Goal: Task Accomplishment & Management: Manage account settings

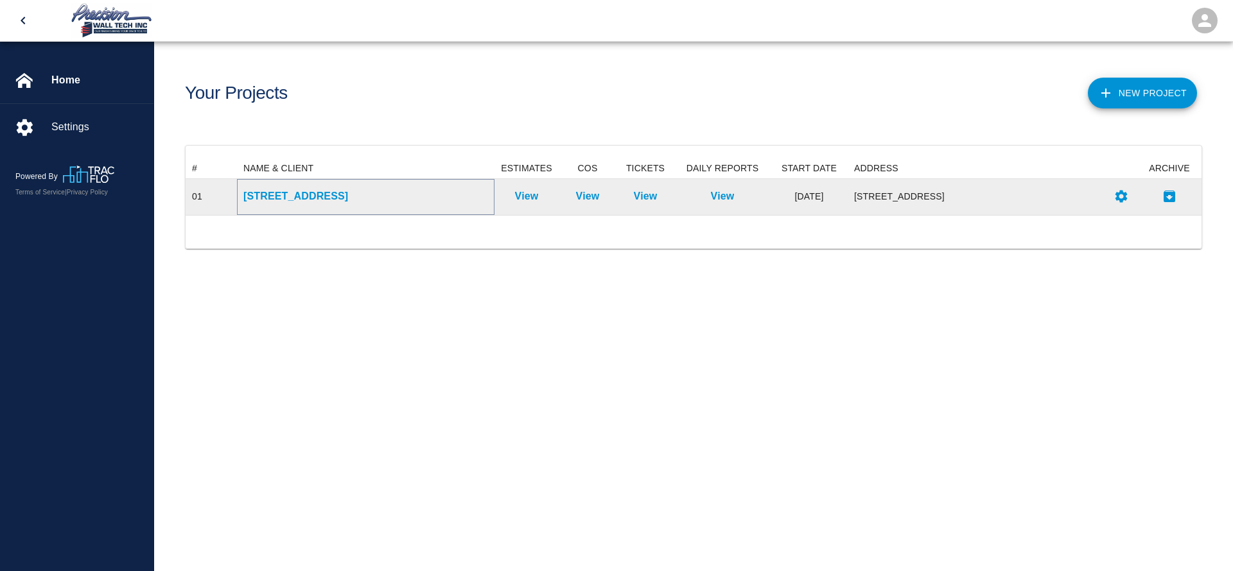
click at [308, 194] on p "[STREET_ADDRESS]" at bounding box center [365, 196] width 245 height 15
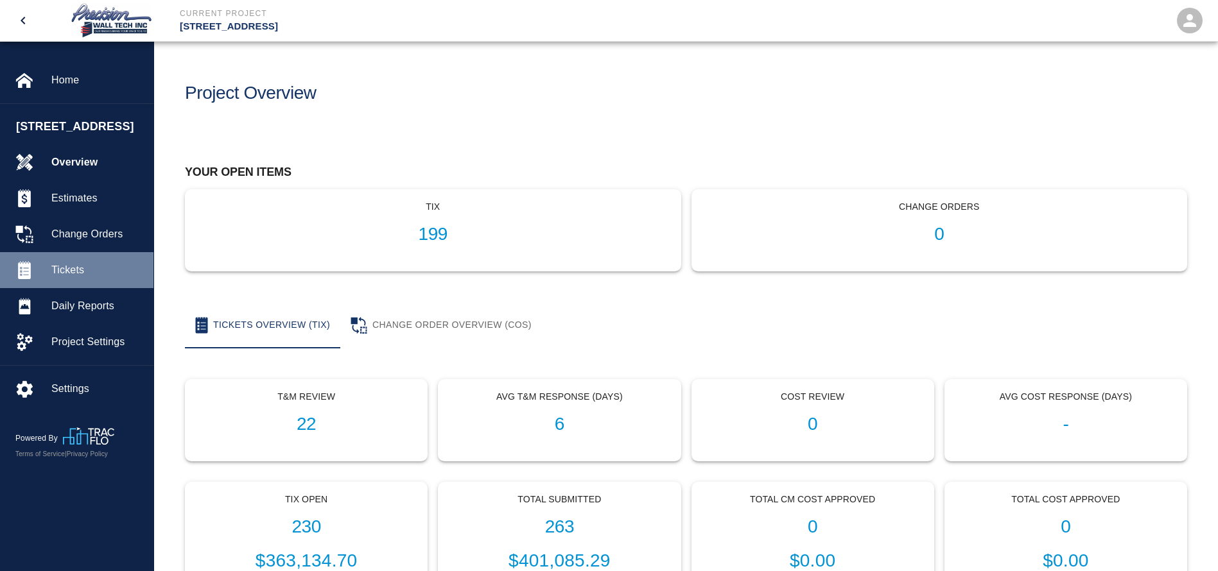
click at [80, 278] on span "Tickets" at bounding box center [97, 270] width 92 height 15
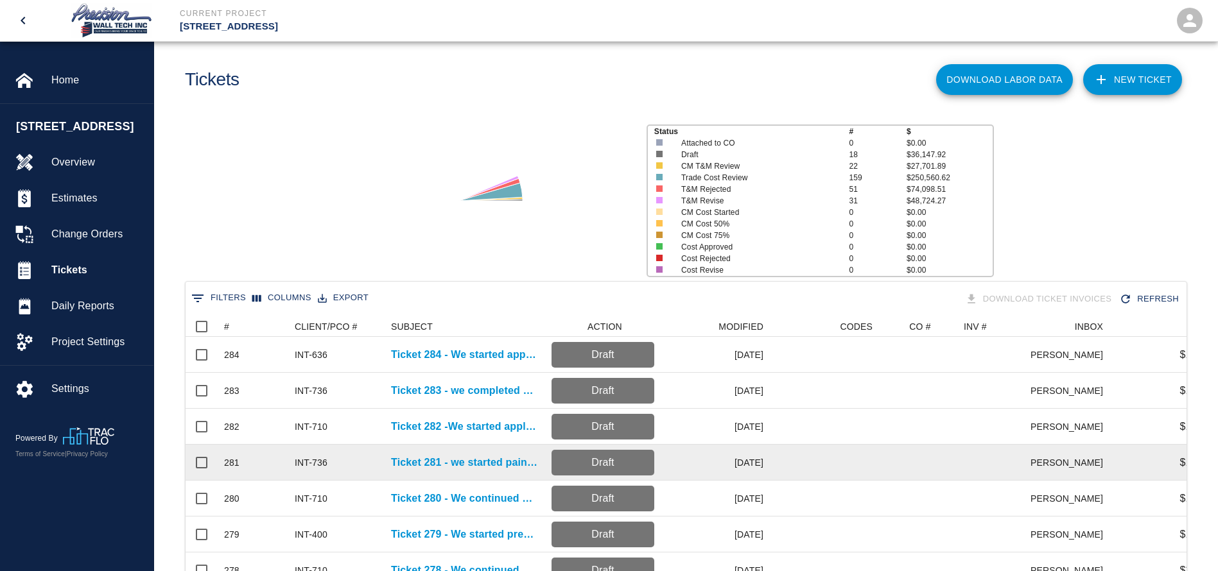
scroll to position [193, 0]
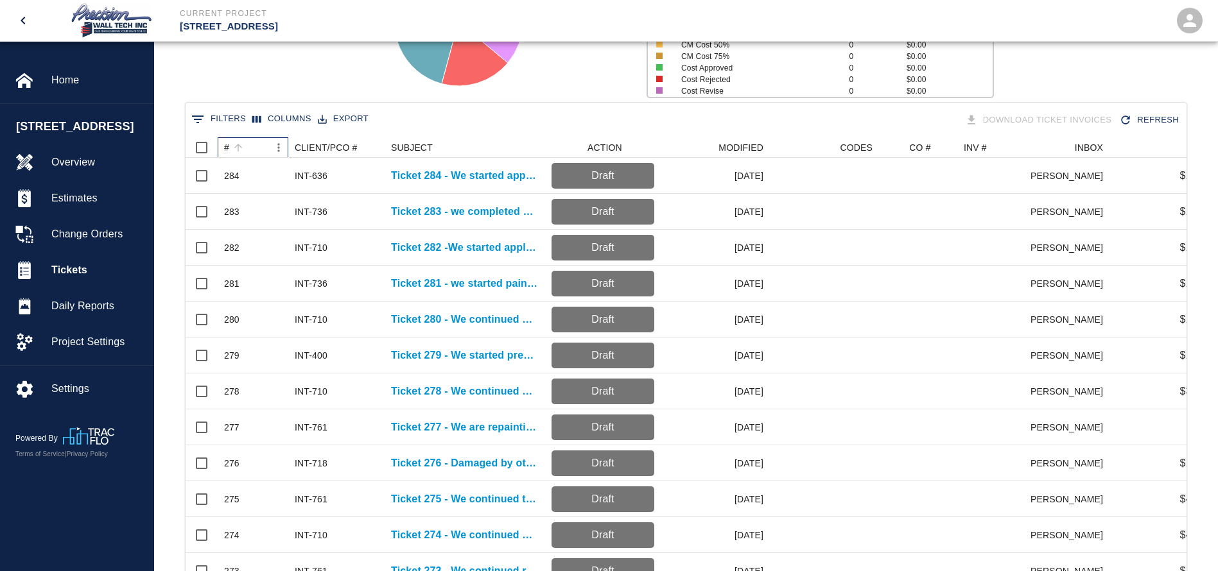
click at [257, 150] on div "#" at bounding box center [246, 147] width 45 height 21
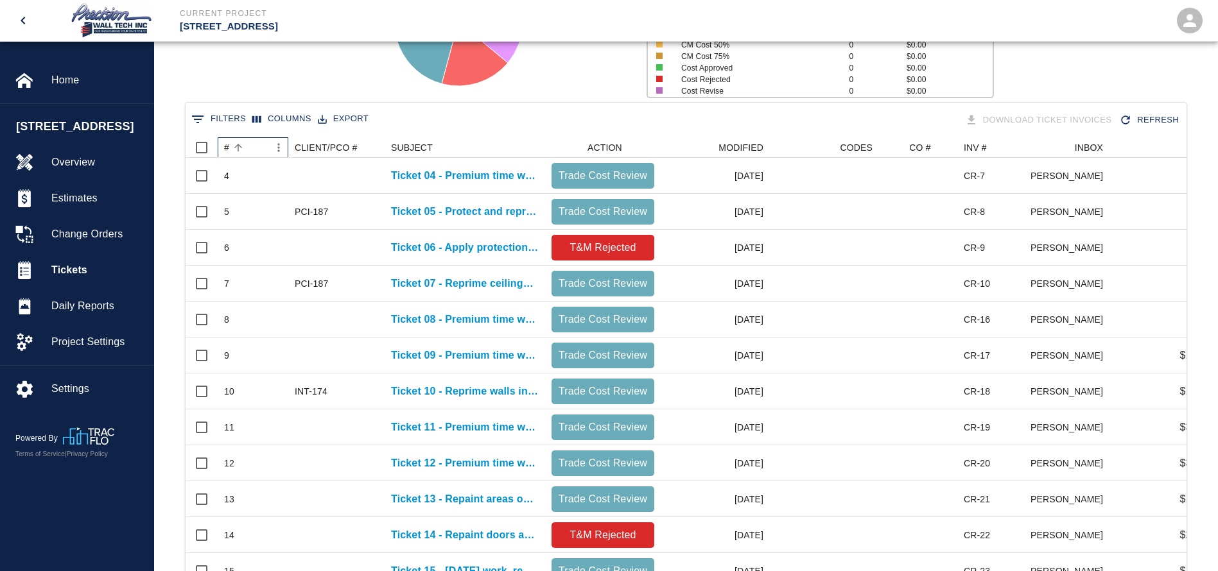
click at [257, 150] on div "#" at bounding box center [246, 147] width 45 height 21
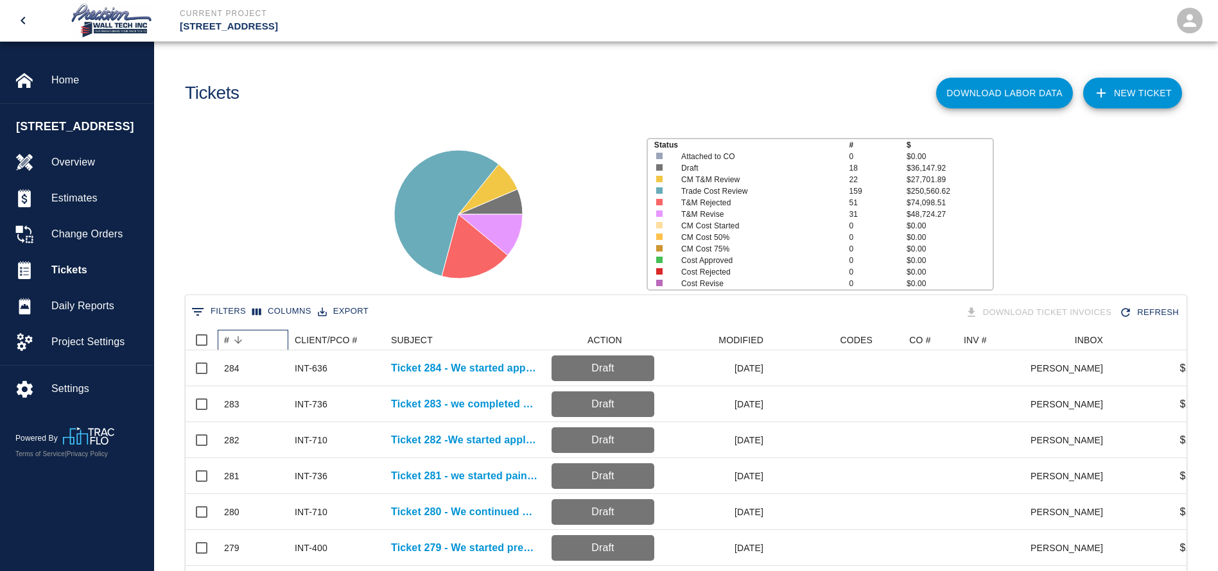
scroll to position [96, 0]
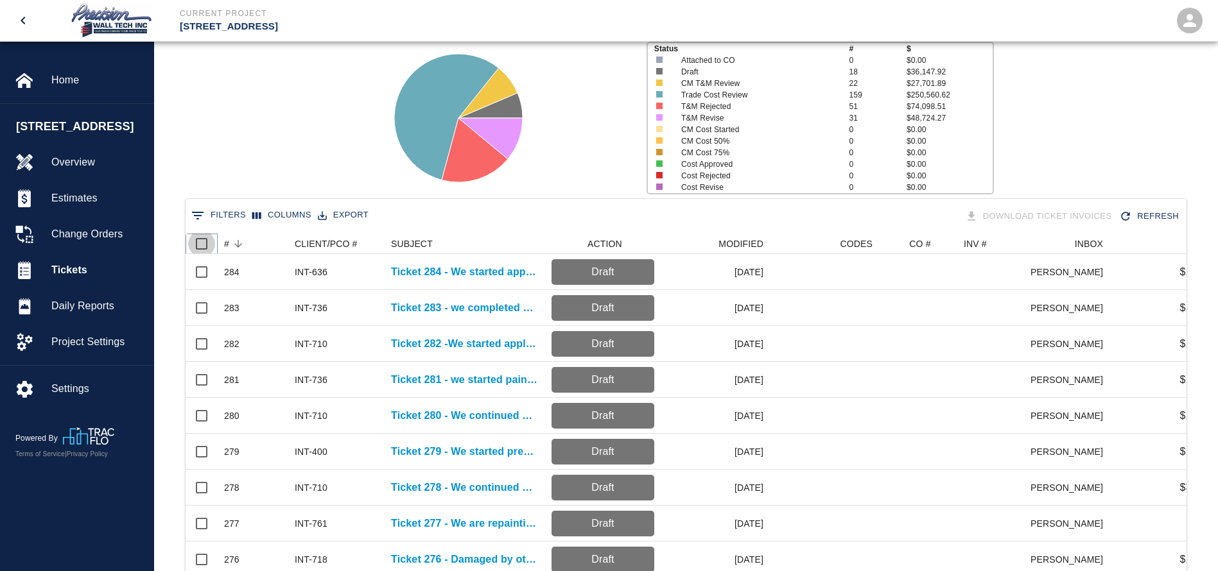
click at [205, 243] on input "Select all rows" at bounding box center [201, 244] width 27 height 27
checkbox input "true"
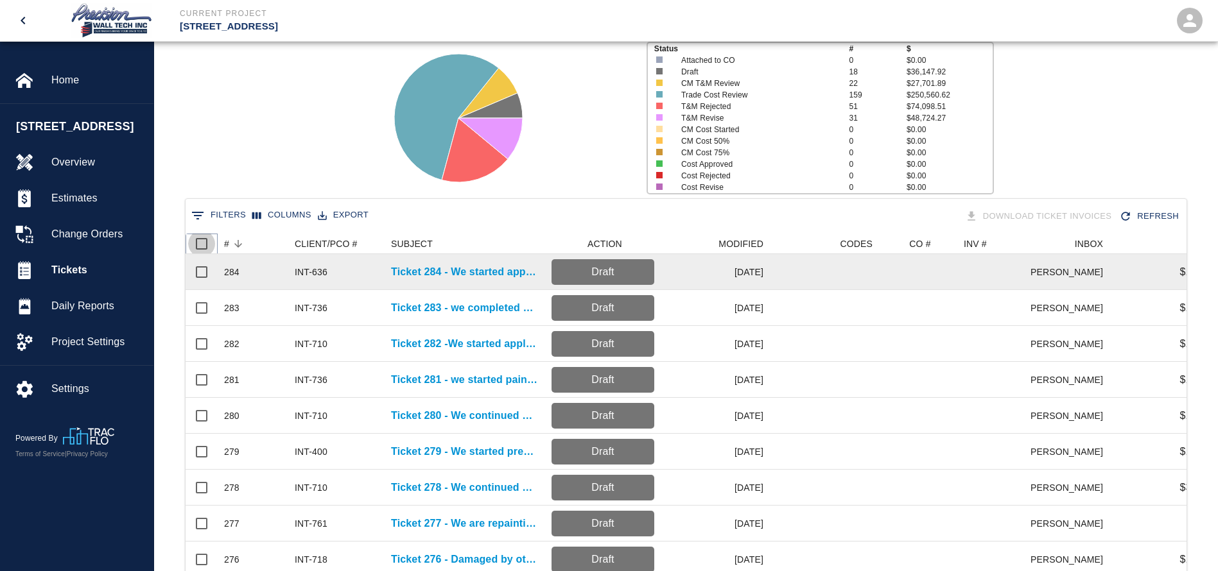
checkbox input "true"
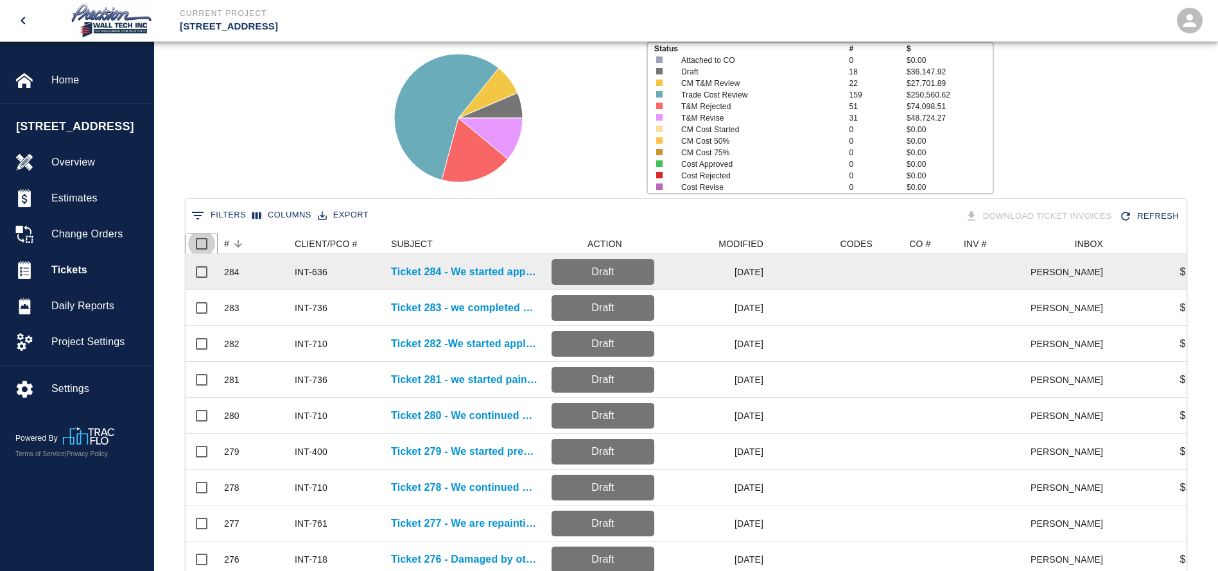
checkbox input "true"
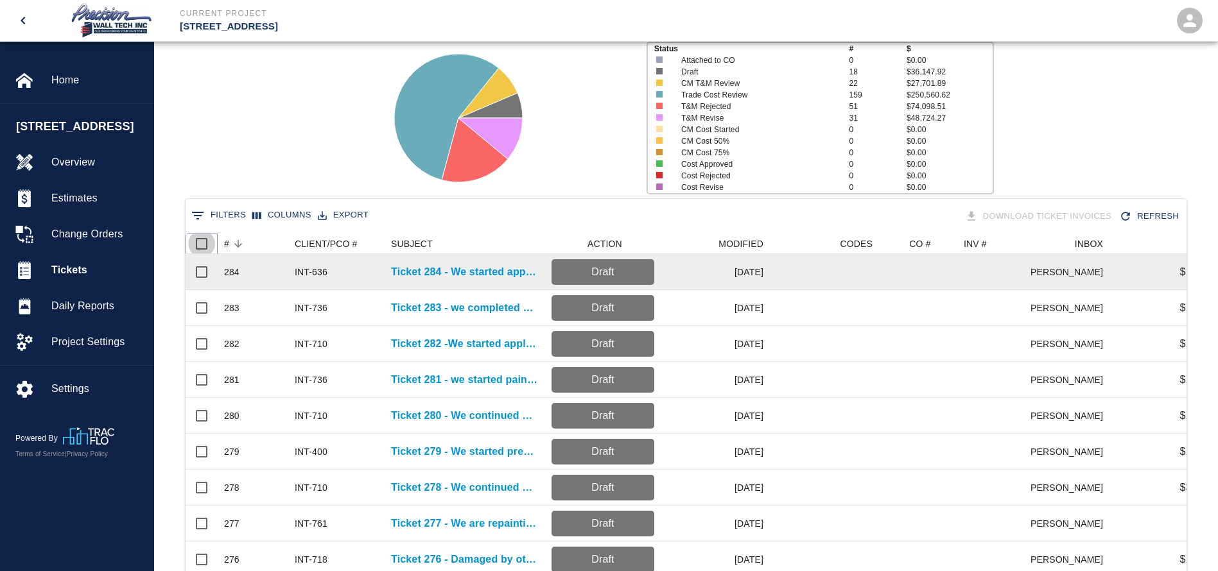
checkbox input "true"
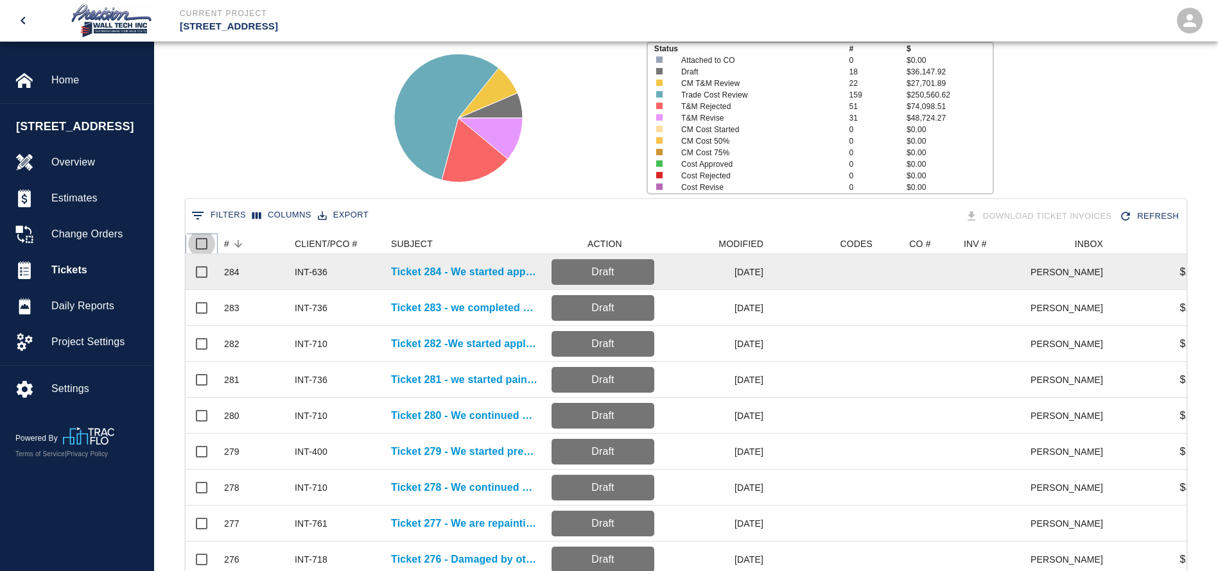
checkbox input "true"
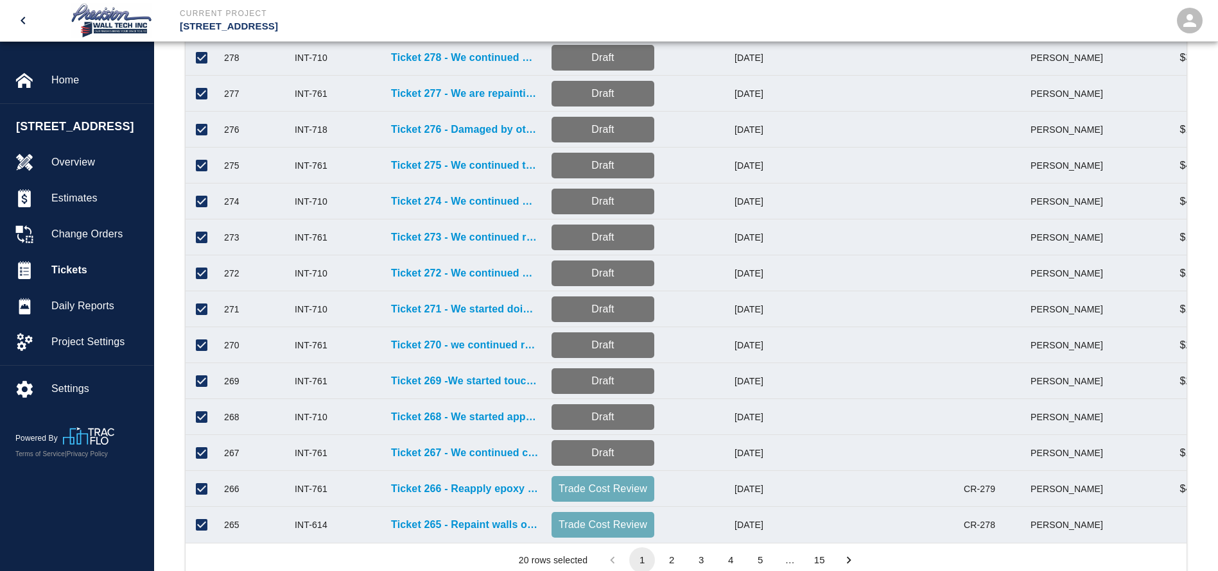
scroll to position [578, 0]
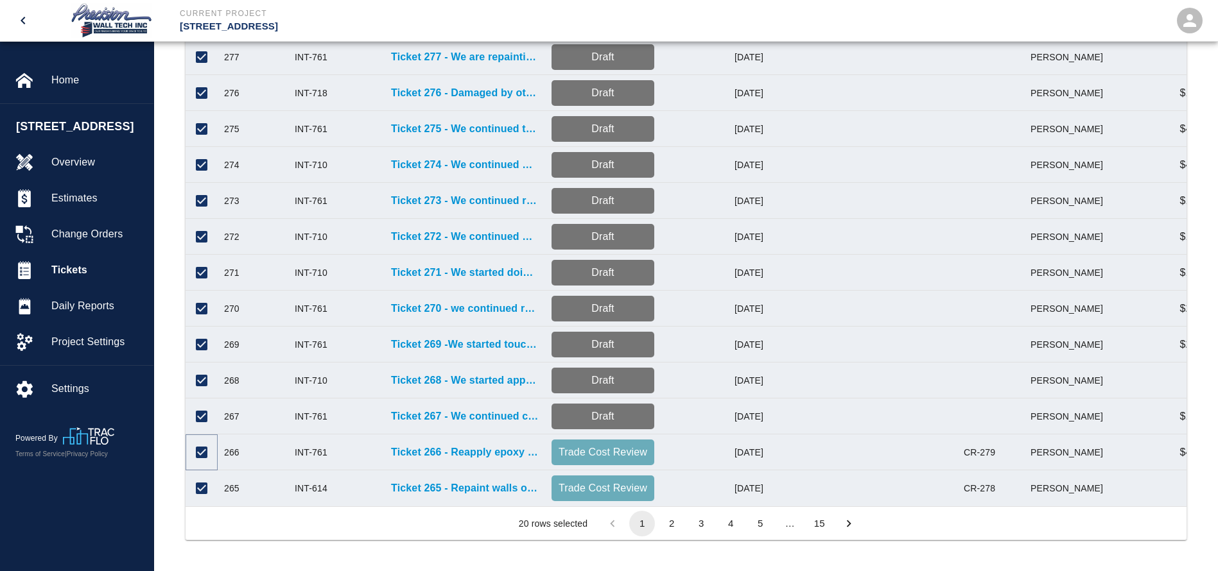
click at [196, 439] on input "Unselect row" at bounding box center [201, 452] width 27 height 27
checkbox input "false"
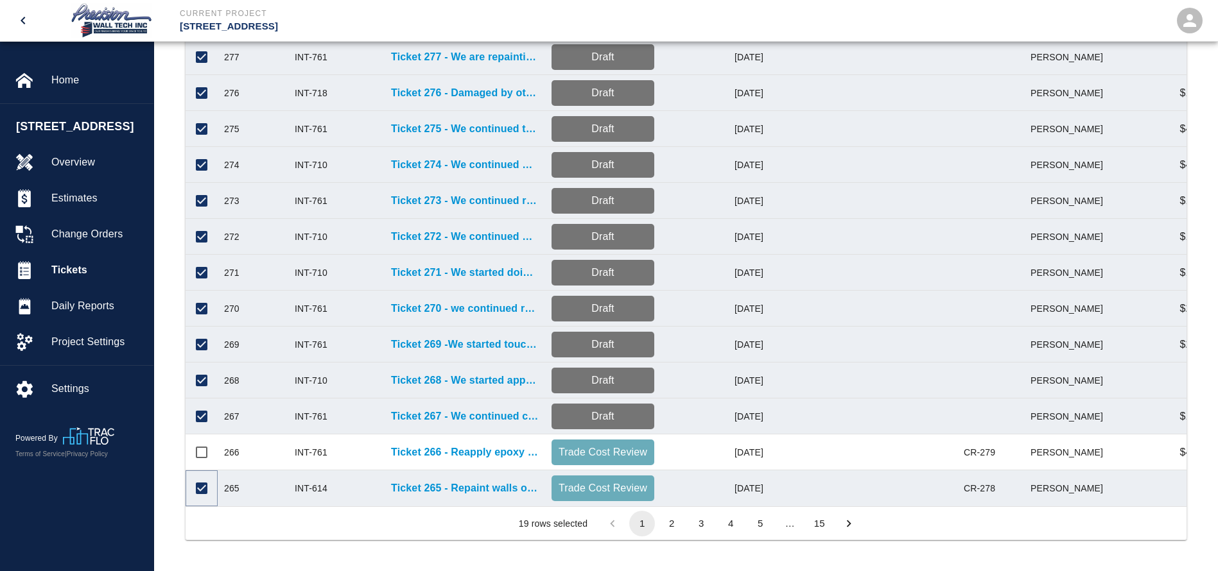
click at [203, 475] on input "Unselect row" at bounding box center [201, 488] width 27 height 27
checkbox input "false"
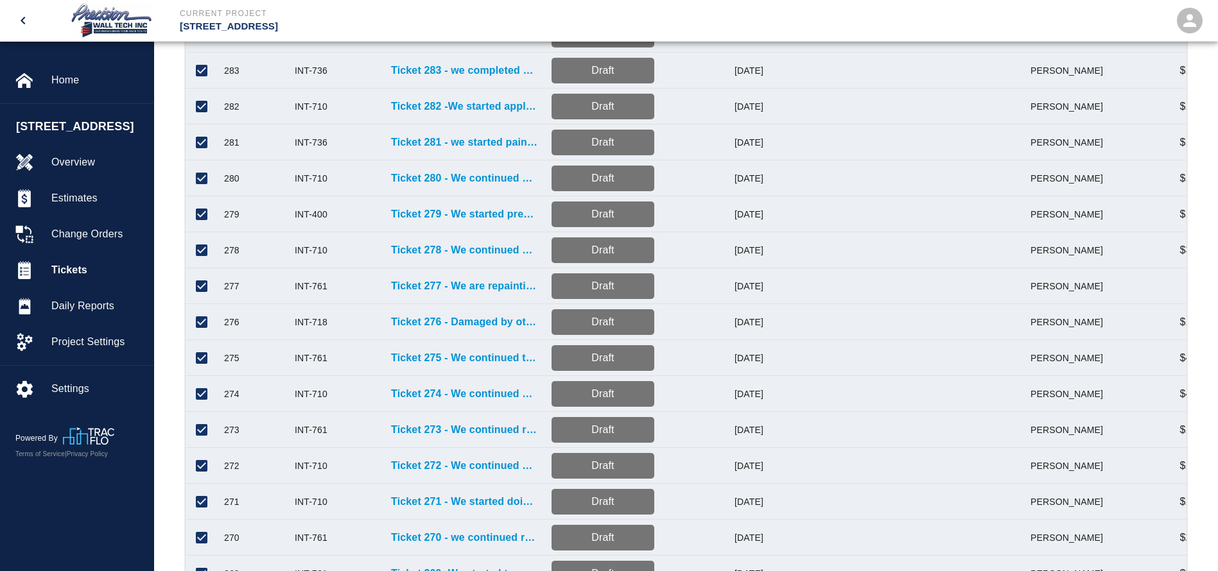
scroll to position [96, 0]
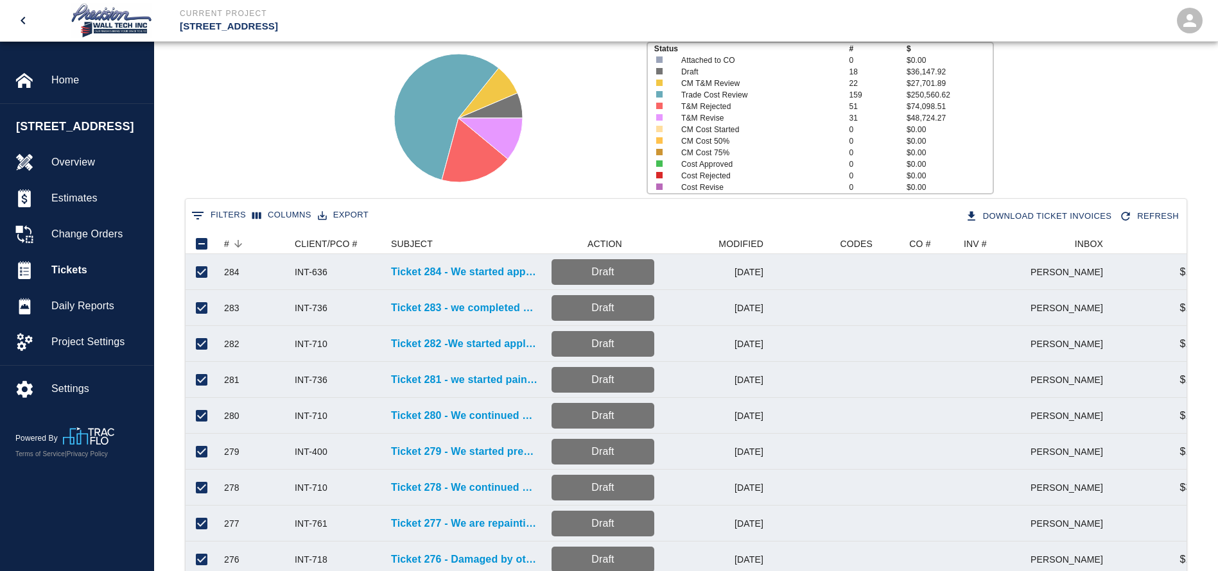
click at [364, 216] on button "Export" at bounding box center [343, 215] width 57 height 20
click at [382, 242] on li "Download as CSV" at bounding box center [367, 242] width 105 height 23
click at [586, 141] on div at bounding box center [502, 113] width 268 height 171
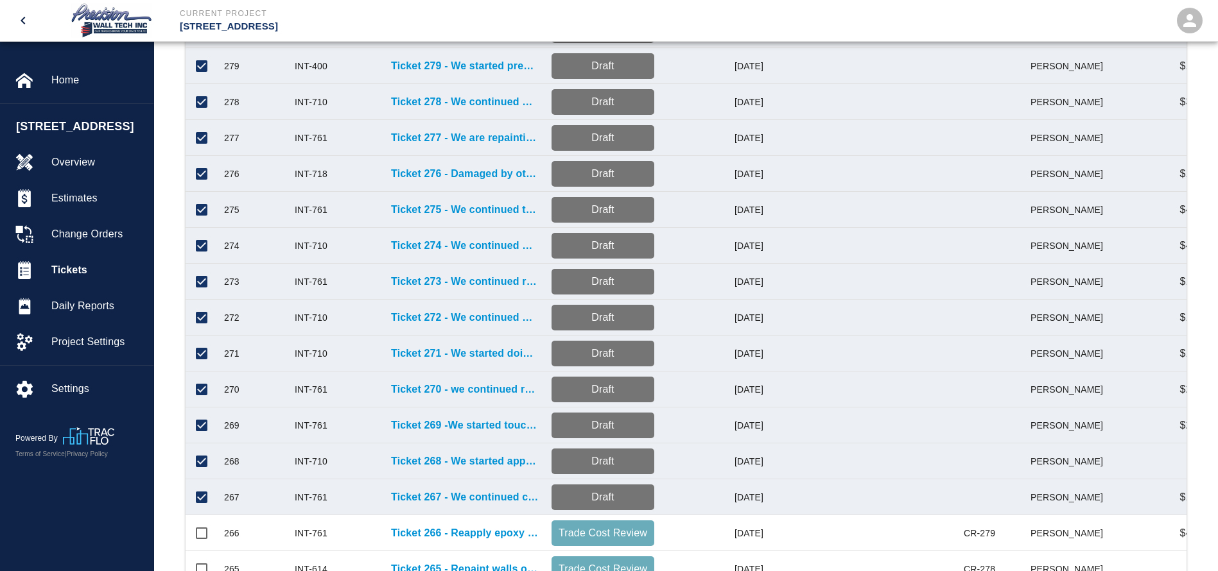
scroll to position [578, 0]
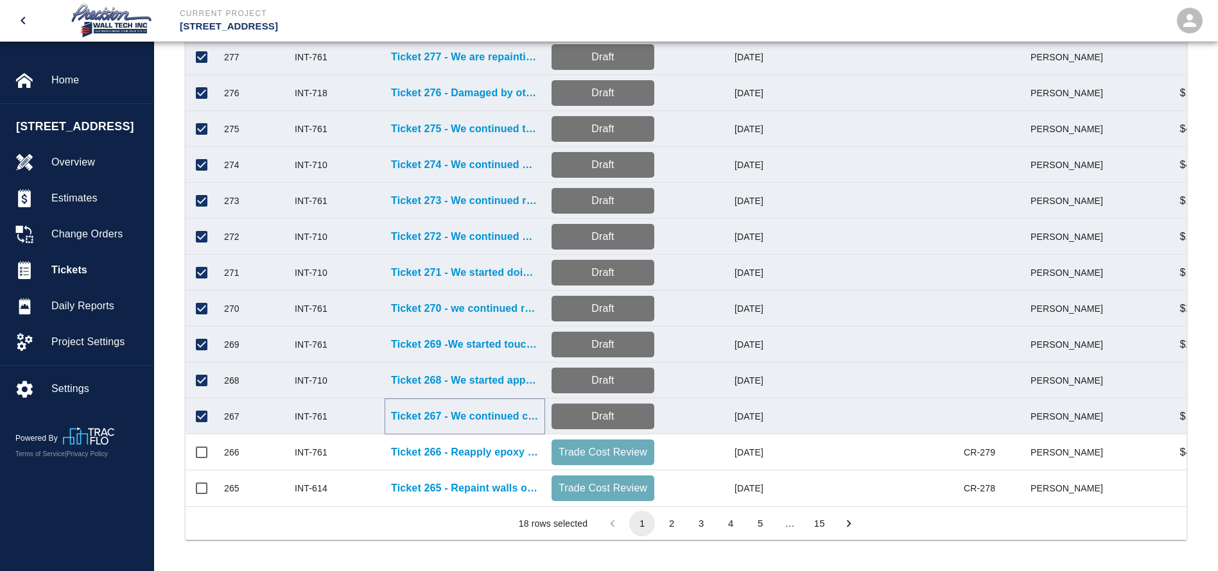
click at [473, 409] on p "Ticket 267 - We continued cleaning and repainting the floor inside the stairwel…" at bounding box center [465, 416] width 148 height 15
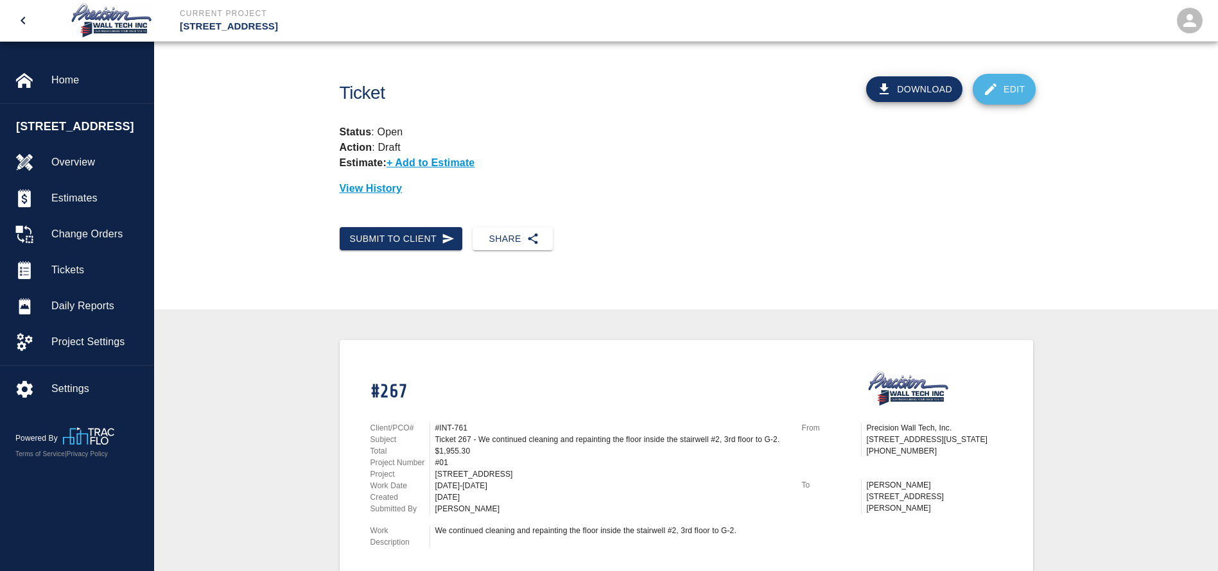
click at [1022, 91] on link "Edit" at bounding box center [1004, 89] width 63 height 31
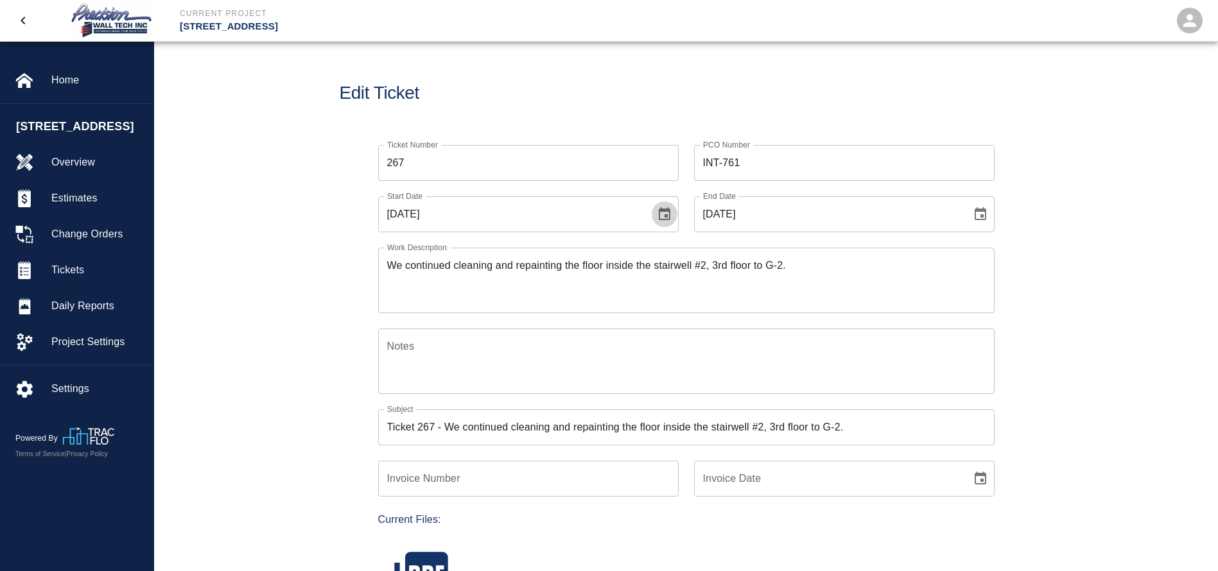
click at [658, 210] on icon "Choose date, selected date is Aug 22, 2025" at bounding box center [664, 214] width 15 height 15
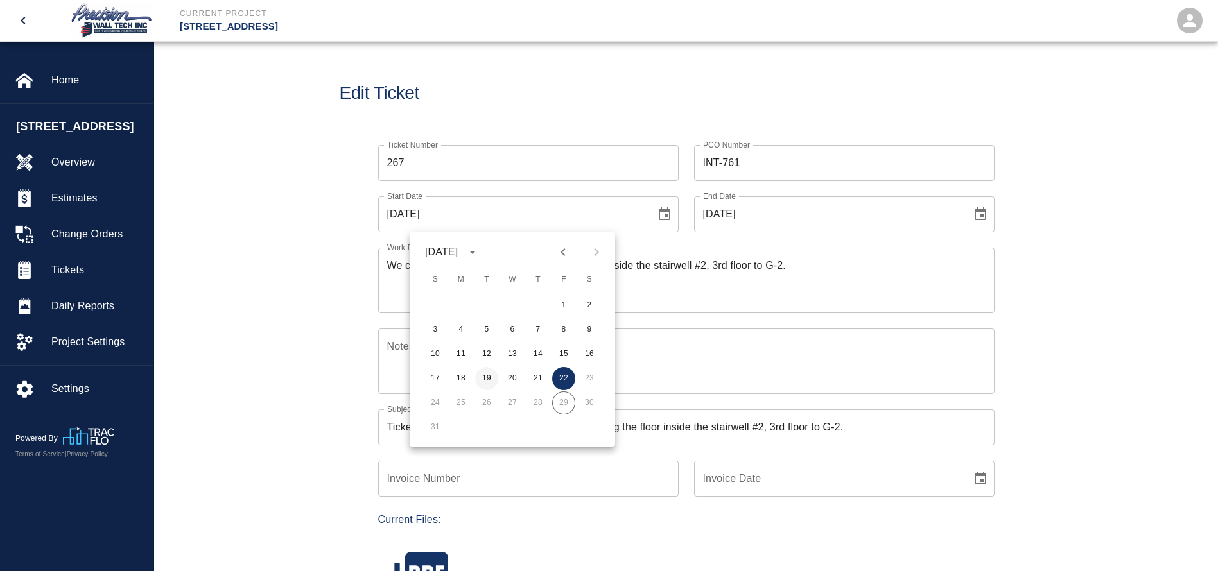
click at [489, 378] on button "19" at bounding box center [486, 378] width 23 height 23
type input "[DATE]"
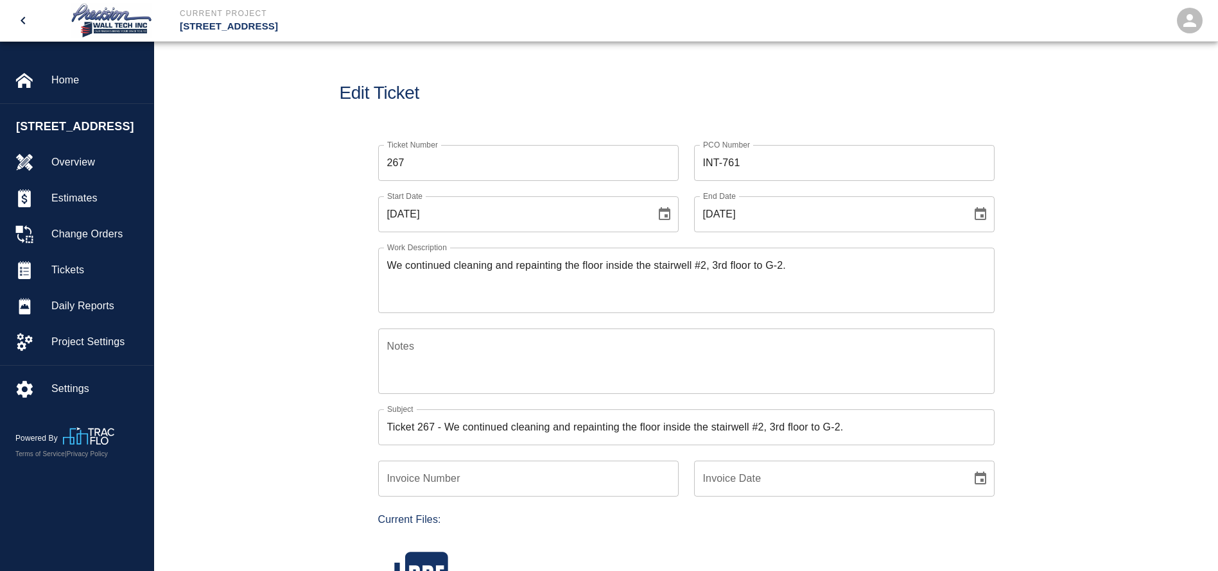
click at [979, 212] on icon "Choose date, selected date is Aug 22, 2025" at bounding box center [980, 214] width 15 height 15
click at [801, 376] on button "19" at bounding box center [802, 378] width 23 height 23
type input "[DATE]"
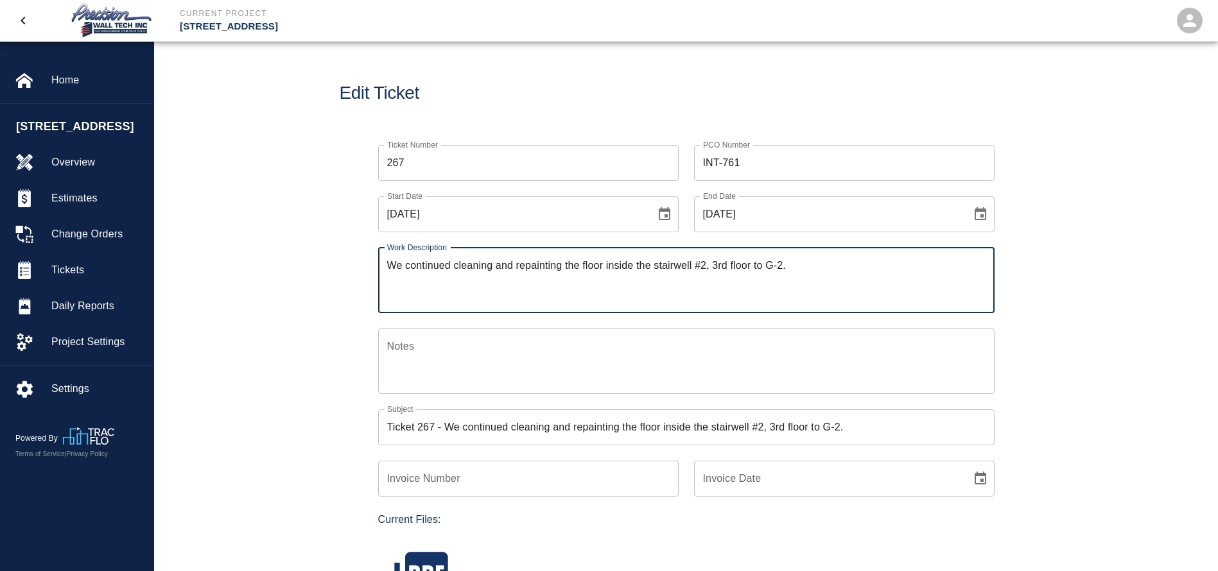
click at [387, 259] on textarea "We continued cleaning and repainting the floor inside the stairwell #2, 3rd flo…" at bounding box center [686, 280] width 598 height 44
click at [713, 286] on textarea "Ticket 267, [DATE], We continued cleaning and repainting the floor inside the s…" at bounding box center [686, 280] width 598 height 44
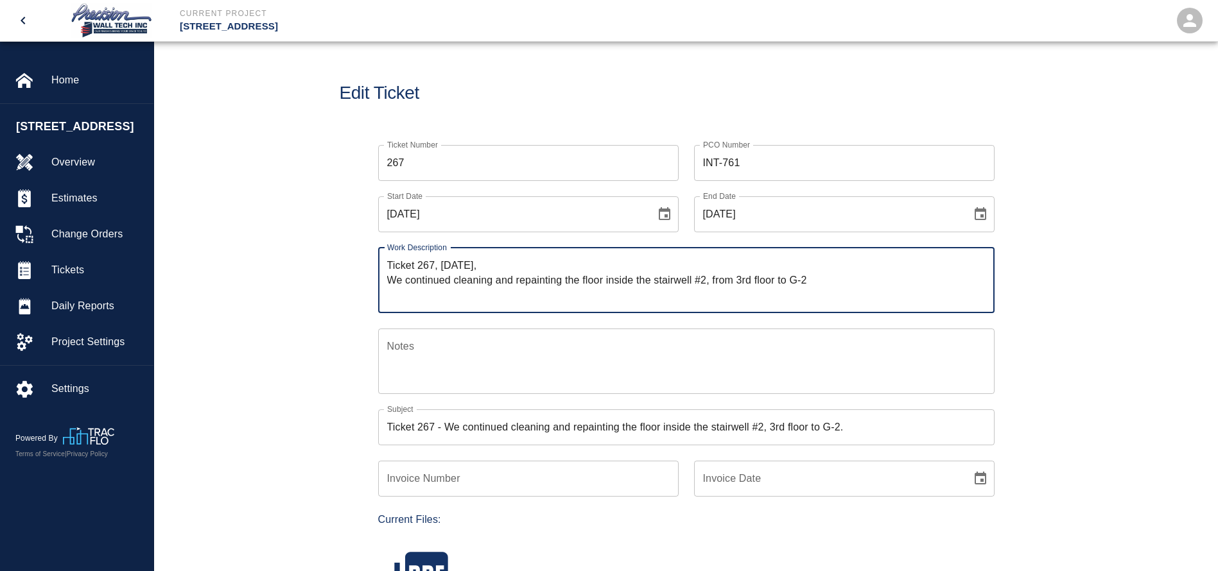
type textarea "Ticket 267, [DATE], We continued cleaning and repainting the floor inside the s…"
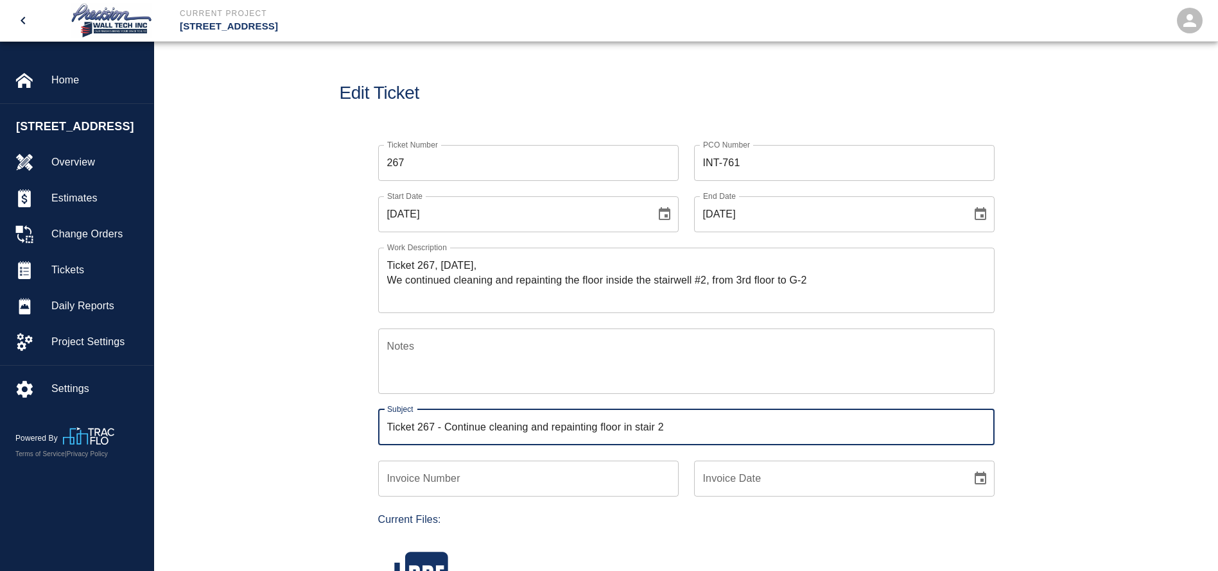
type input "Ticket 267 - Continue cleaning and repainting floor in stair 2"
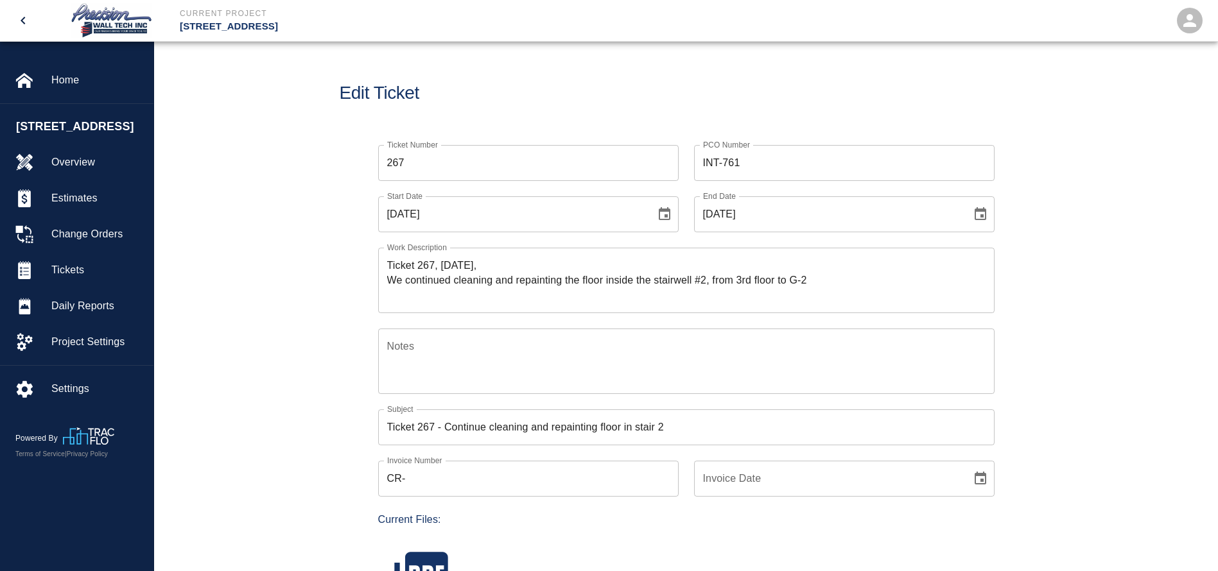
click at [459, 478] on input "CR-" at bounding box center [528, 479] width 300 height 36
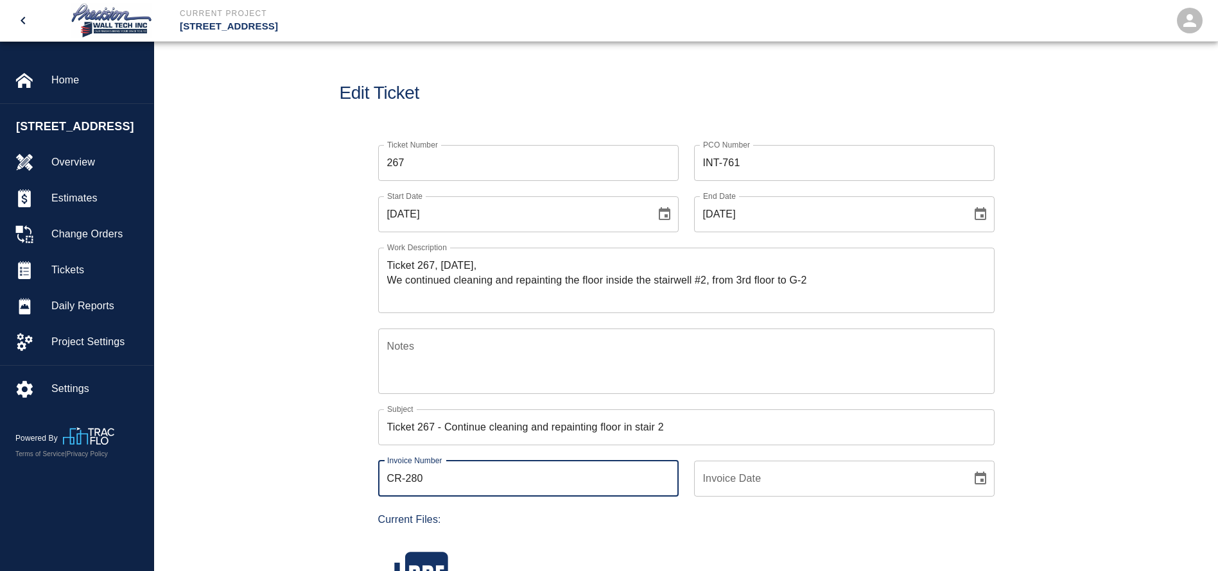
type input "CR-280"
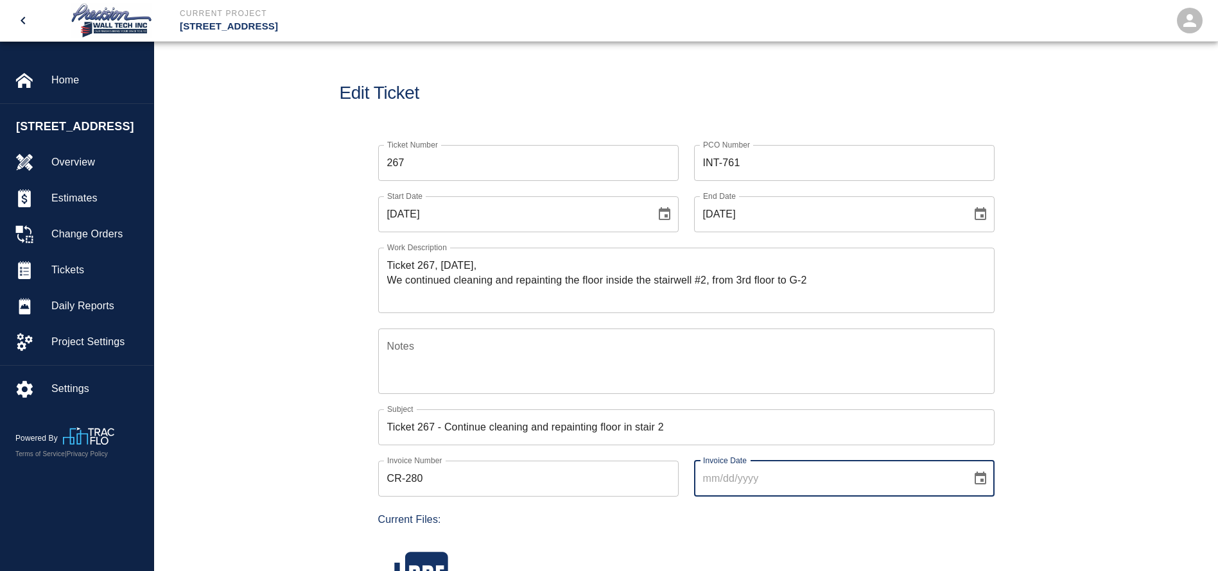
click at [976, 479] on icon "Choose date" at bounding box center [980, 478] width 15 height 15
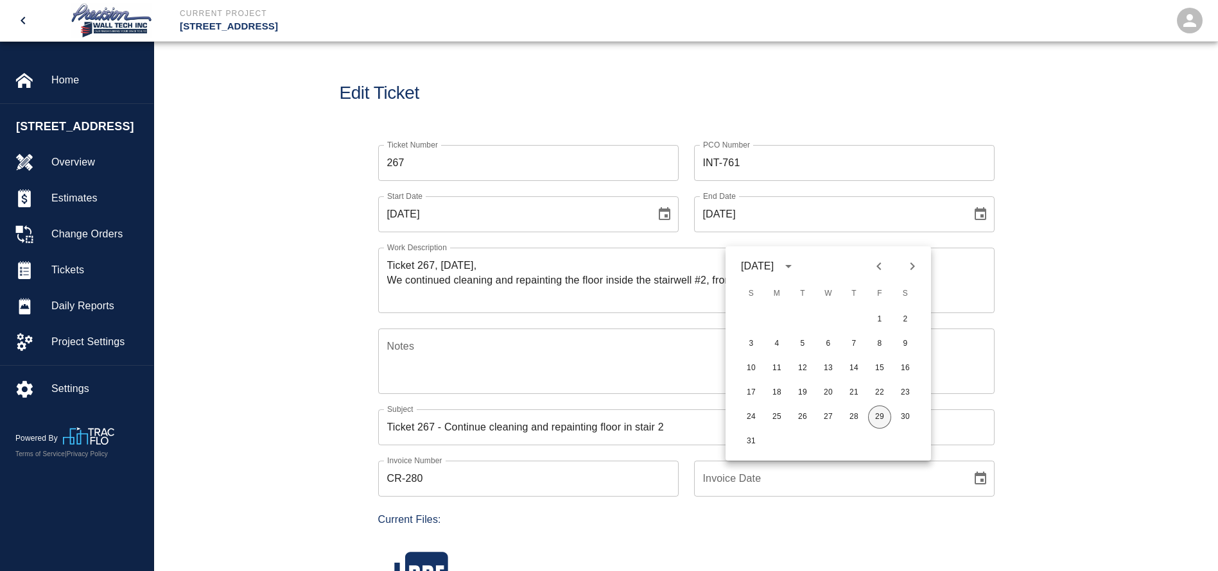
click at [875, 415] on button "29" at bounding box center [879, 417] width 23 height 23
type input "[DATE]"
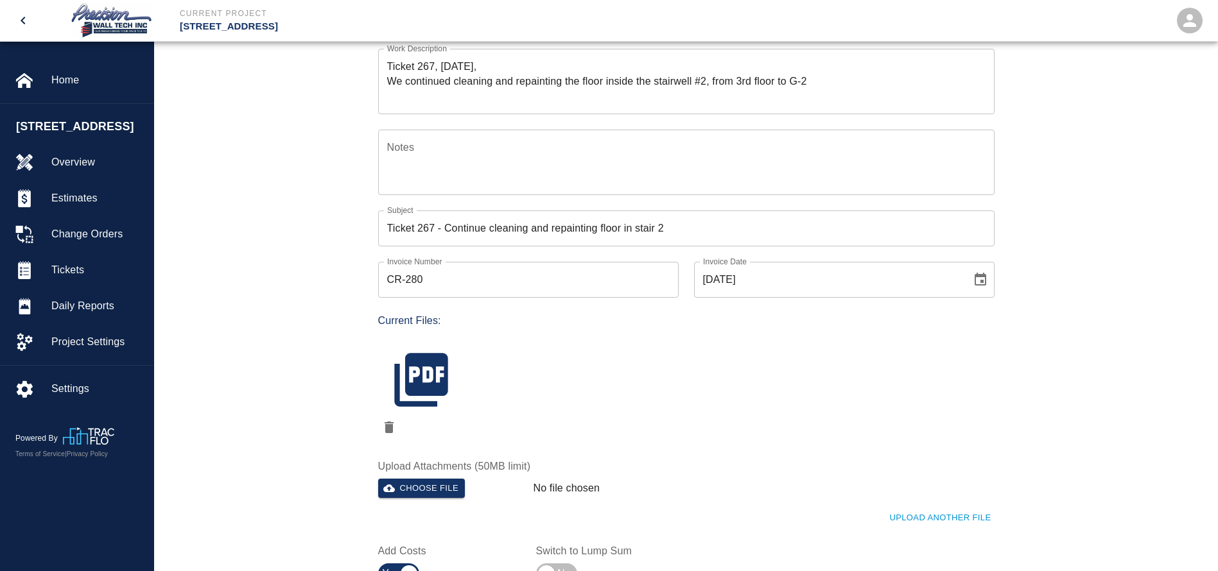
scroll to position [289, 0]
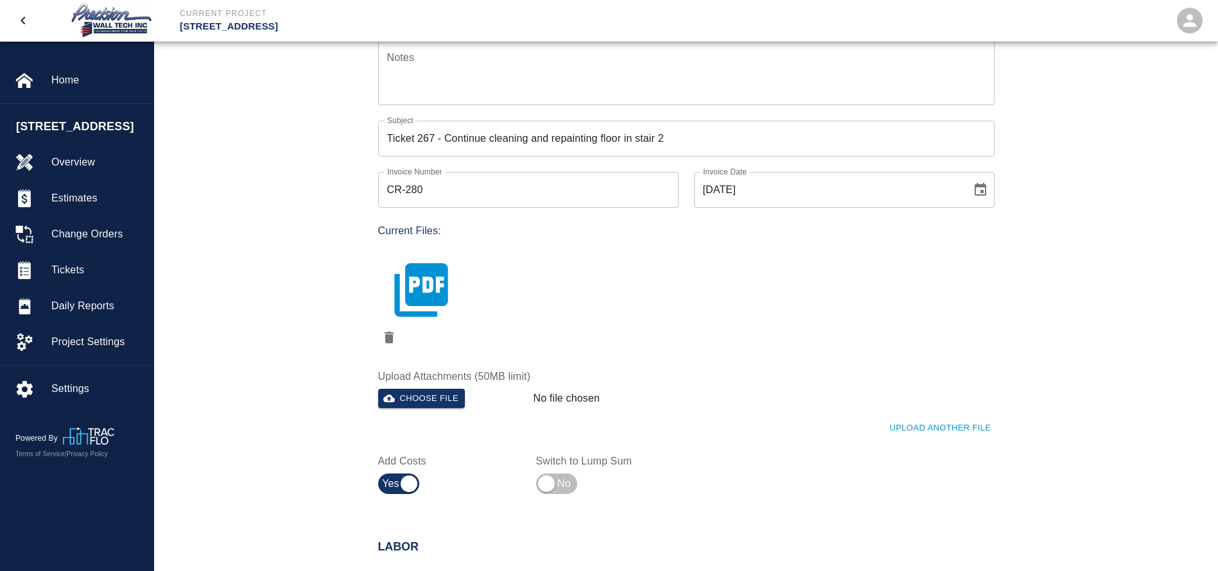
click at [439, 296] on icon "button" at bounding box center [420, 289] width 53 height 53
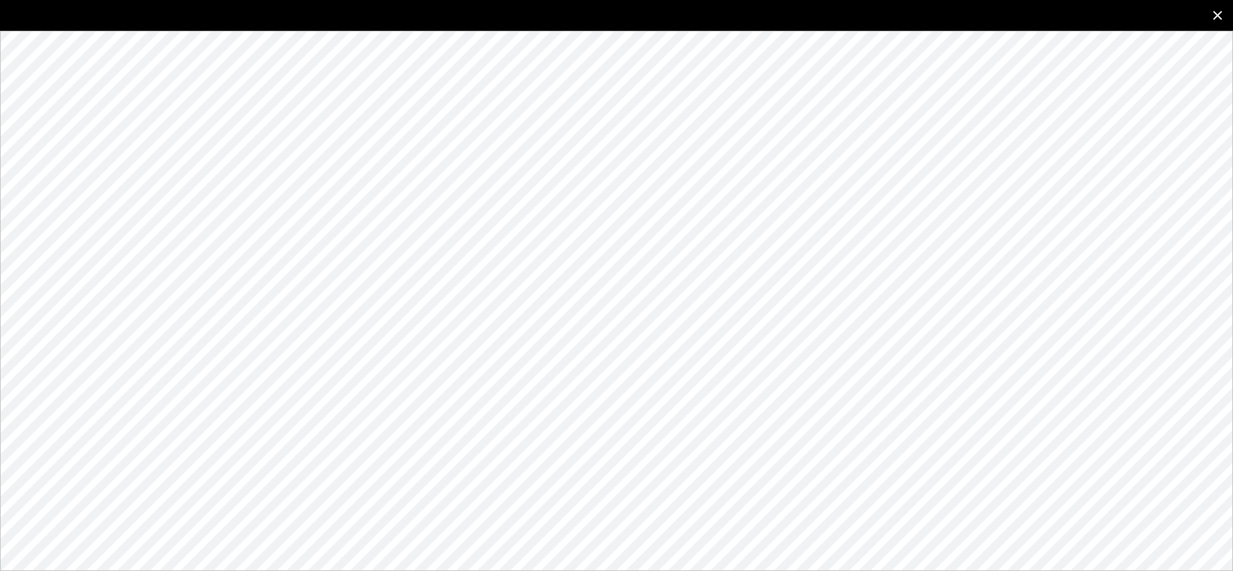
click at [1208, 19] on button "close" at bounding box center [1217, 15] width 31 height 31
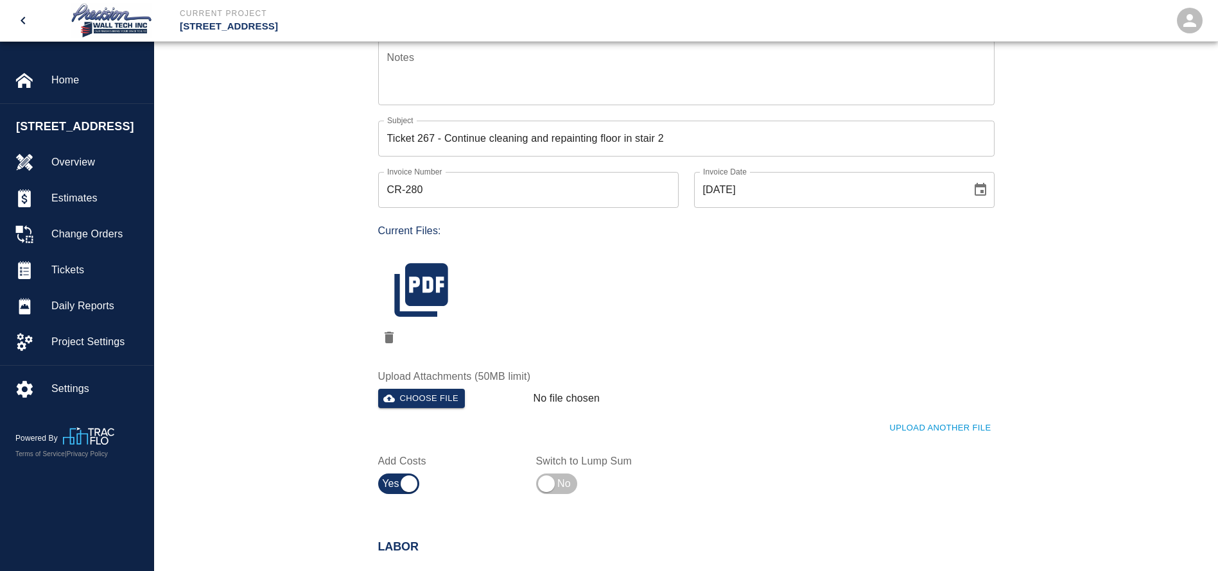
click at [744, 329] on div at bounding box center [679, 285] width 632 height 125
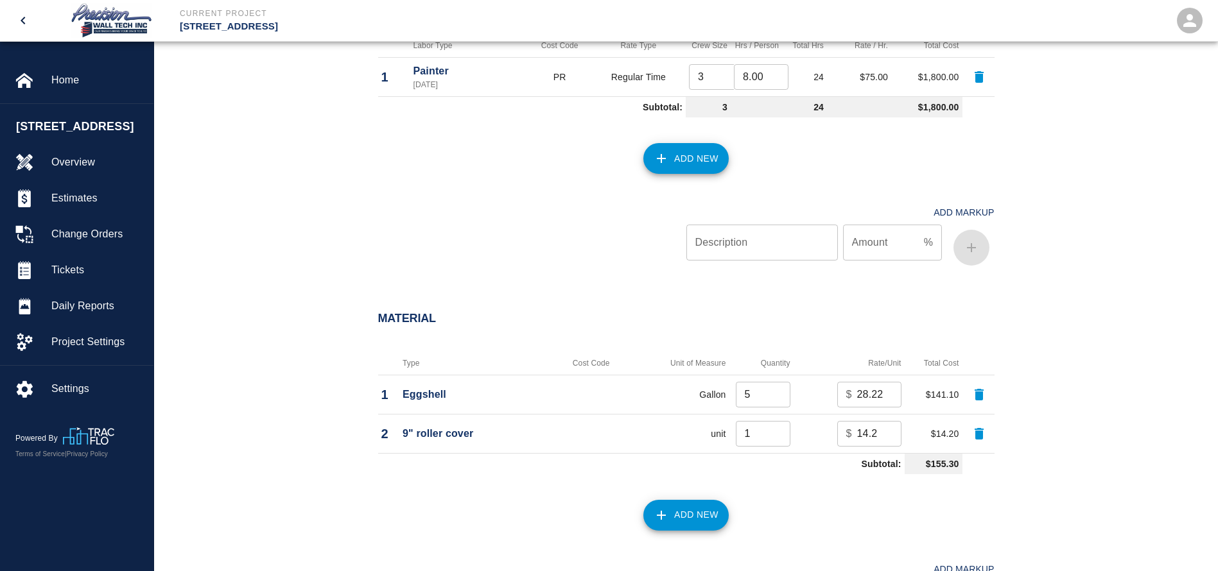
scroll to position [963, 0]
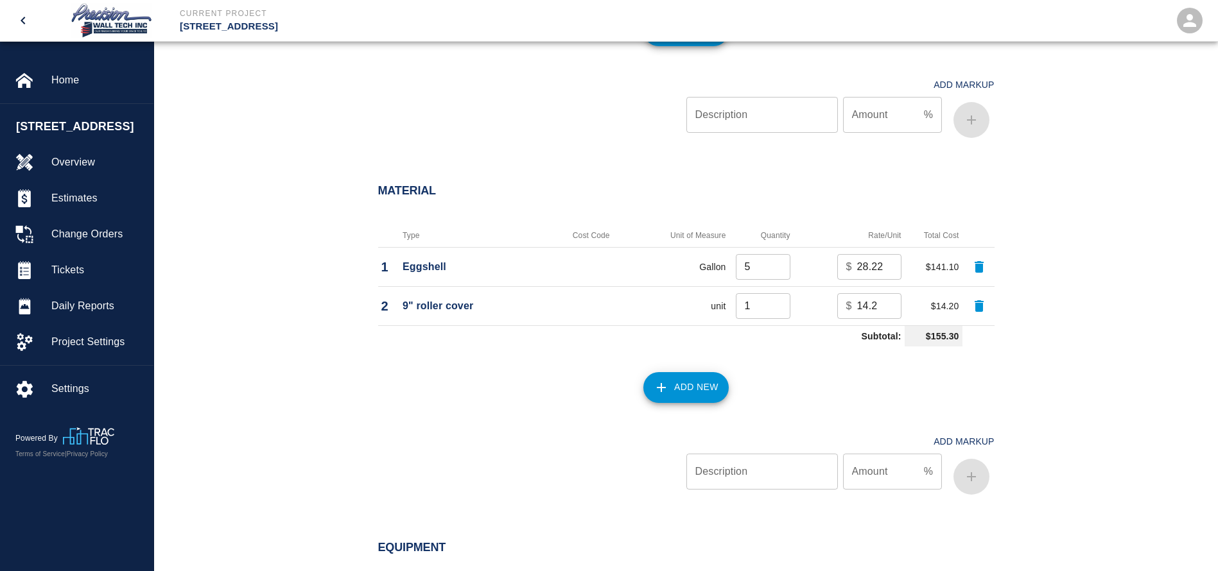
click at [665, 385] on icon "button" at bounding box center [661, 387] width 15 height 15
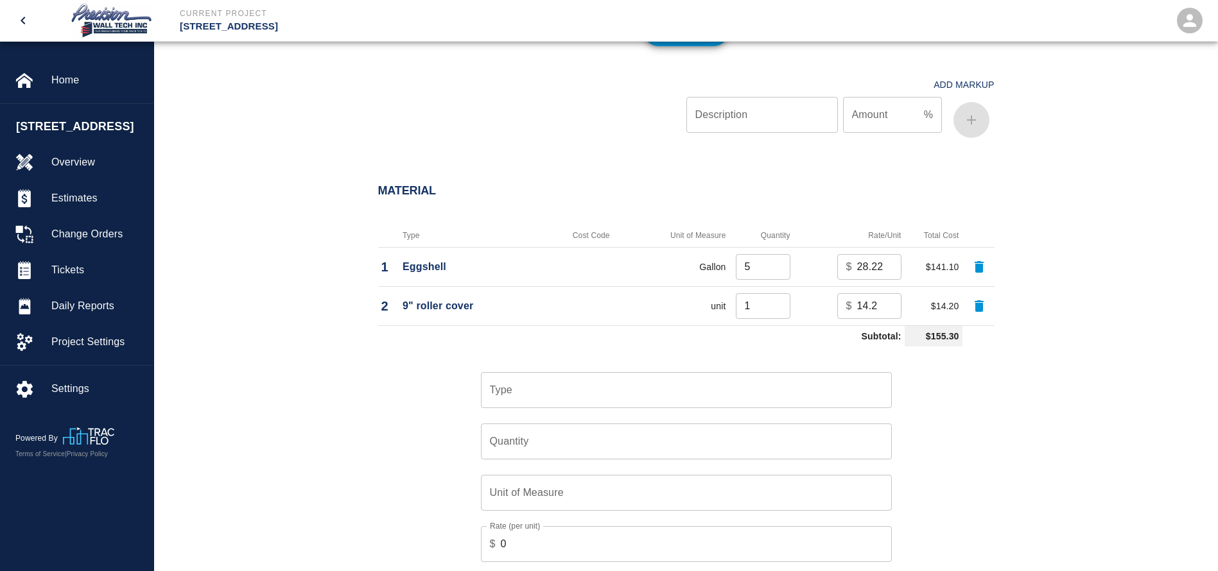
click at [569, 382] on input "Type" at bounding box center [686, 390] width 399 height 24
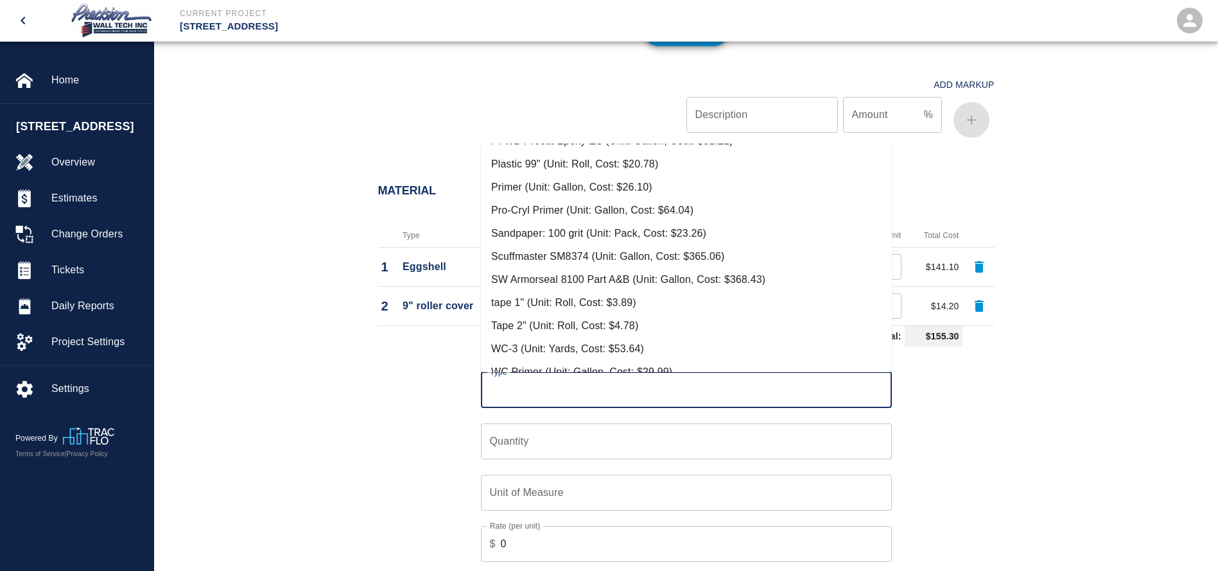
scroll to position [244, 0]
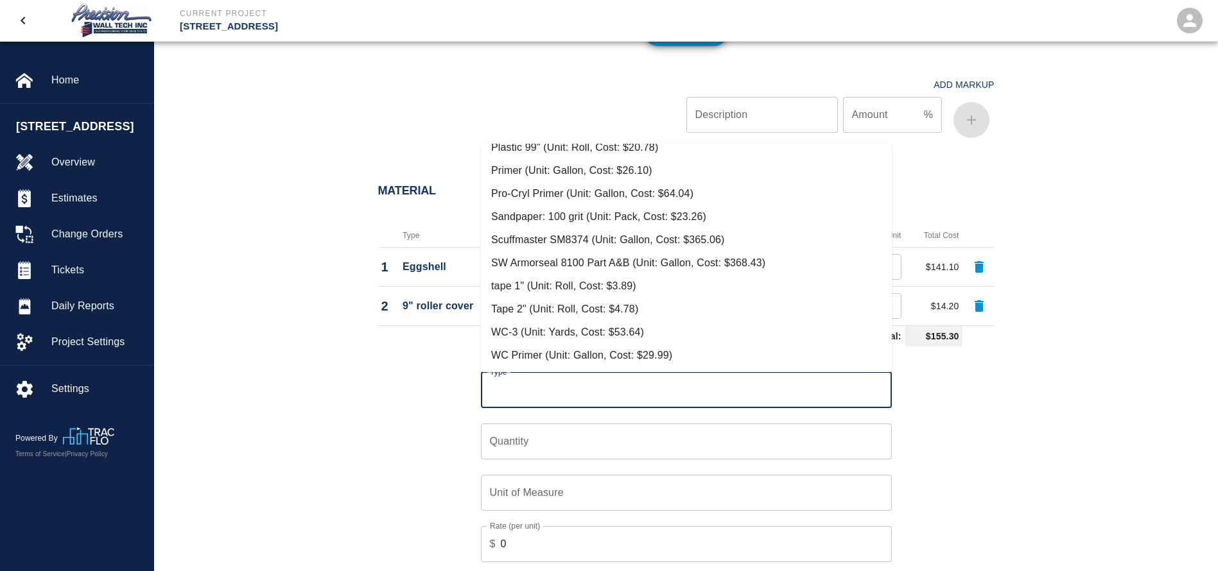
click at [570, 260] on li "SW Armorseal 8100 Part A&B (Unit: Gallon, Cost: $368.43)" at bounding box center [686, 263] width 411 height 23
type input "SW Armorseal 8100 Part A&B (Unit: Gallon, Cost: $368.43)"
type input "Gallon"
type input "368.43"
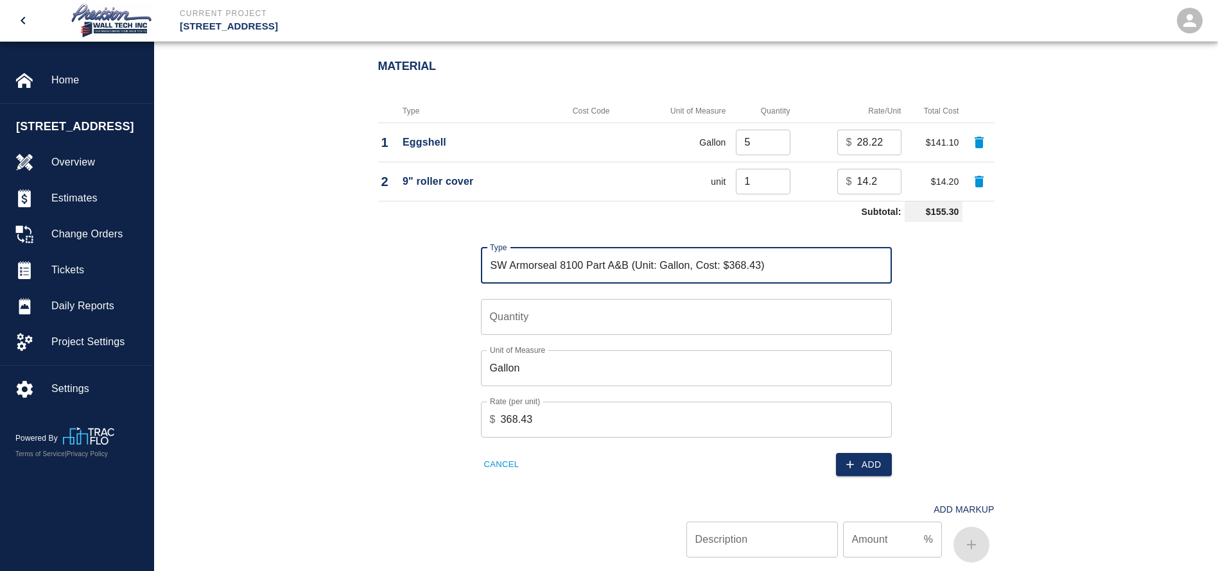
scroll to position [1156, 0]
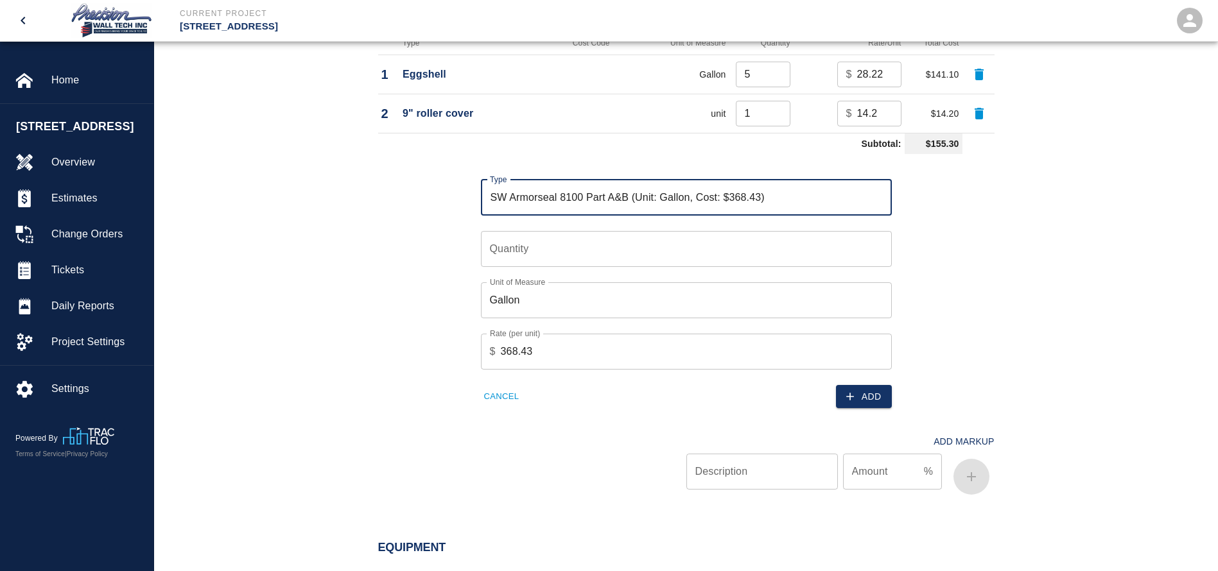
click at [602, 245] on input "Quantity" at bounding box center [686, 249] width 411 height 36
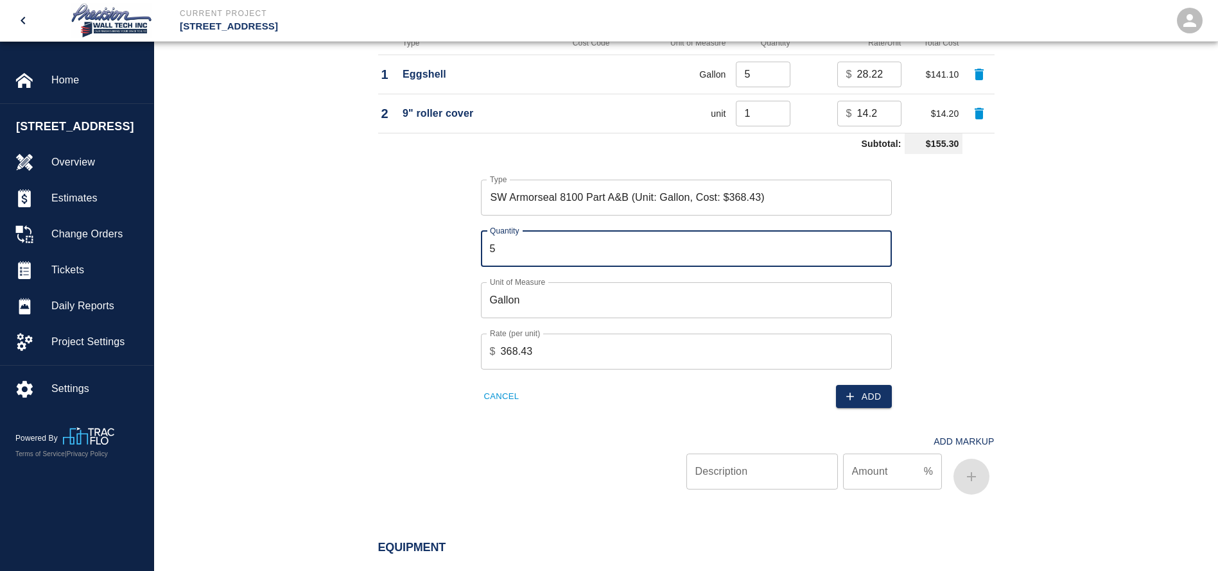
type input "5"
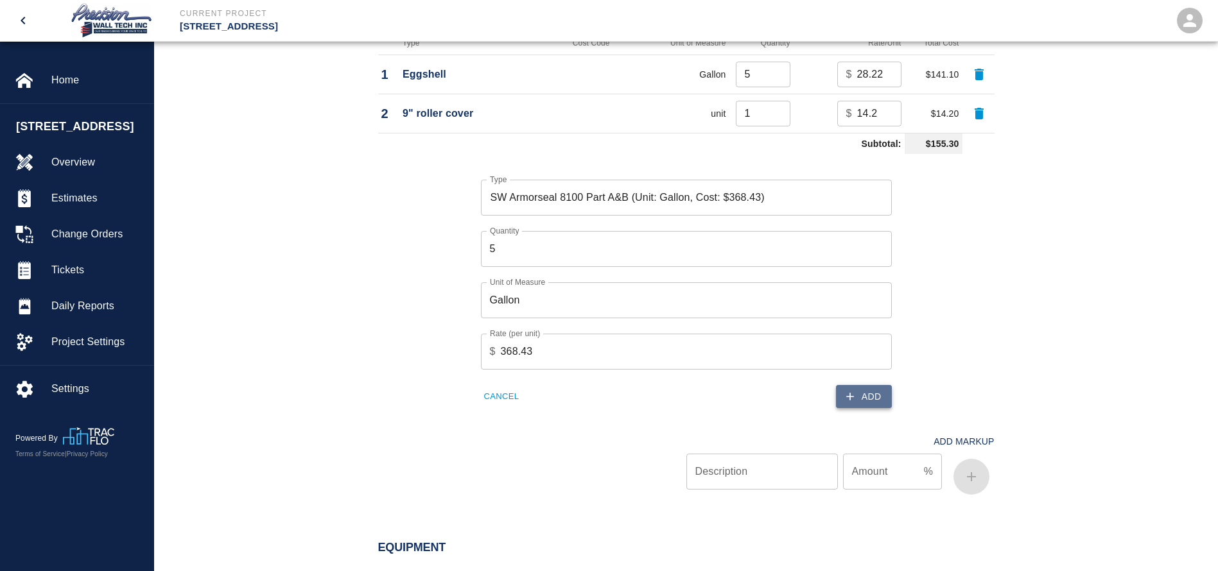
click at [859, 393] on button "Add" at bounding box center [864, 397] width 56 height 24
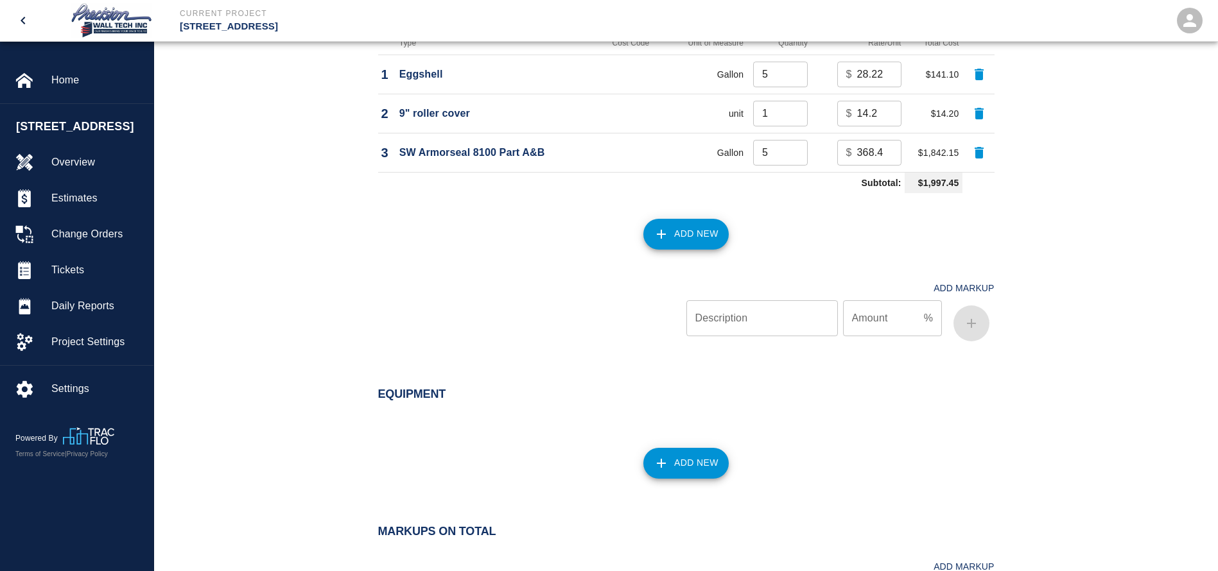
scroll to position [963, 0]
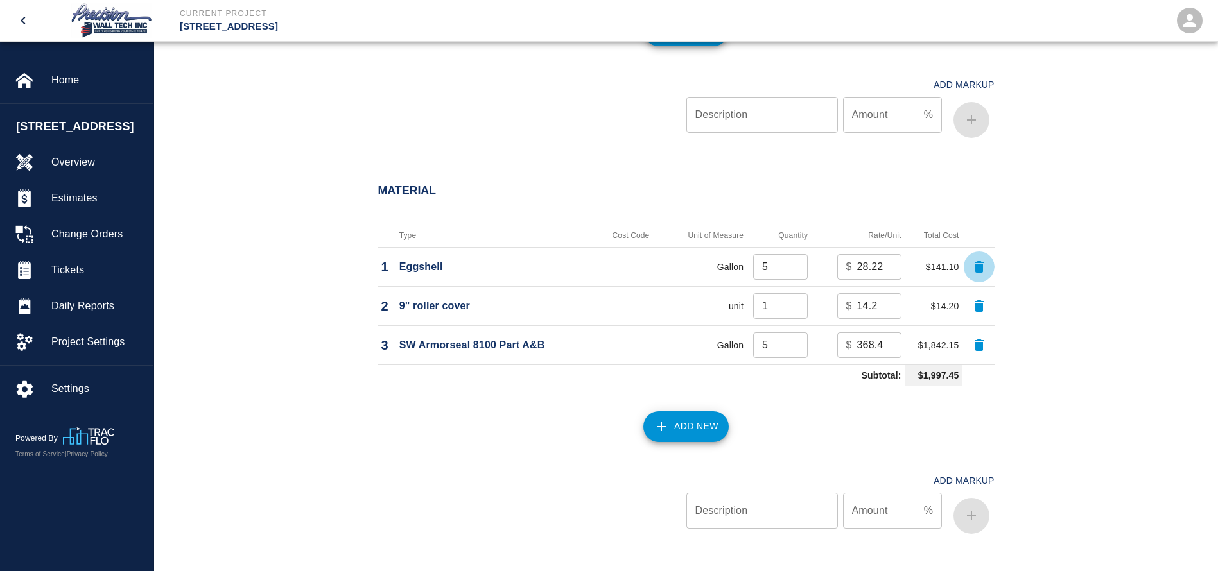
click at [984, 265] on icon "button" at bounding box center [978, 266] width 15 height 15
type input "1"
type input "14.2"
type input "5"
type input "368.43"
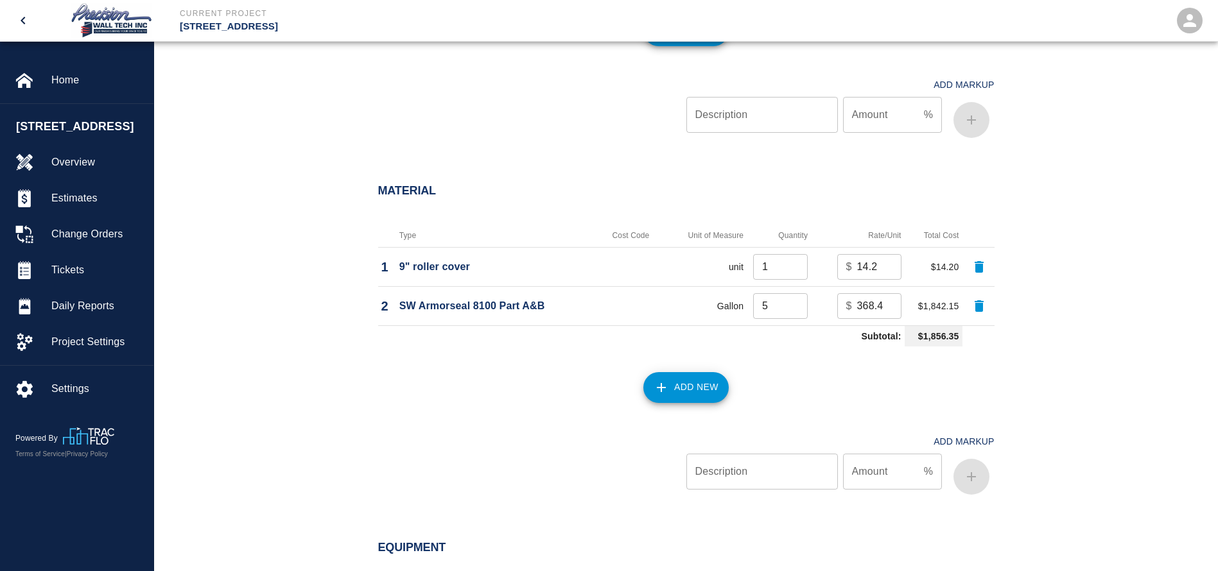
click at [980, 267] on icon "button" at bounding box center [979, 267] width 9 height 12
type input "5"
type input "368.43"
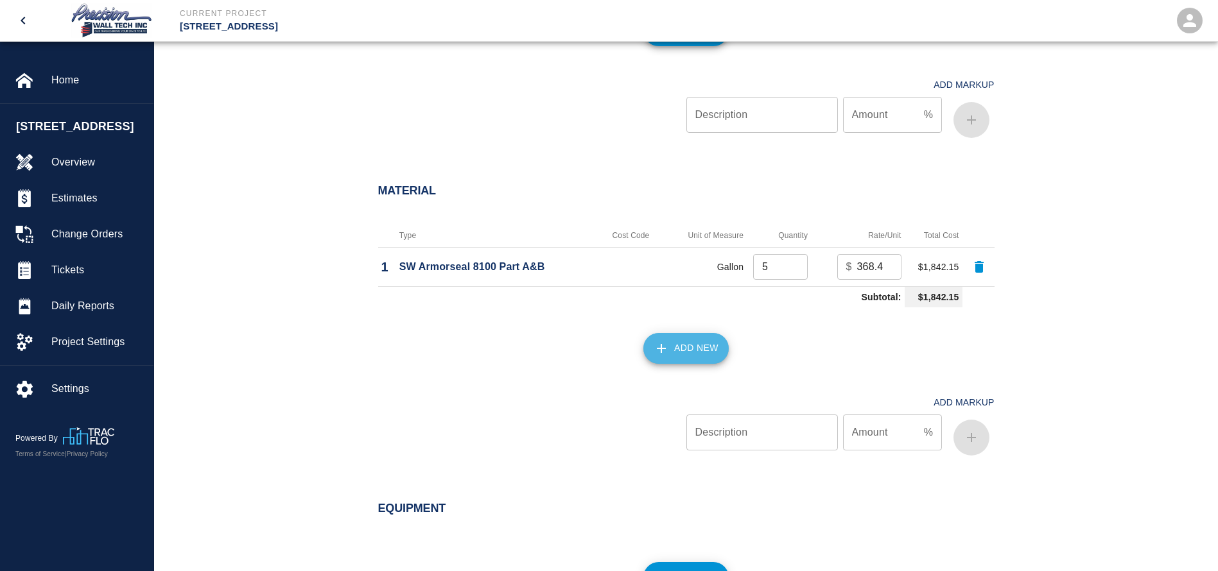
click at [715, 339] on button "Add New" at bounding box center [685, 348] width 85 height 31
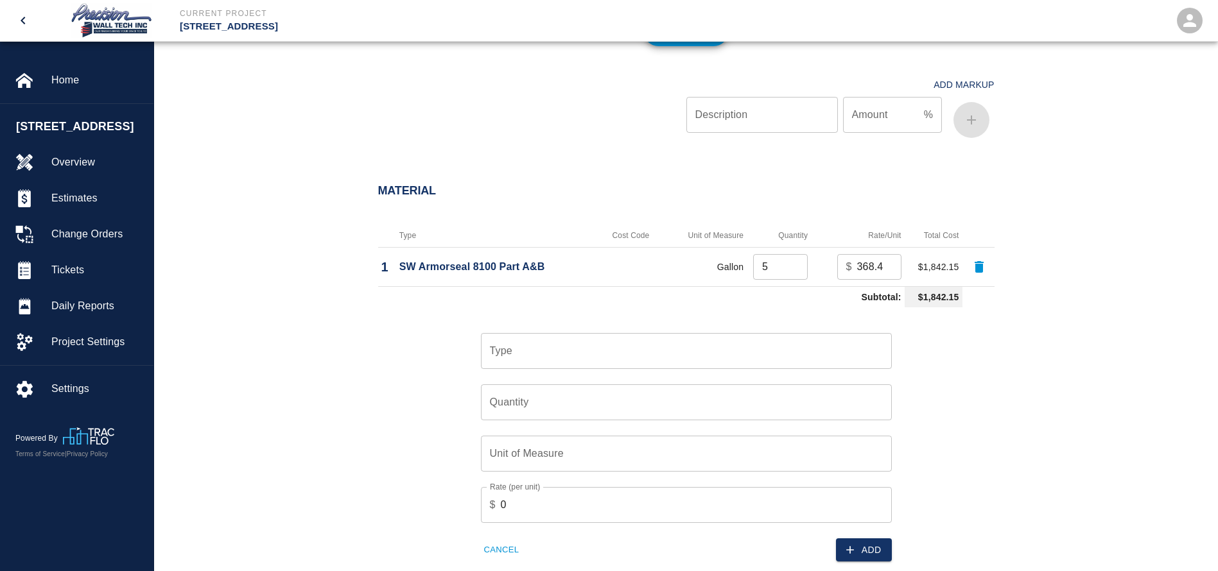
click at [623, 340] on input "Type" at bounding box center [686, 351] width 399 height 24
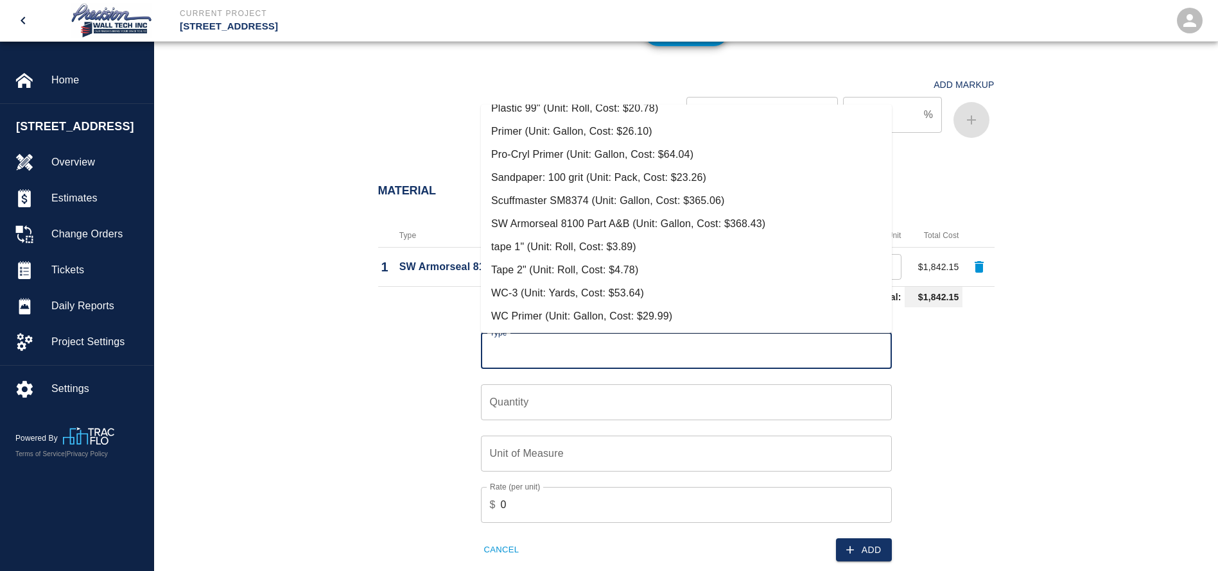
click at [994, 379] on div "Type Type Quantity Quantity Unit of Measure Unit of Measure Rate (per unit) $ 0…" at bounding box center [679, 438] width 632 height 250
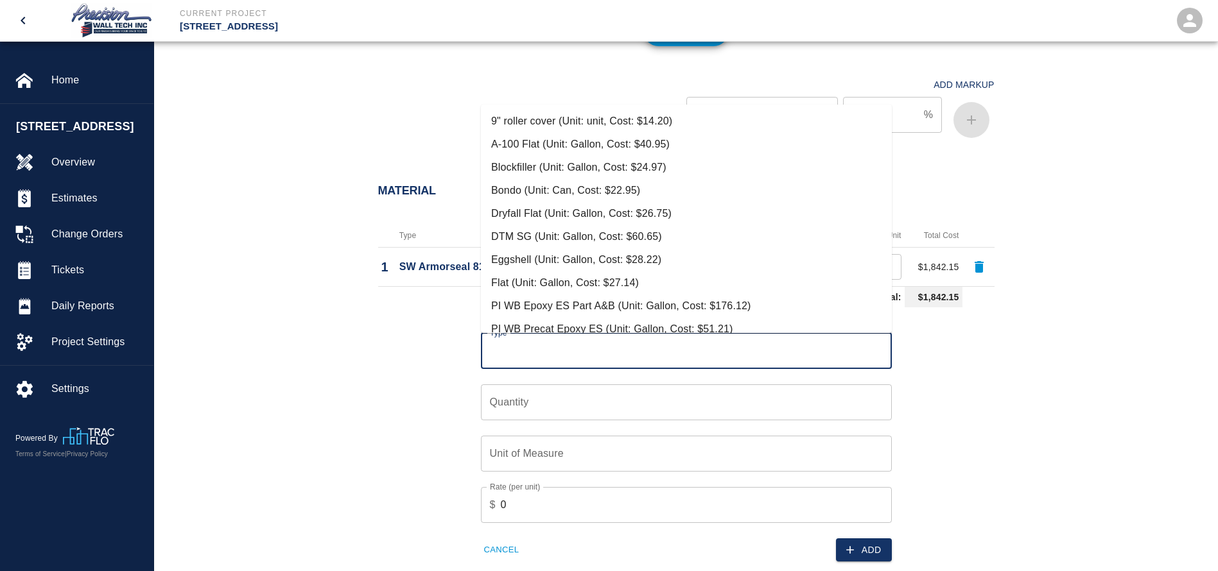
click at [609, 351] on input "Type" at bounding box center [686, 351] width 399 height 24
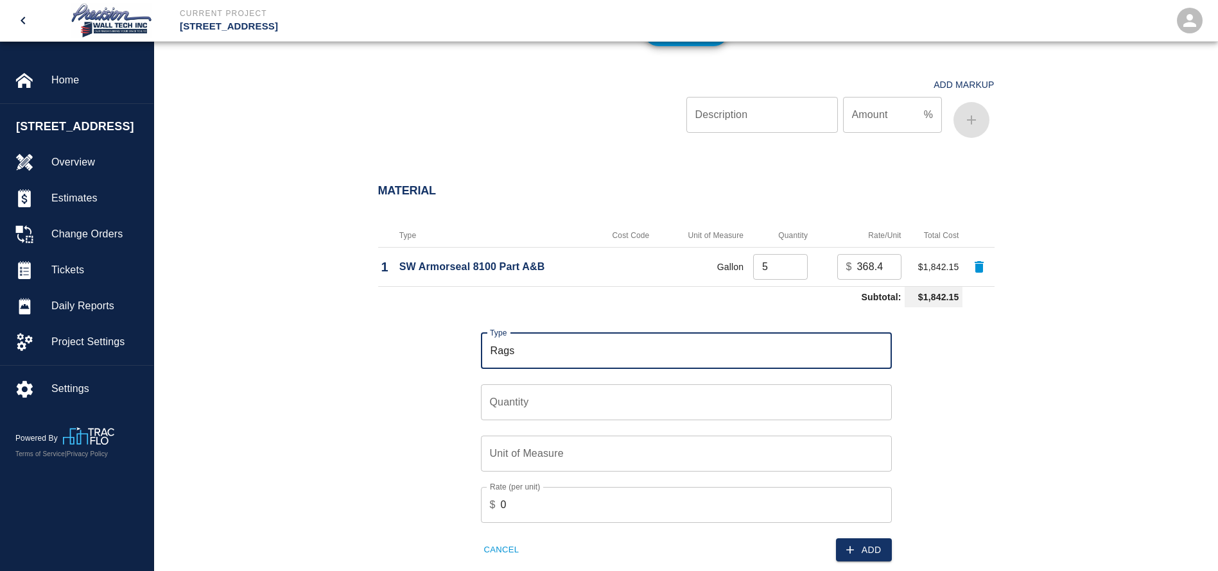
type input "Rags"
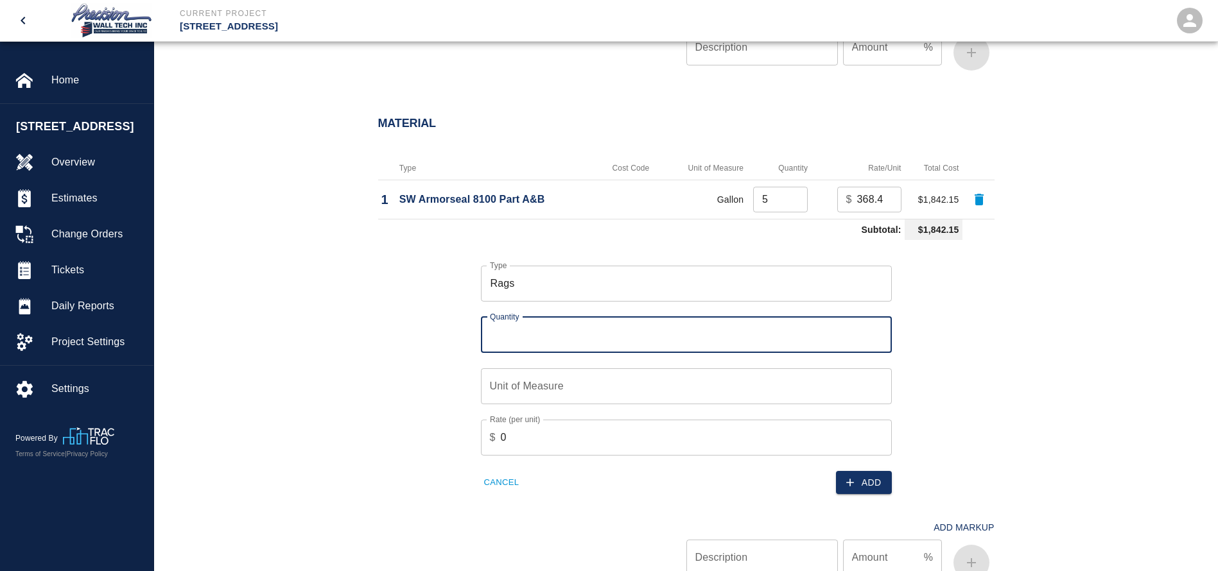
scroll to position [1059, 0]
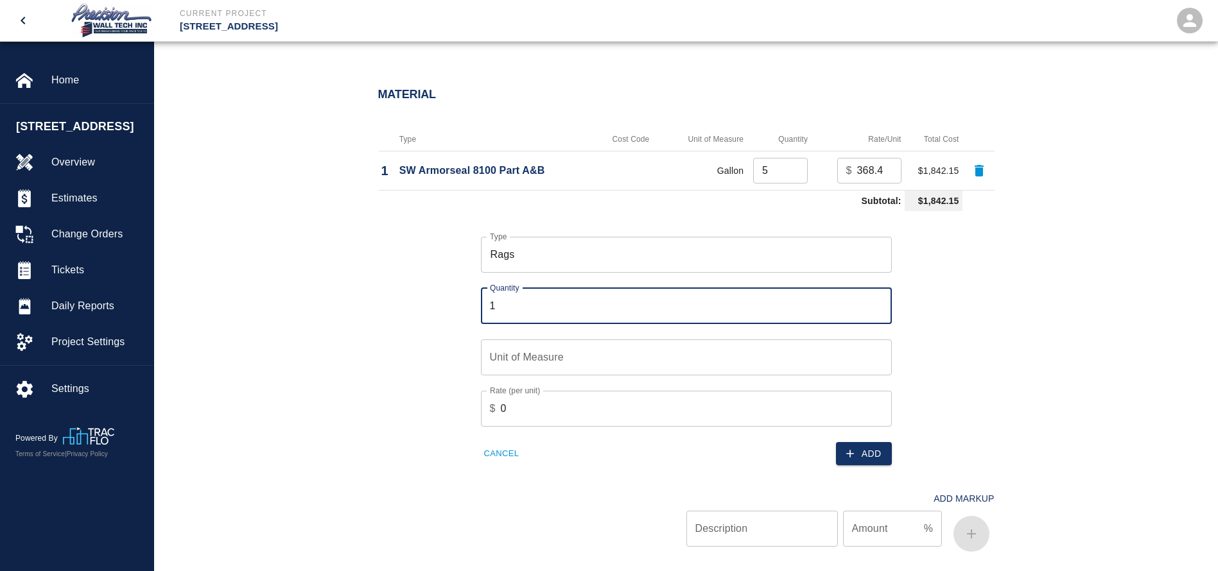
type input "1"
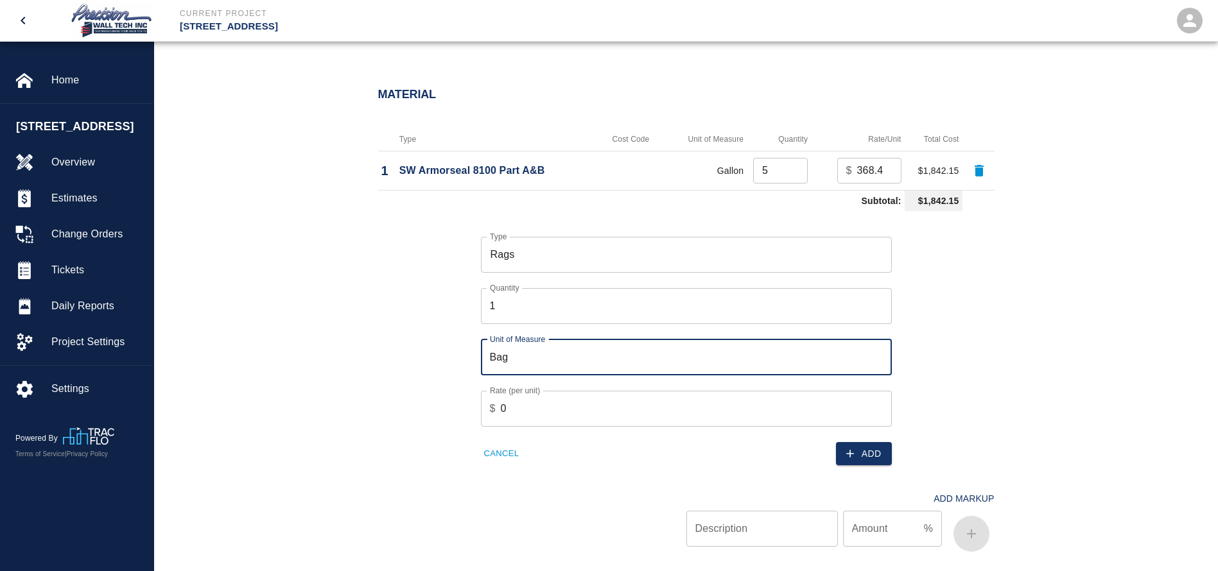
type input "Bag"
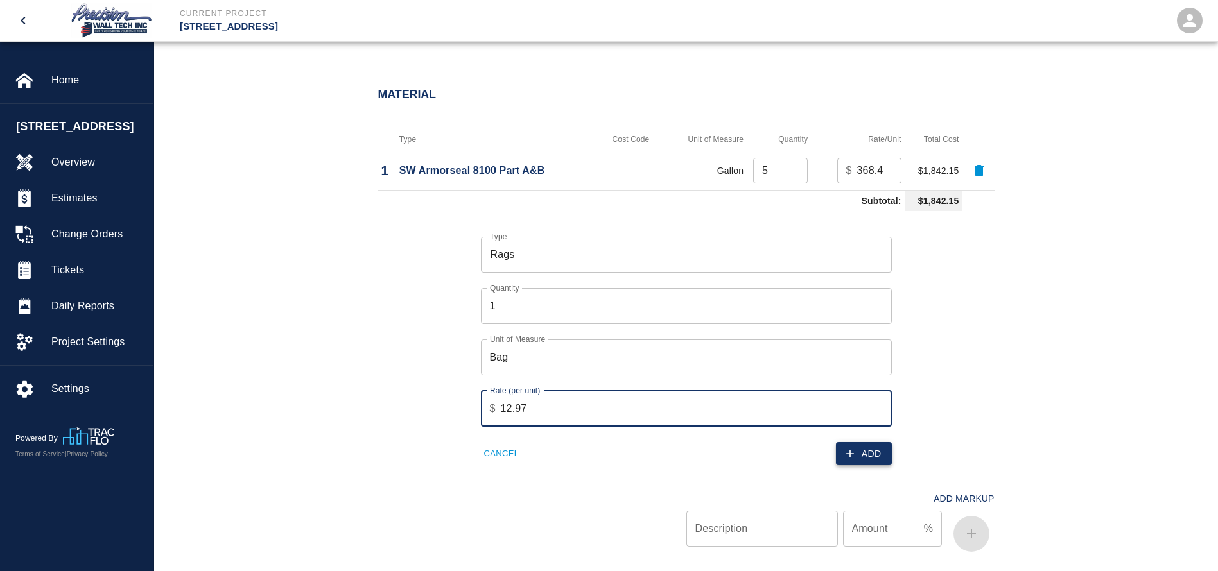
type input "12.97"
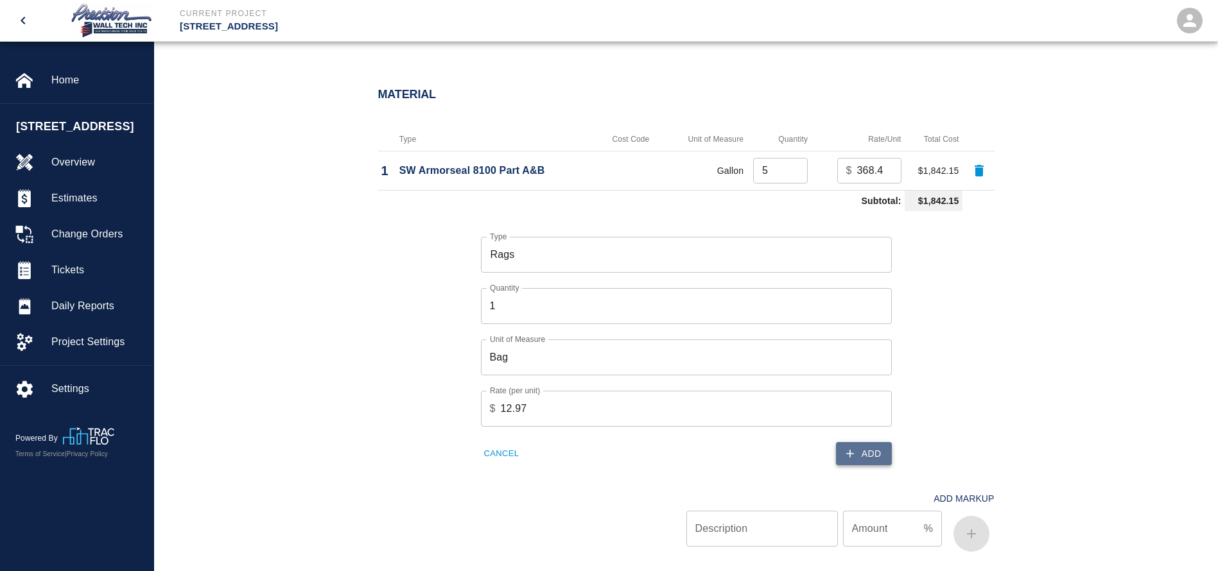
click at [884, 458] on button "Add" at bounding box center [864, 454] width 56 height 24
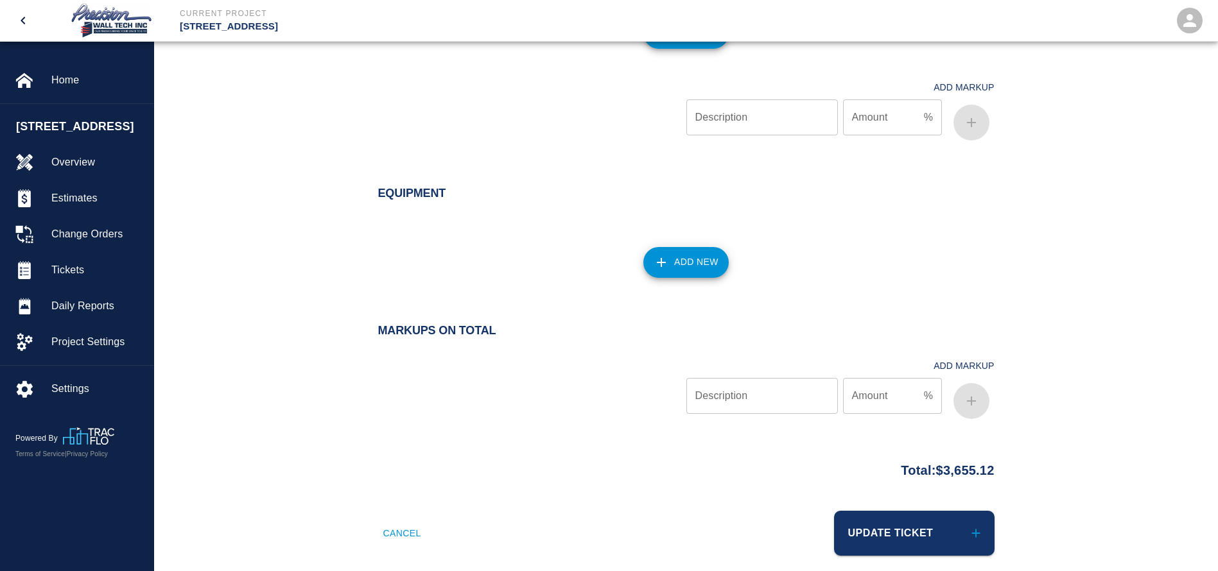
scroll to position [1333, 0]
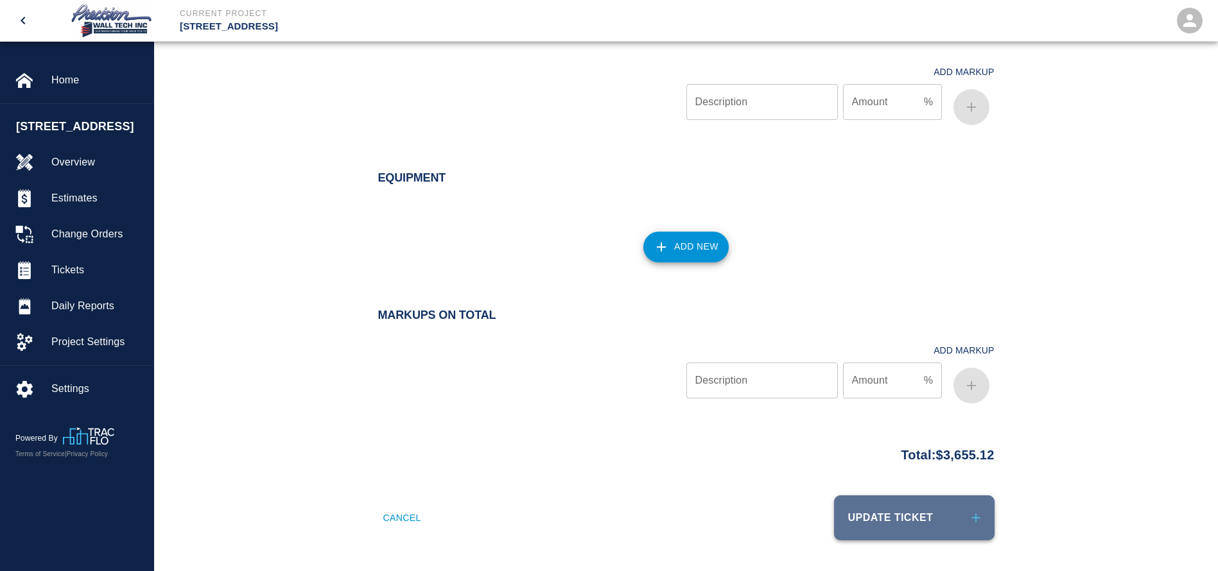
click at [900, 510] on button "Update Ticket" at bounding box center [914, 518] width 161 height 45
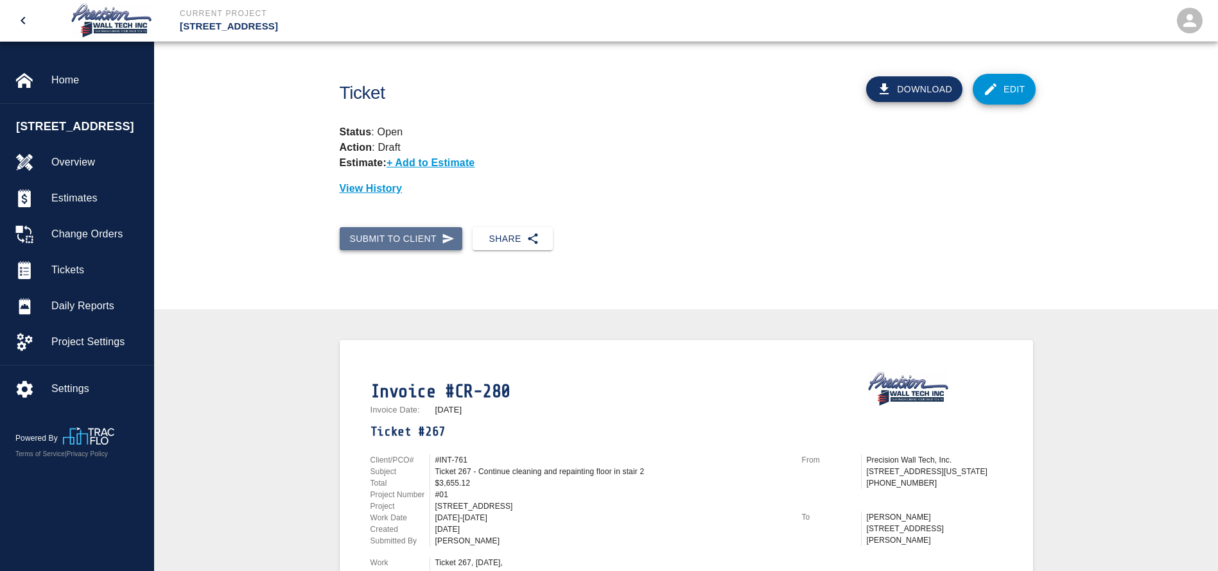
click at [412, 243] on button "Submit to Client" at bounding box center [401, 239] width 123 height 24
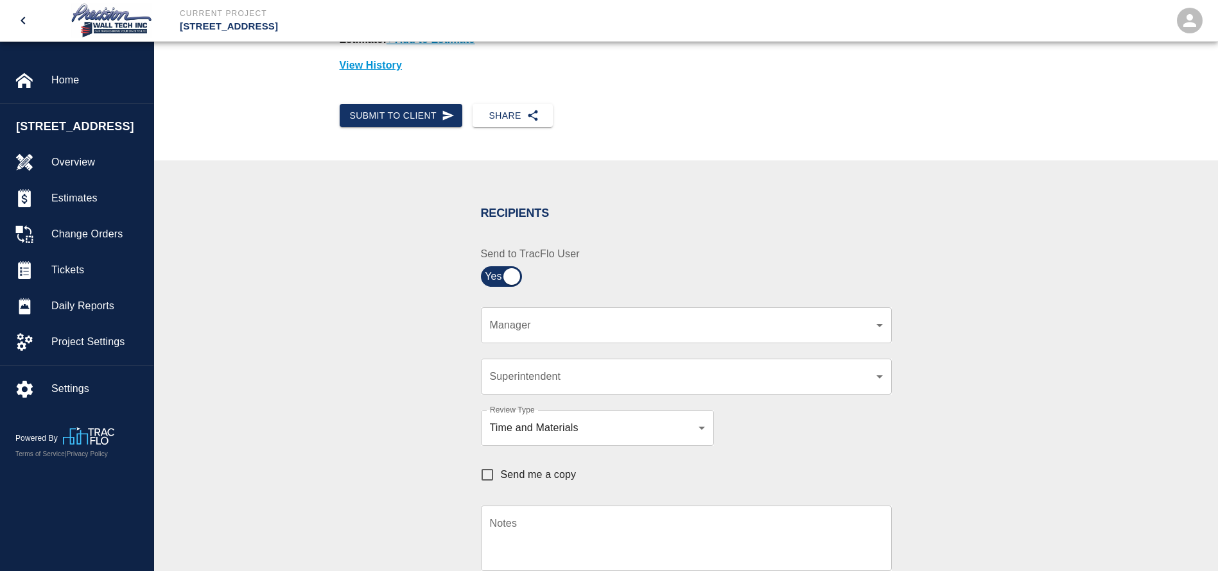
scroll to position [193, 0]
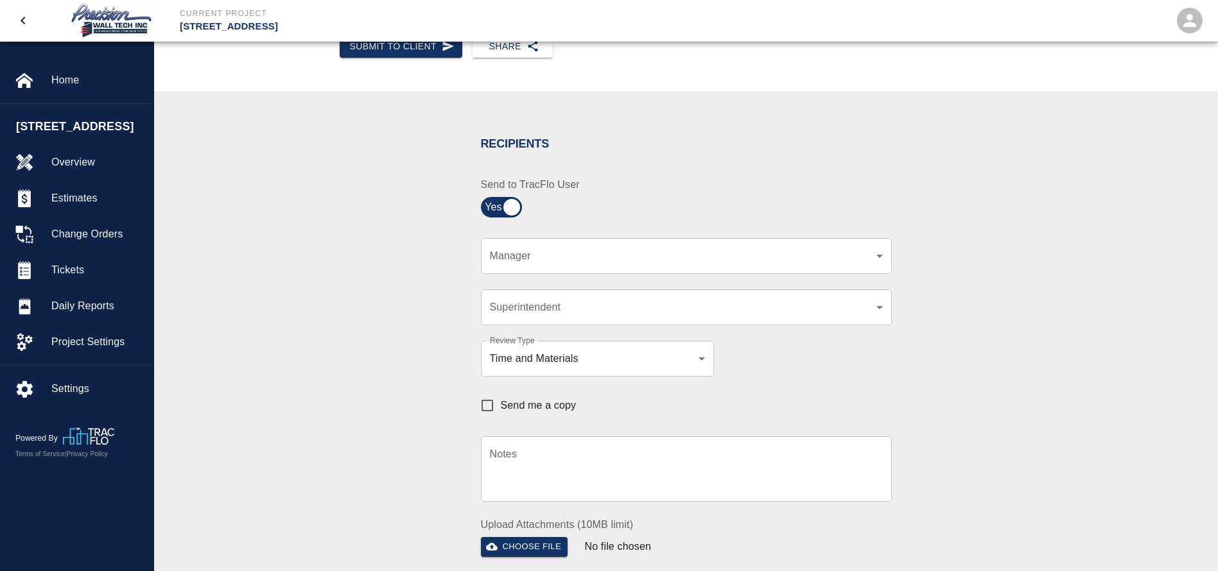
click at [694, 255] on body "Current Project [STREET_ADDRESS] Home [STREET_ADDRESS] Overview Estimates Chang…" at bounding box center [609, 92] width 1218 height 571
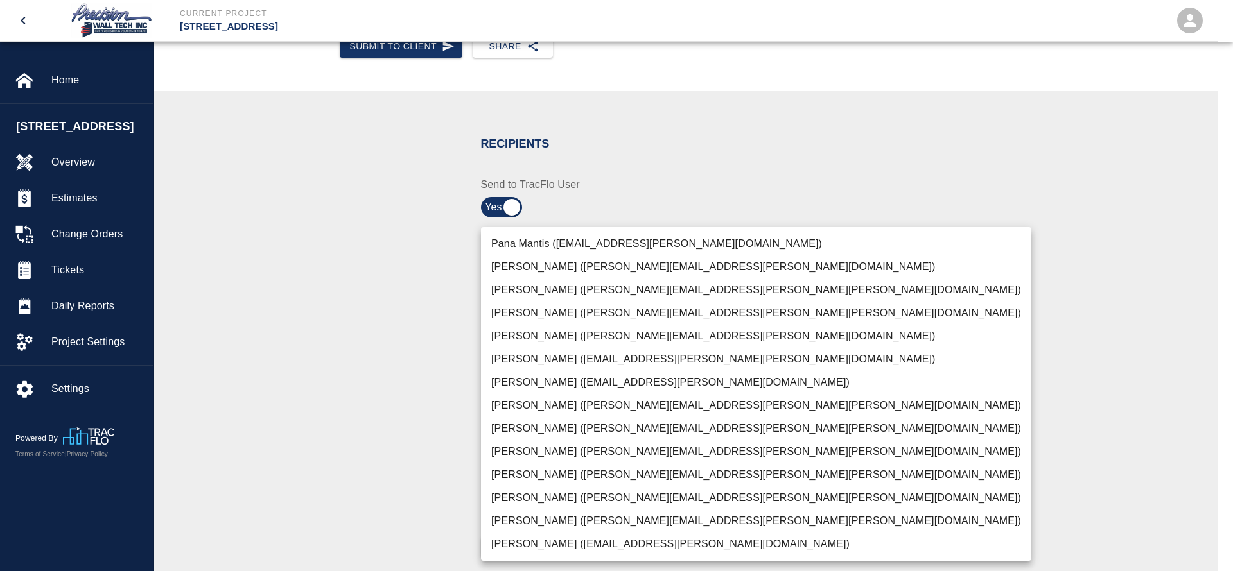
click at [511, 514] on li "[PERSON_NAME] ([PERSON_NAME][EMAIL_ADDRESS][PERSON_NAME][PERSON_NAME][DOMAIN_NA…" at bounding box center [756, 521] width 550 height 23
type input "f2151df9-a33d-4239-98b3-85d2c5195f79"
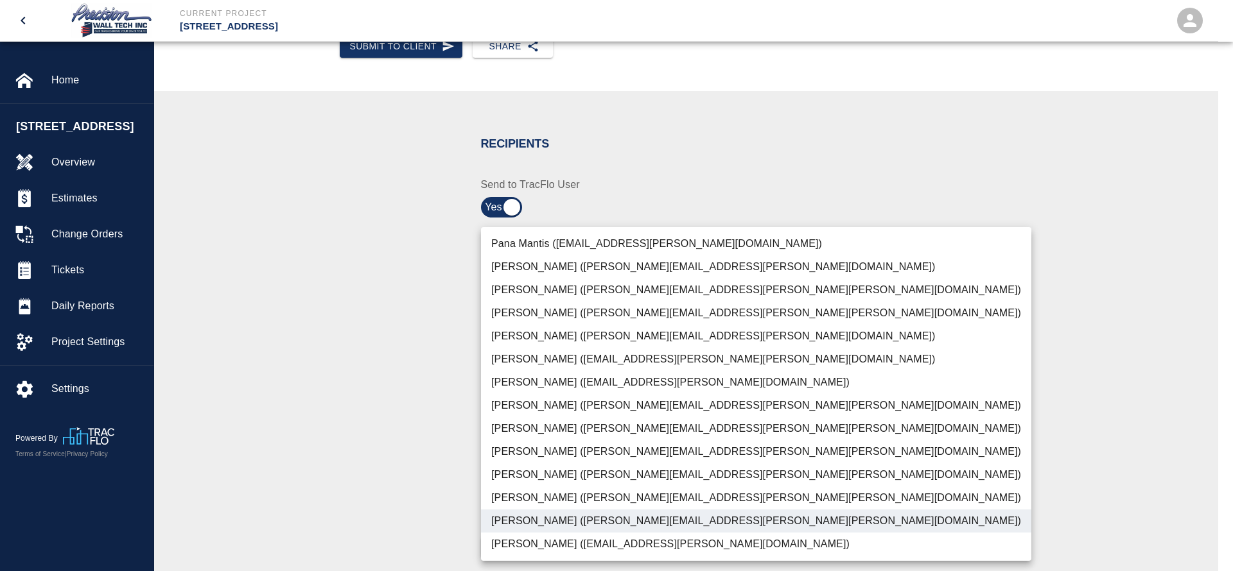
click at [386, 454] on div at bounding box center [616, 285] width 1233 height 571
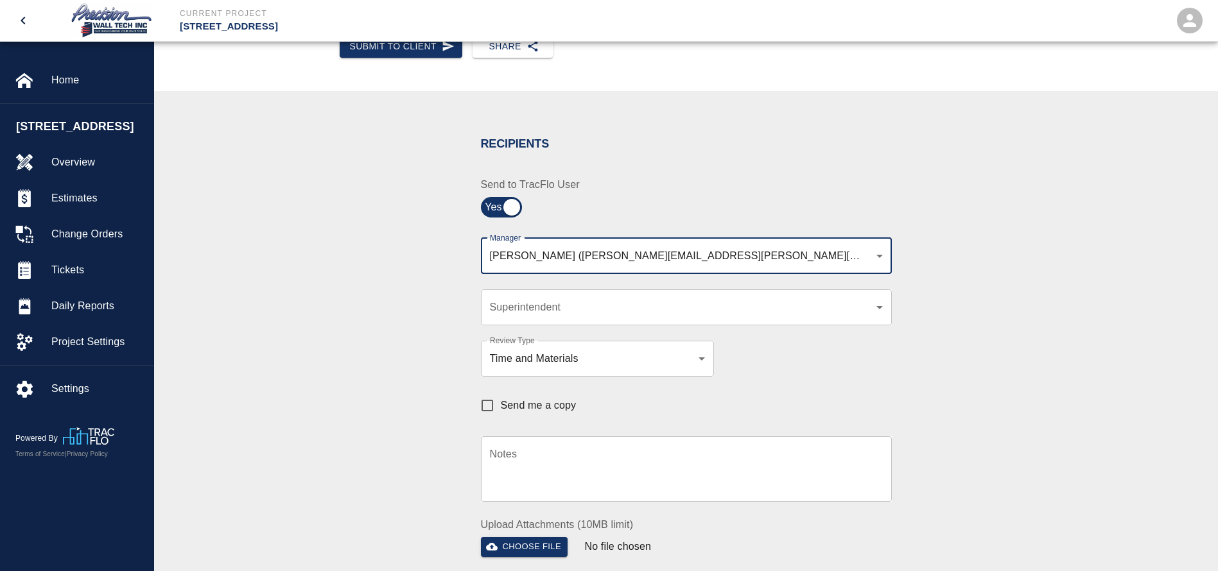
click at [576, 309] on body "Current Project [STREET_ADDRESS] Home [STREET_ADDRESS] Overview Estimates Chang…" at bounding box center [609, 92] width 1218 height 571
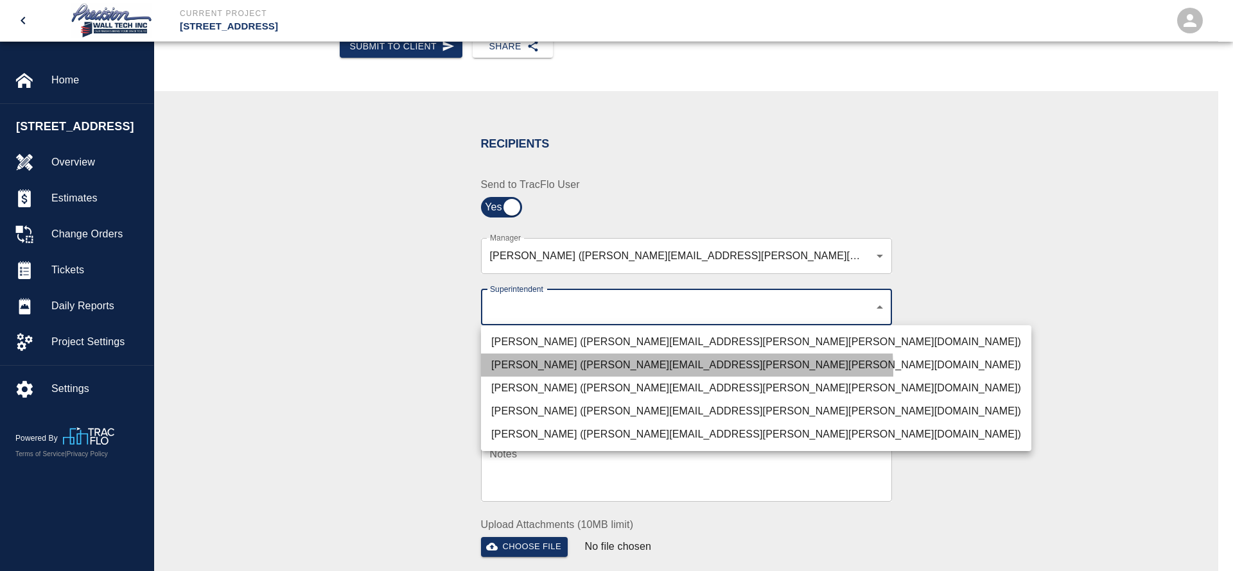
click at [548, 373] on li "[PERSON_NAME] ([PERSON_NAME][EMAIL_ADDRESS][PERSON_NAME][PERSON_NAME][DOMAIN_NA…" at bounding box center [756, 365] width 550 height 23
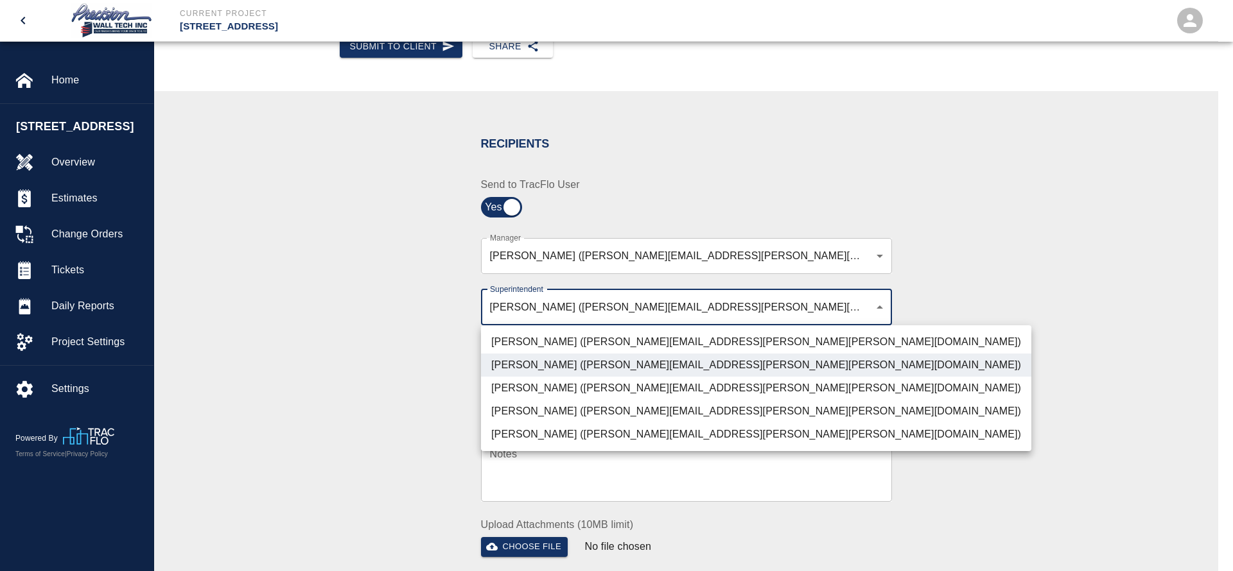
click at [535, 390] on li "[PERSON_NAME] ([PERSON_NAME][EMAIL_ADDRESS][PERSON_NAME][PERSON_NAME][DOMAIN_NA…" at bounding box center [756, 388] width 550 height 23
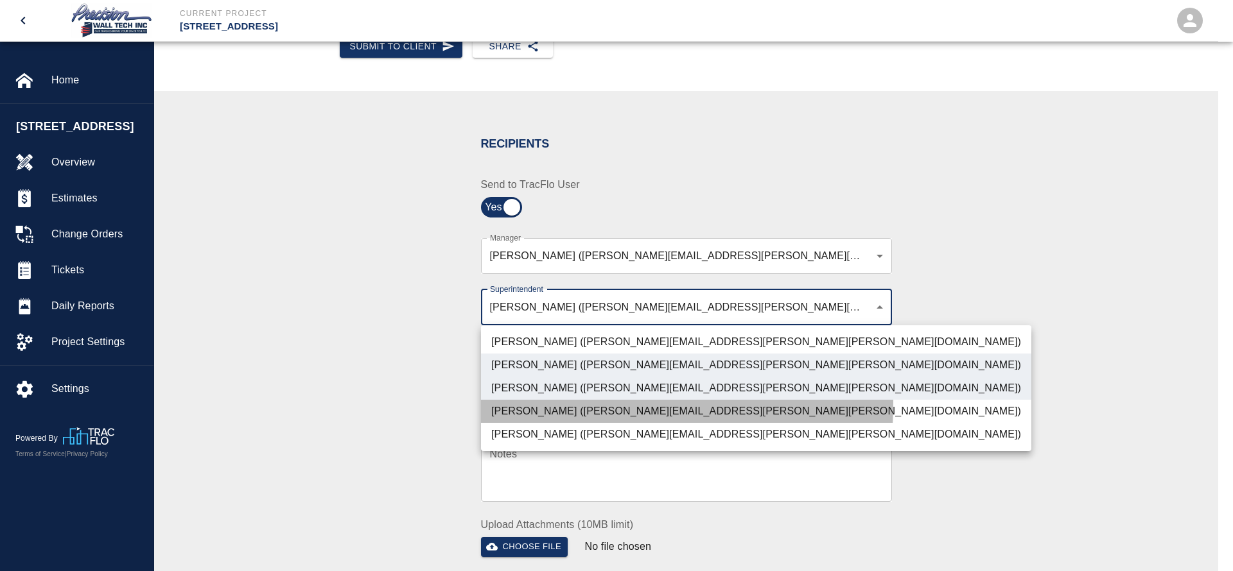
drag, startPoint x: 518, startPoint y: 403, endPoint x: 485, endPoint y: 413, distance: 34.1
click at [515, 406] on li "[PERSON_NAME] ([PERSON_NAME][EMAIL_ADDRESS][PERSON_NAME][PERSON_NAME][DOMAIN_NA…" at bounding box center [756, 411] width 550 height 23
type input "72aacb9d-1564-447f-ab89-2c6ab52824c7,32bad40b-bb12-40c1-a9d7-1de55074e5d0,5cbe5…"
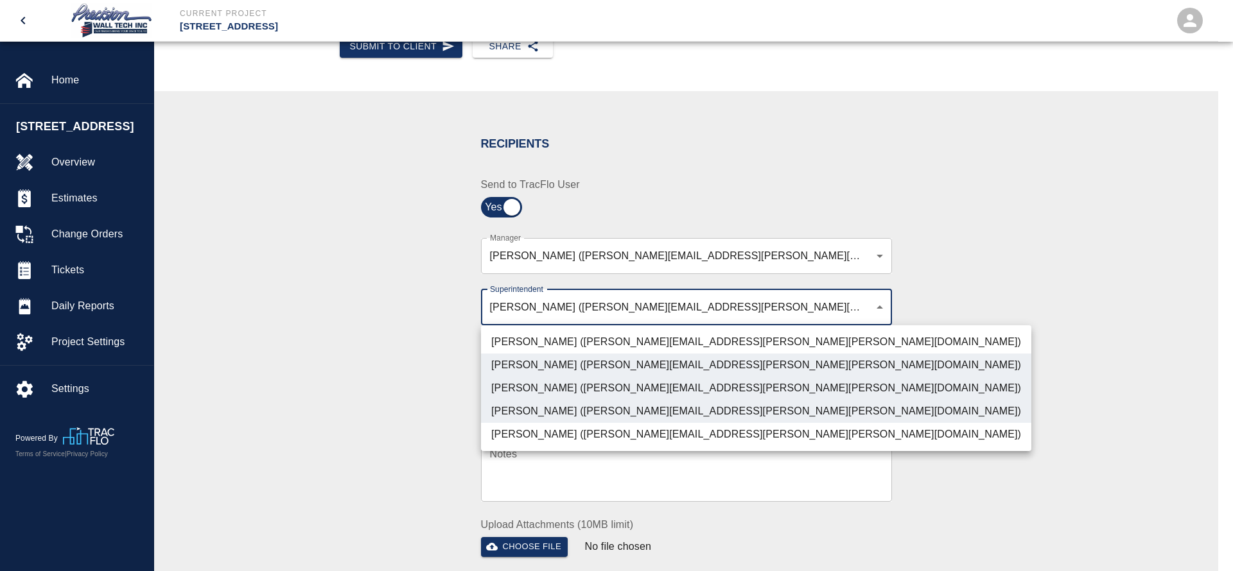
click at [422, 409] on div at bounding box center [616, 285] width 1233 height 571
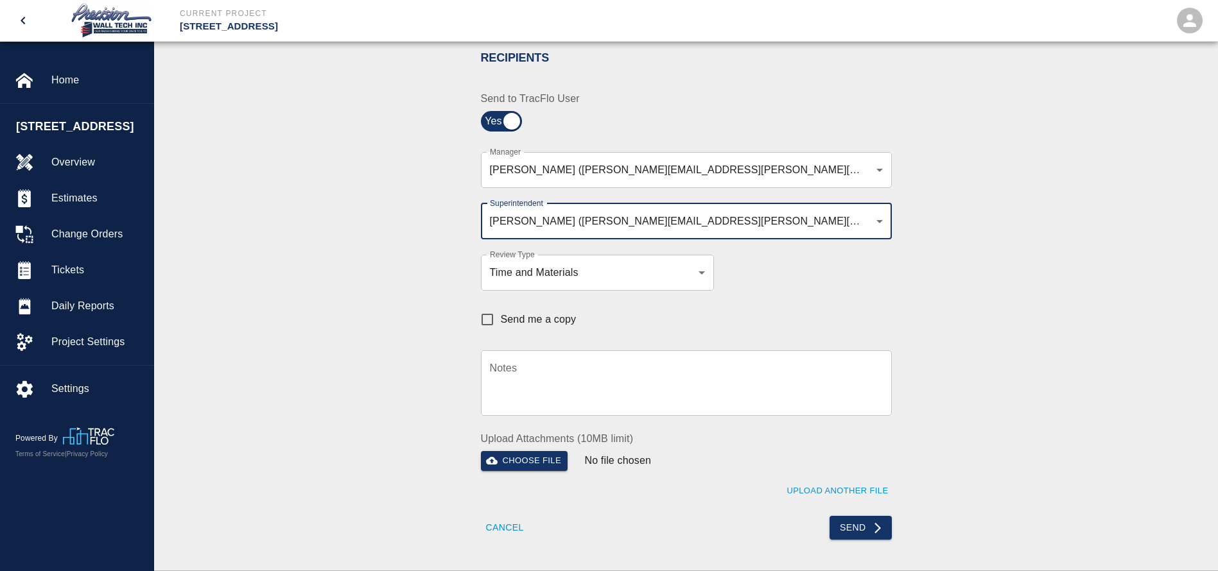
scroll to position [385, 0]
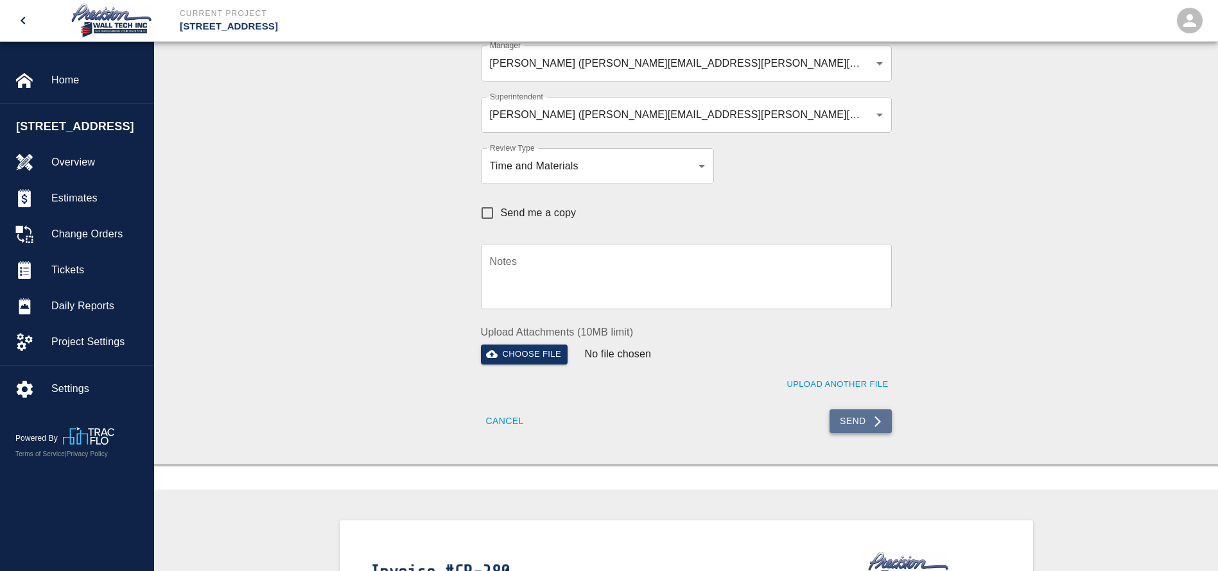
click at [835, 416] on button "Send" at bounding box center [861, 422] width 62 height 24
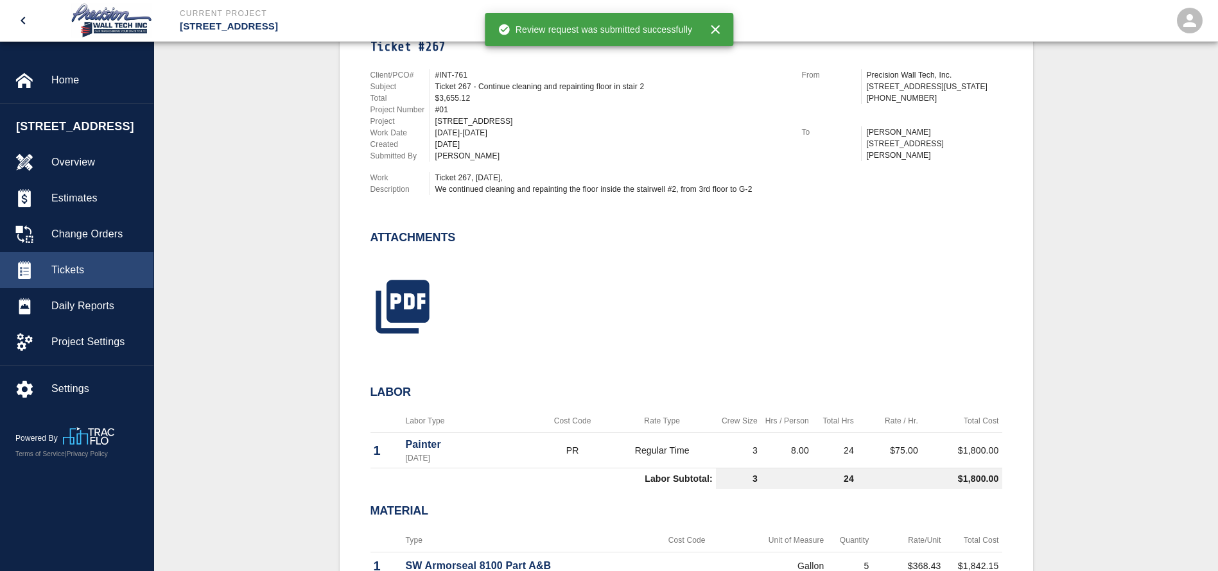
drag, startPoint x: 91, startPoint y: 277, endPoint x: 146, endPoint y: 278, distance: 55.2
click at [91, 276] on div "Tickets" at bounding box center [76, 270] width 153 height 36
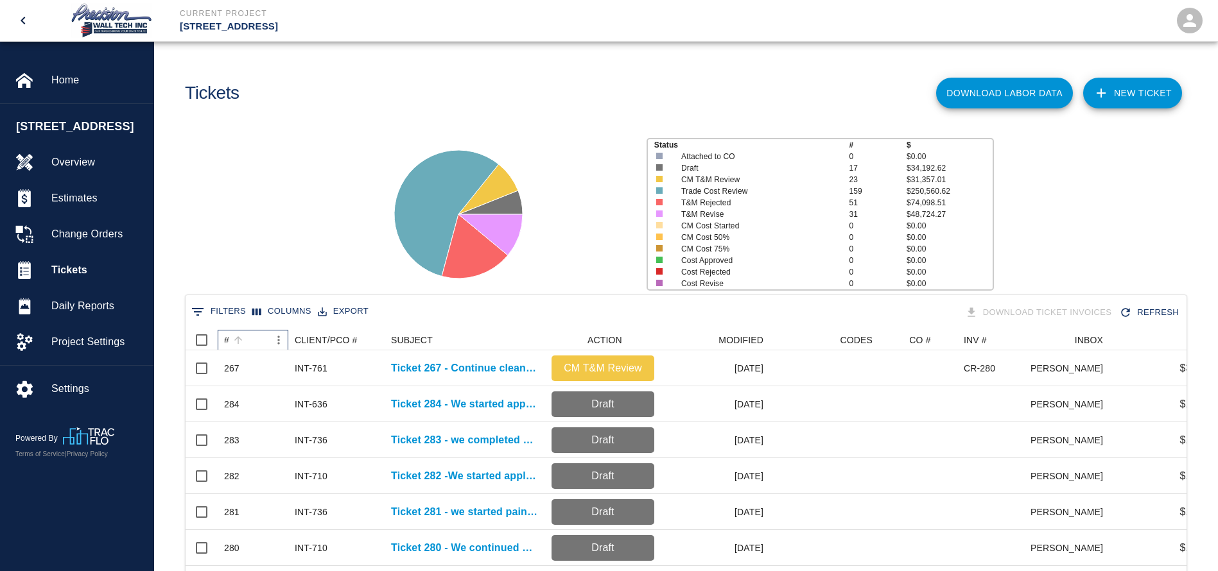
click at [248, 338] on div "#" at bounding box center [246, 340] width 45 height 21
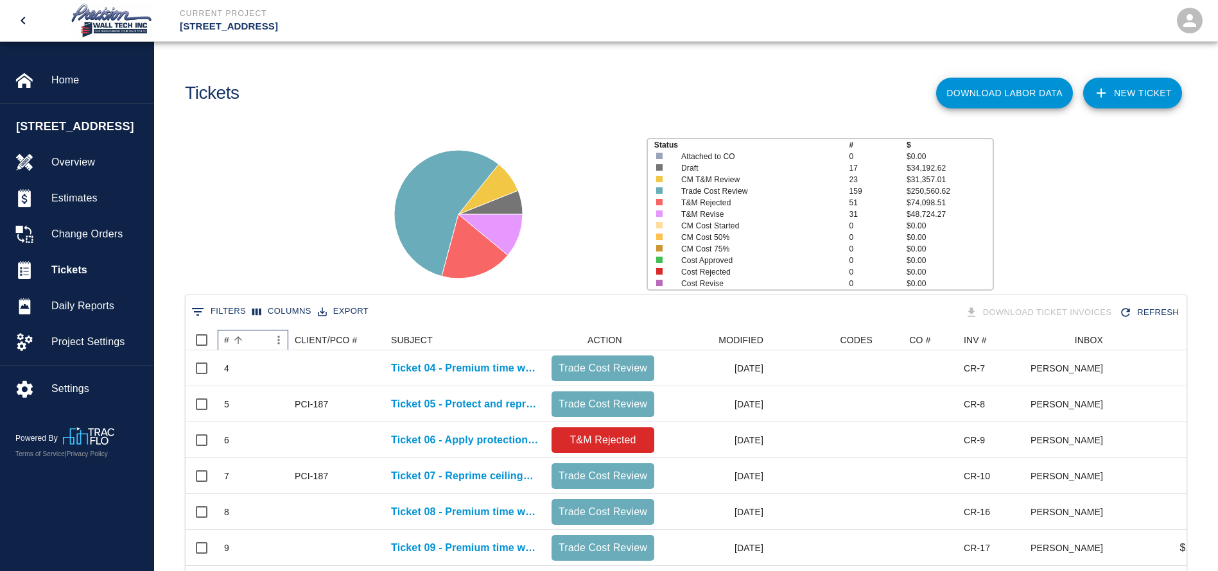
click at [248, 338] on div "#" at bounding box center [246, 340] width 45 height 21
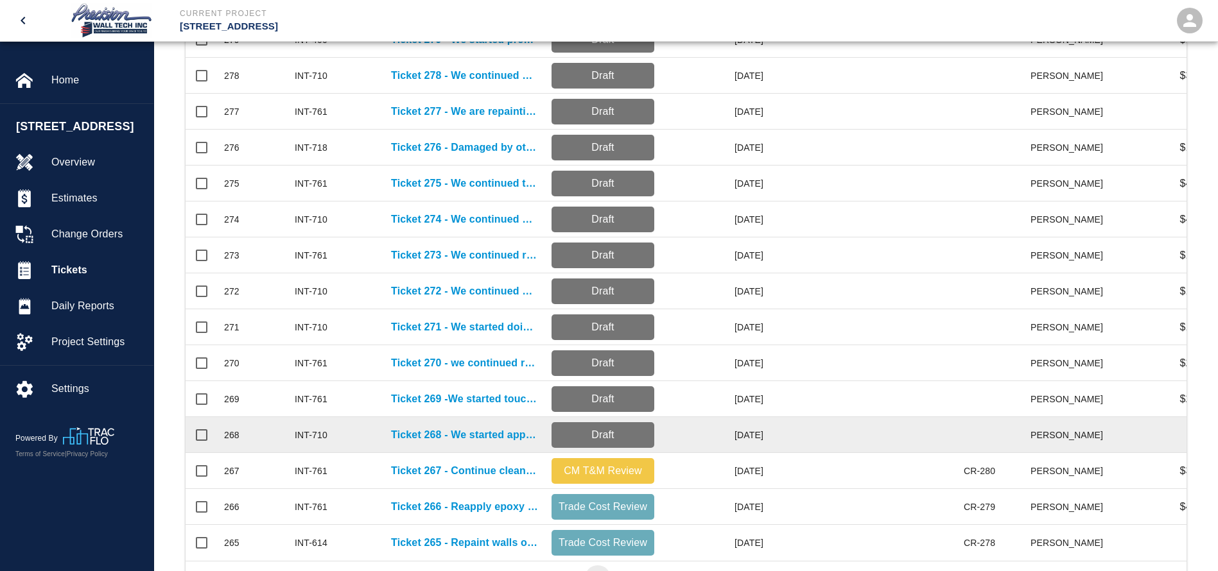
scroll to position [578, 0]
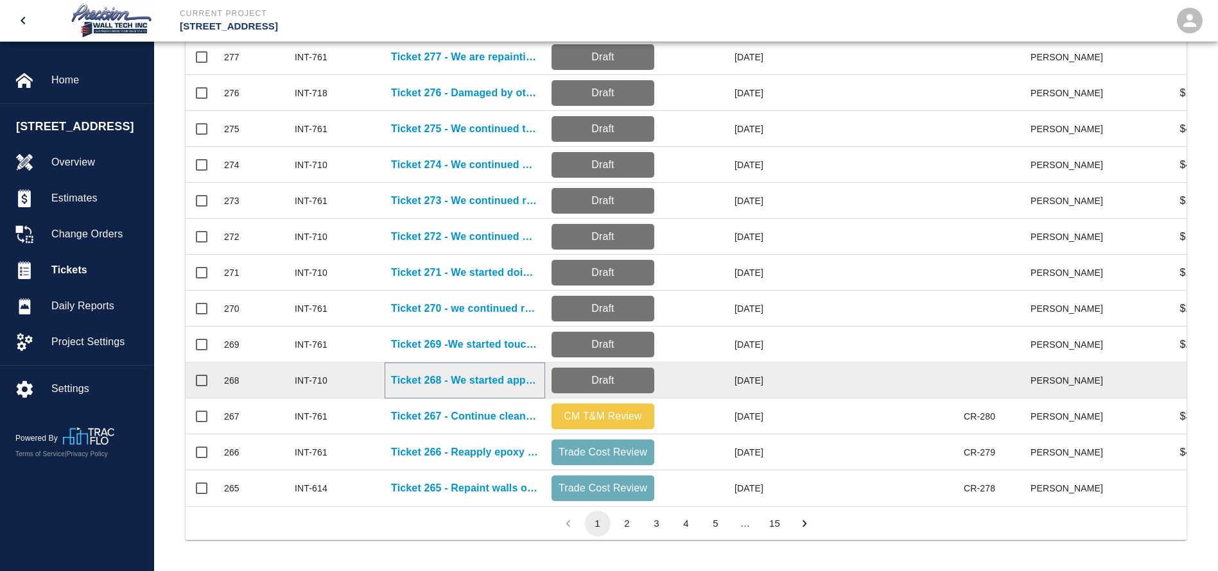
click at [458, 373] on p "Ticket 268 - We started applying primer and two finish coats on patches. In rec…" at bounding box center [465, 380] width 148 height 15
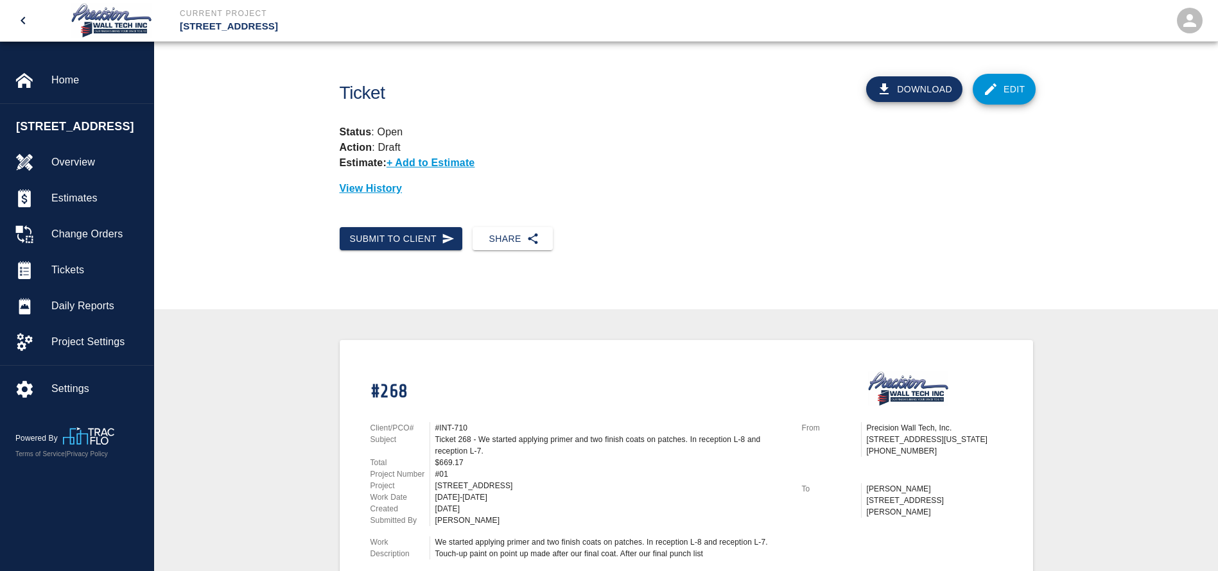
click at [1002, 83] on link "Edit" at bounding box center [1004, 89] width 63 height 31
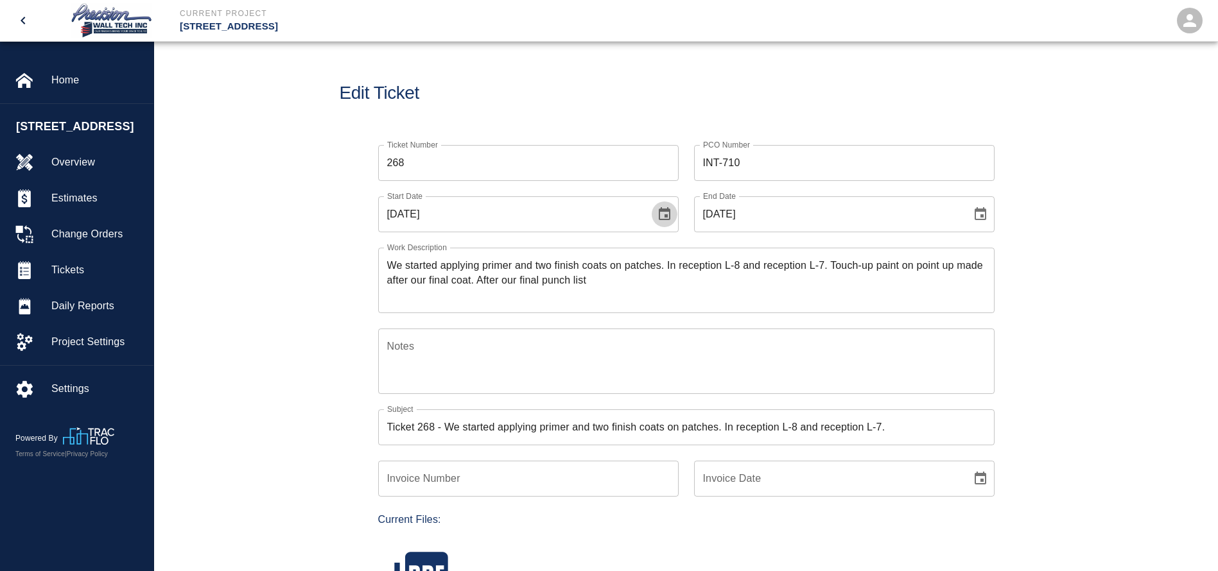
click at [670, 213] on icon "Choose date, selected date is Aug 22, 2025" at bounding box center [664, 214] width 15 height 15
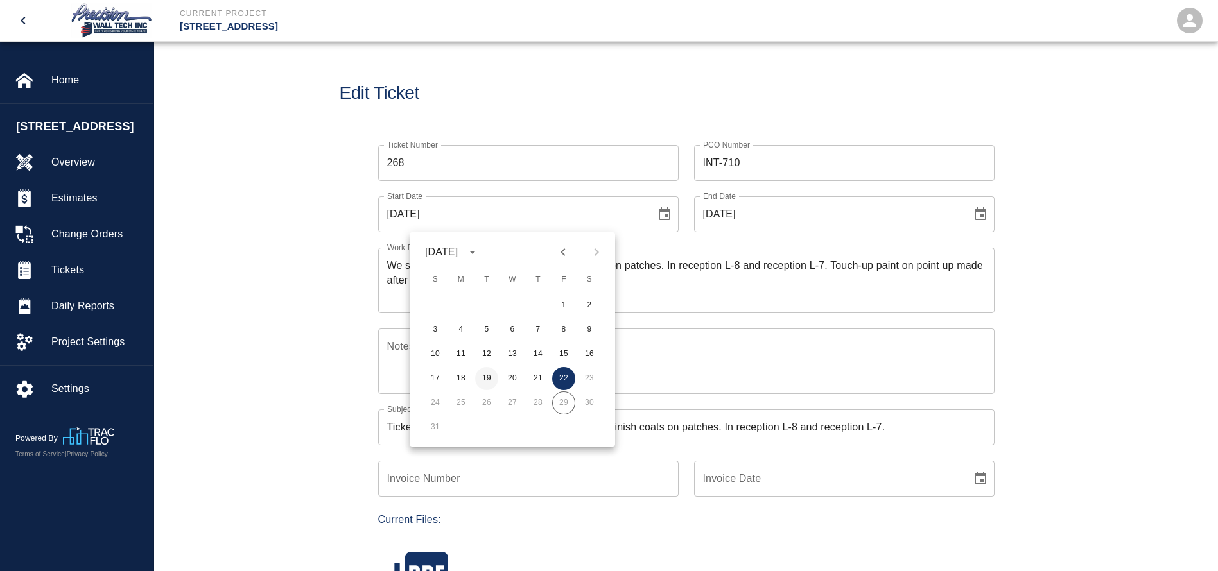
drag, startPoint x: 492, startPoint y: 376, endPoint x: 525, endPoint y: 358, distance: 37.1
click at [492, 376] on button "19" at bounding box center [486, 378] width 23 height 23
type input "[DATE]"
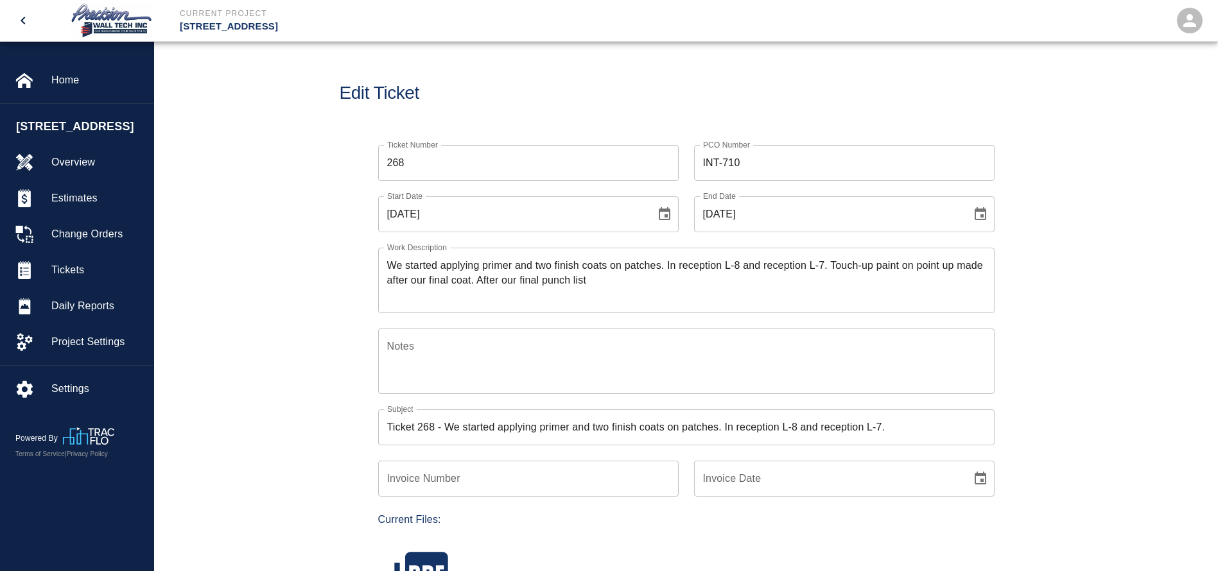
drag, startPoint x: 985, startPoint y: 211, endPoint x: 975, endPoint y: 216, distance: 11.8
click at [984, 211] on icon "Choose date, selected date is Aug 22, 2025" at bounding box center [981, 213] width 12 height 13
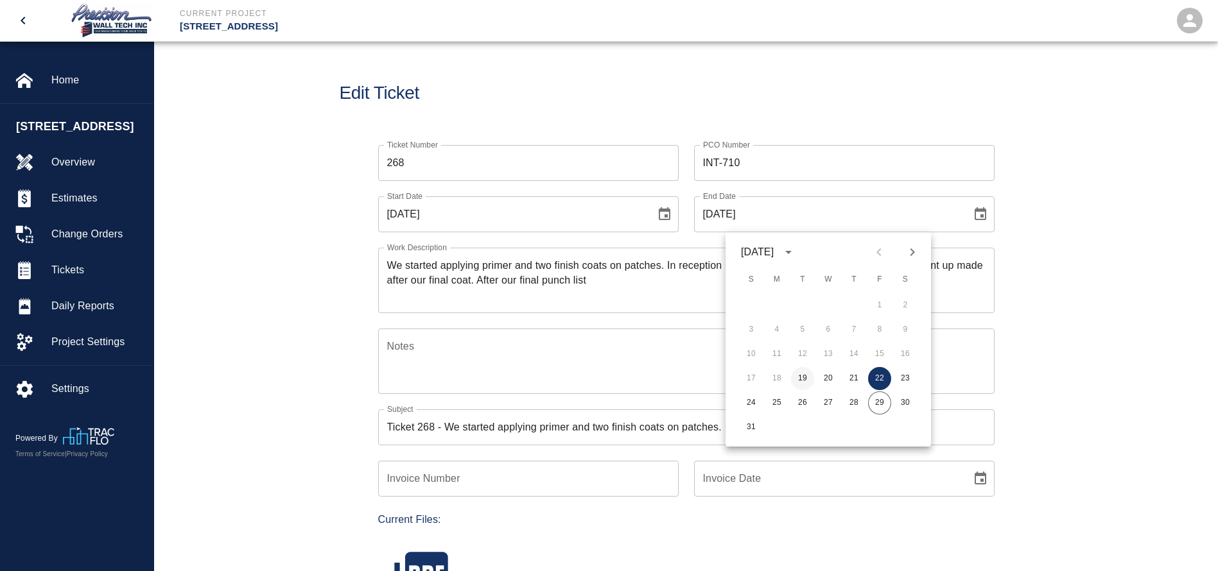
click at [799, 378] on button "19" at bounding box center [802, 378] width 23 height 23
type input "[DATE]"
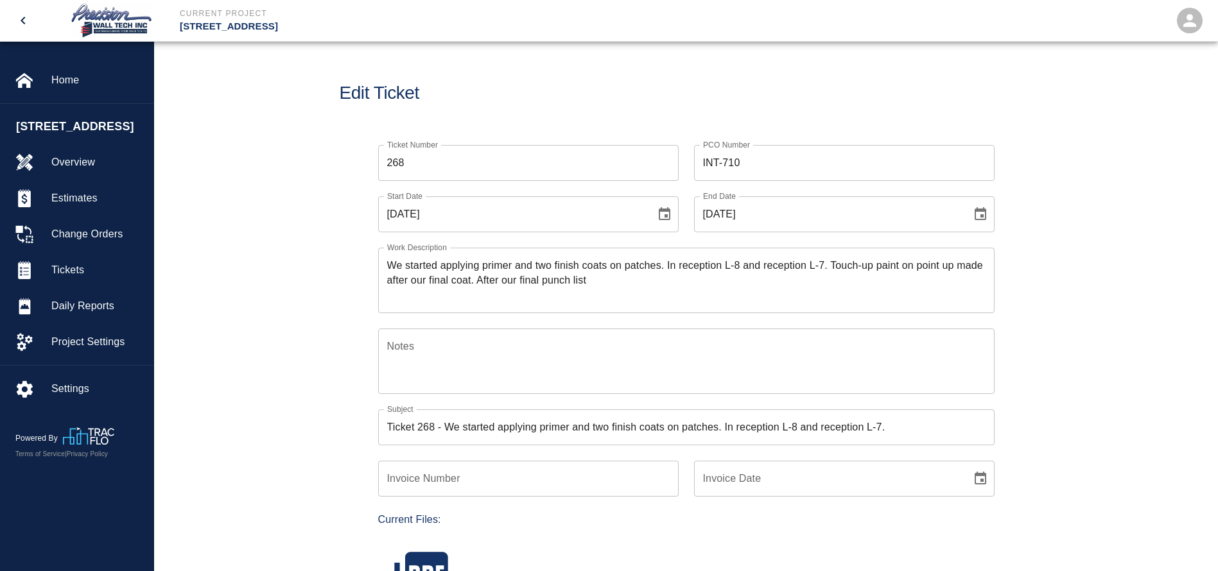
click at [386, 261] on div "We started applying primer and two finish coats on patches. In reception L-8 an…" at bounding box center [686, 280] width 616 height 65
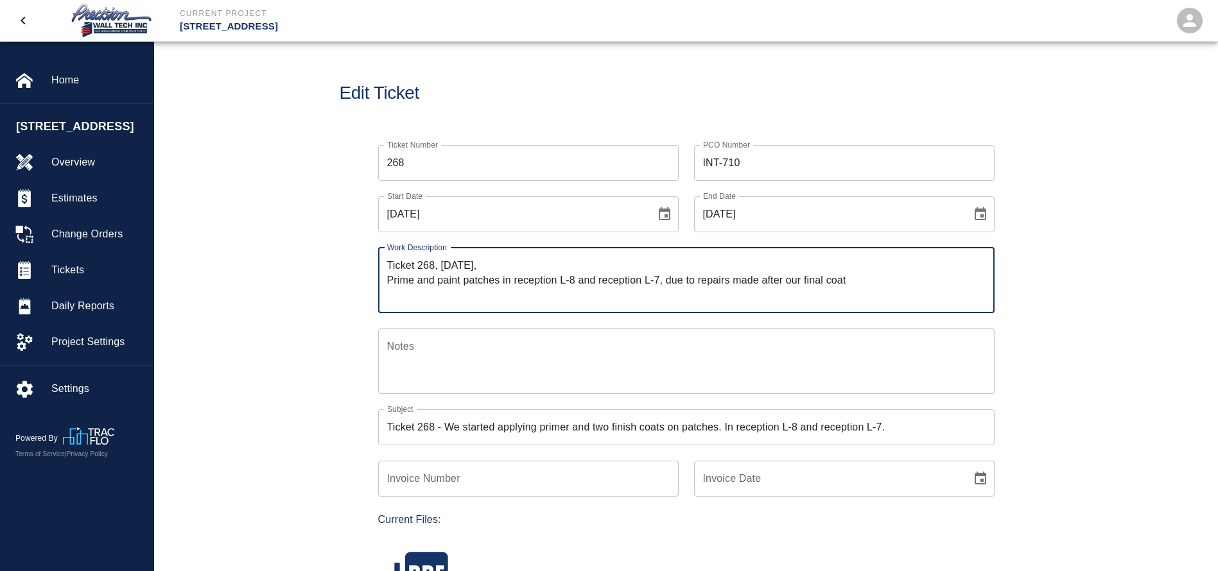
type textarea "Ticket 268, [DATE], Prime and paint patches in reception L-8 and reception L-7,…"
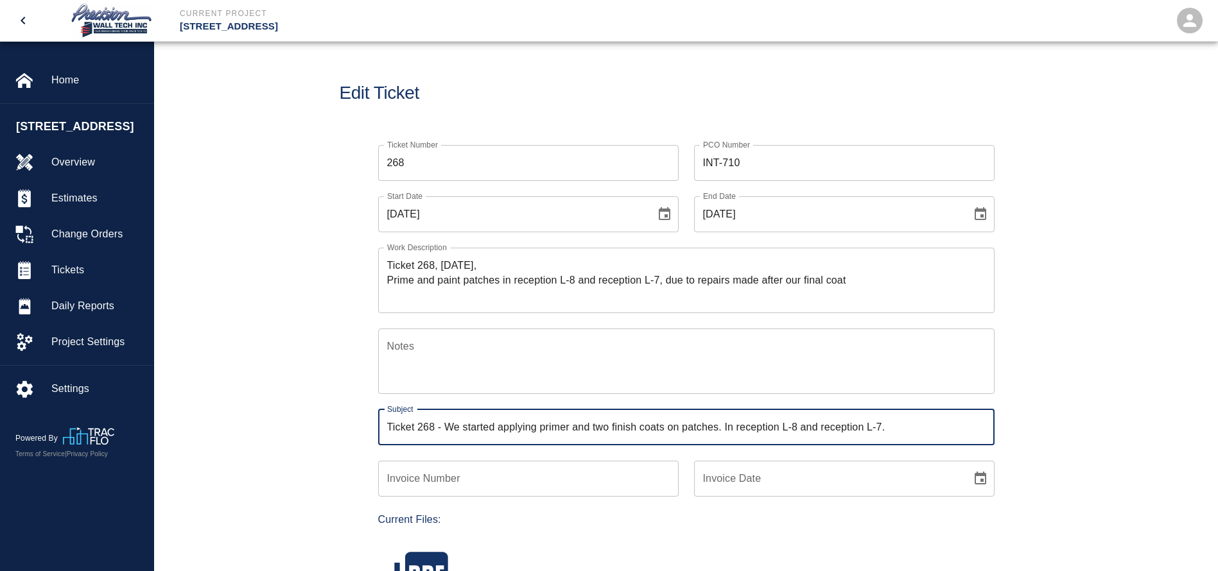
drag, startPoint x: 906, startPoint y: 428, endPoint x: 444, endPoint y: 433, distance: 461.7
click at [444, 433] on input "Ticket 268 - We started applying primer and two finish coats on patches. In rec…" at bounding box center [686, 428] width 616 height 36
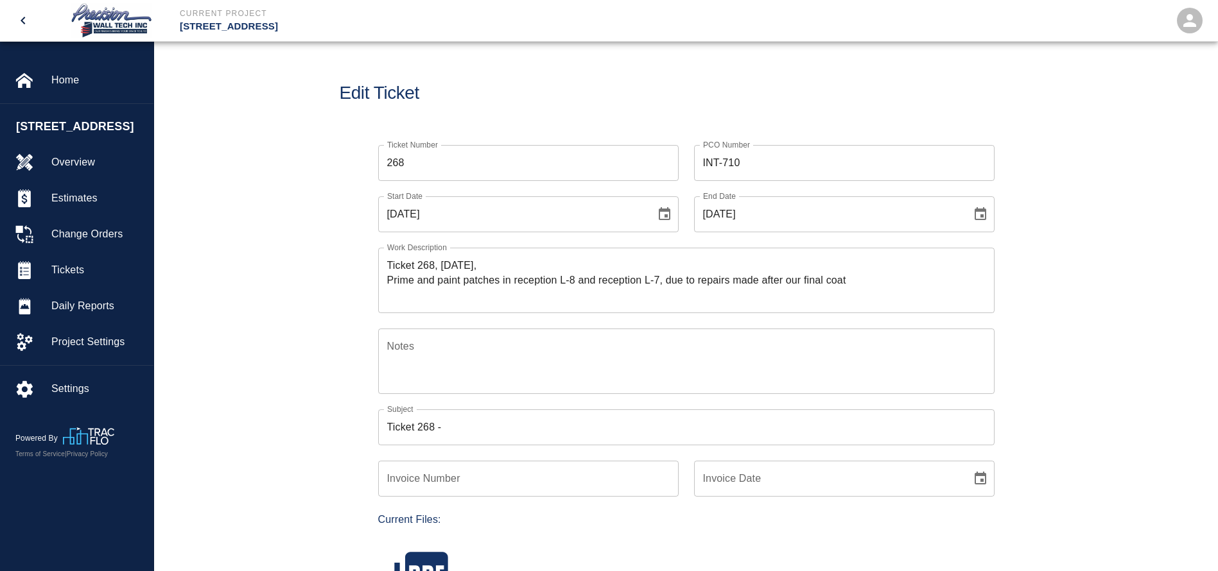
click at [461, 430] on input "Ticket 268 -" at bounding box center [686, 428] width 616 height 36
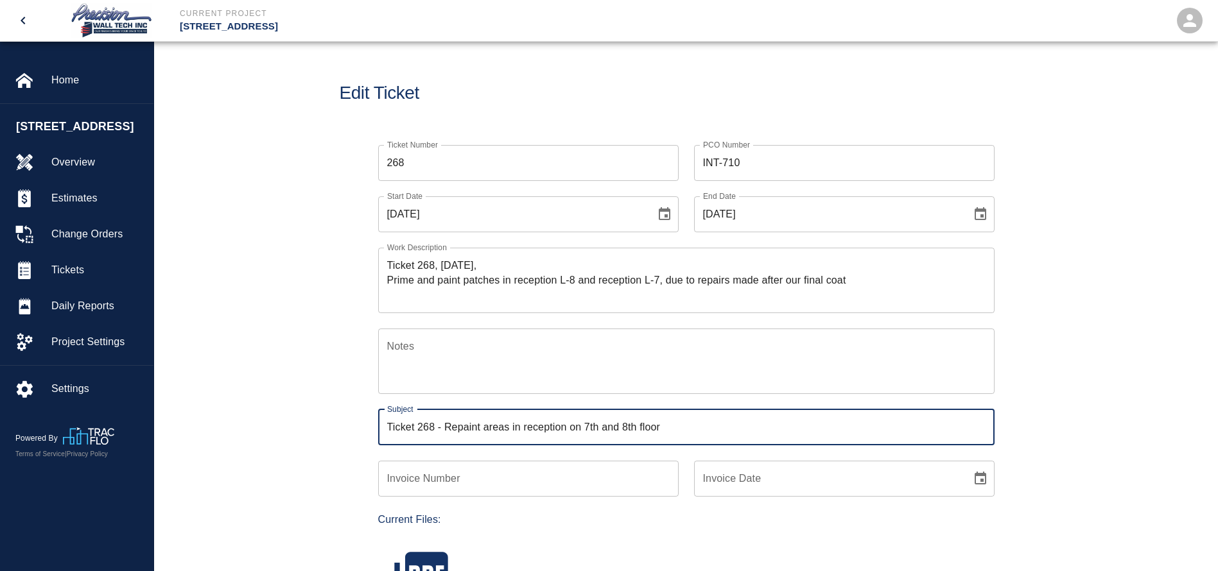
type input "Ticket 268 - Repaint areas in reception on 7th and 8th floor"
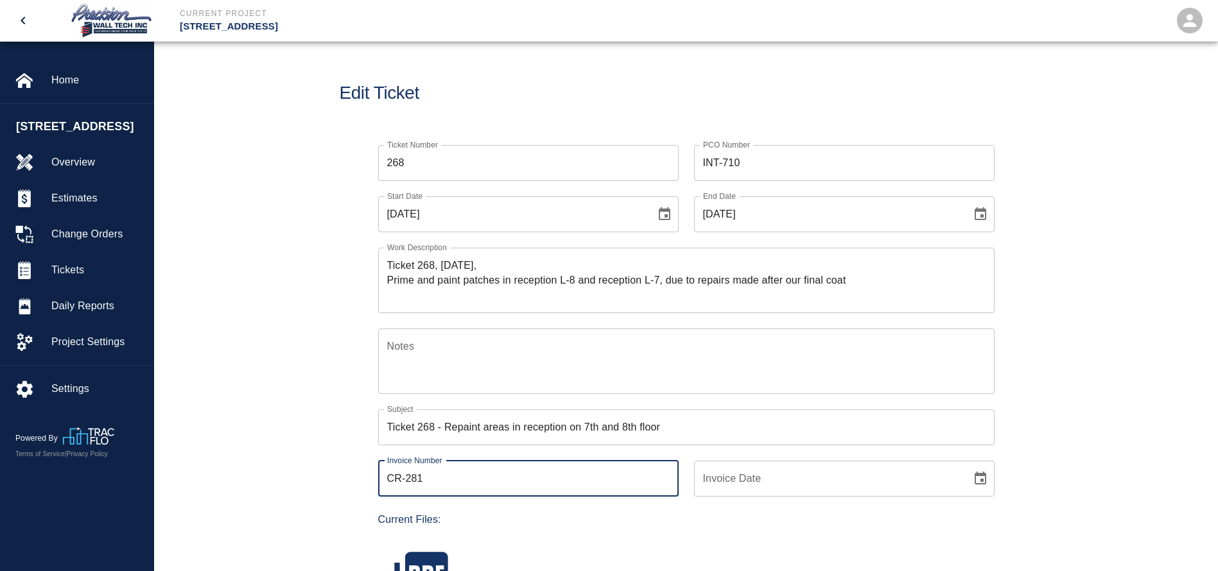
type input "CR-281"
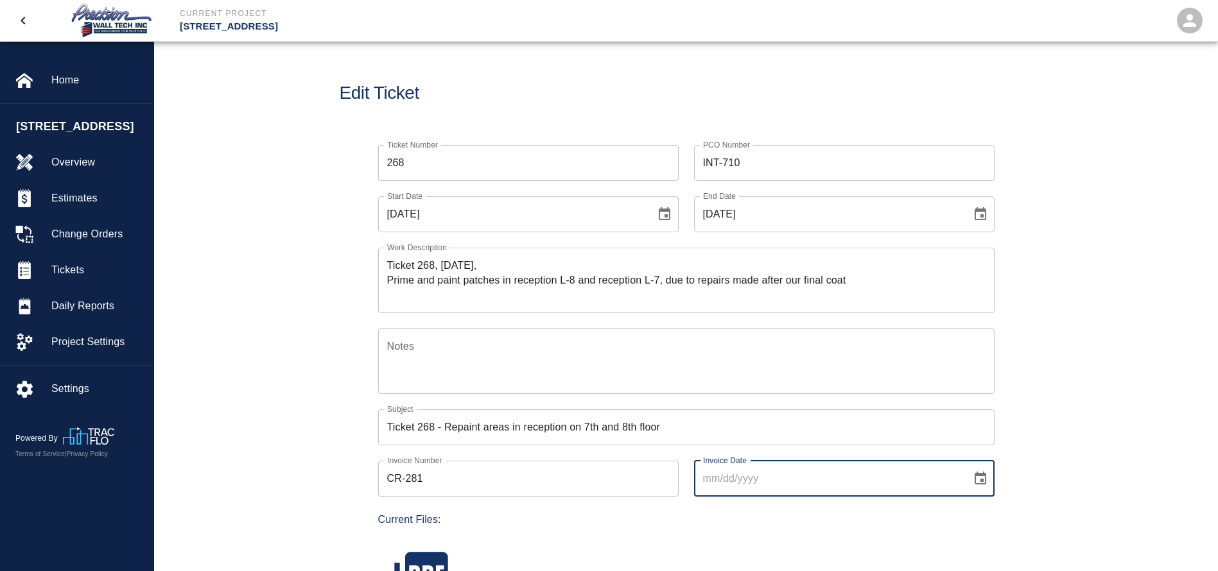
click at [990, 483] on button "Choose date" at bounding box center [981, 479] width 26 height 26
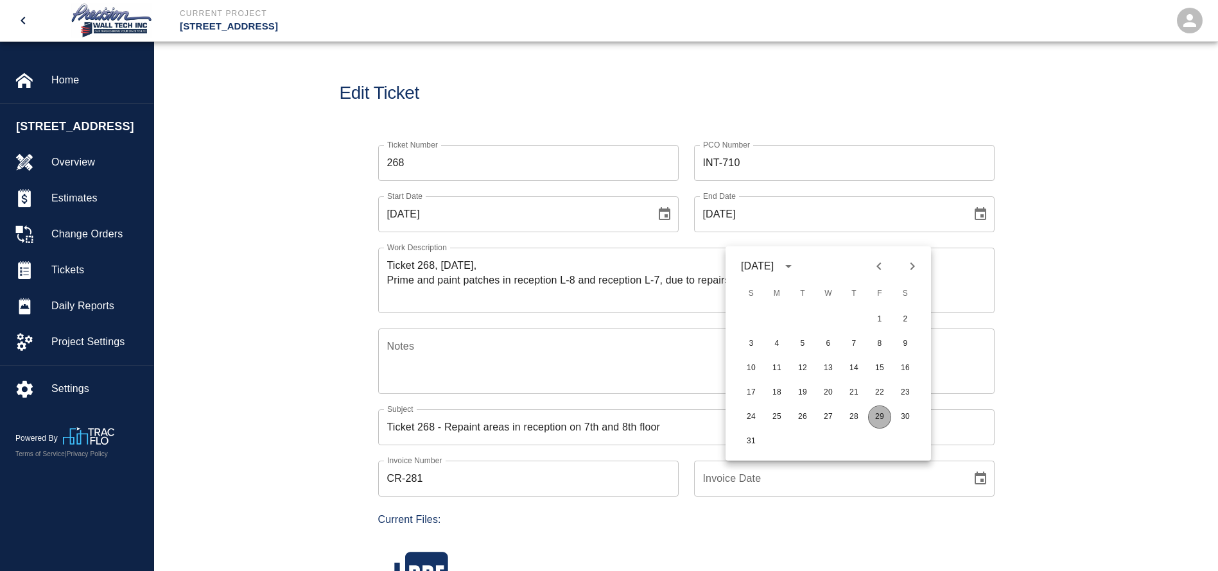
click at [876, 419] on button "29" at bounding box center [879, 417] width 23 height 23
type input "[DATE]"
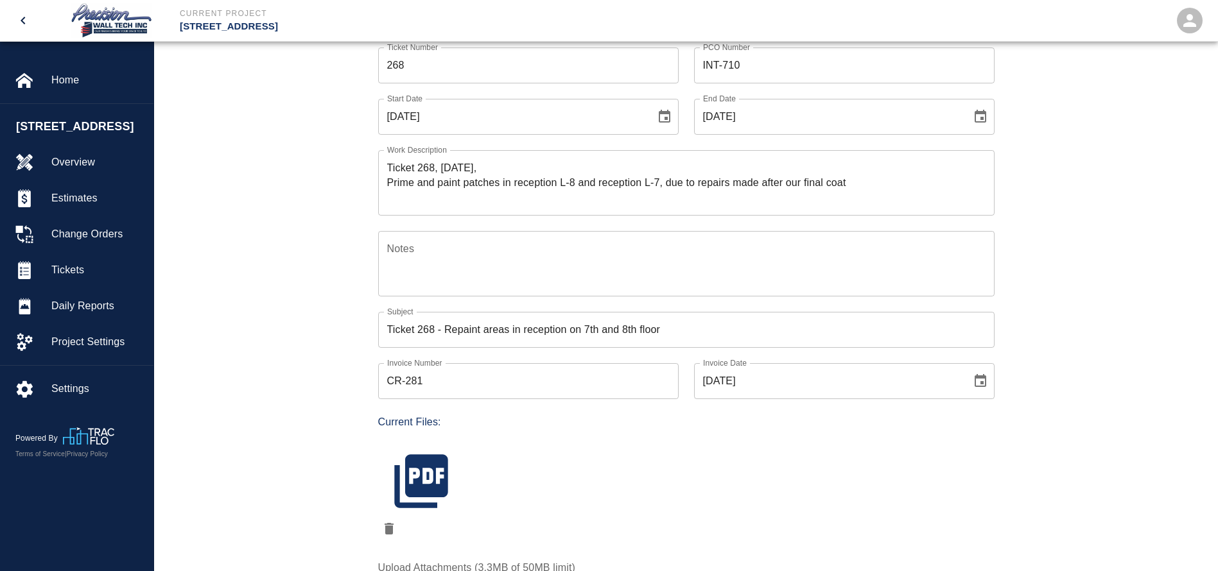
scroll to position [193, 0]
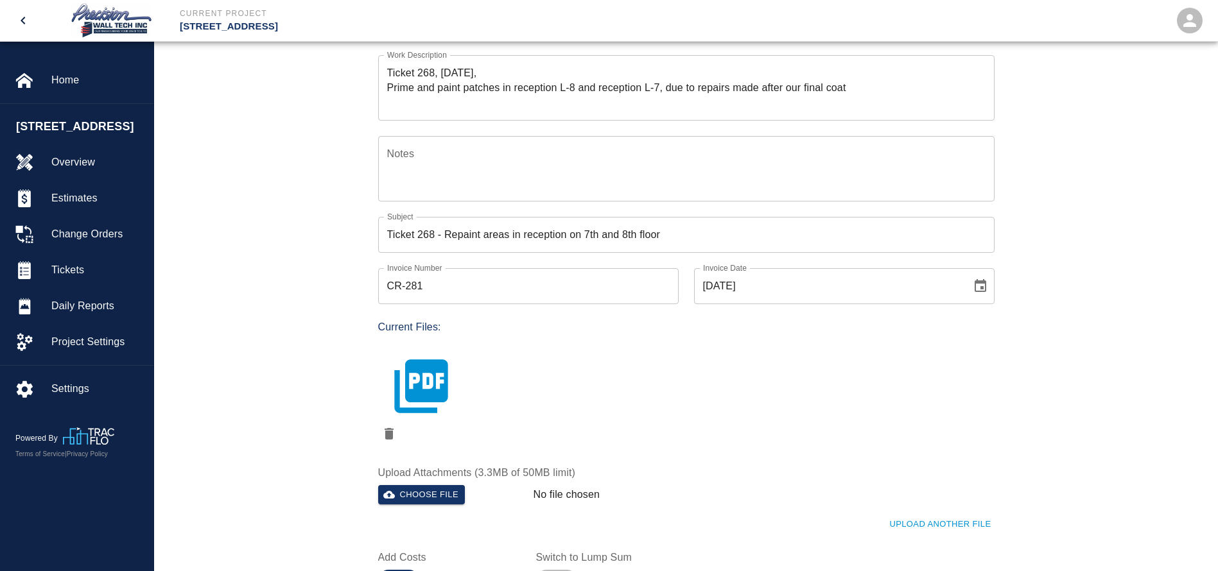
click at [431, 391] on icon "button" at bounding box center [420, 386] width 53 height 53
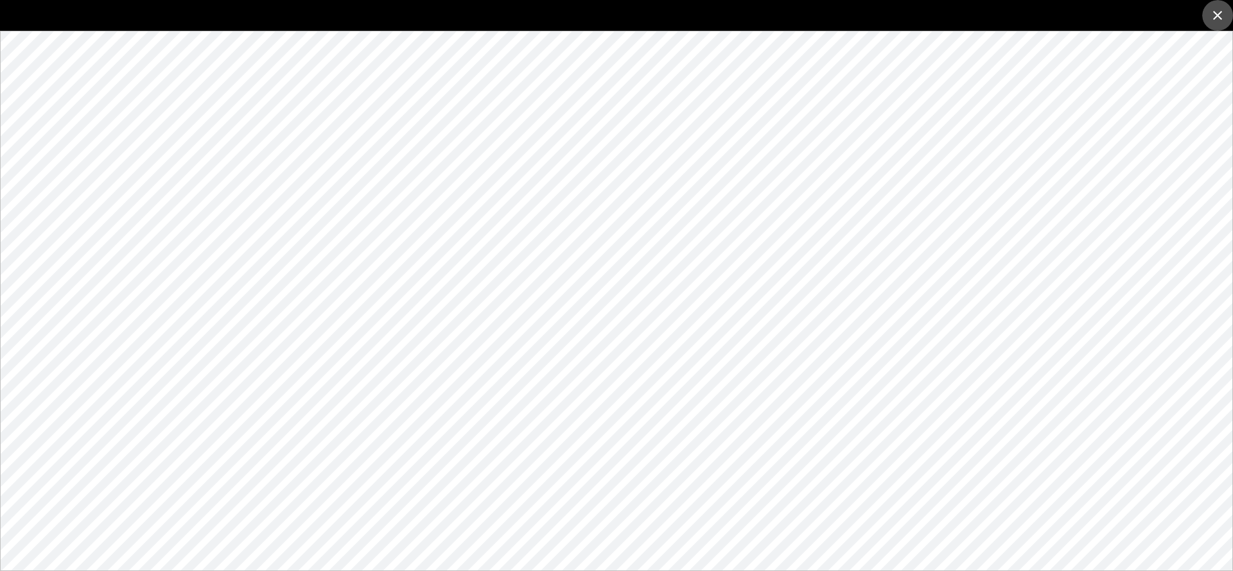
click at [1224, 19] on icon "close" at bounding box center [1217, 15] width 15 height 15
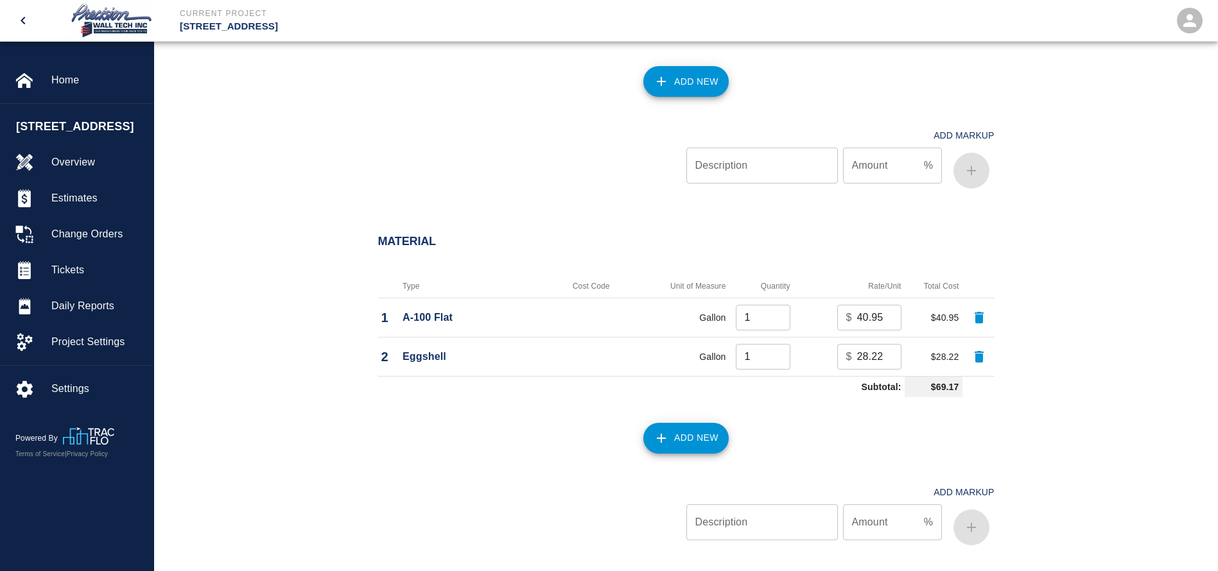
scroll to position [963, 0]
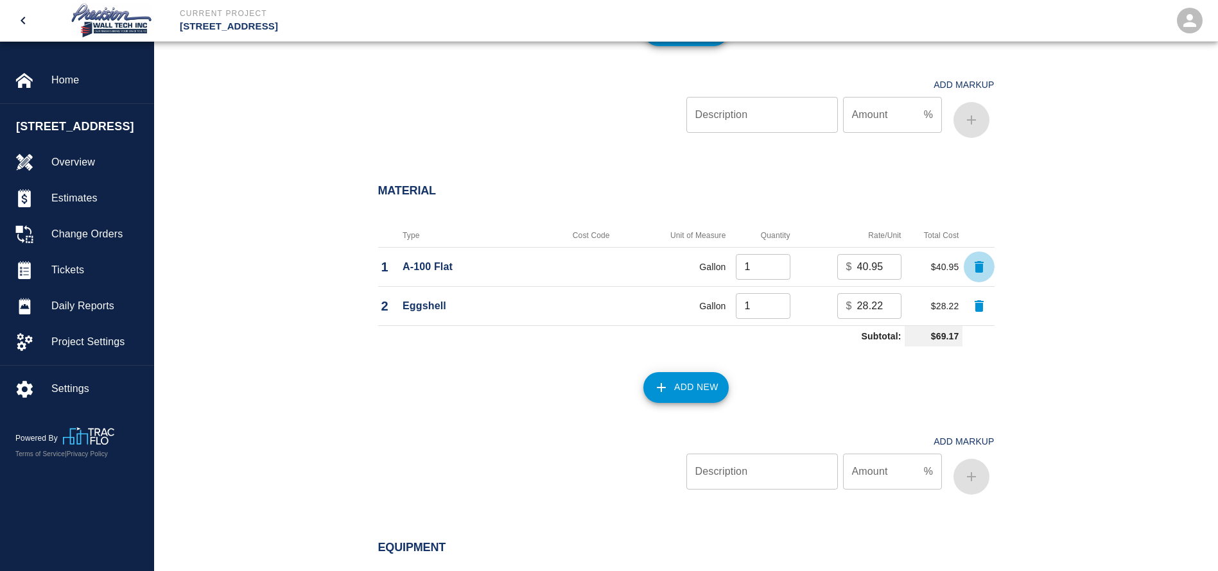
click at [975, 269] on icon "button" at bounding box center [978, 266] width 15 height 15
type input "28.22"
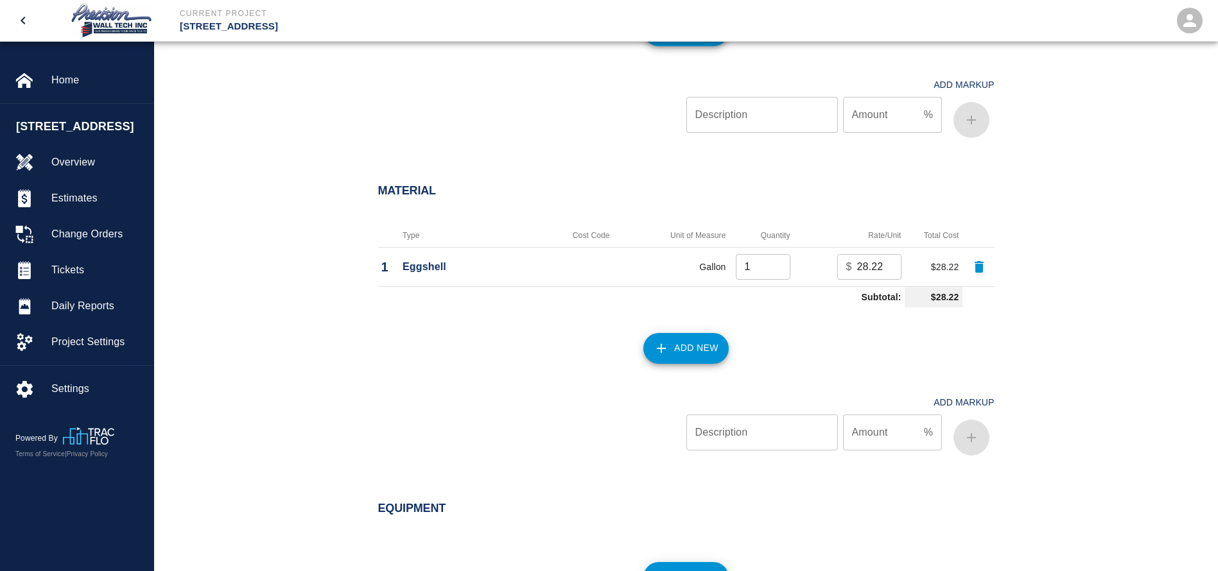
click at [699, 360] on button "Add New" at bounding box center [685, 348] width 85 height 31
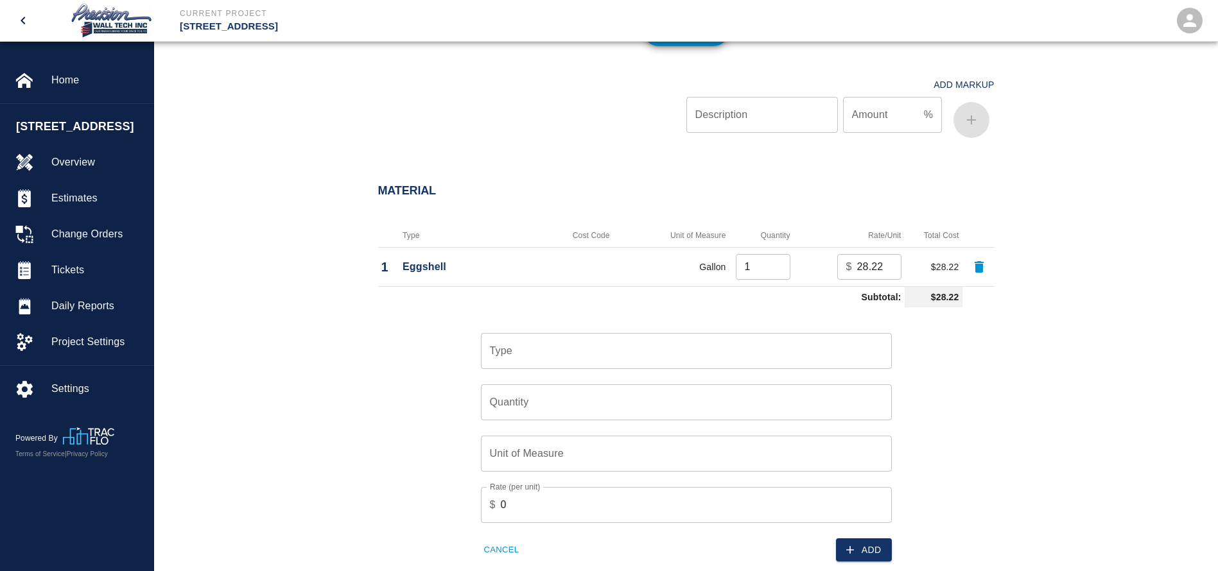
click at [704, 363] on input "Type" at bounding box center [686, 351] width 399 height 24
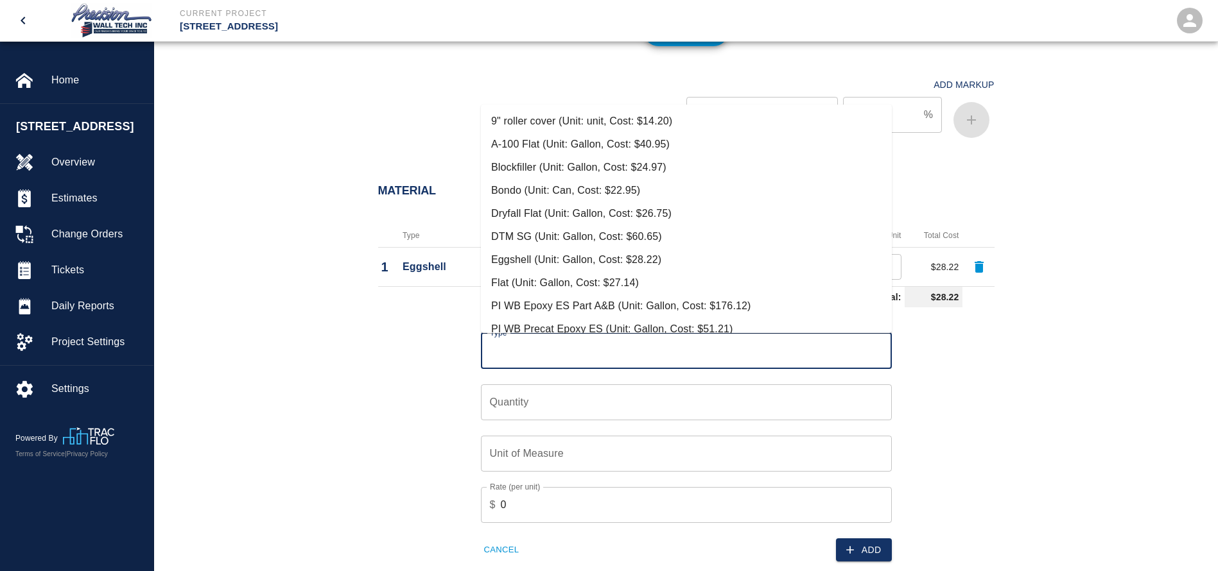
click at [550, 284] on li "Flat (Unit: Gallon, Cost: $27.14)" at bounding box center [686, 283] width 411 height 23
type input "Flat (Unit: Gallon, Cost: $27.14)"
type input "Gallon"
type input "27.14"
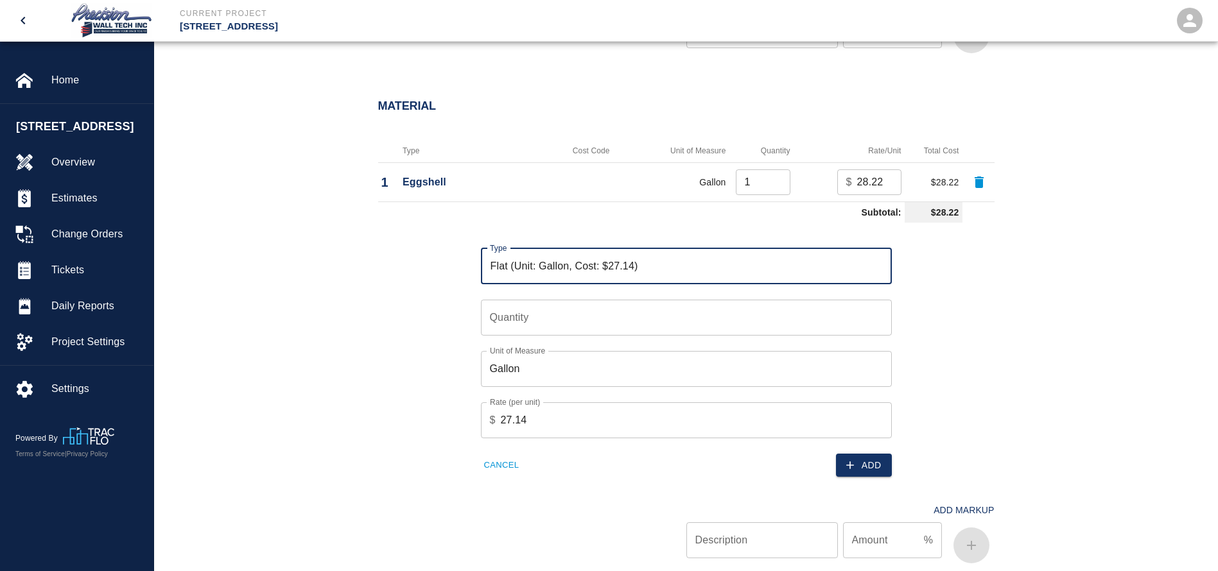
scroll to position [1156, 0]
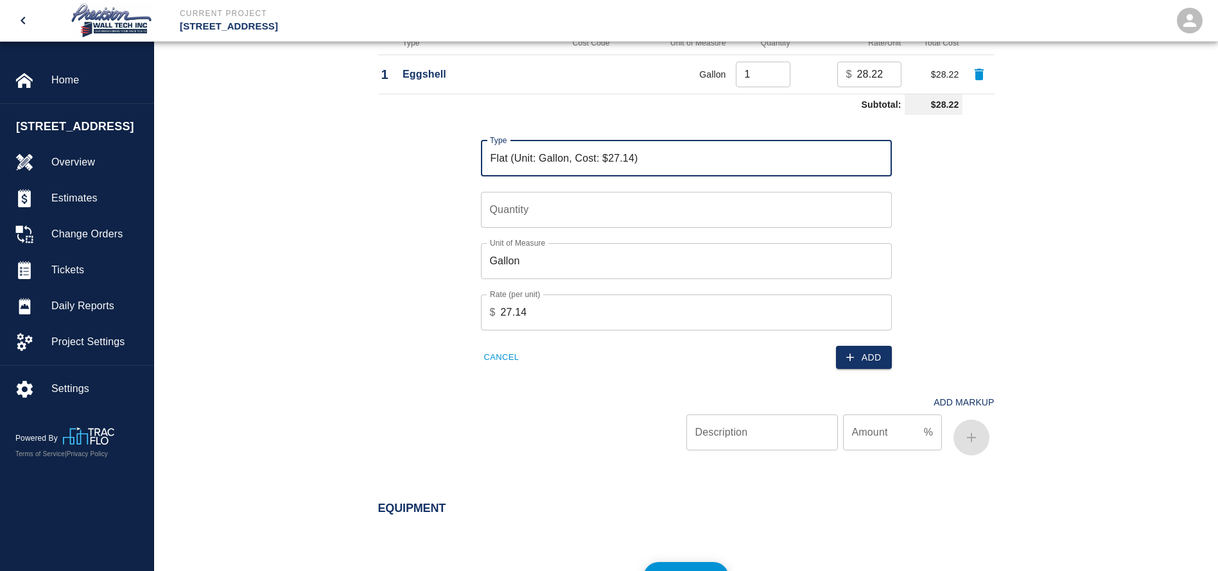
click at [594, 222] on input "Quantity" at bounding box center [686, 210] width 411 height 36
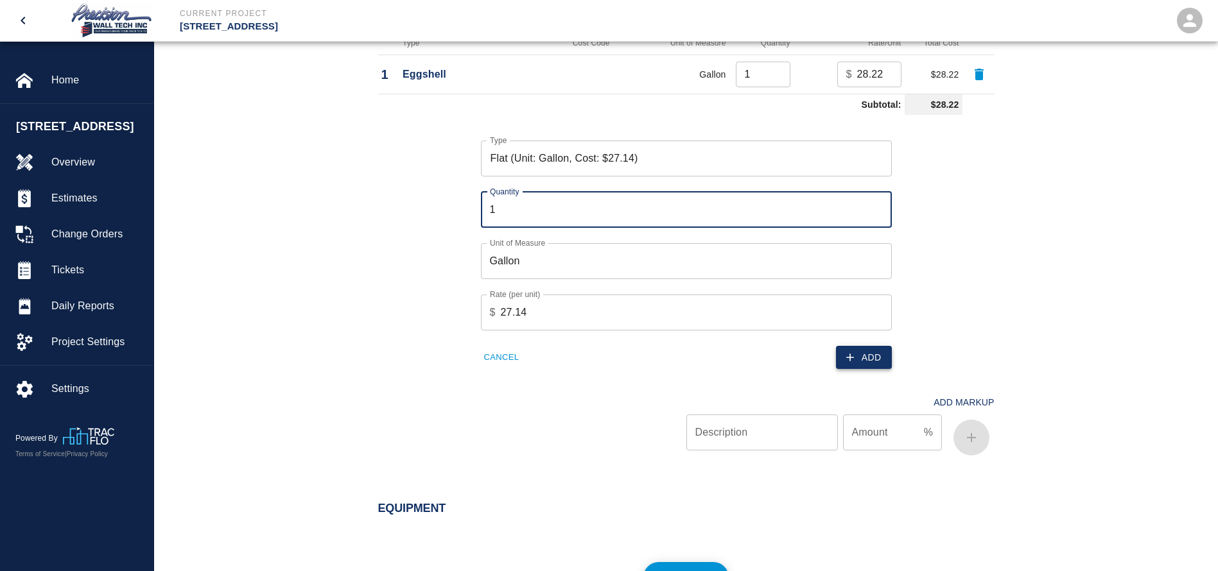
type input "1"
click at [873, 351] on button "Add" at bounding box center [864, 358] width 56 height 24
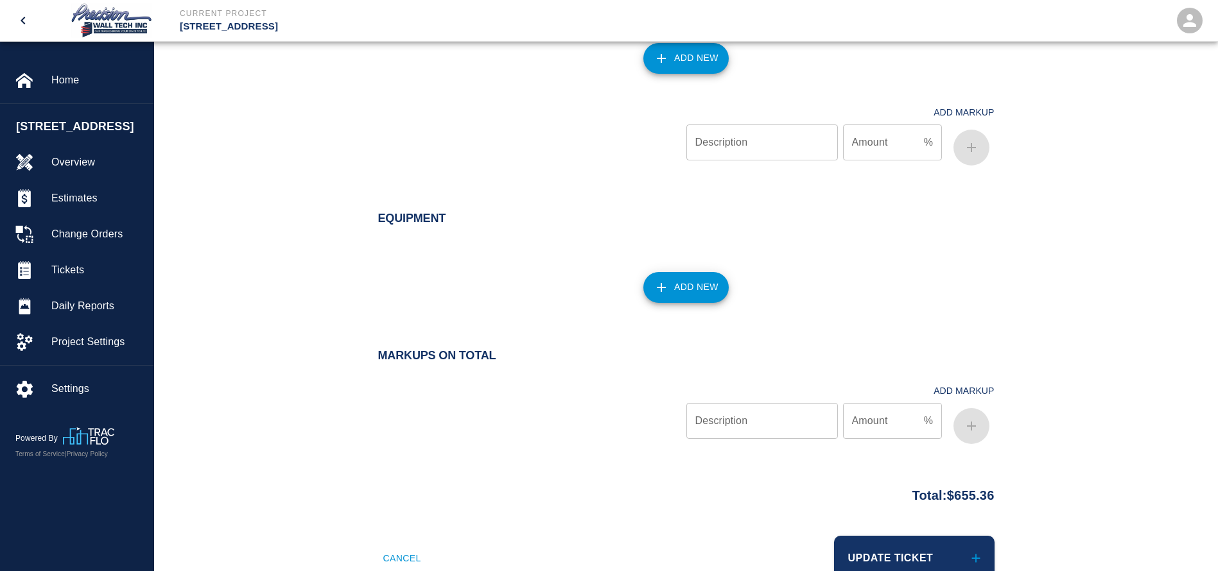
scroll to position [1333, 0]
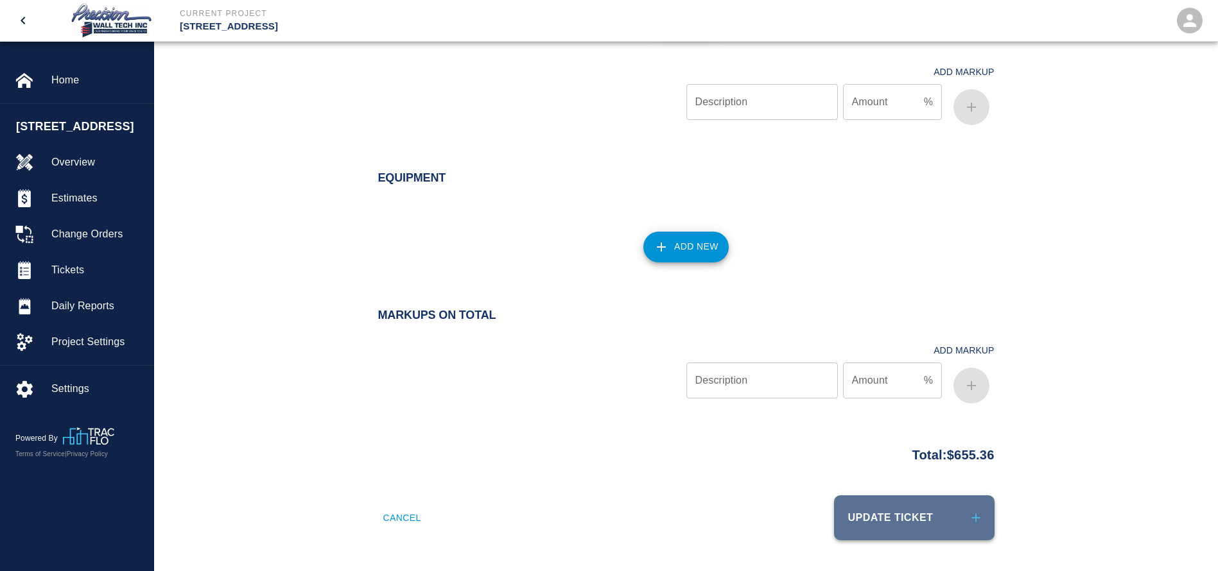
click at [923, 517] on button "Update Ticket" at bounding box center [914, 518] width 161 height 45
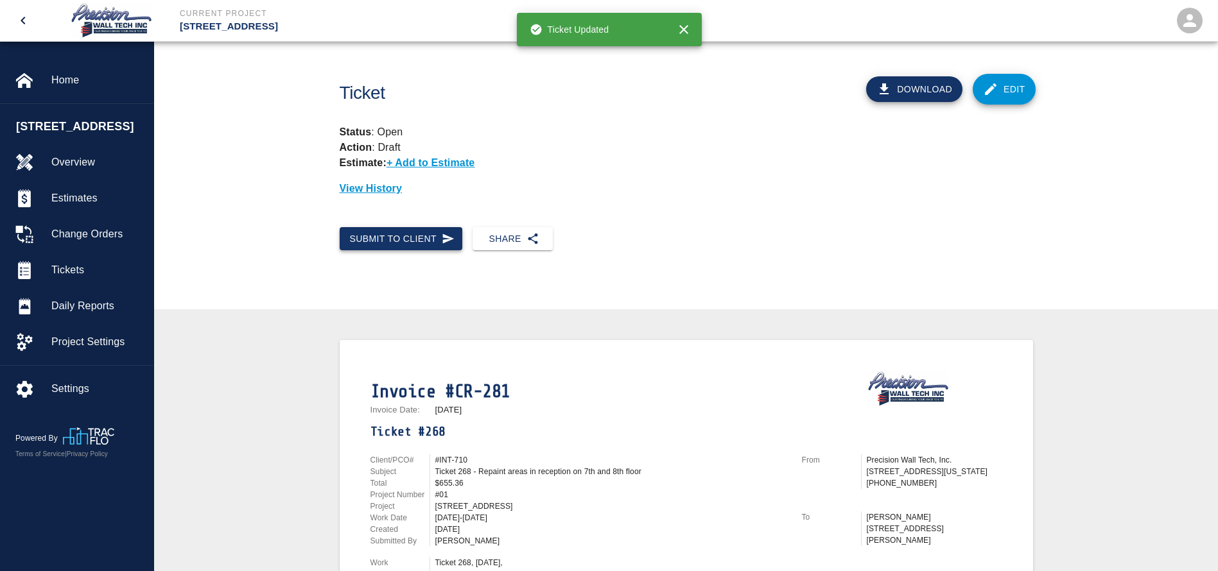
click at [419, 238] on button "Submit to Client" at bounding box center [401, 239] width 123 height 24
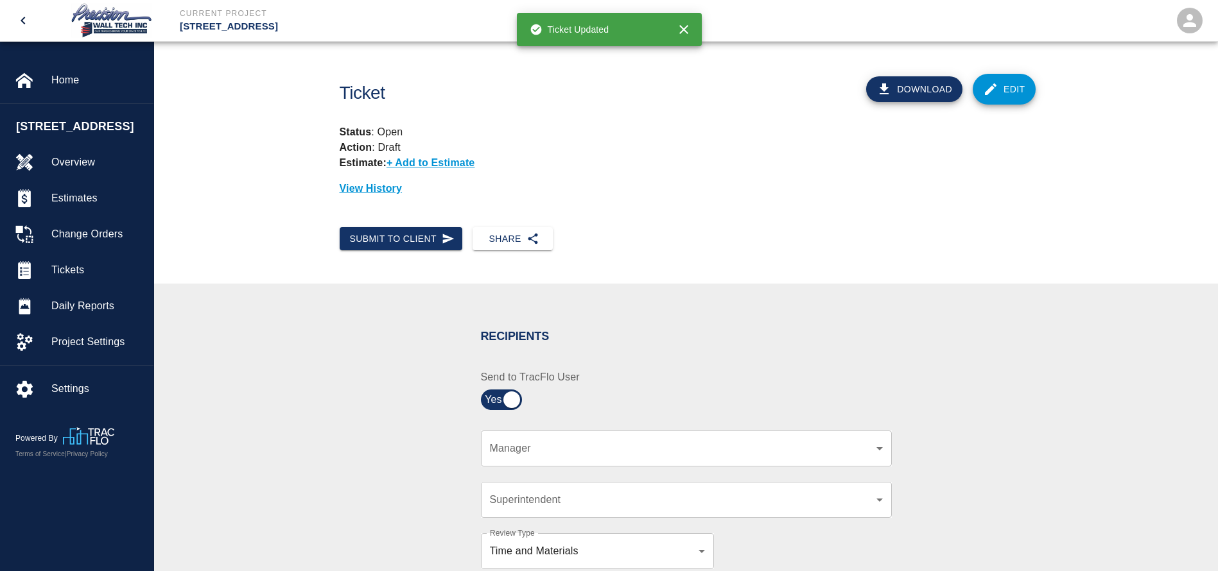
scroll to position [193, 0]
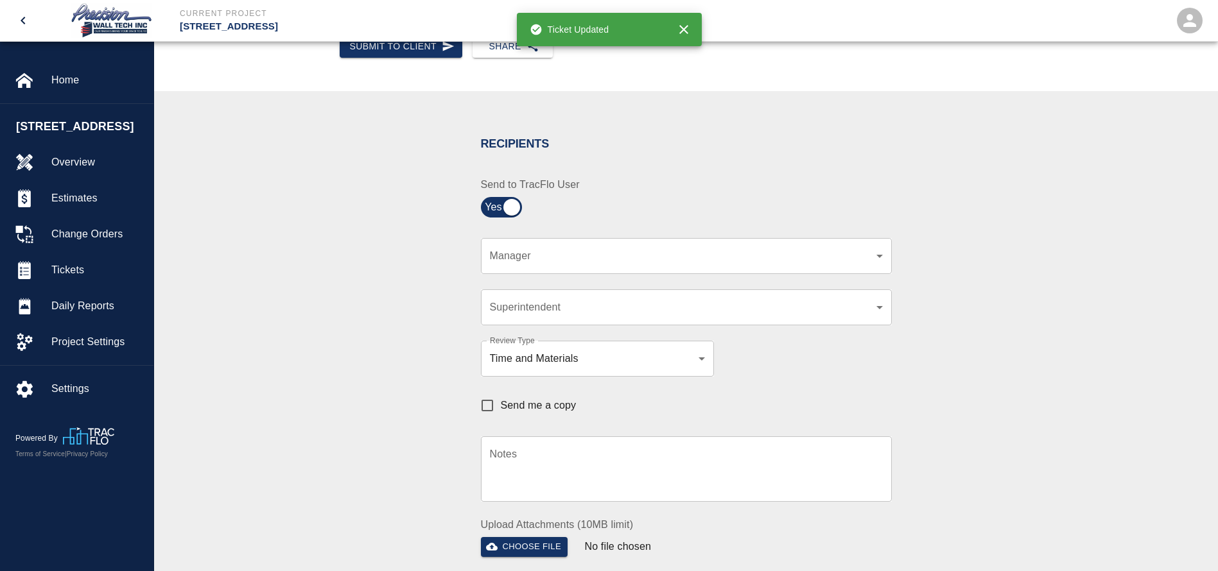
click at [710, 258] on body "Current Project [STREET_ADDRESS] Home [STREET_ADDRESS] Overview Estimates Chang…" at bounding box center [609, 92] width 1218 height 571
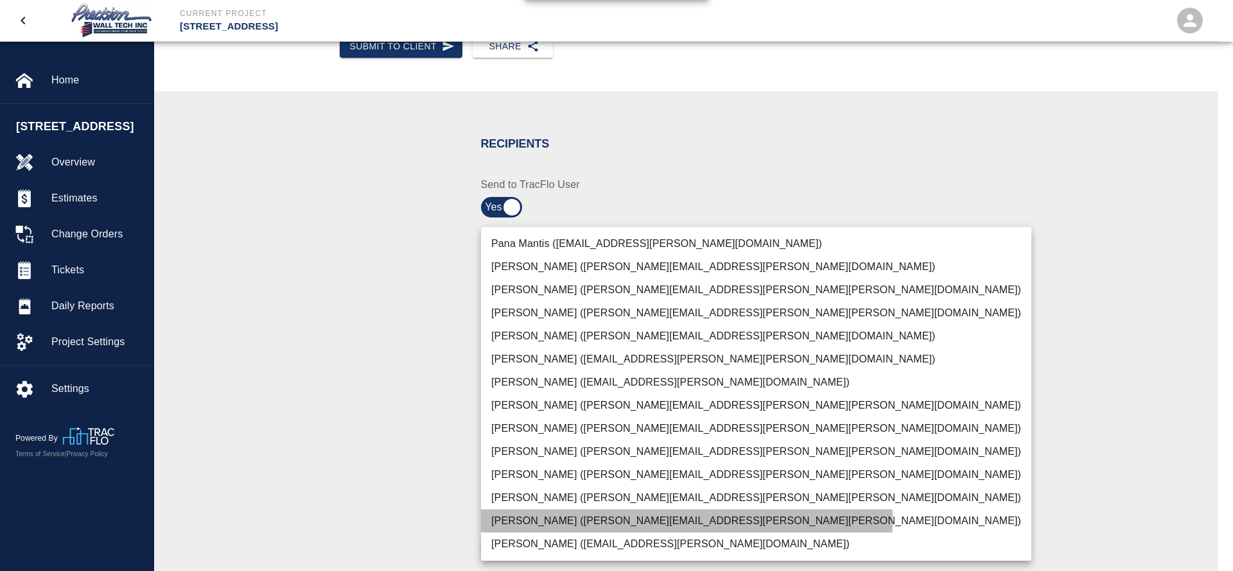
click at [522, 519] on li "[PERSON_NAME] ([PERSON_NAME][EMAIL_ADDRESS][PERSON_NAME][PERSON_NAME][DOMAIN_NA…" at bounding box center [756, 521] width 550 height 23
type input "f2151df9-a33d-4239-98b3-85d2c5195f79"
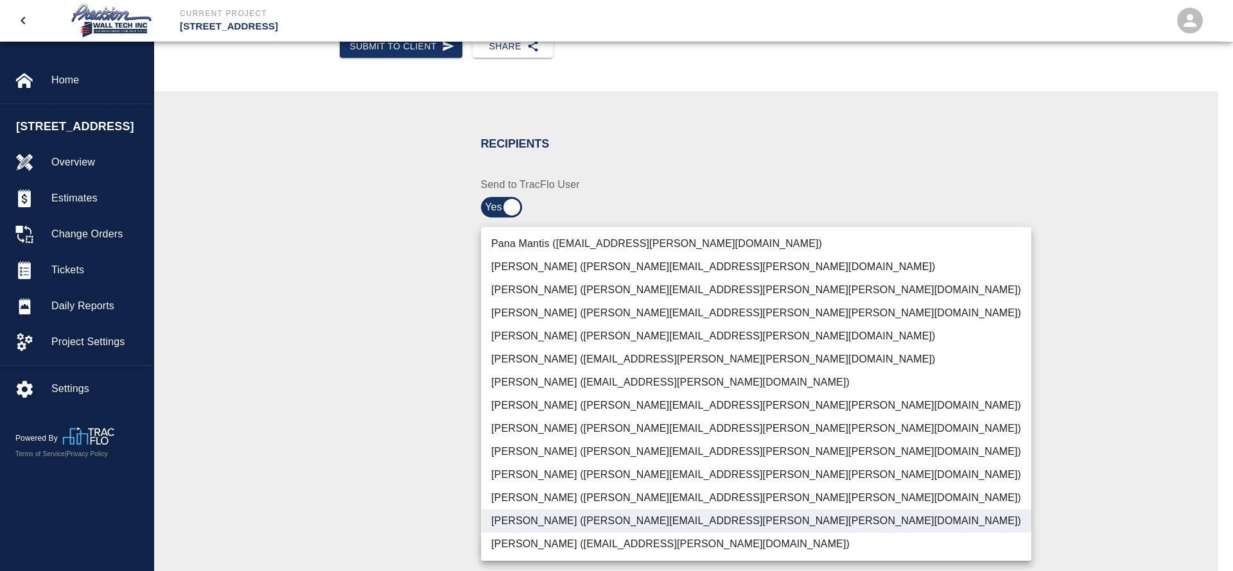
click at [385, 435] on div at bounding box center [616, 285] width 1233 height 571
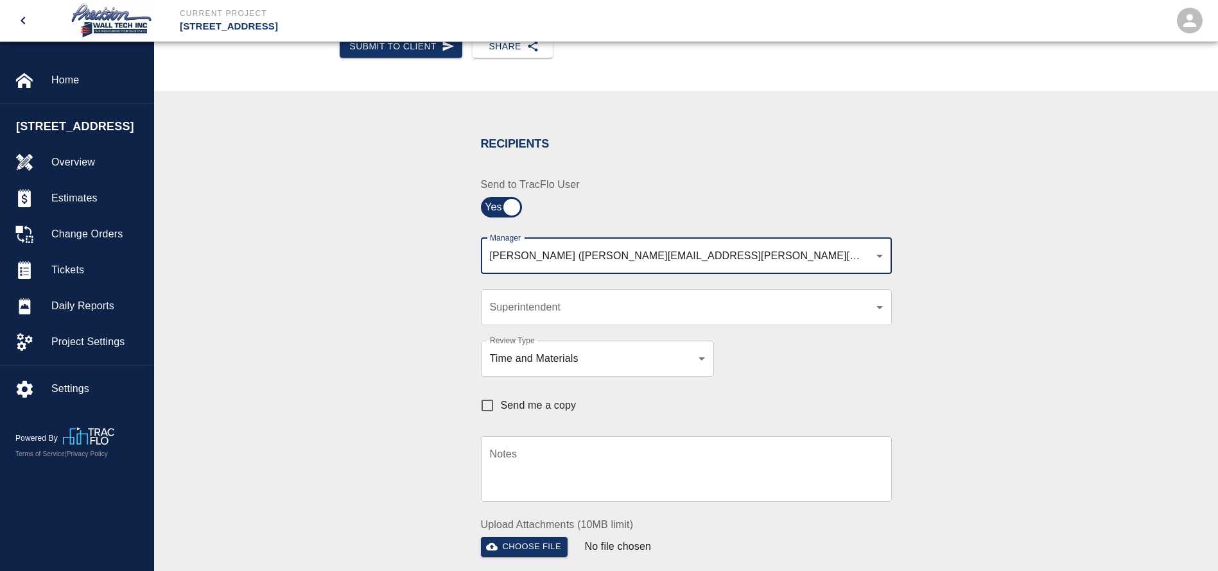
click at [579, 308] on body "Current Project [STREET_ADDRESS] Home [STREET_ADDRESS] Overview Estimates Chang…" at bounding box center [609, 92] width 1218 height 571
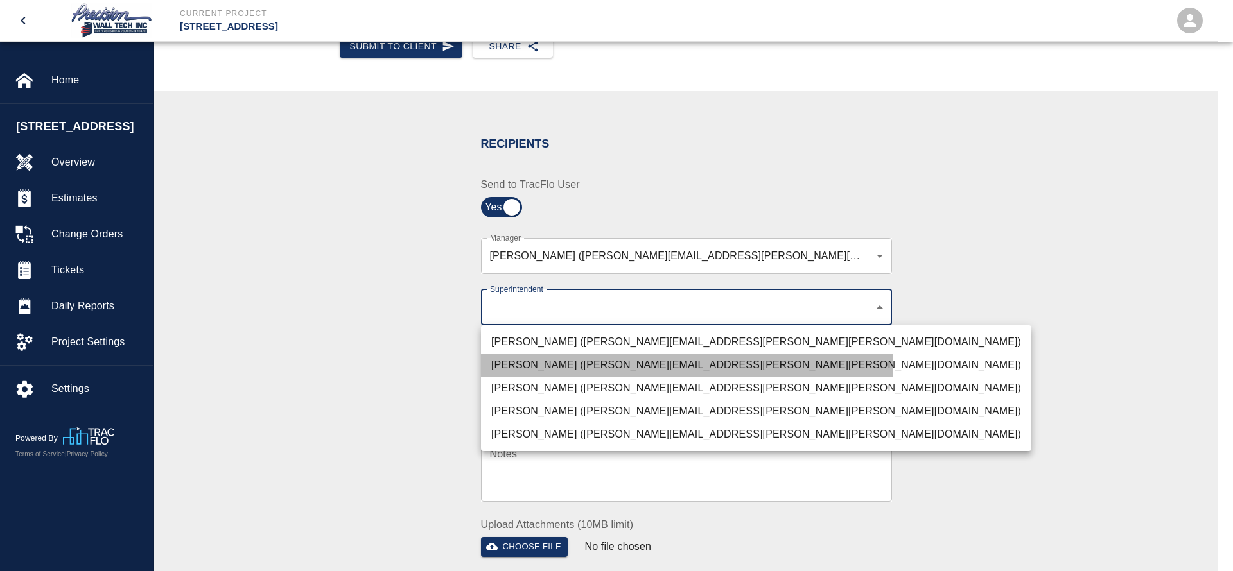
click at [537, 361] on li "[PERSON_NAME] ([PERSON_NAME][EMAIL_ADDRESS][PERSON_NAME][PERSON_NAME][DOMAIN_NA…" at bounding box center [756, 365] width 550 height 23
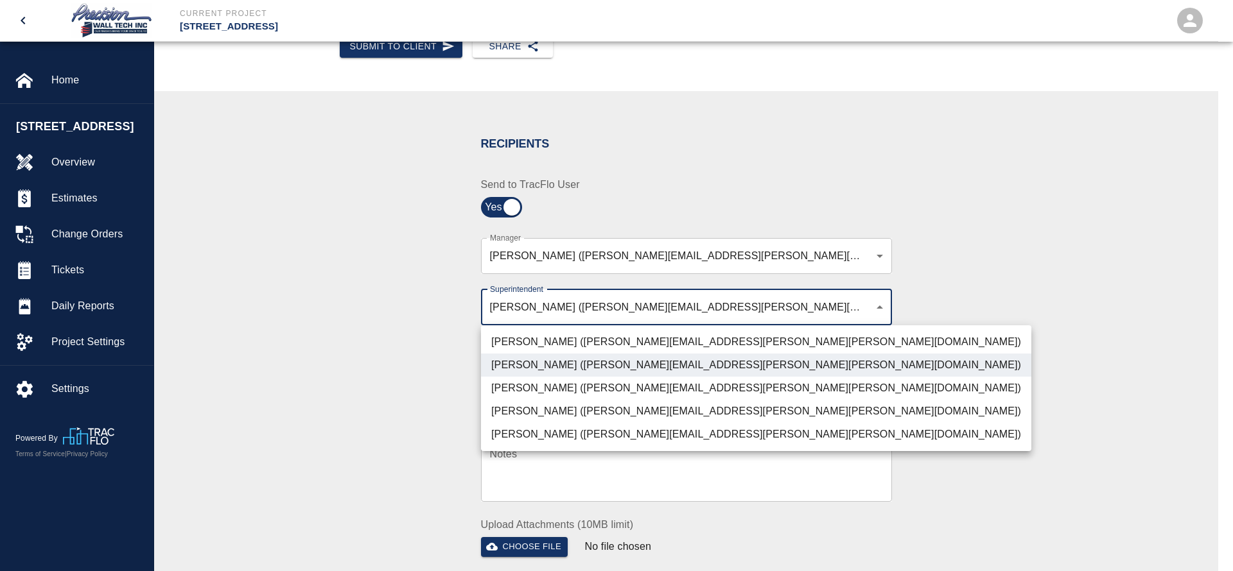
click at [536, 390] on li "[PERSON_NAME] ([PERSON_NAME][EMAIL_ADDRESS][PERSON_NAME][PERSON_NAME][DOMAIN_NA…" at bounding box center [756, 388] width 550 height 23
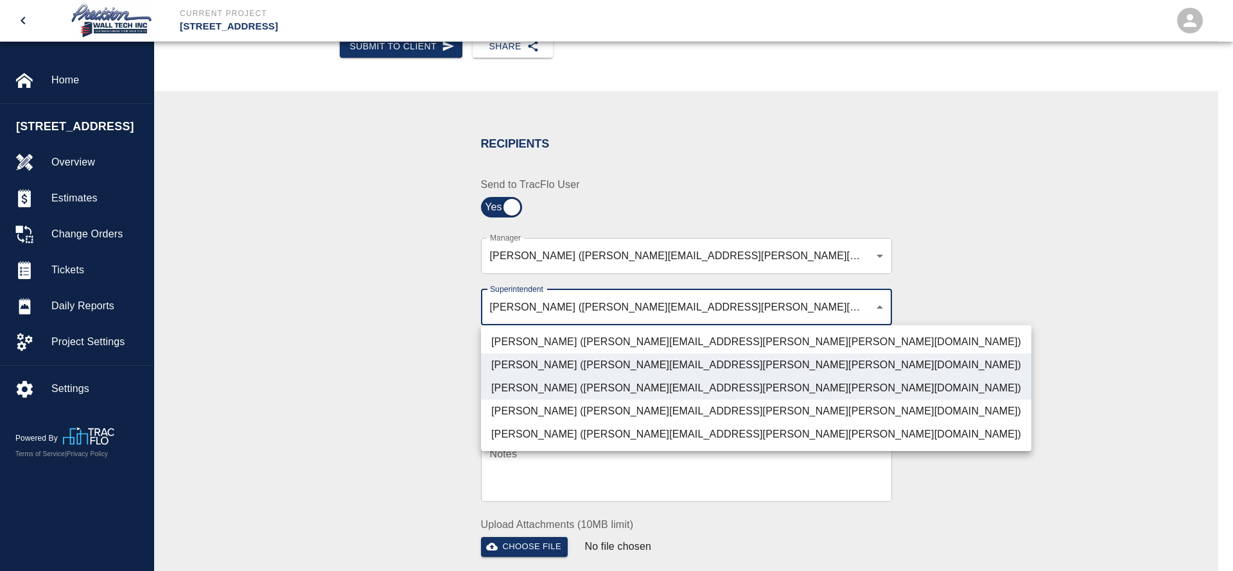
click at [528, 403] on li "[PERSON_NAME] ([PERSON_NAME][EMAIL_ADDRESS][PERSON_NAME][PERSON_NAME][DOMAIN_NA…" at bounding box center [756, 411] width 550 height 23
type input "72aacb9d-1564-447f-ab89-2c6ab52824c7,32bad40b-bb12-40c1-a9d7-1de55074e5d0,5cbe5…"
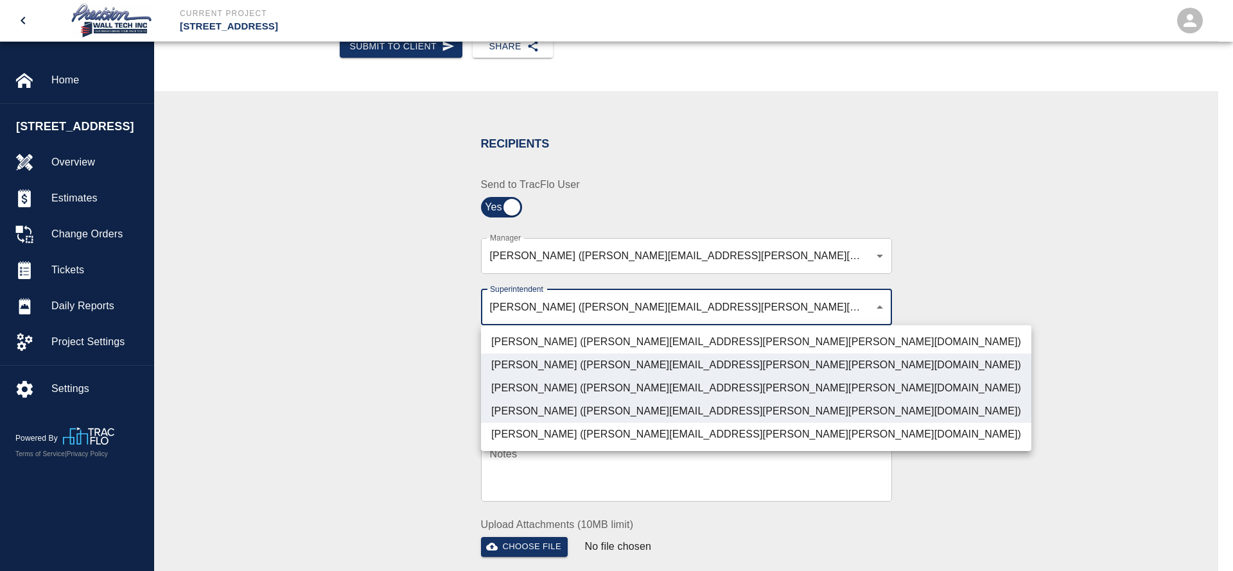
click at [401, 395] on div at bounding box center [616, 285] width 1233 height 571
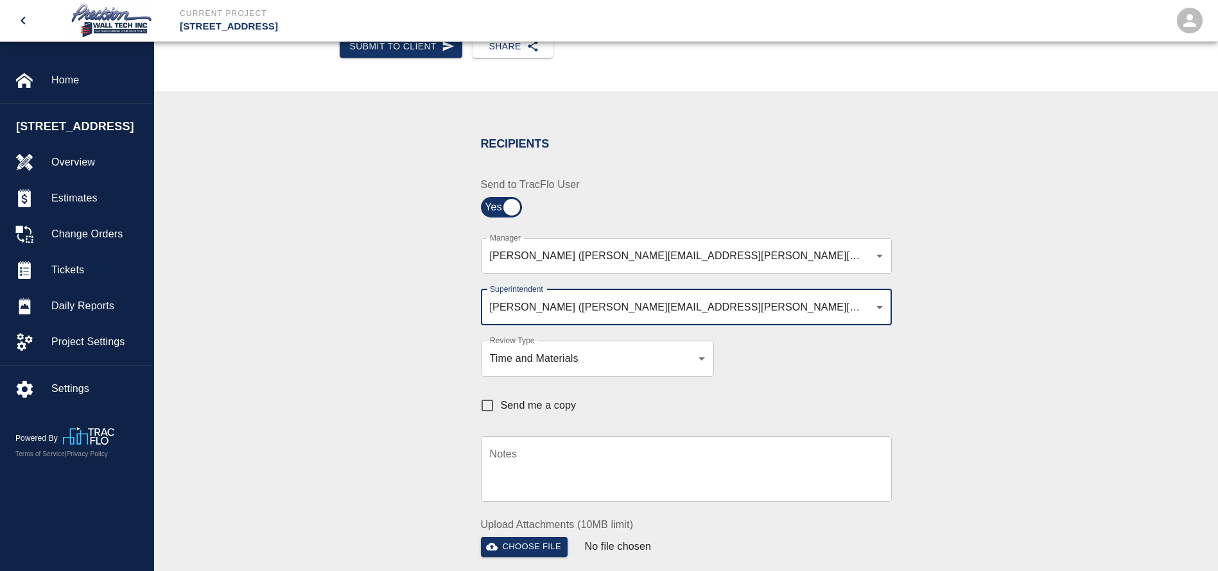
scroll to position [385, 0]
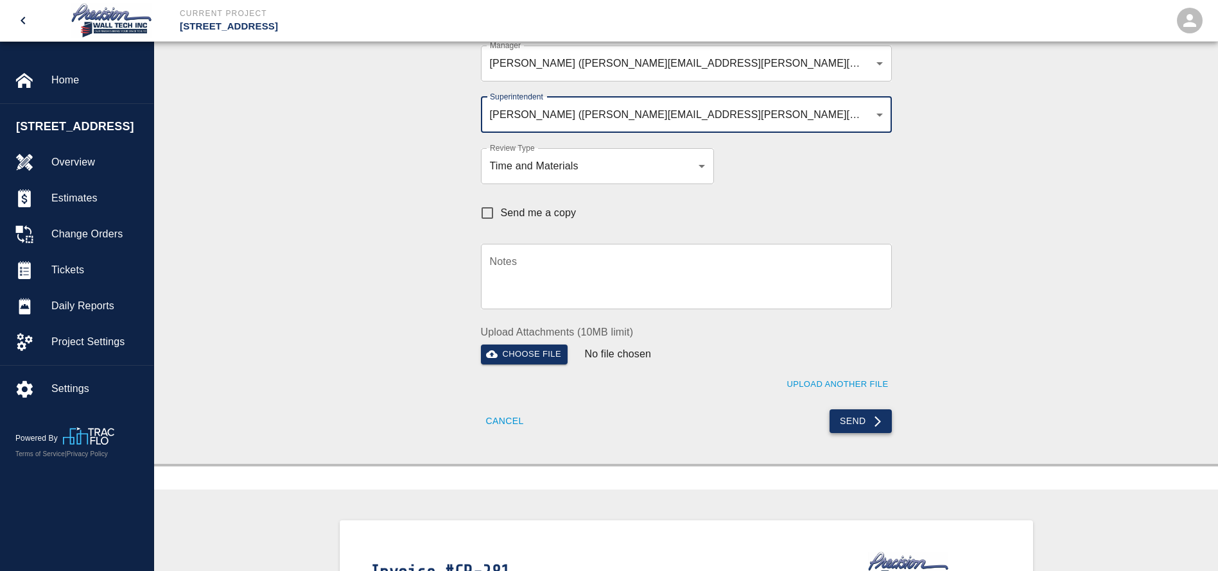
click at [847, 417] on button "Send" at bounding box center [861, 422] width 62 height 24
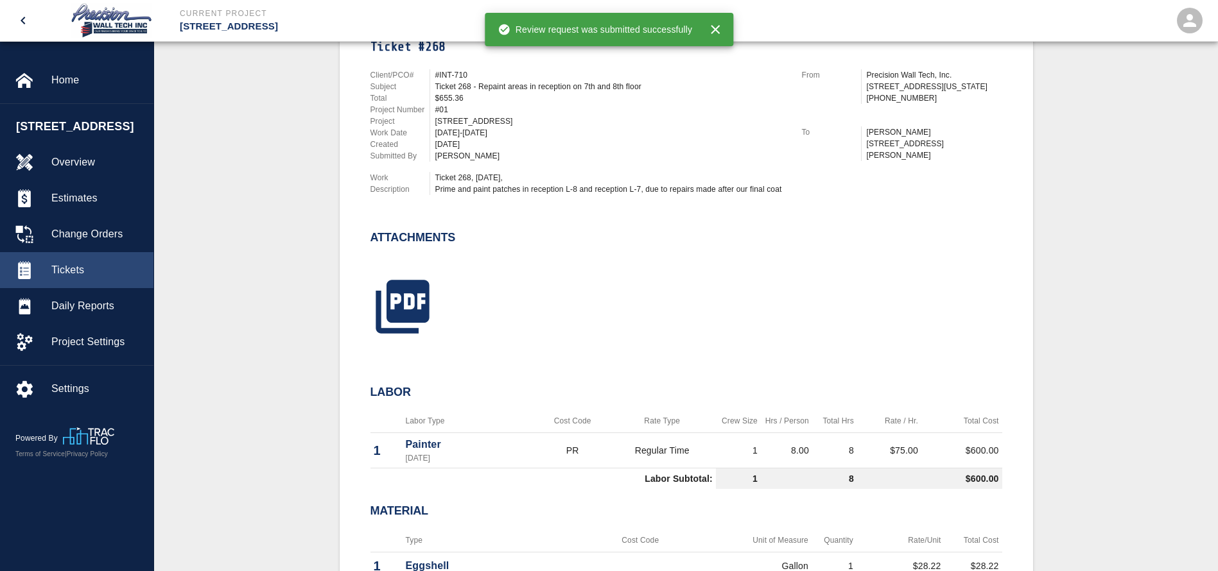
click at [113, 278] on span "Tickets" at bounding box center [97, 270] width 92 height 15
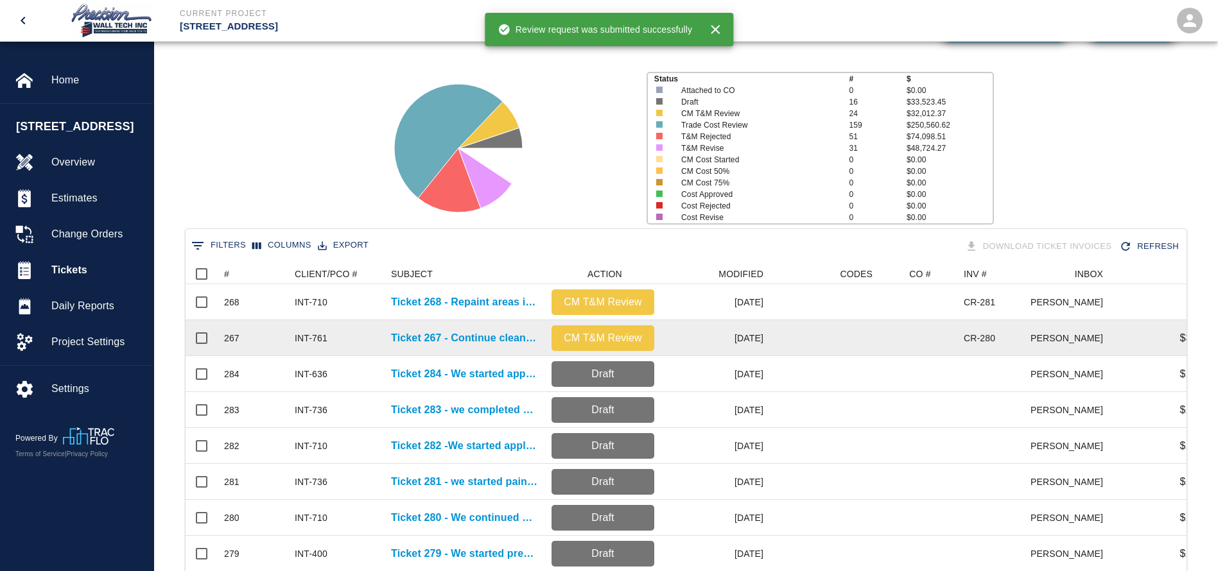
scroll to position [96, 0]
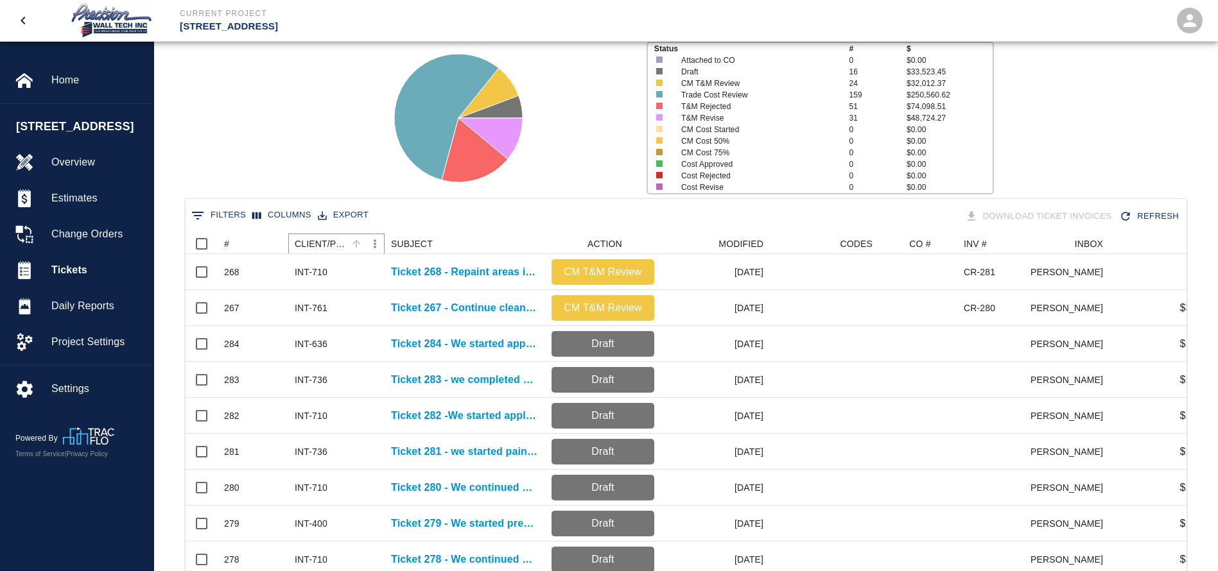
click at [357, 239] on icon "Sort" at bounding box center [357, 244] width 12 height 12
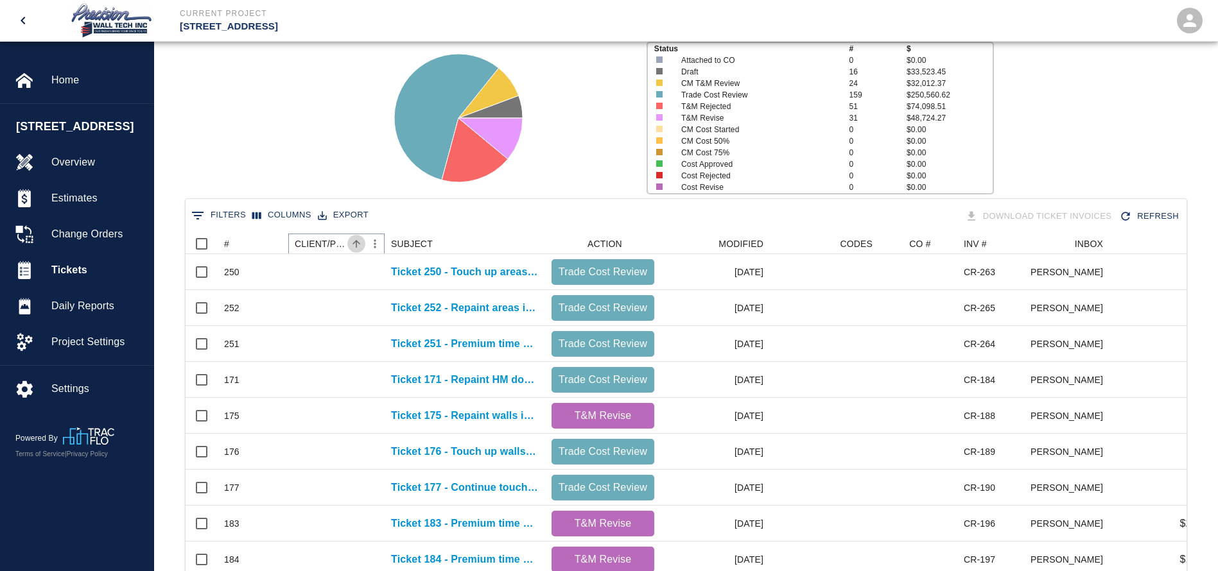
click at [357, 239] on icon "Sort" at bounding box center [357, 244] width 12 height 12
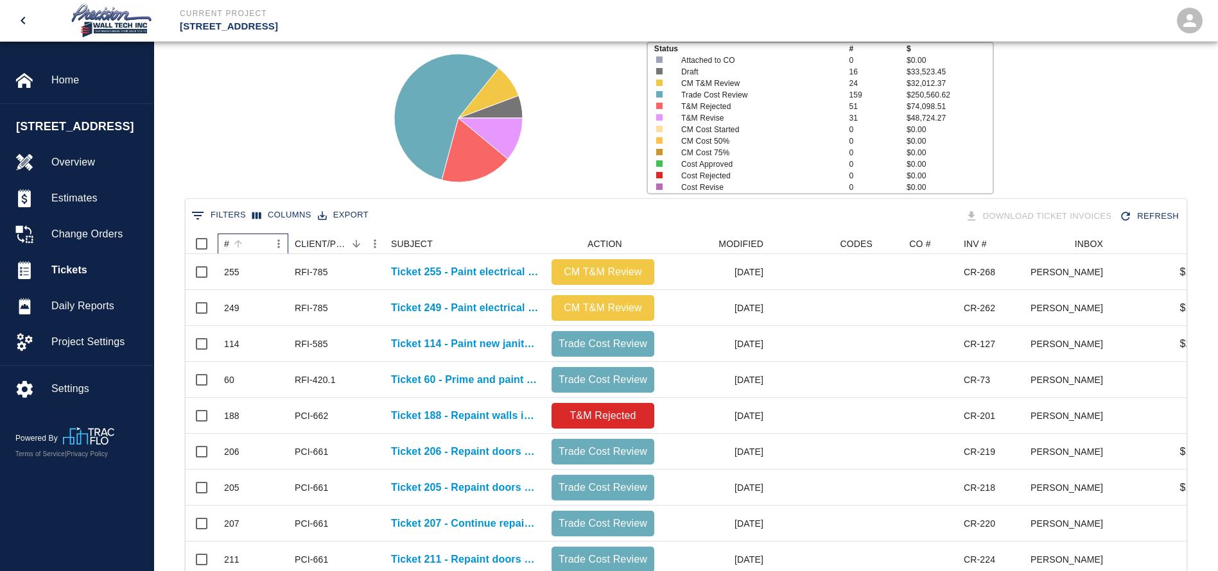
click at [264, 236] on div "#" at bounding box center [246, 244] width 45 height 21
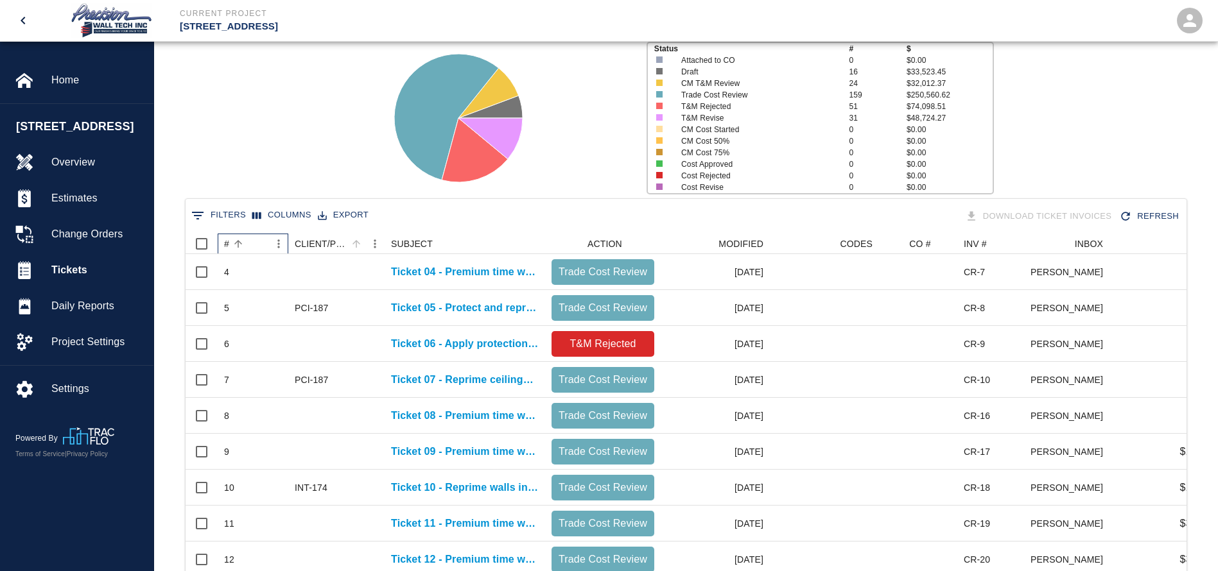
click at [264, 236] on div "#" at bounding box center [246, 244] width 45 height 21
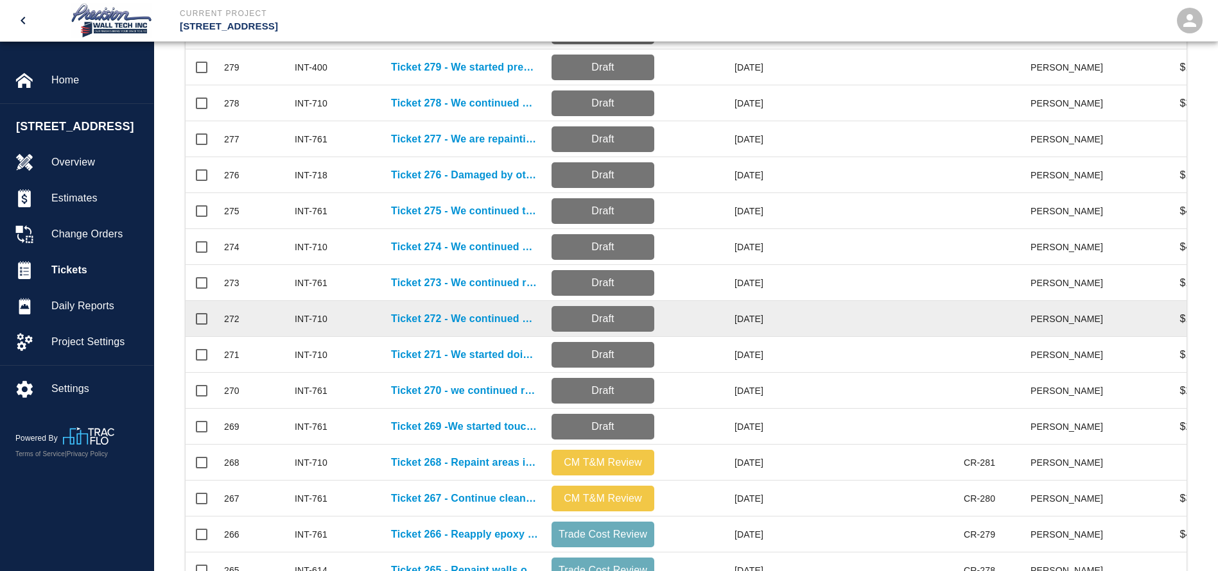
scroll to position [482, 0]
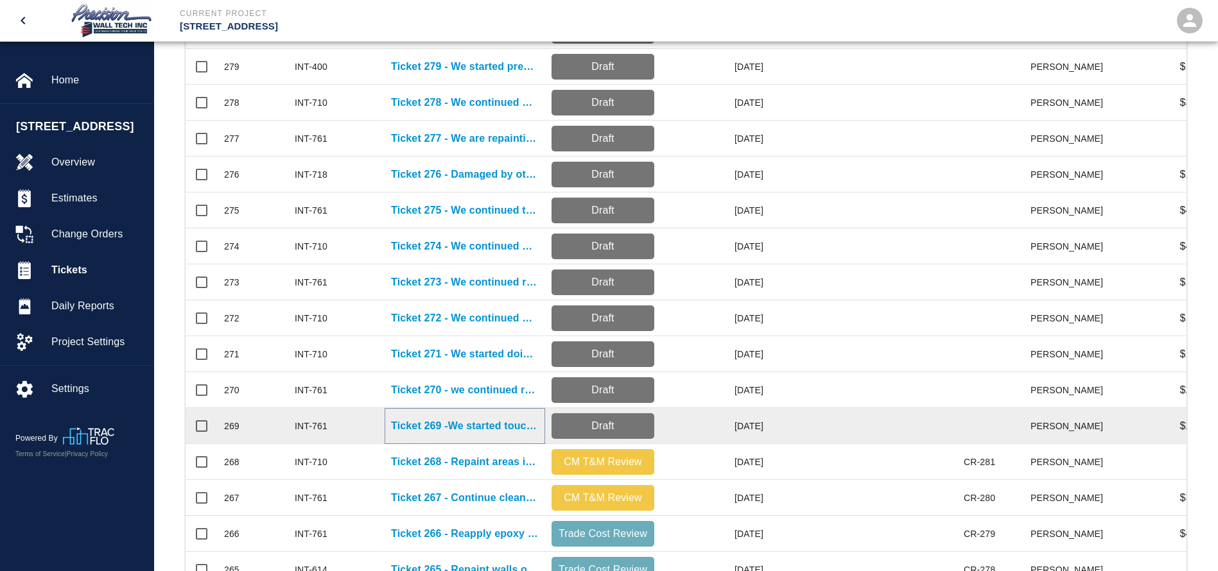
click at [478, 424] on p "Ticket 269 -We started touching up the metal door frames and touching up the ha…" at bounding box center [465, 426] width 148 height 15
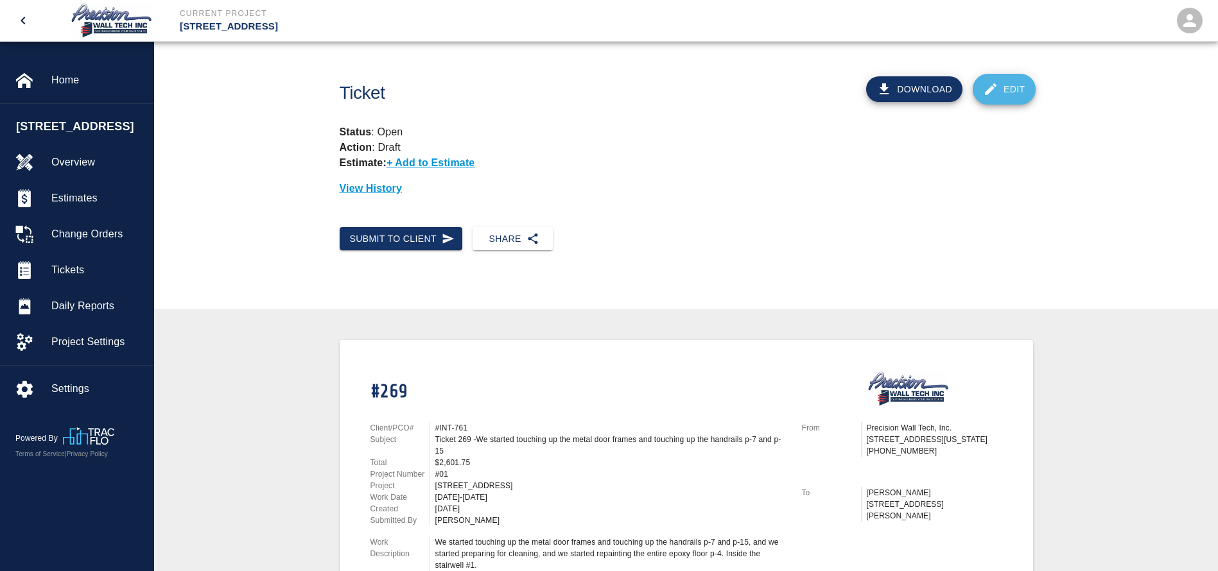
click at [997, 84] on icon at bounding box center [990, 89] width 15 height 15
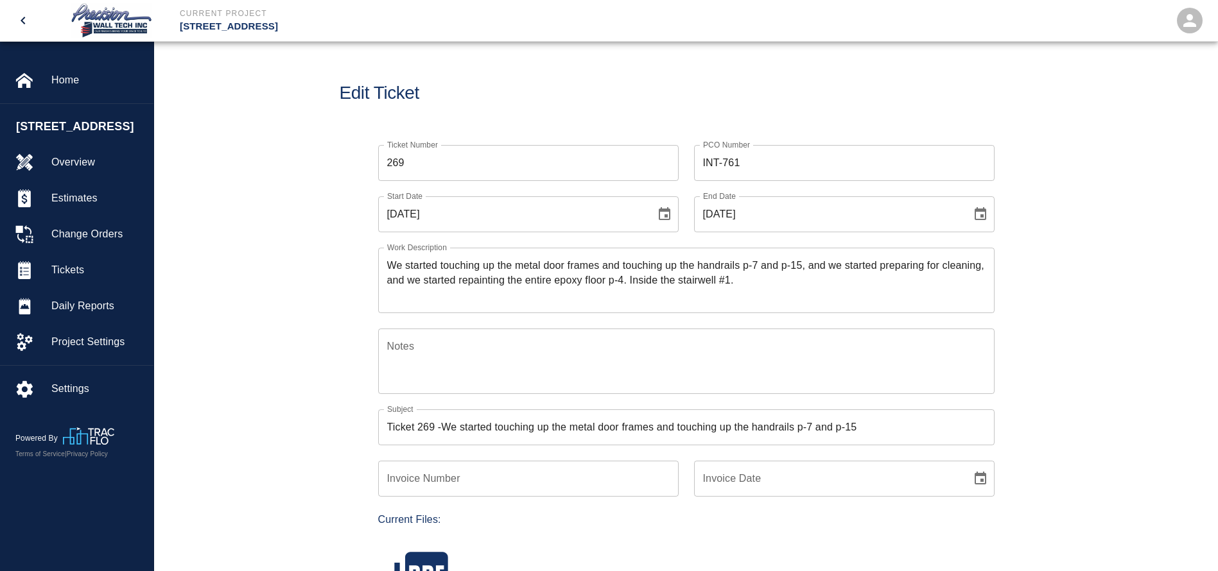
click at [666, 209] on icon "Choose date, selected date is Aug 22, 2025" at bounding box center [665, 213] width 12 height 13
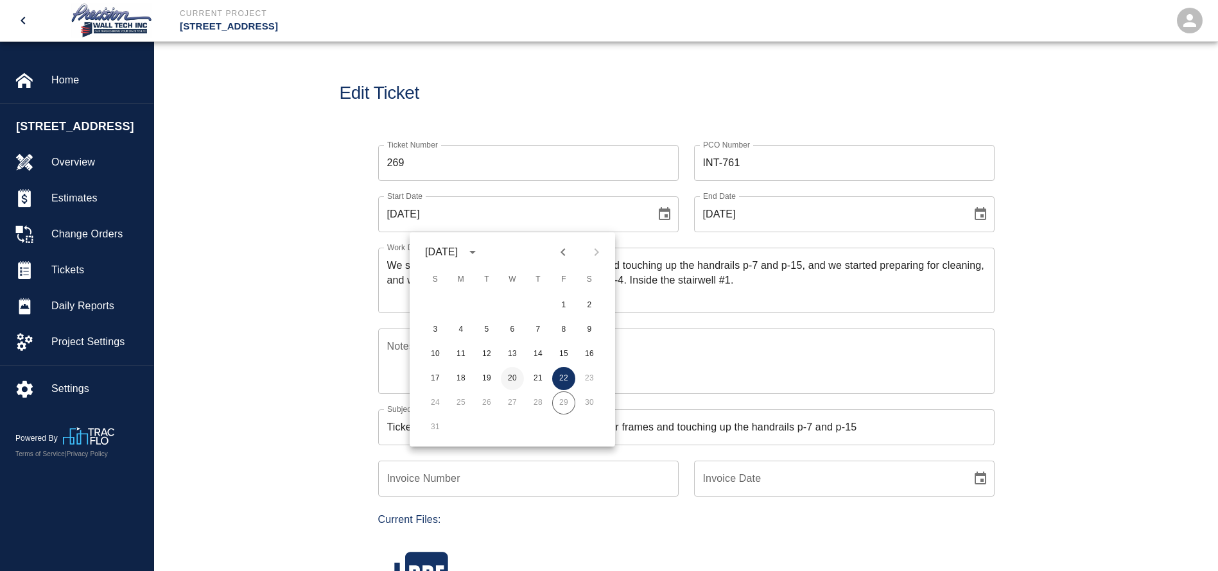
click at [502, 379] on button "20" at bounding box center [512, 378] width 23 height 23
type input "[DATE]"
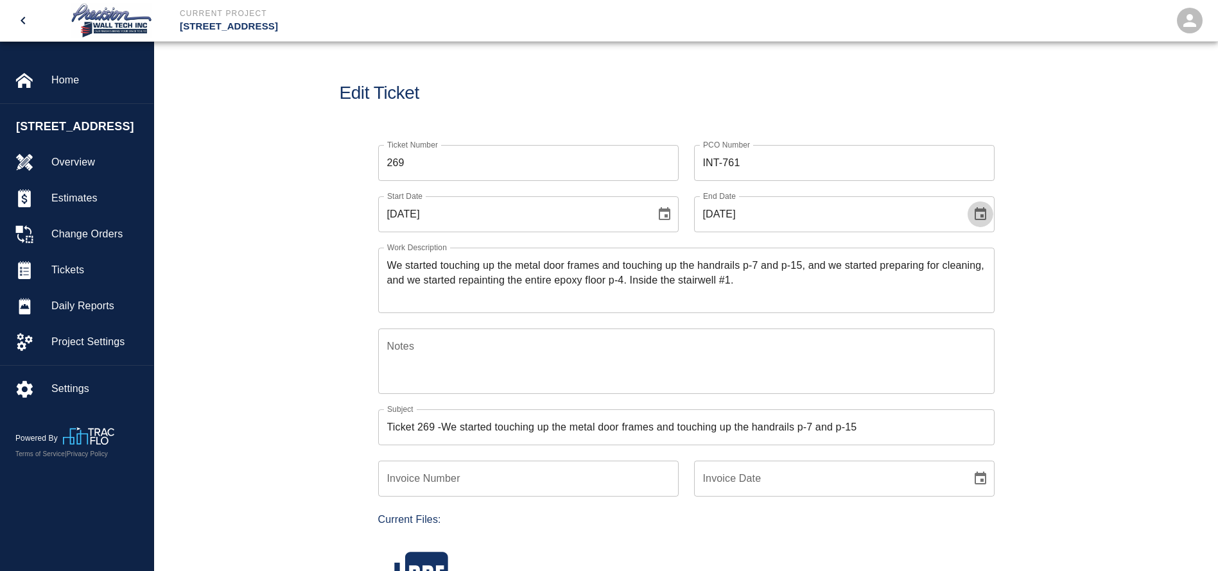
click at [973, 211] on icon "Choose date, selected date is Aug 22, 2025" at bounding box center [980, 214] width 15 height 15
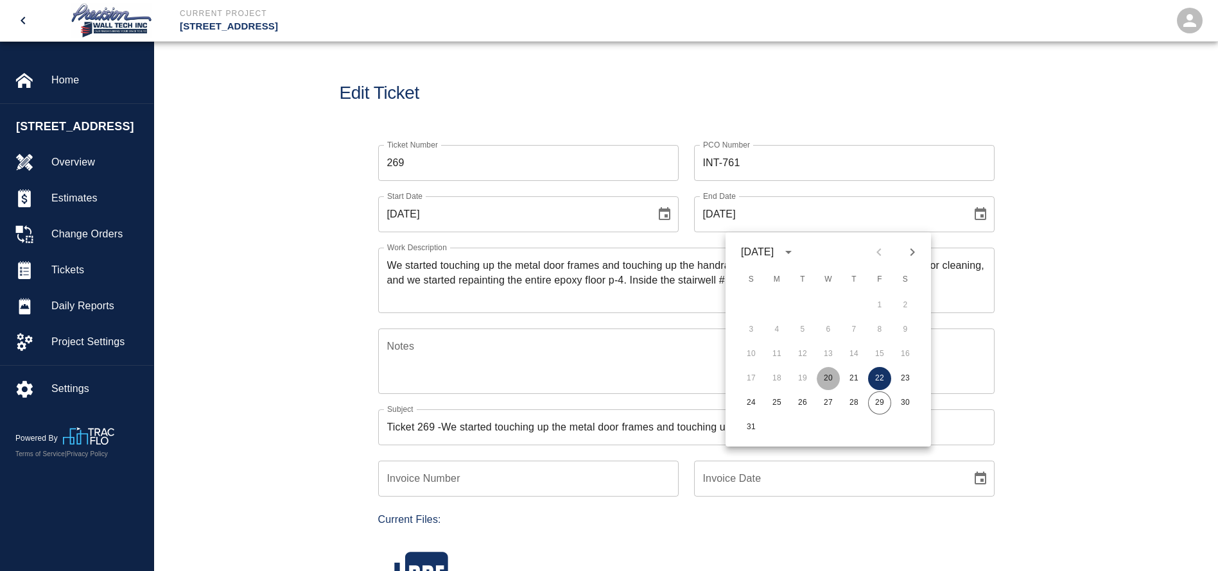
click at [827, 381] on button "20" at bounding box center [828, 378] width 23 height 23
type input "[DATE]"
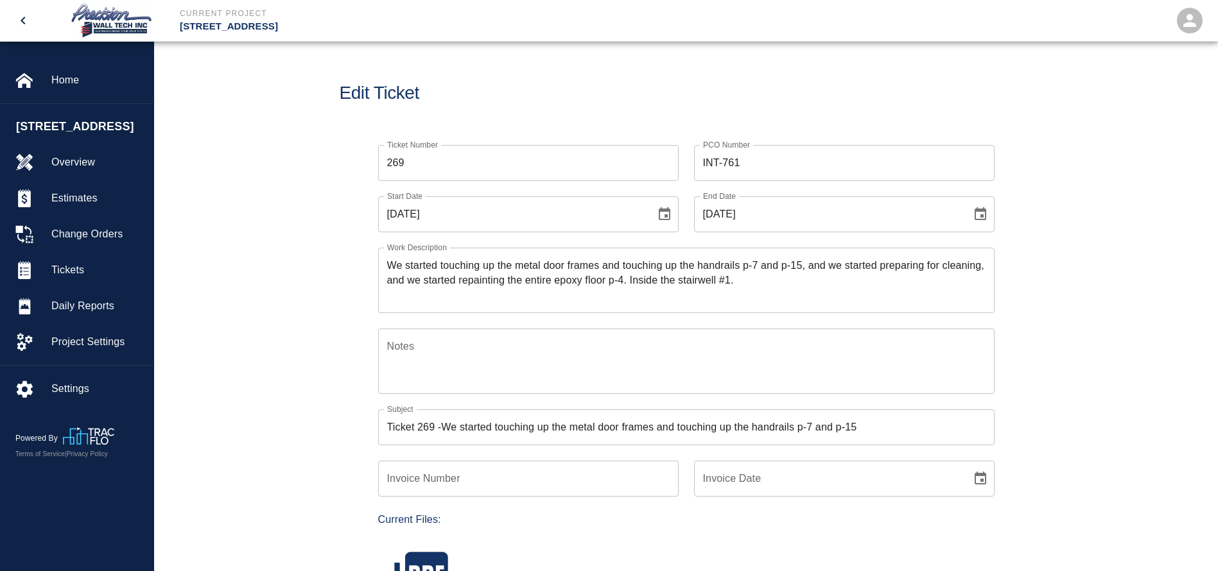
click at [385, 263] on div "We started touching up the metal door frames and touching up the handrails p-7 …" at bounding box center [686, 280] width 616 height 65
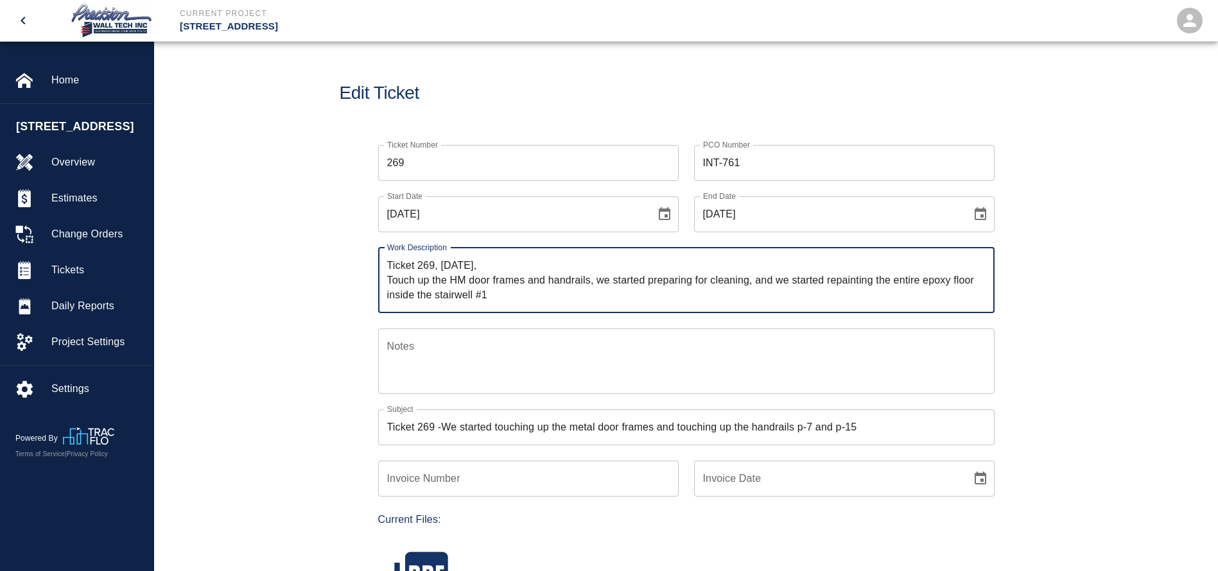
type textarea "Ticket 269, [DATE], Touch up the HM door frames and handrails, we started prepa…"
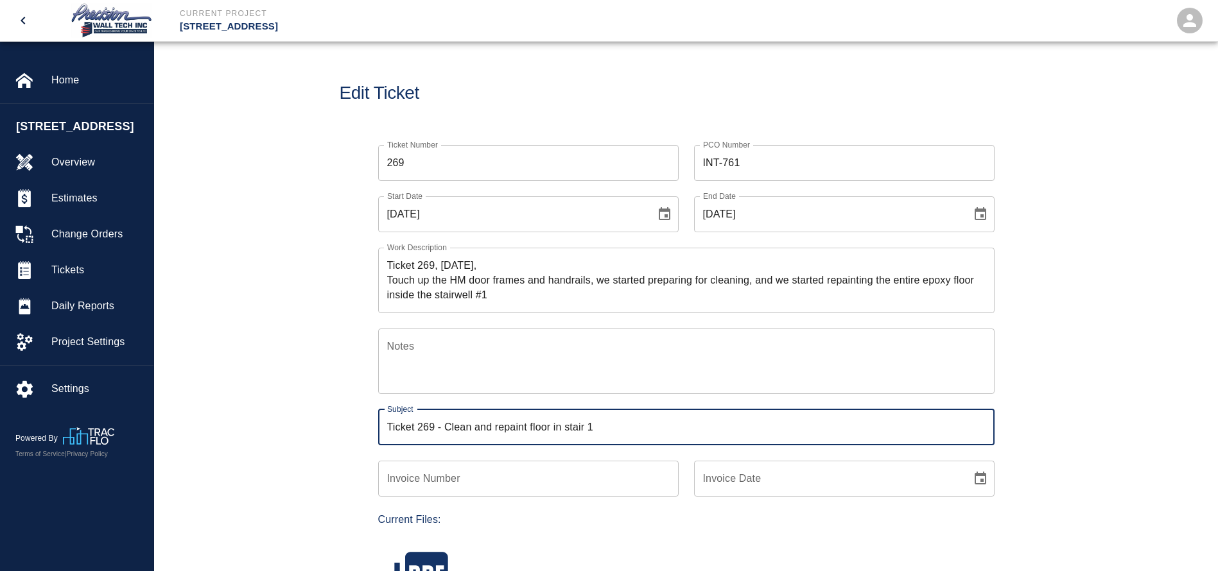
type input "Ticket 269 - Clean and repaint floor in stair 1"
click at [507, 303] on div "Ticket 269, [DATE], Touch up the HM door frames and handrails, we started prepa…" at bounding box center [686, 280] width 616 height 65
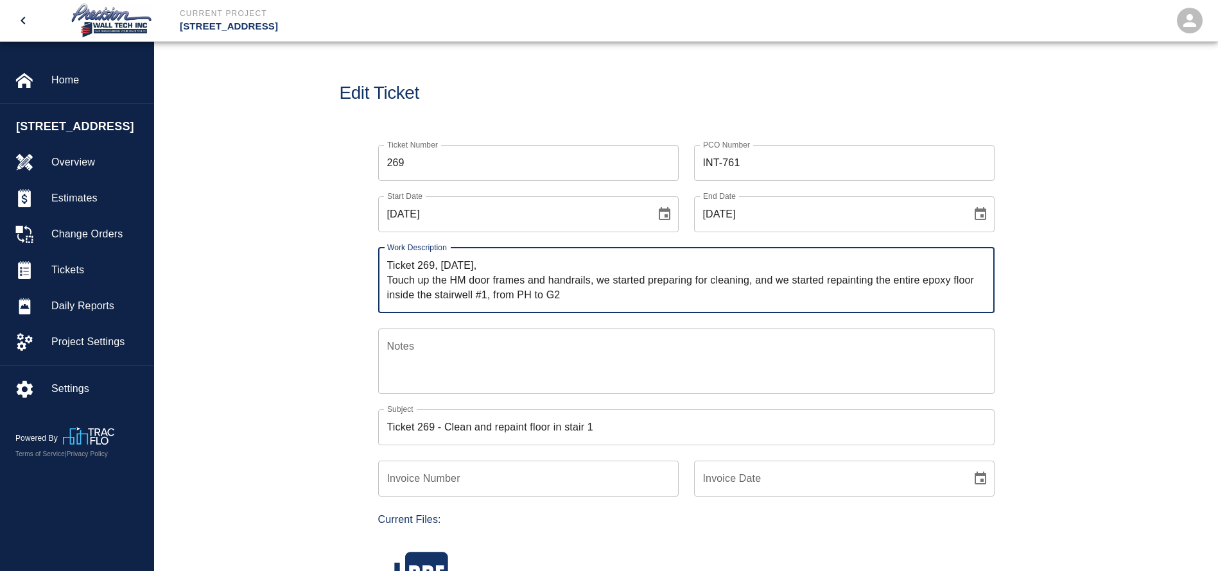
type textarea "Ticket 269, [DATE], Touch up the HM door frames and handrails, we started prepa…"
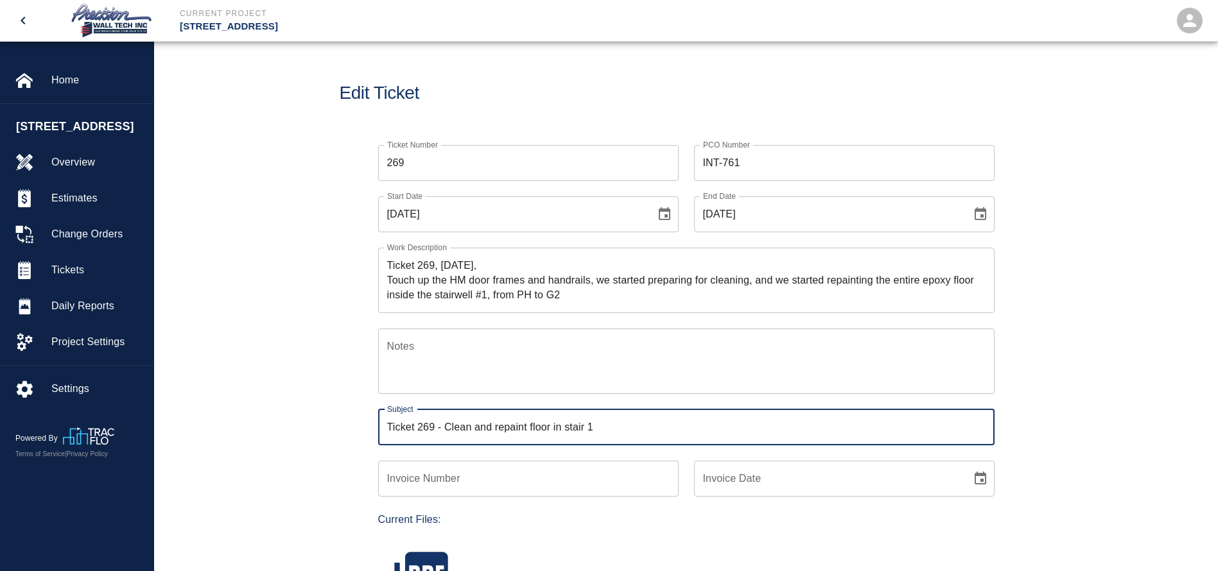
click at [626, 428] on input "Ticket 269 - Clean and repaint floor in stair 1" at bounding box center [686, 428] width 616 height 36
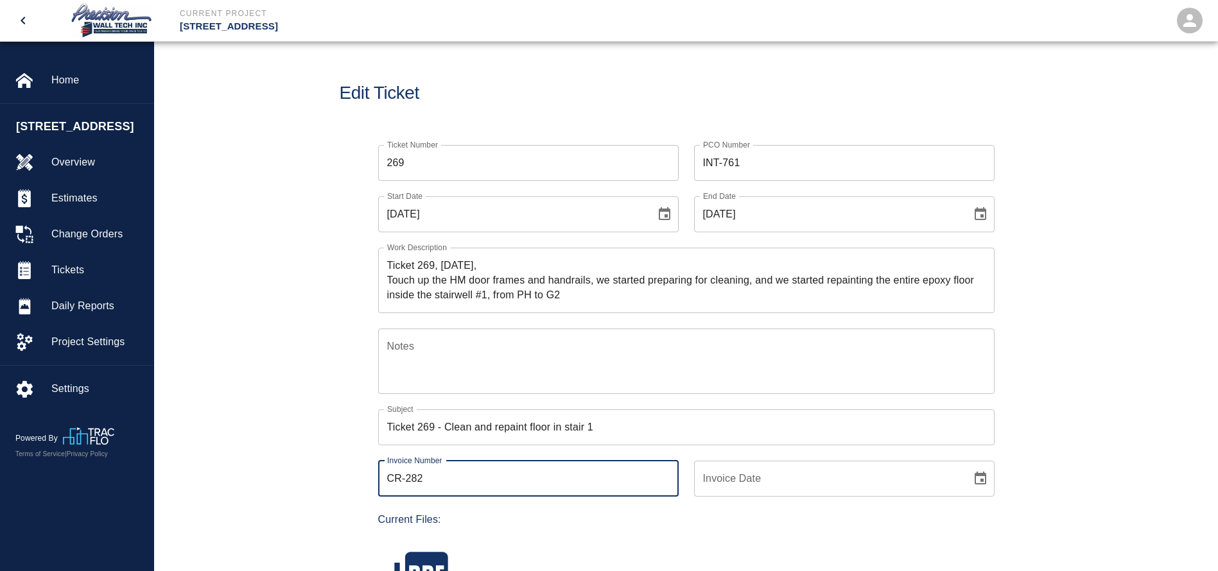
type input "CR-282"
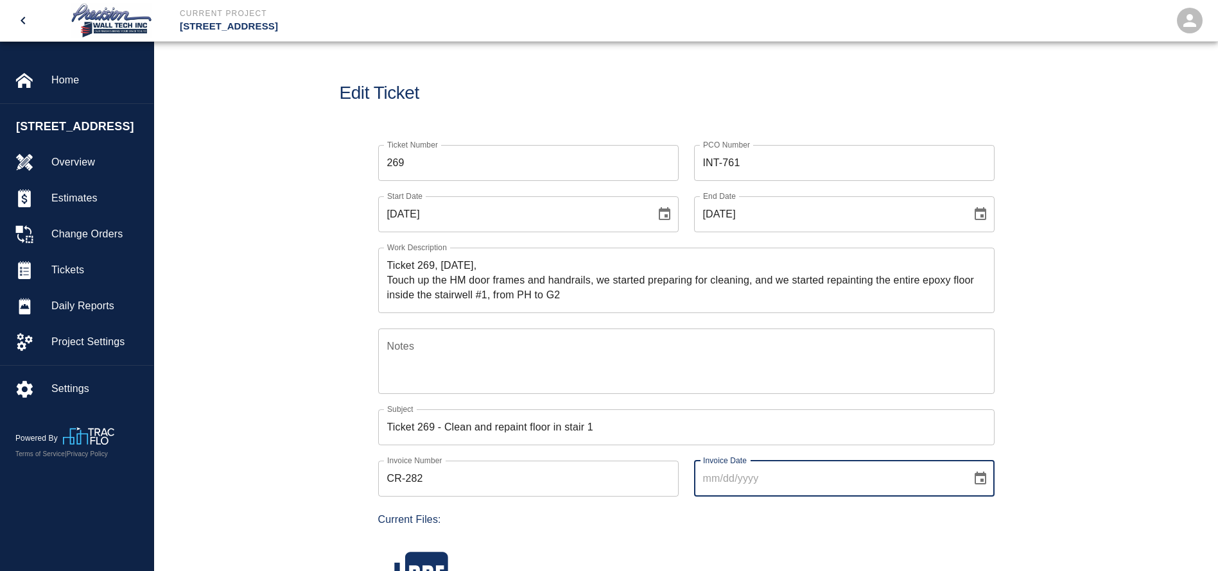
click at [975, 483] on icon "Choose date" at bounding box center [981, 478] width 12 height 13
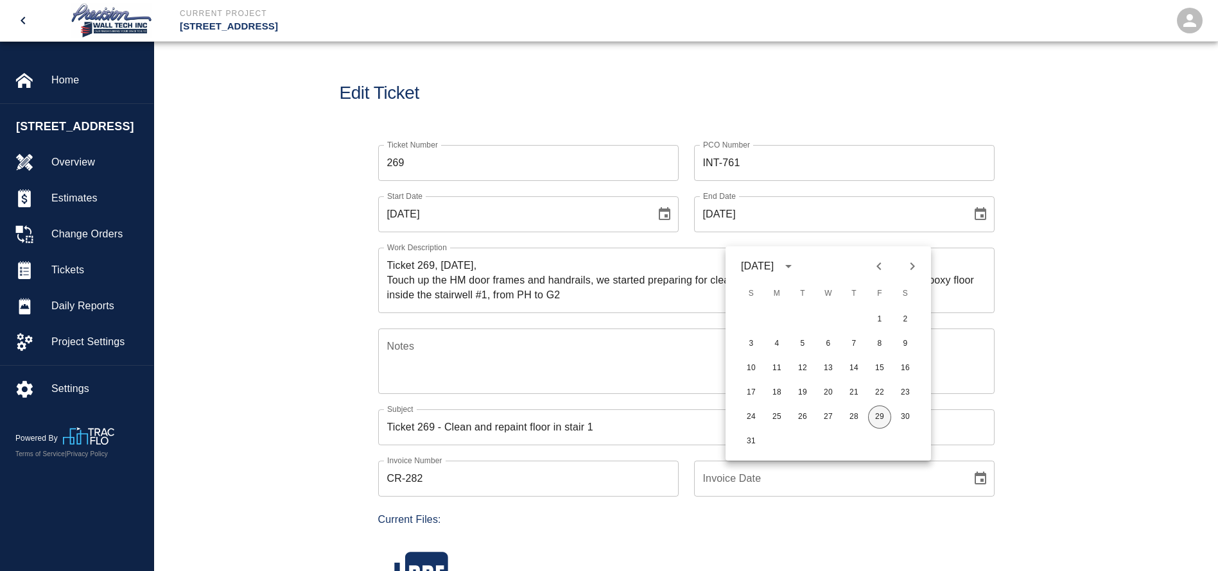
click at [876, 408] on button "29" at bounding box center [879, 417] width 23 height 23
type input "[DATE]"
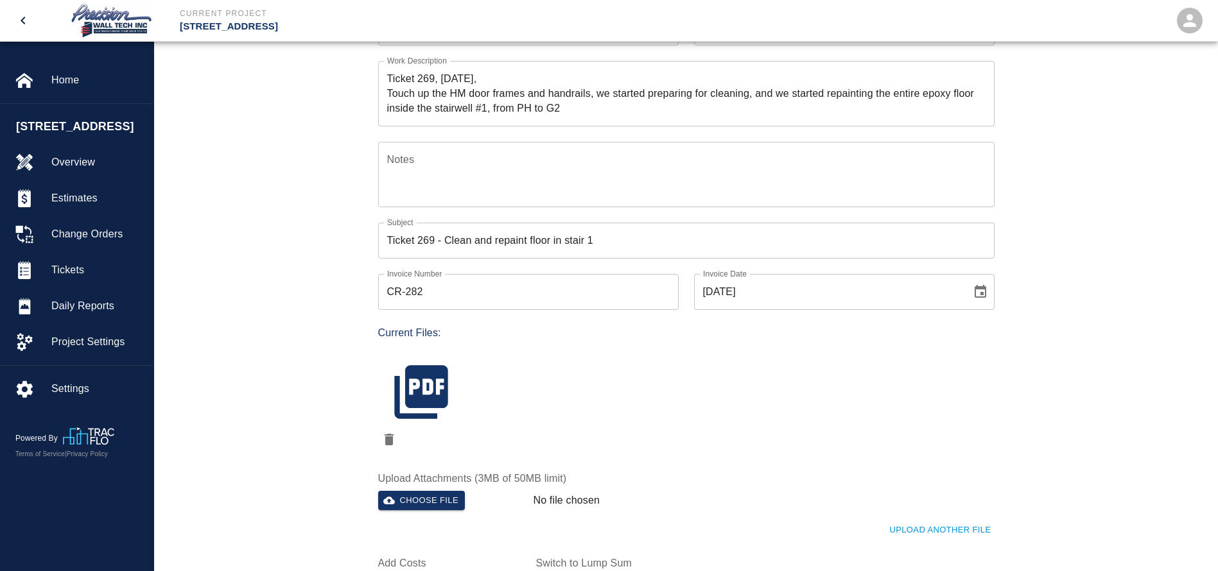
scroll to position [193, 0]
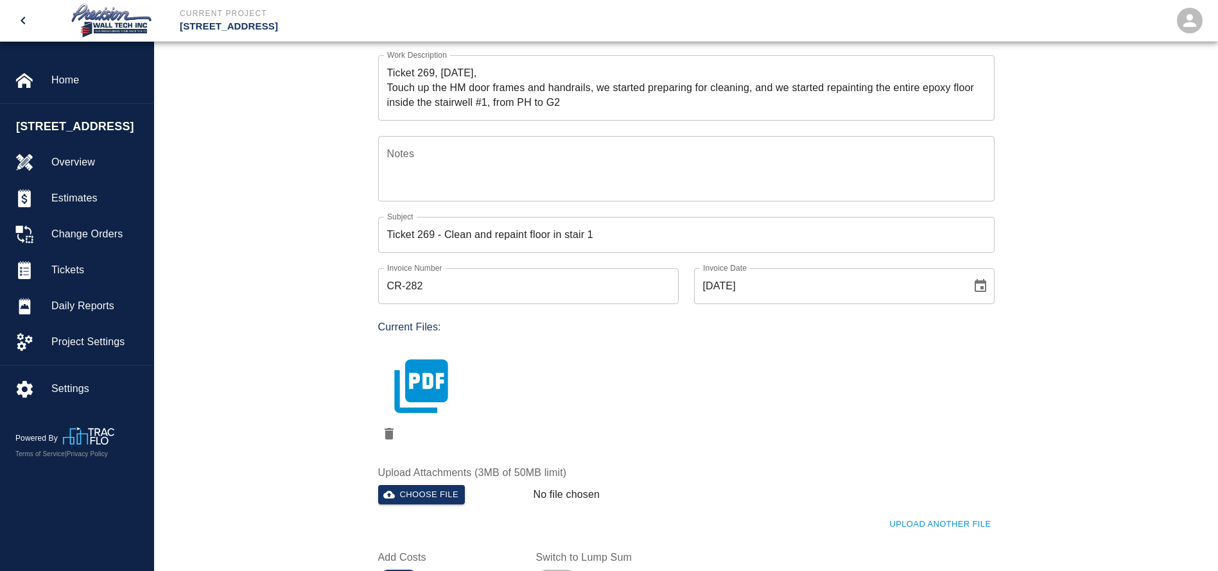
click at [433, 379] on icon "button" at bounding box center [421, 386] width 64 height 64
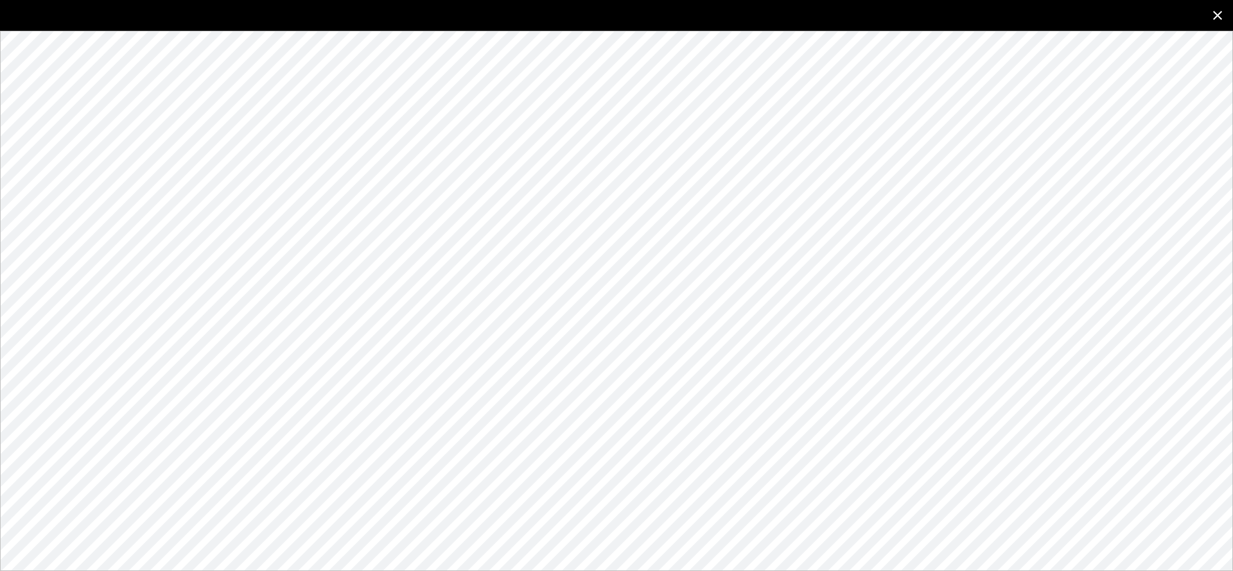
click at [1215, 12] on icon "close" at bounding box center [1217, 15] width 15 height 15
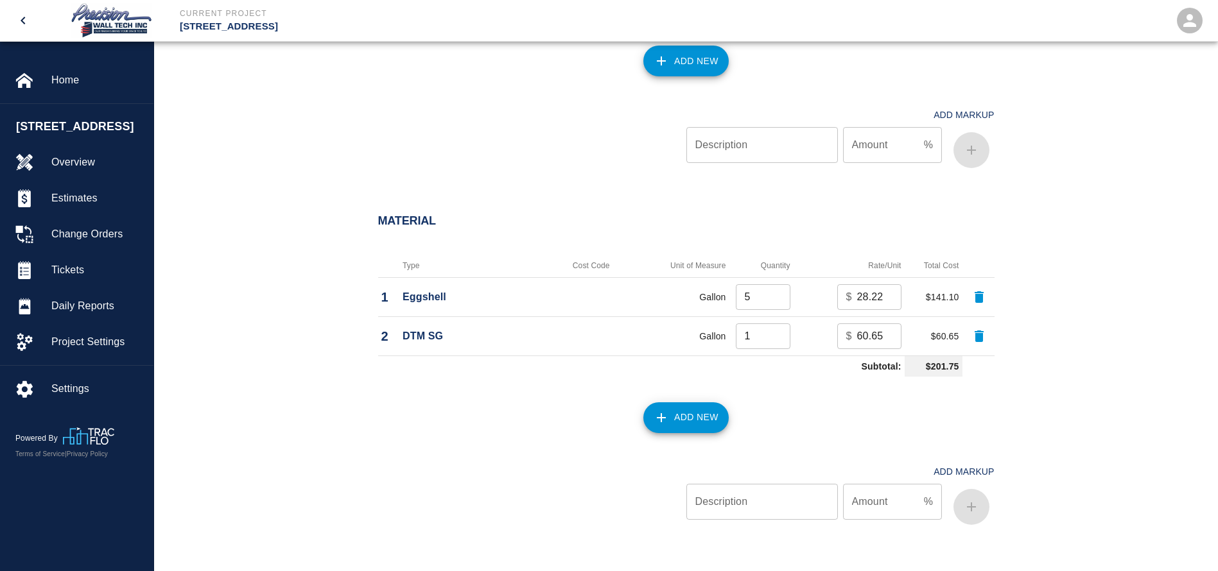
scroll to position [963, 0]
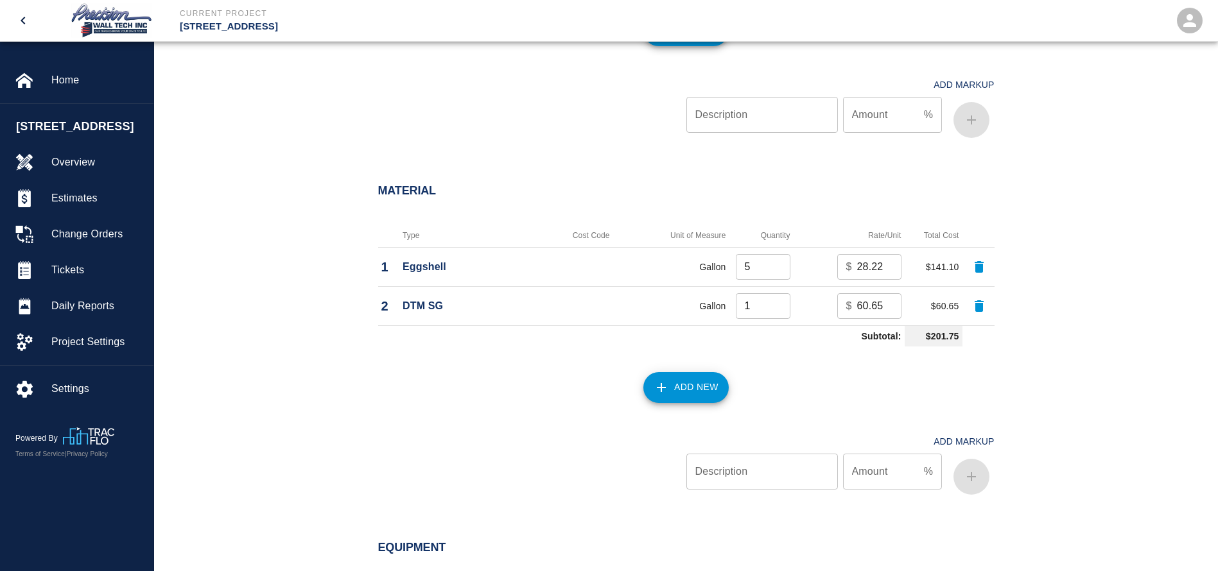
click at [763, 274] on input "5" at bounding box center [763, 267] width 55 height 26
type input "1"
click at [690, 385] on button "Add New" at bounding box center [685, 387] width 85 height 31
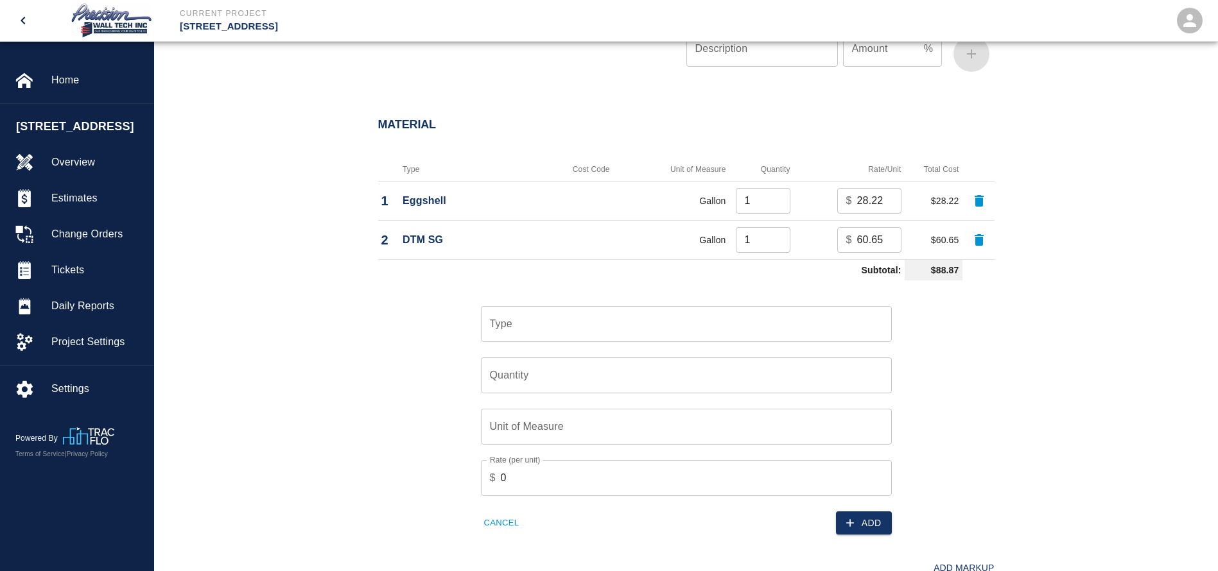
scroll to position [1059, 0]
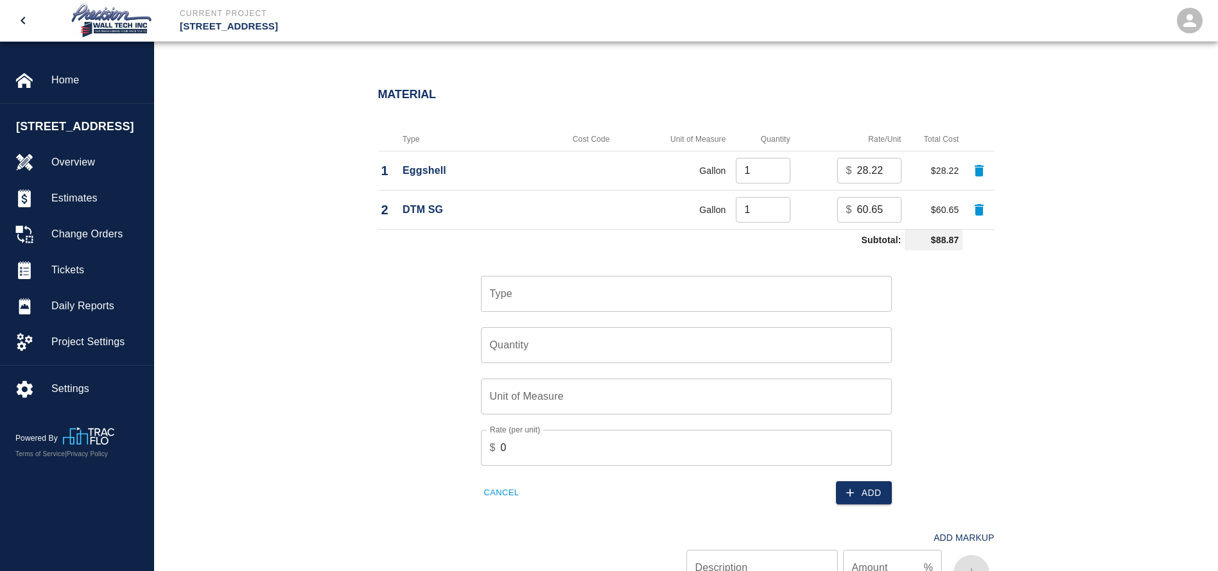
click at [628, 311] on div "Type" at bounding box center [686, 294] width 411 height 36
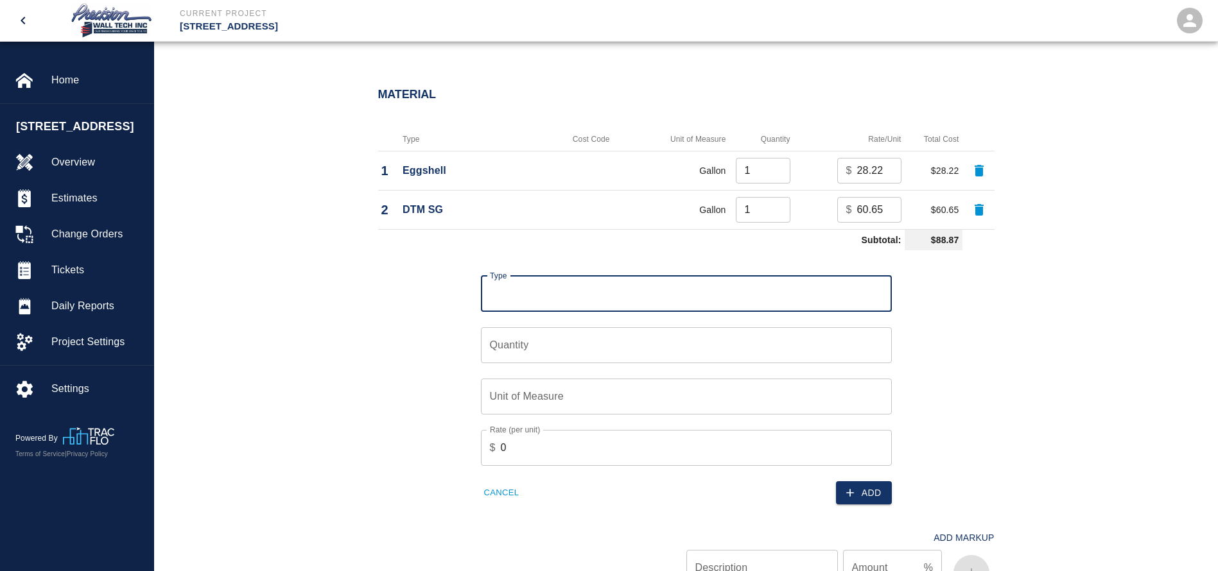
click at [628, 299] on input "Type" at bounding box center [686, 294] width 399 height 24
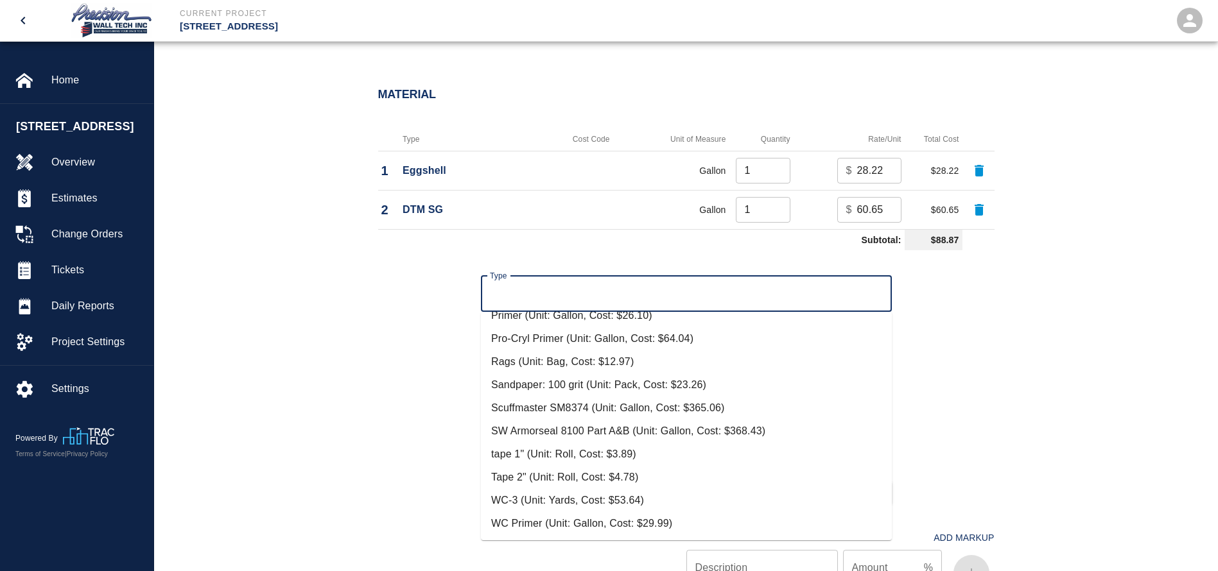
scroll to position [1156, 0]
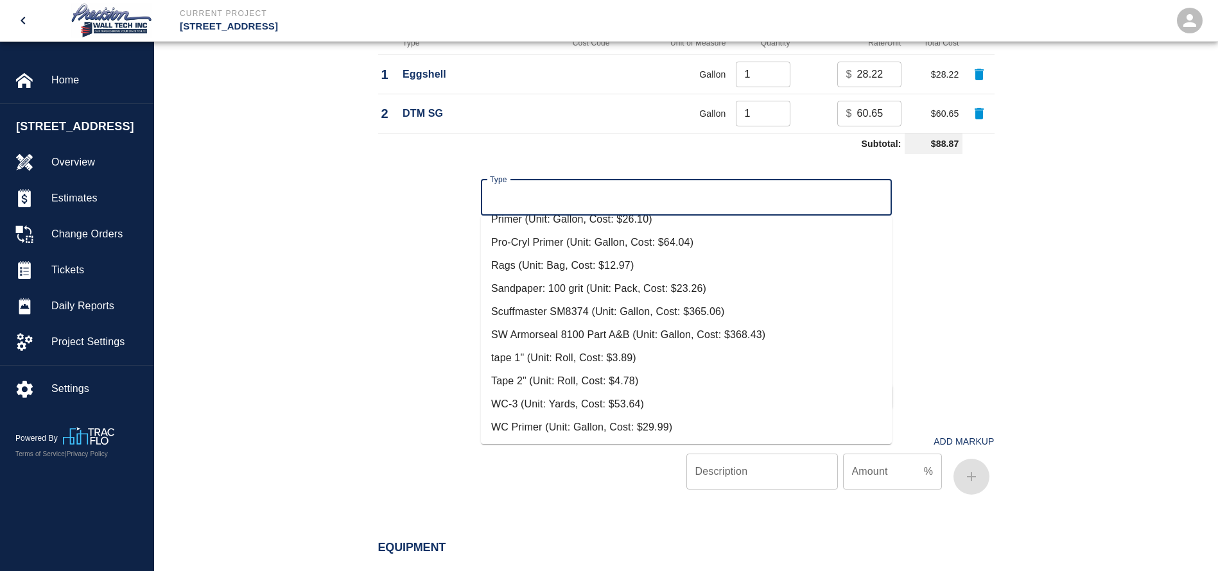
click at [588, 335] on li "SW Armorseal 8100 Part A&B (Unit: Gallon, Cost: $368.43)" at bounding box center [686, 335] width 411 height 23
type input "SW Armorseal 8100 Part A&B (Unit: Gallon, Cost: $368.43)"
type input "Gallon"
type input "368.43"
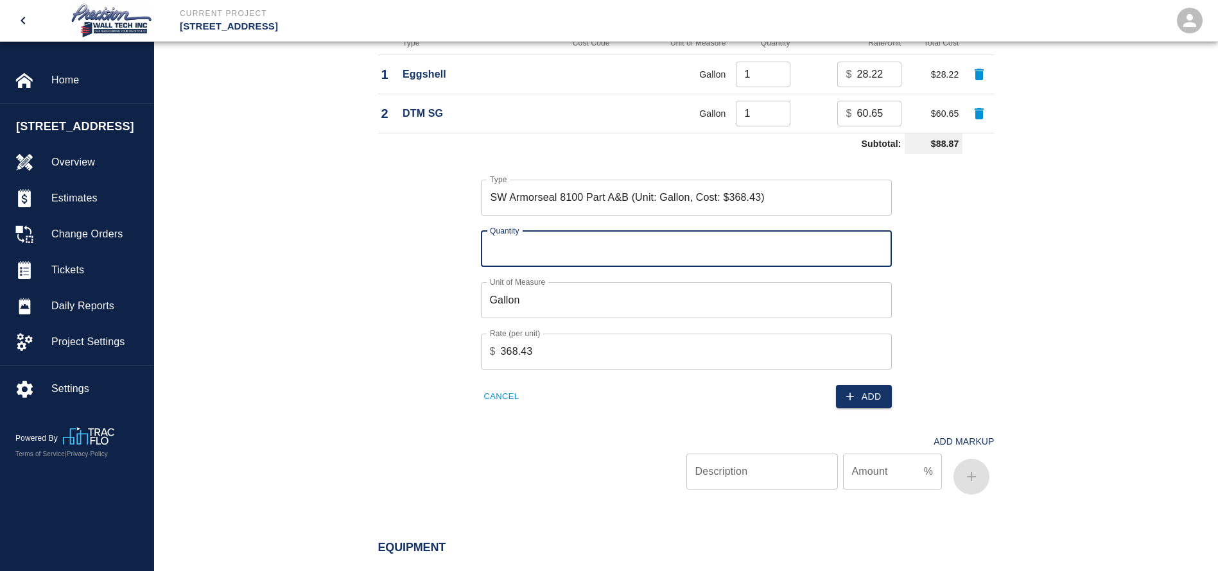
click at [653, 266] on input "Quantity" at bounding box center [686, 249] width 411 height 36
type input "4"
click at [873, 406] on button "Add" at bounding box center [864, 397] width 56 height 24
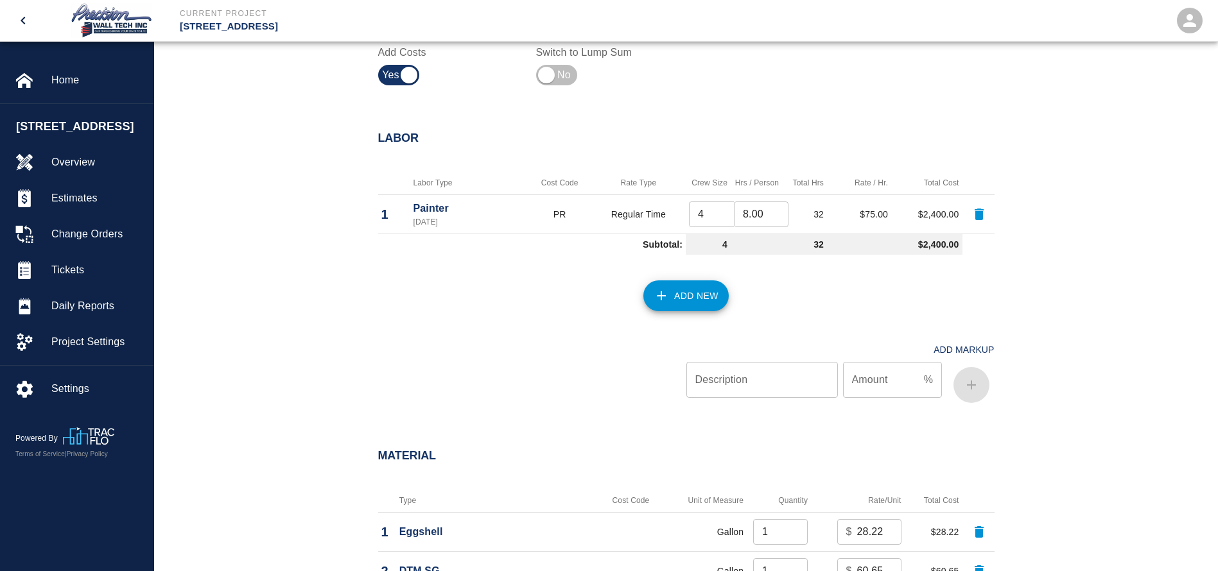
scroll to position [1372, 0]
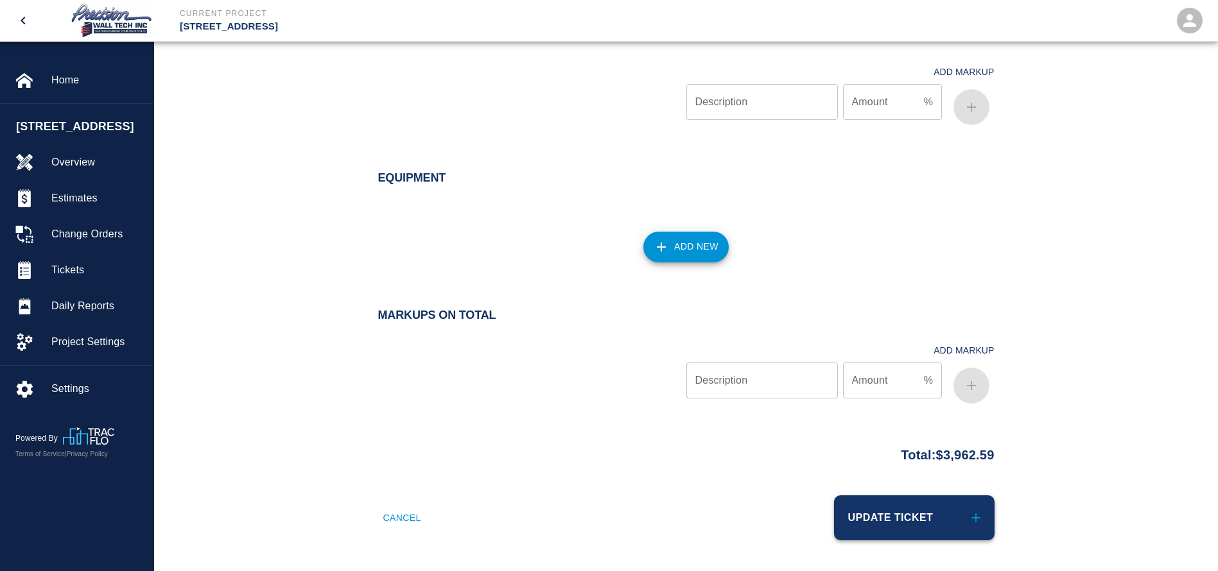
click at [934, 504] on button "Update Ticket" at bounding box center [914, 518] width 161 height 45
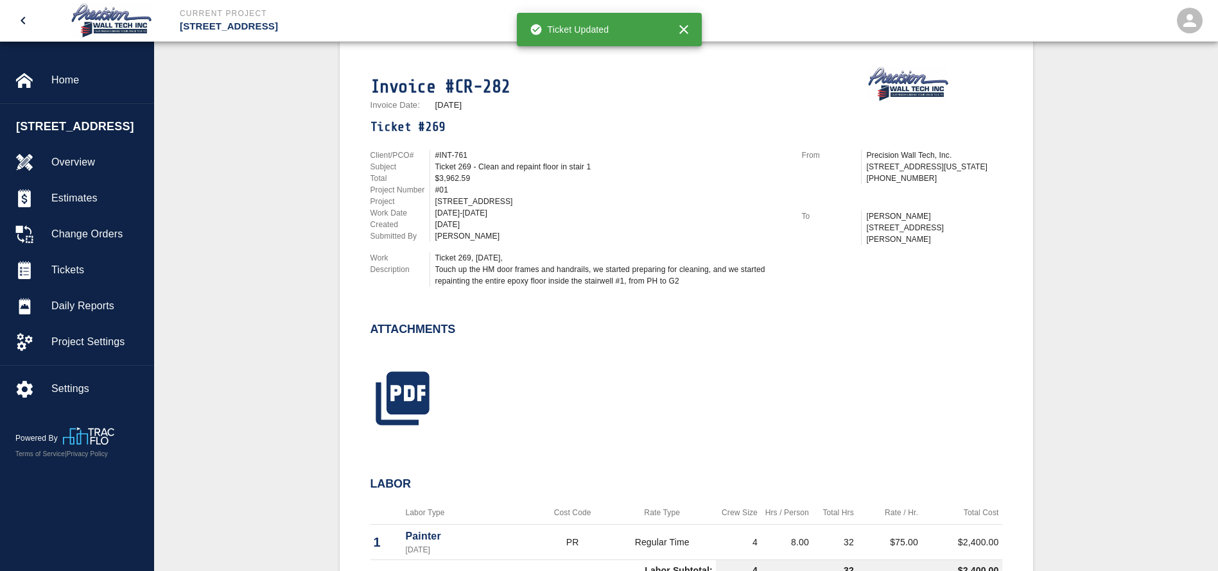
scroll to position [385, 0]
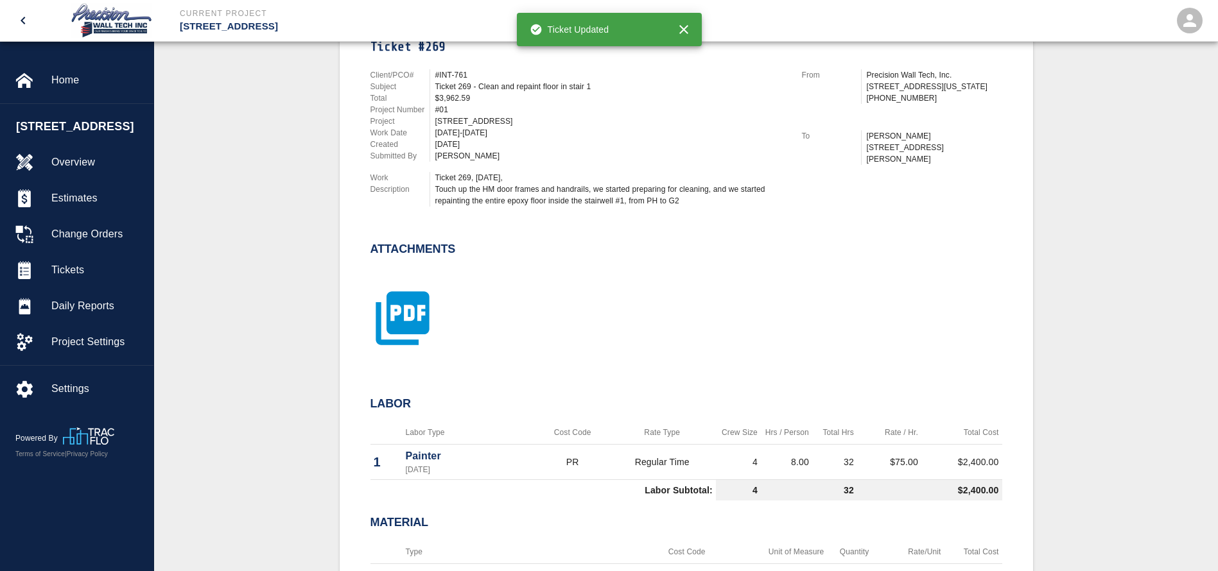
click at [415, 317] on icon "button" at bounding box center [402, 318] width 53 height 53
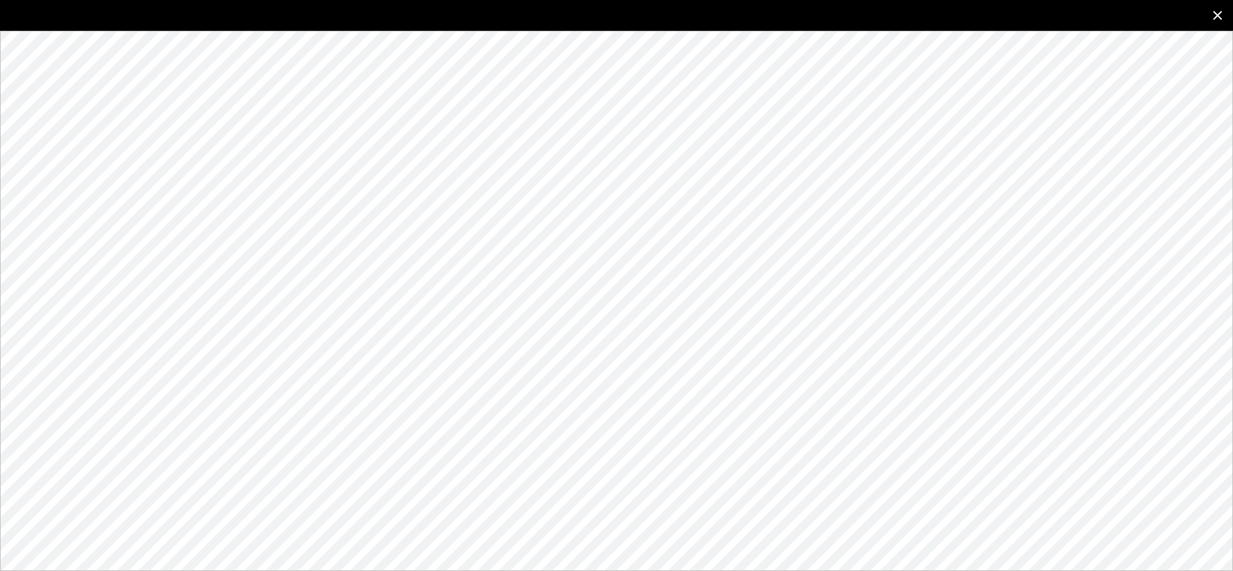
click at [1214, 15] on icon "close" at bounding box center [1217, 15] width 15 height 15
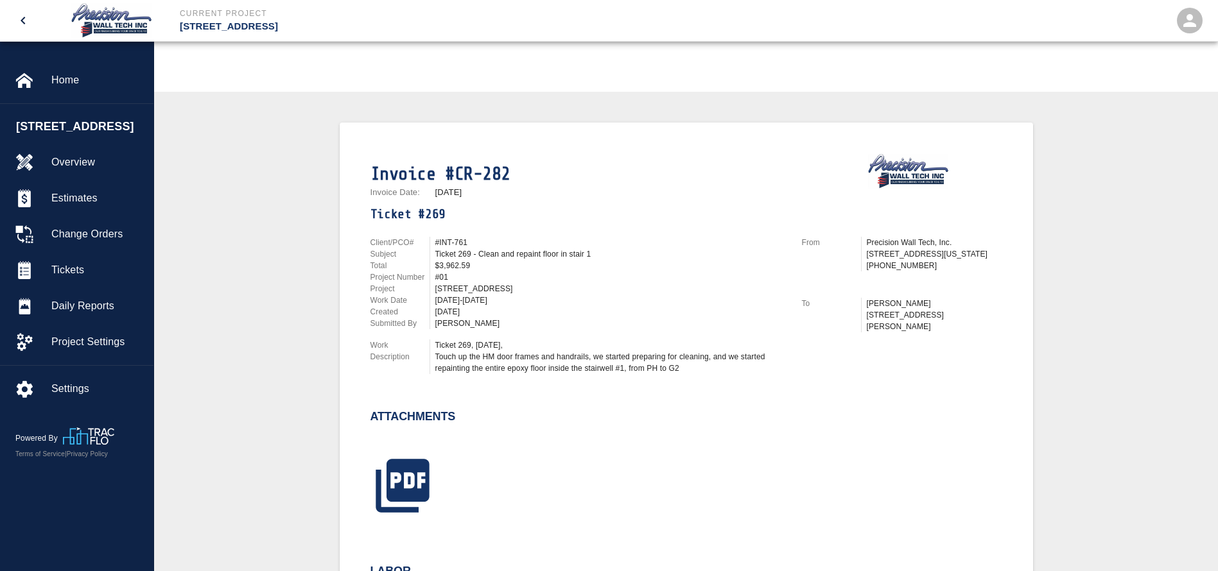
scroll to position [0, 0]
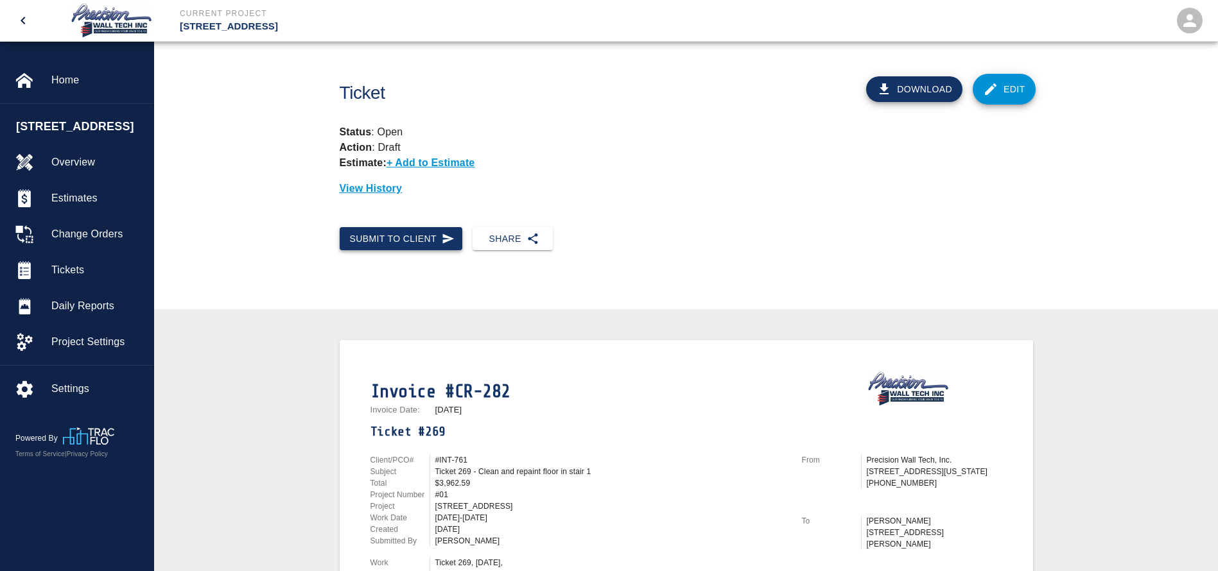
click at [397, 243] on button "Submit to Client" at bounding box center [401, 239] width 123 height 24
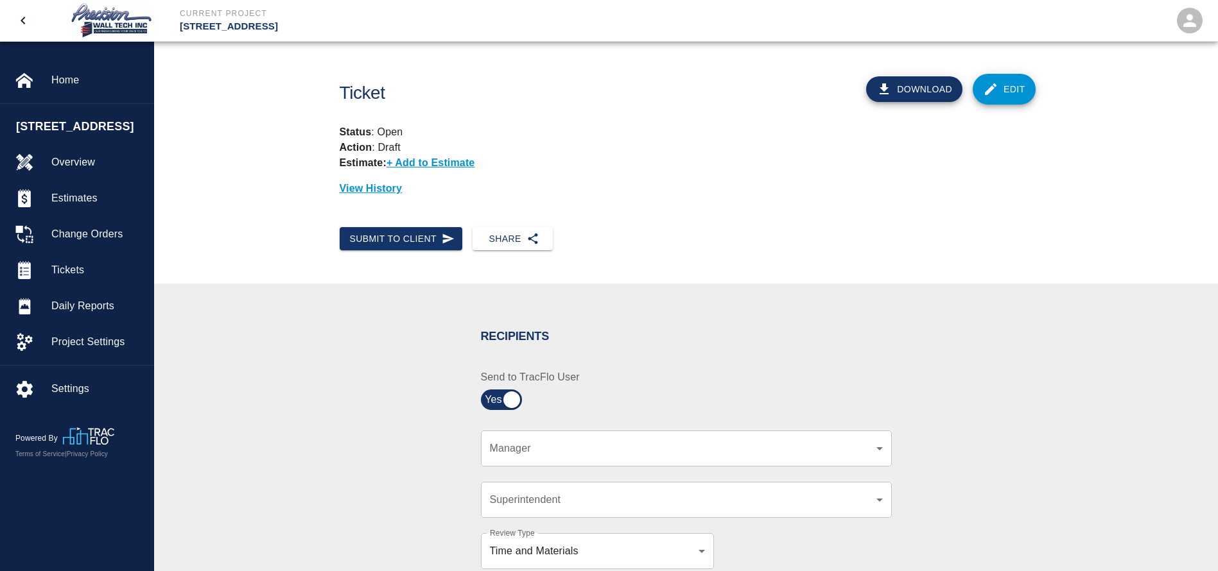
scroll to position [193, 0]
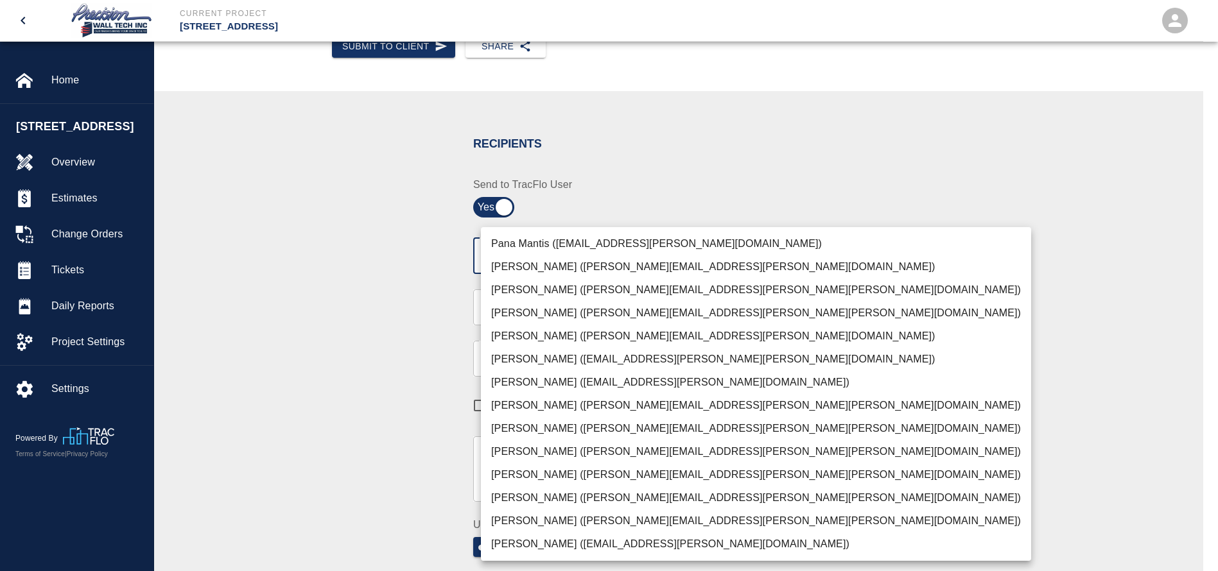
click at [619, 261] on body "Current Project [STREET_ADDRESS] Home [STREET_ADDRESS] Overview Estimates Chang…" at bounding box center [609, 92] width 1218 height 571
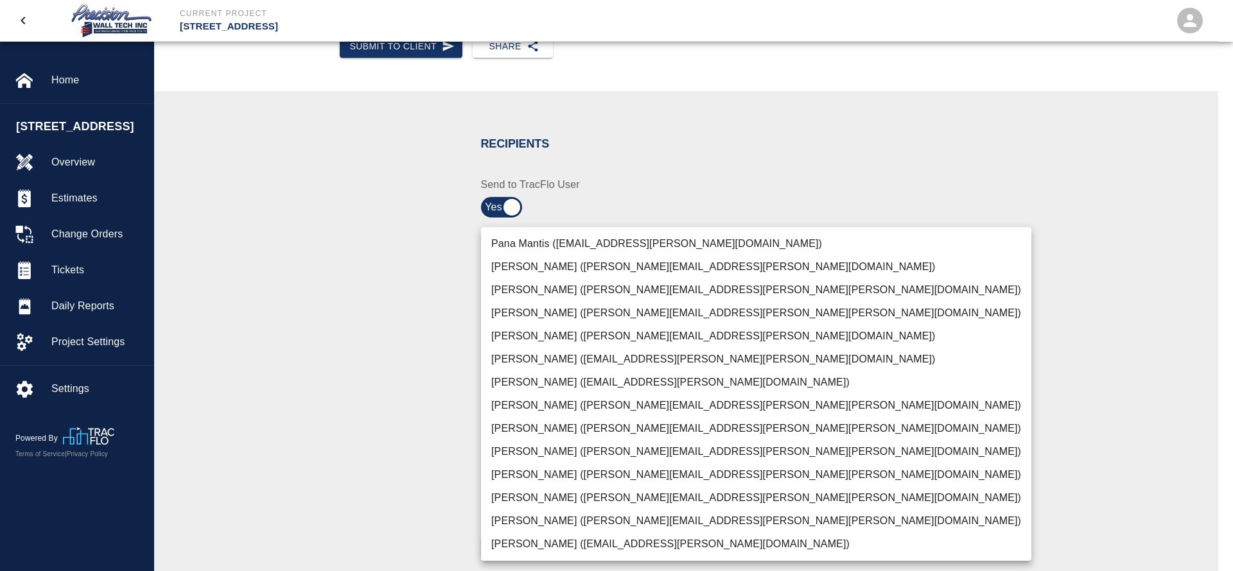
click at [525, 519] on li "[PERSON_NAME] ([PERSON_NAME][EMAIL_ADDRESS][PERSON_NAME][PERSON_NAME][DOMAIN_NA…" at bounding box center [756, 521] width 550 height 23
type input "f2151df9-a33d-4239-98b3-85d2c5195f79"
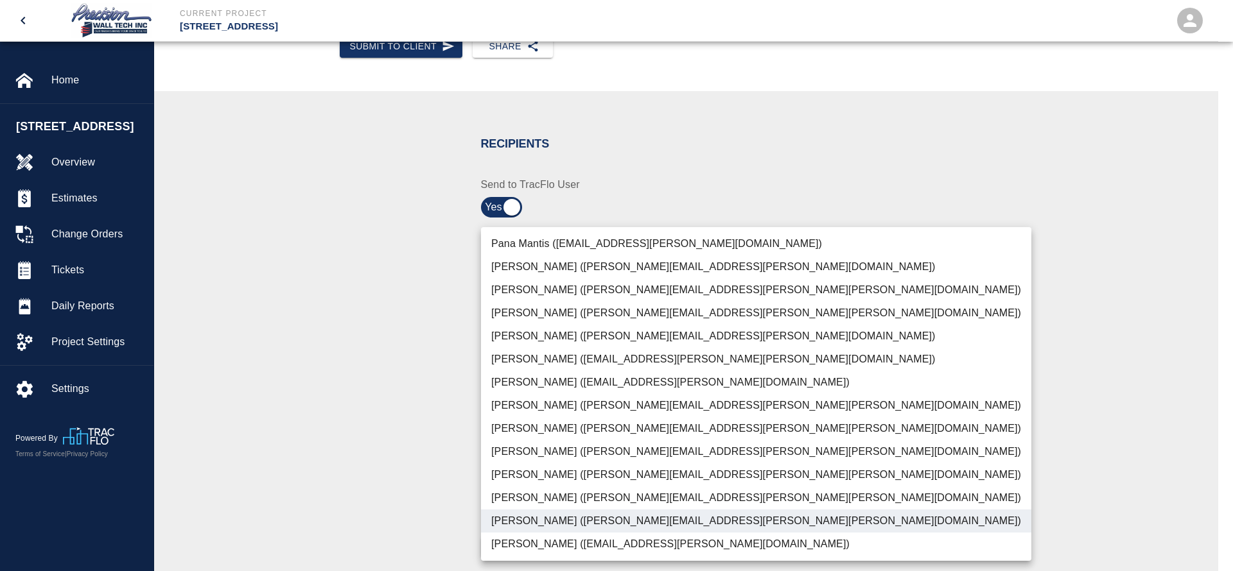
click at [401, 465] on div at bounding box center [616, 285] width 1233 height 571
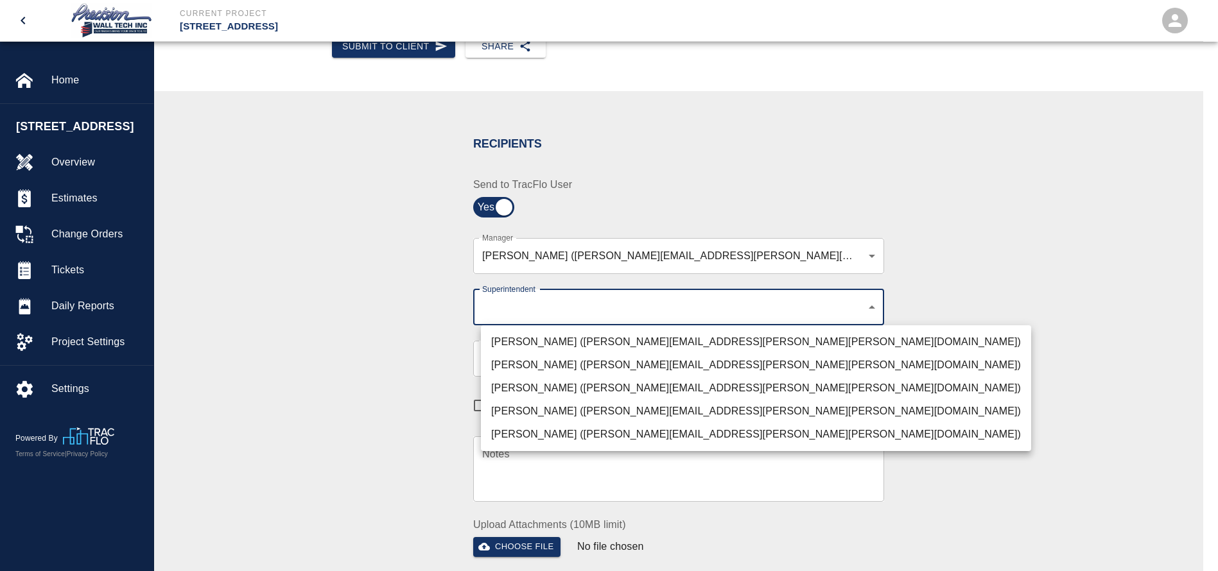
click at [579, 306] on body "Current Project [STREET_ADDRESS] Home [STREET_ADDRESS] Overview Estimates Chang…" at bounding box center [609, 92] width 1218 height 571
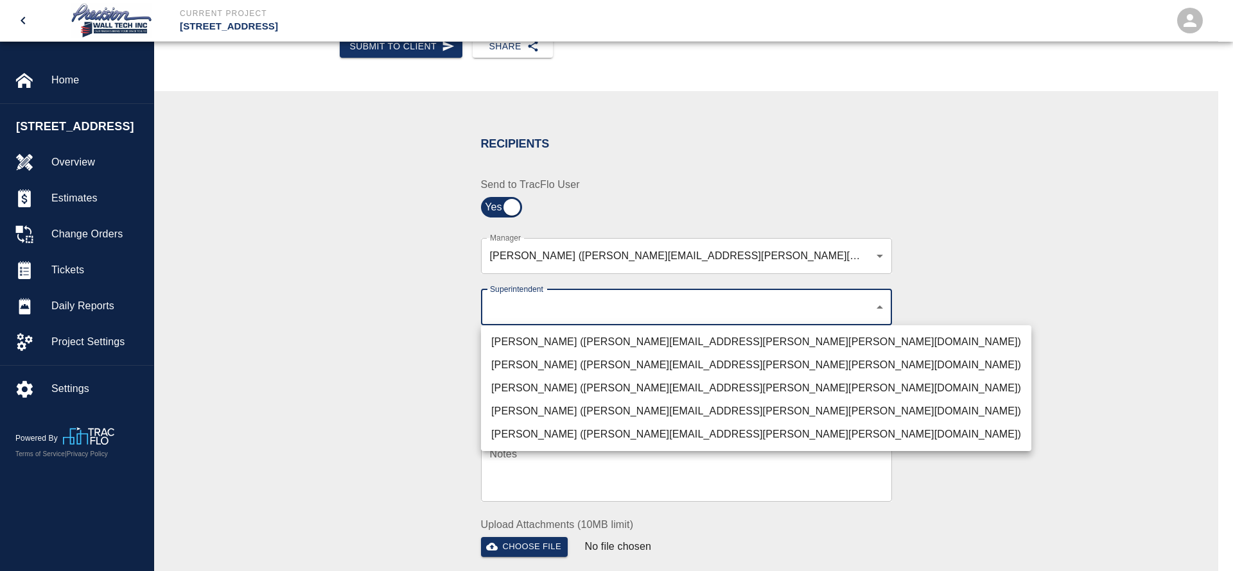
click at [535, 358] on li "[PERSON_NAME] ([PERSON_NAME][EMAIL_ADDRESS][PERSON_NAME][PERSON_NAME][DOMAIN_NA…" at bounding box center [756, 365] width 550 height 23
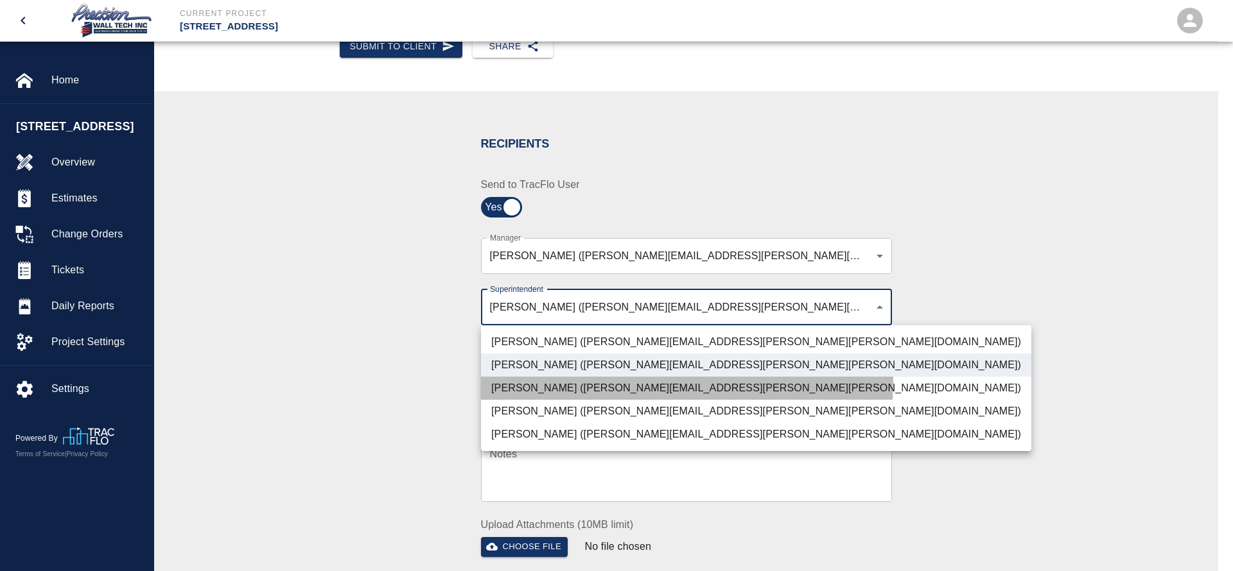
click at [535, 378] on li "[PERSON_NAME] ([PERSON_NAME][EMAIL_ADDRESS][PERSON_NAME][PERSON_NAME][DOMAIN_NA…" at bounding box center [756, 388] width 550 height 23
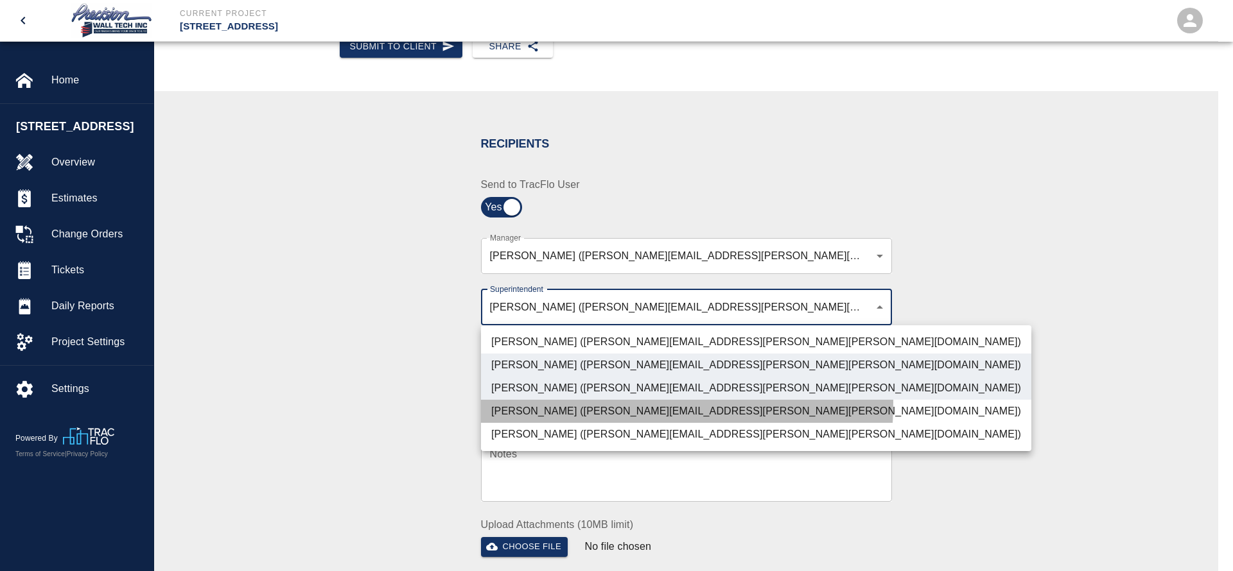
click at [536, 403] on li "[PERSON_NAME] ([PERSON_NAME][EMAIL_ADDRESS][PERSON_NAME][PERSON_NAME][DOMAIN_NA…" at bounding box center [756, 411] width 550 height 23
type input "72aacb9d-1564-447f-ab89-2c6ab52824c7,32bad40b-bb12-40c1-a9d7-1de55074e5d0,5cbe5…"
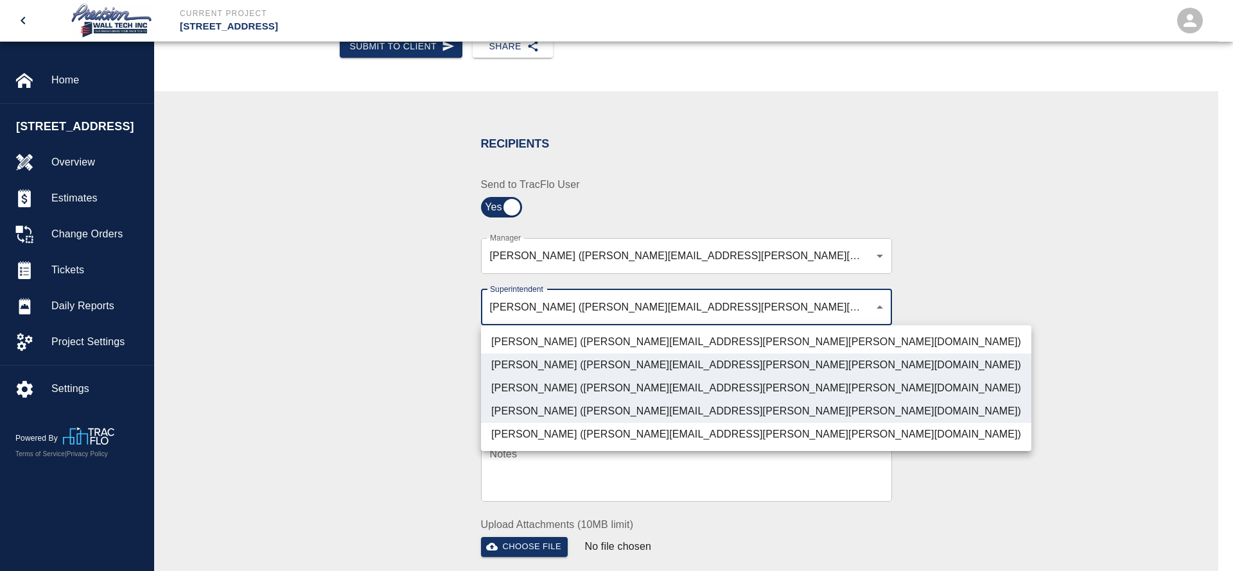
click at [378, 378] on div at bounding box center [616, 285] width 1233 height 571
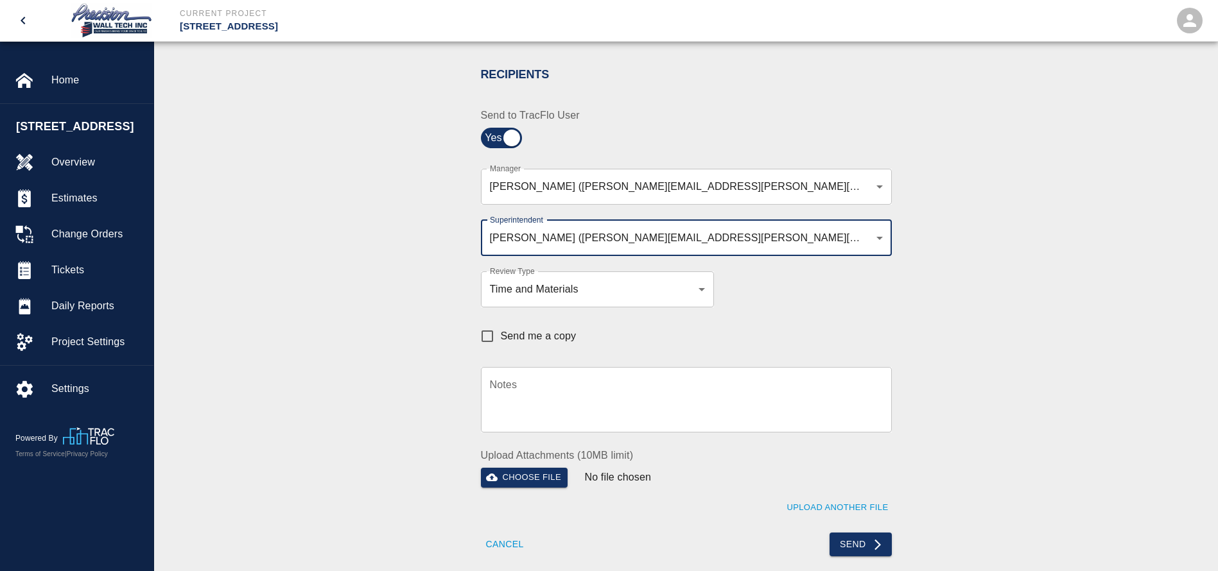
scroll to position [385, 0]
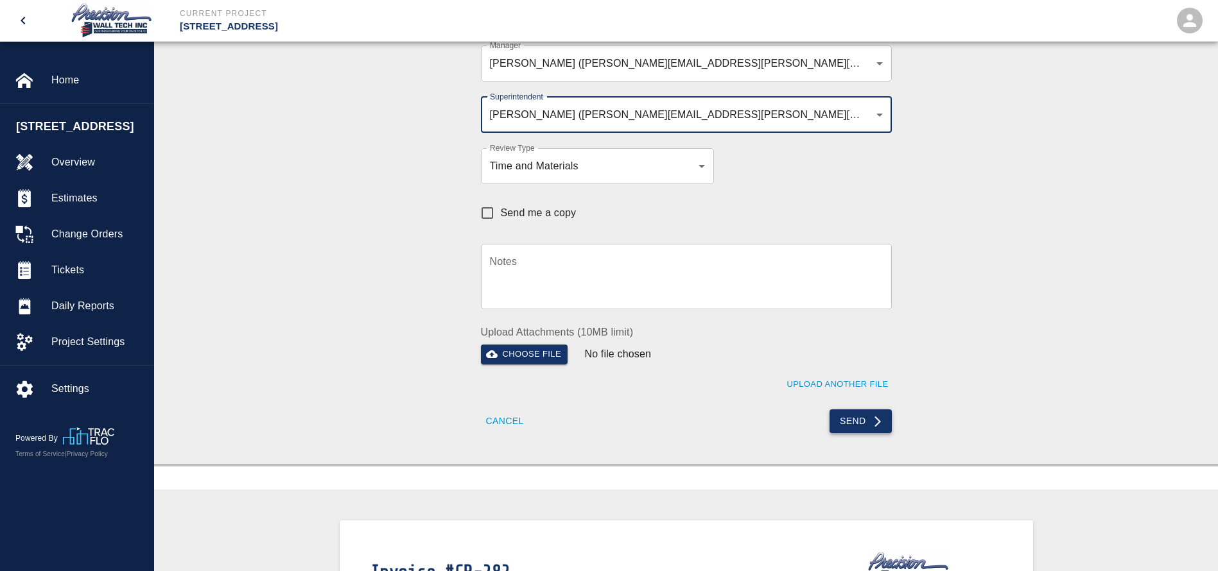
click at [847, 424] on button "Send" at bounding box center [861, 422] width 62 height 24
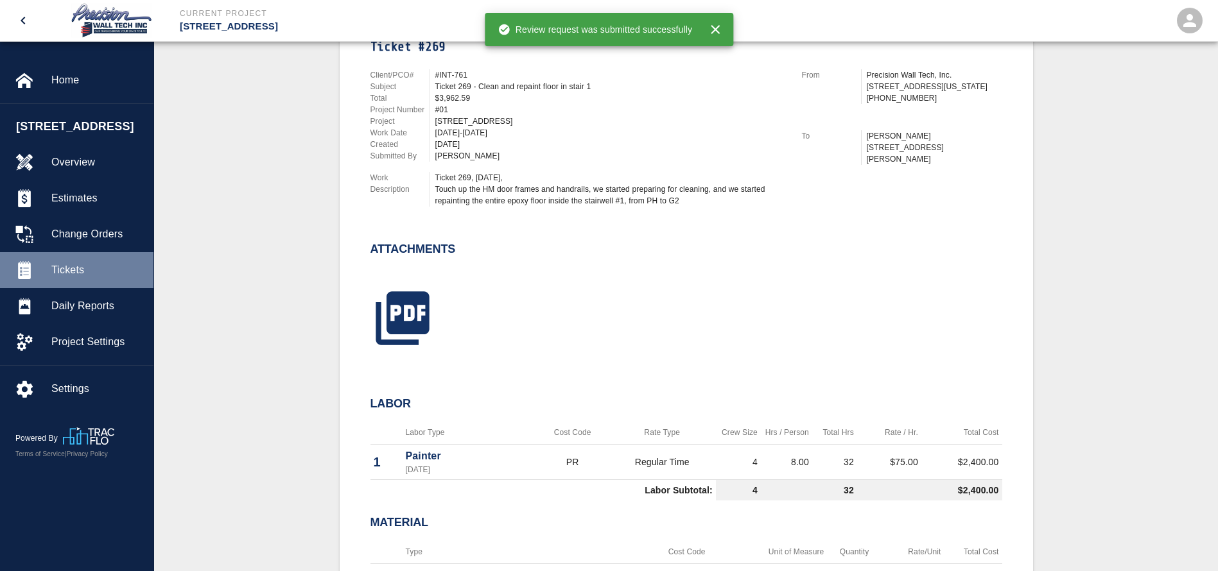
drag, startPoint x: 84, startPoint y: 283, endPoint x: 146, endPoint y: 292, distance: 62.9
click at [84, 278] on span "Tickets" at bounding box center [97, 270] width 92 height 15
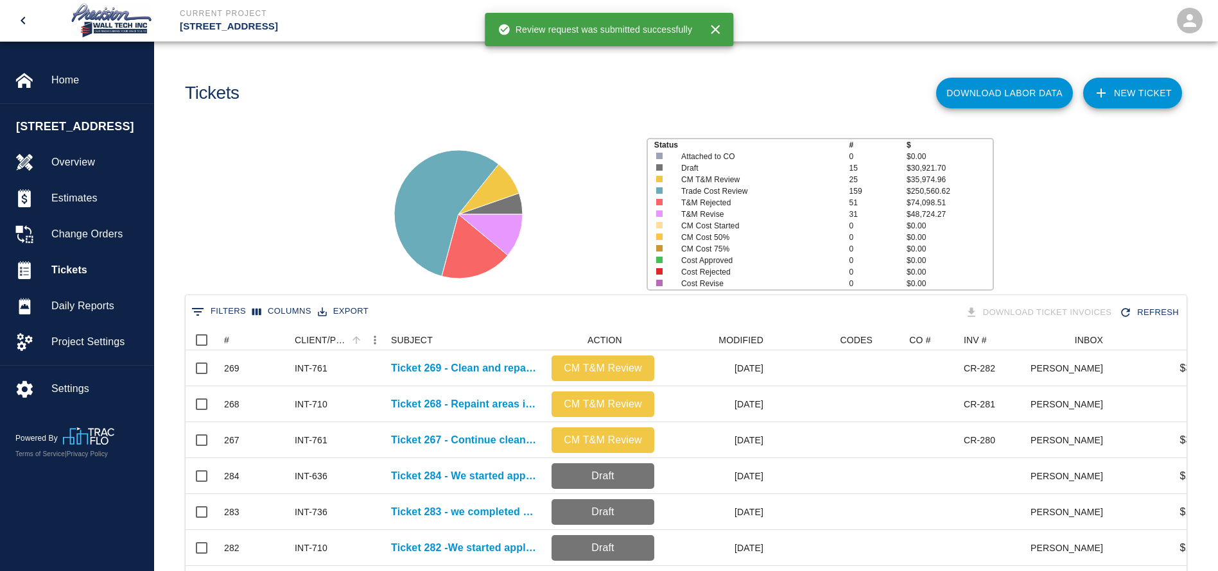
scroll to position [740, 986]
click at [261, 333] on div "#" at bounding box center [246, 340] width 45 height 21
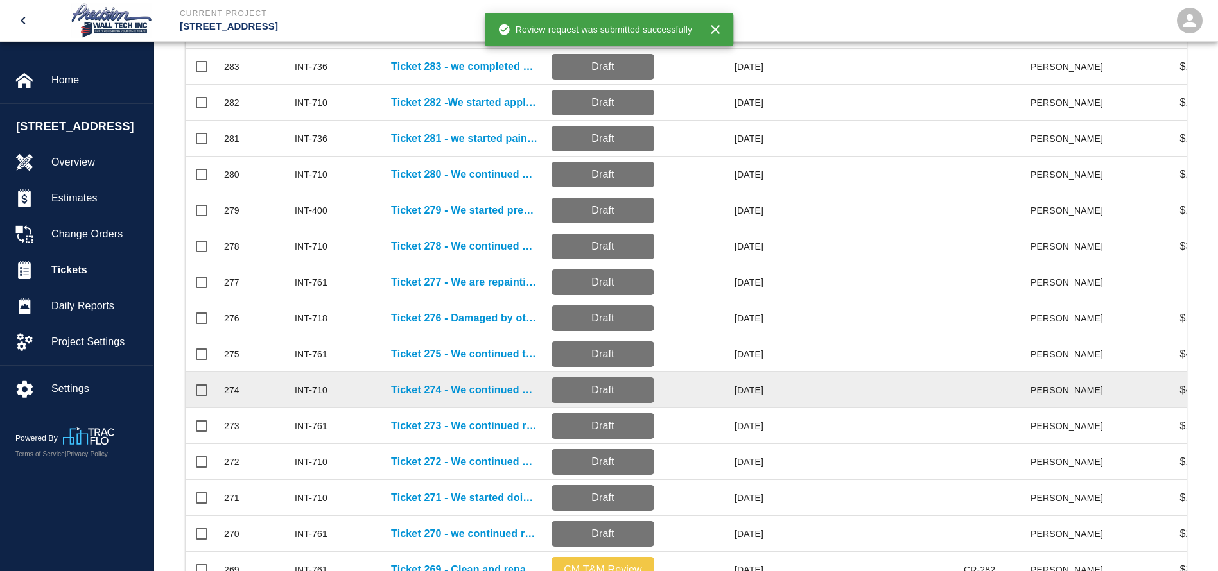
scroll to position [385, 0]
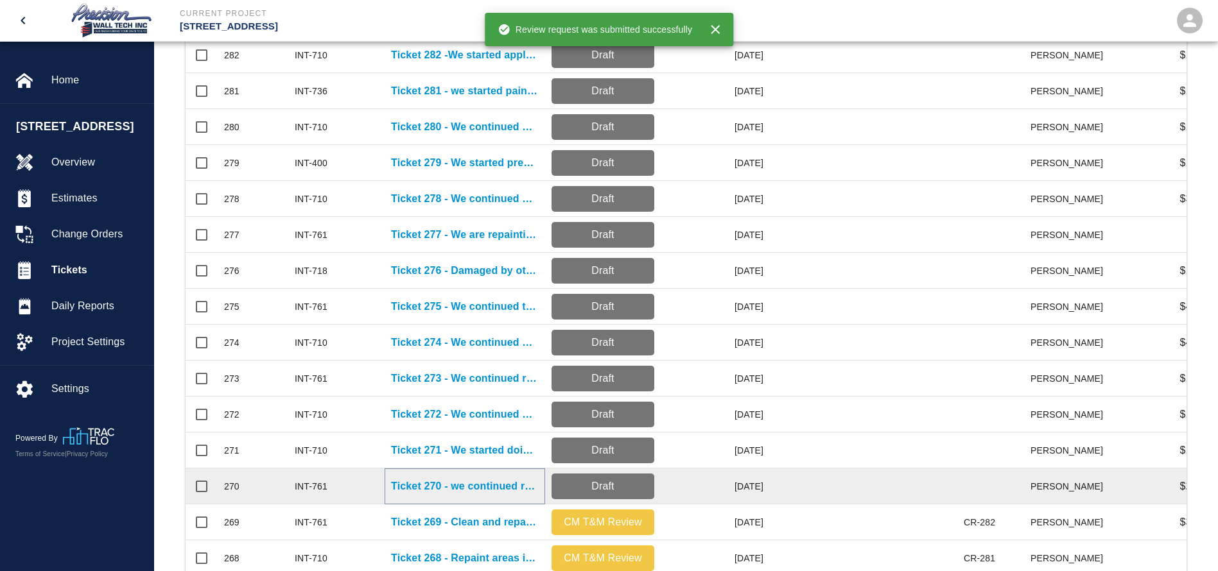
click at [448, 483] on p "Ticket 270 - we continued repainting the entire floor with epoxy P-4 inside sta…" at bounding box center [465, 486] width 148 height 15
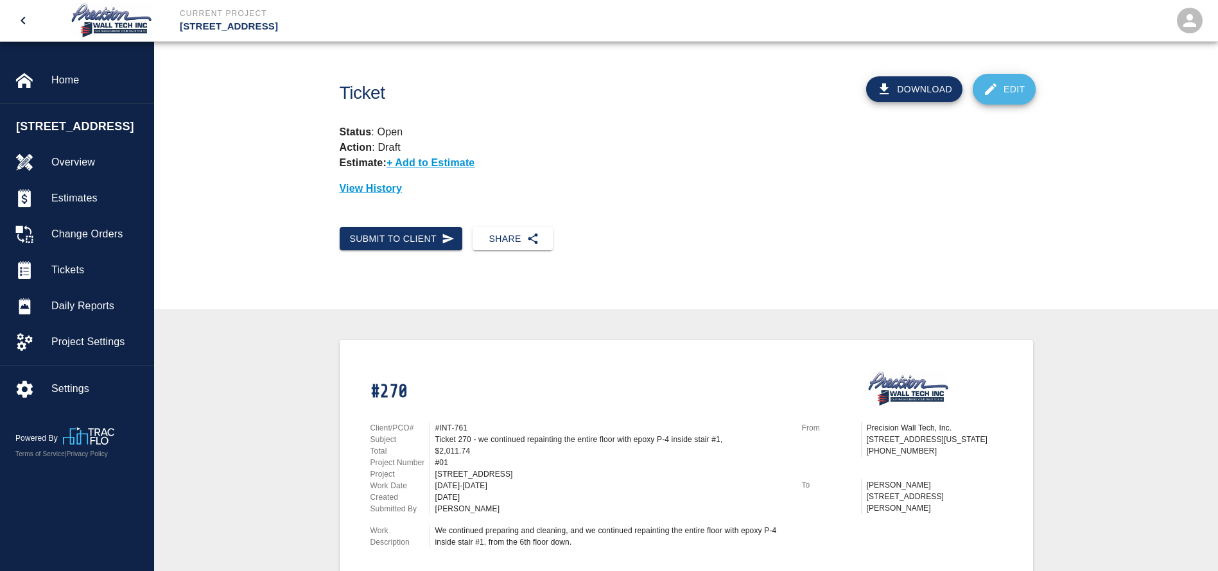
click at [997, 86] on icon at bounding box center [990, 89] width 15 height 15
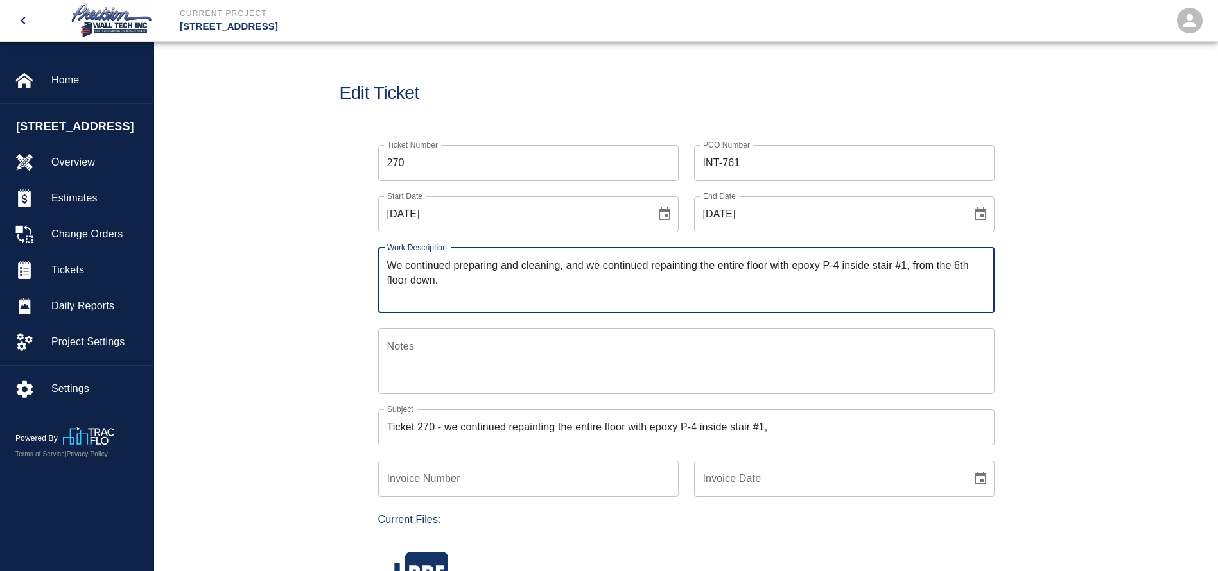
click at [659, 217] on icon "Choose date, selected date is Aug 22, 2025" at bounding box center [664, 214] width 15 height 15
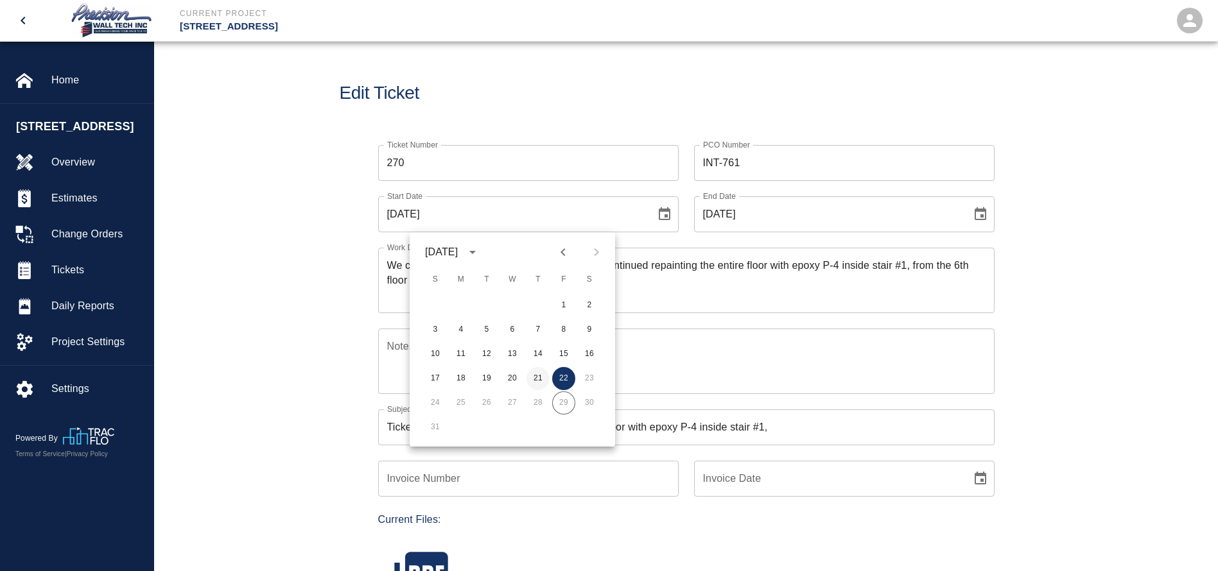
click at [541, 376] on button "21" at bounding box center [538, 378] width 23 height 23
type input "[DATE]"
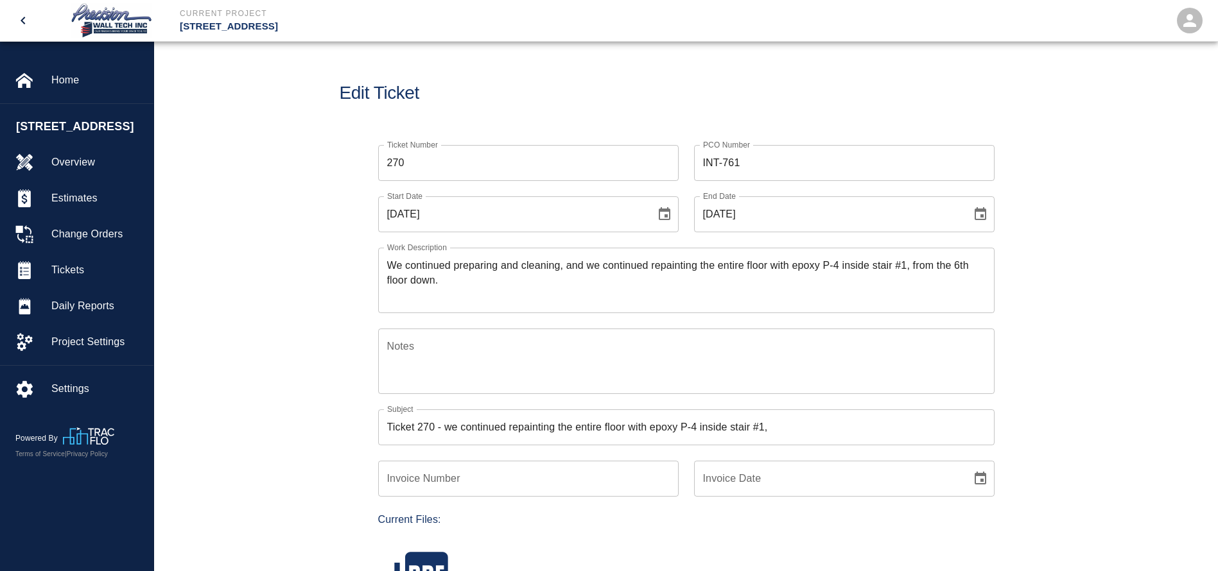
click at [982, 215] on icon "Choose date, selected date is Aug 22, 2025" at bounding box center [981, 213] width 12 height 13
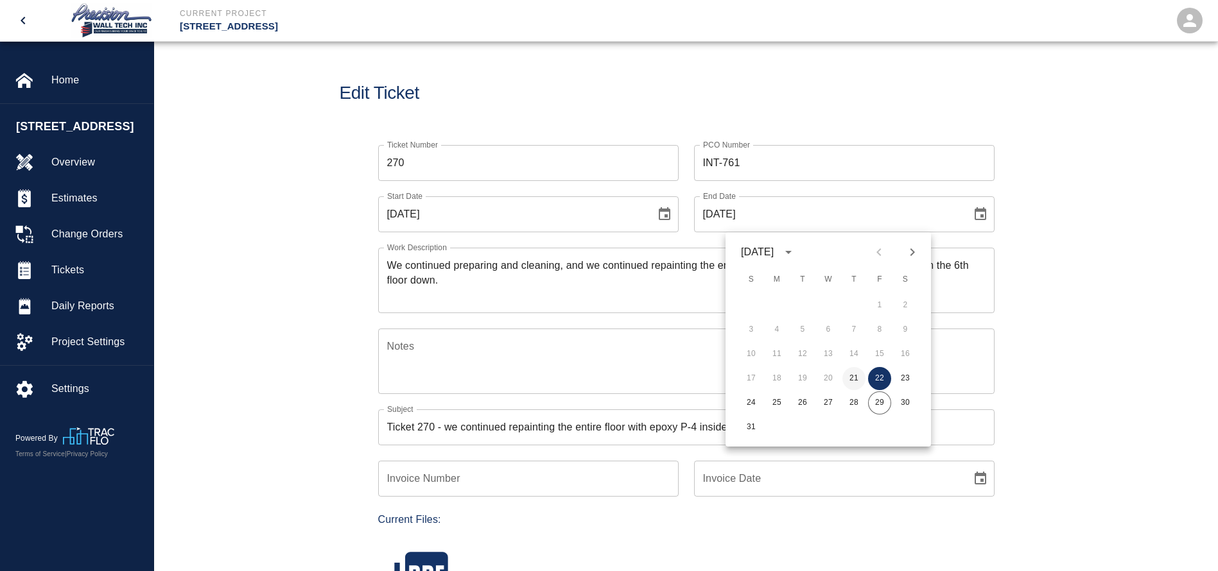
click at [849, 377] on button "21" at bounding box center [853, 378] width 23 height 23
type input "[DATE]"
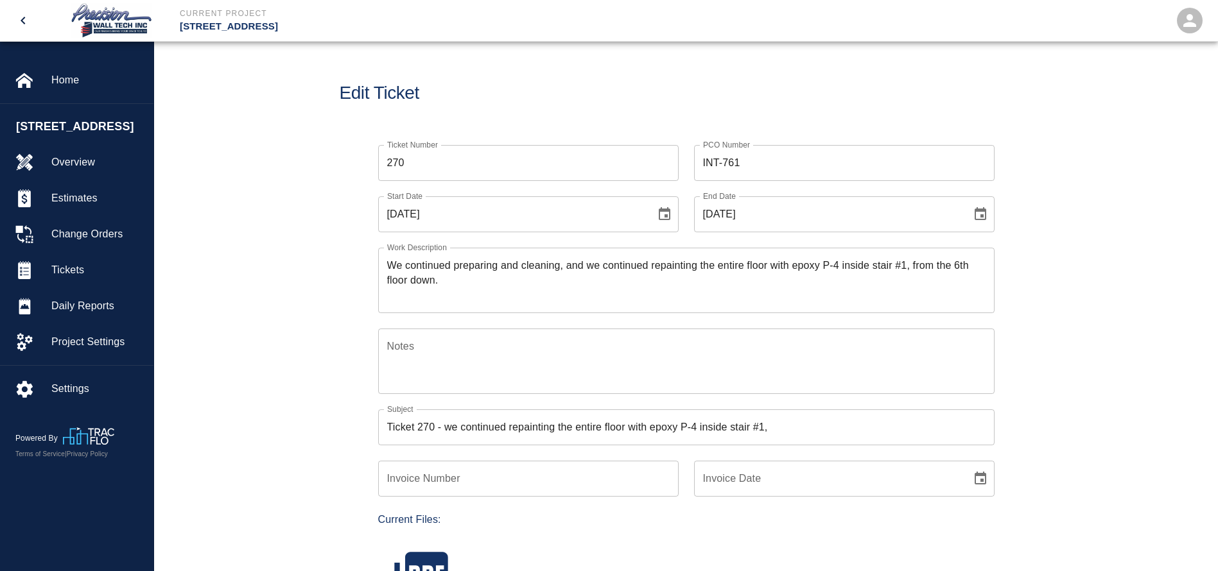
click at [379, 269] on div "We continued preparing and cleaning, and we continued repainting the entire flo…" at bounding box center [686, 280] width 616 height 65
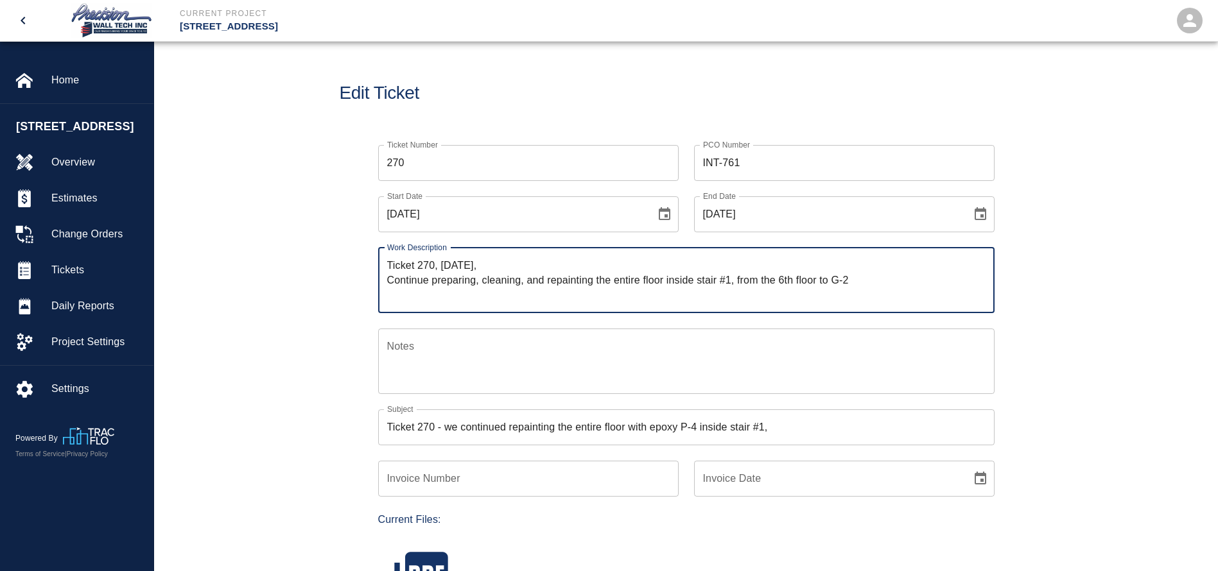
type textarea "Ticket 270, [DATE], Continue preparing, cleaning, and repainting the entire flo…"
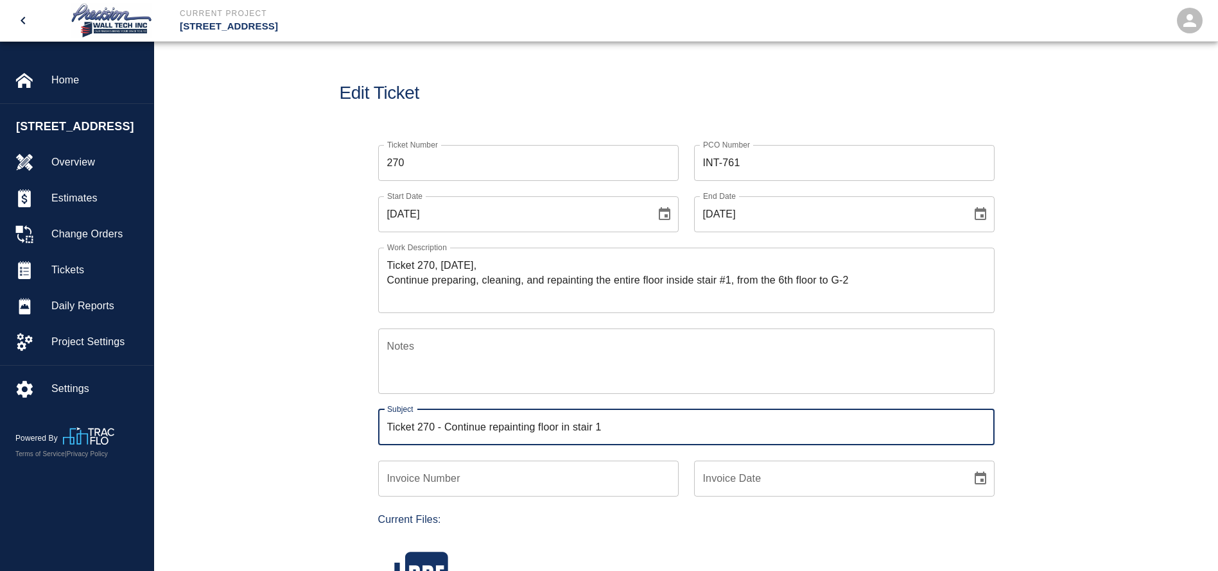
type input "Ticket 270 - Continue repainting floor in stair 1"
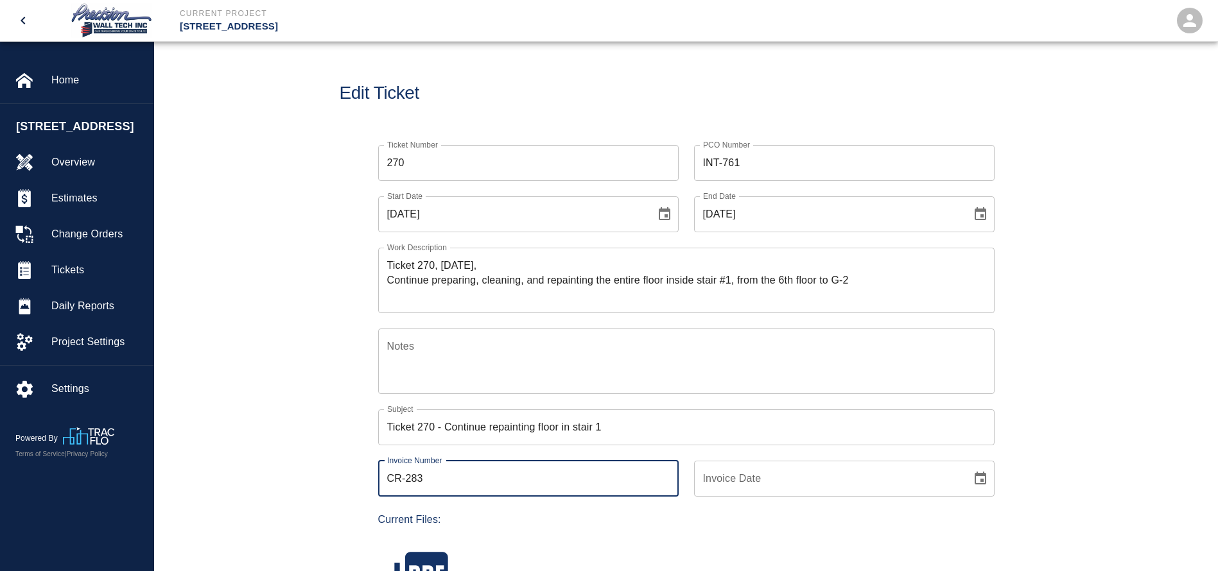
type input "CR-283"
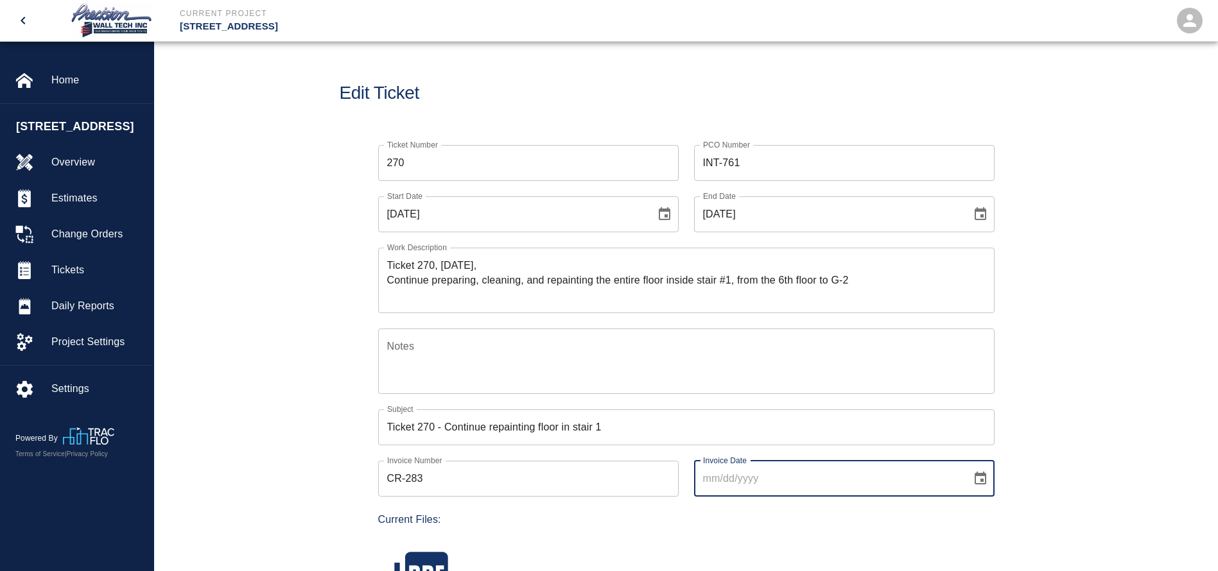
click at [974, 476] on icon "Choose date" at bounding box center [980, 478] width 15 height 15
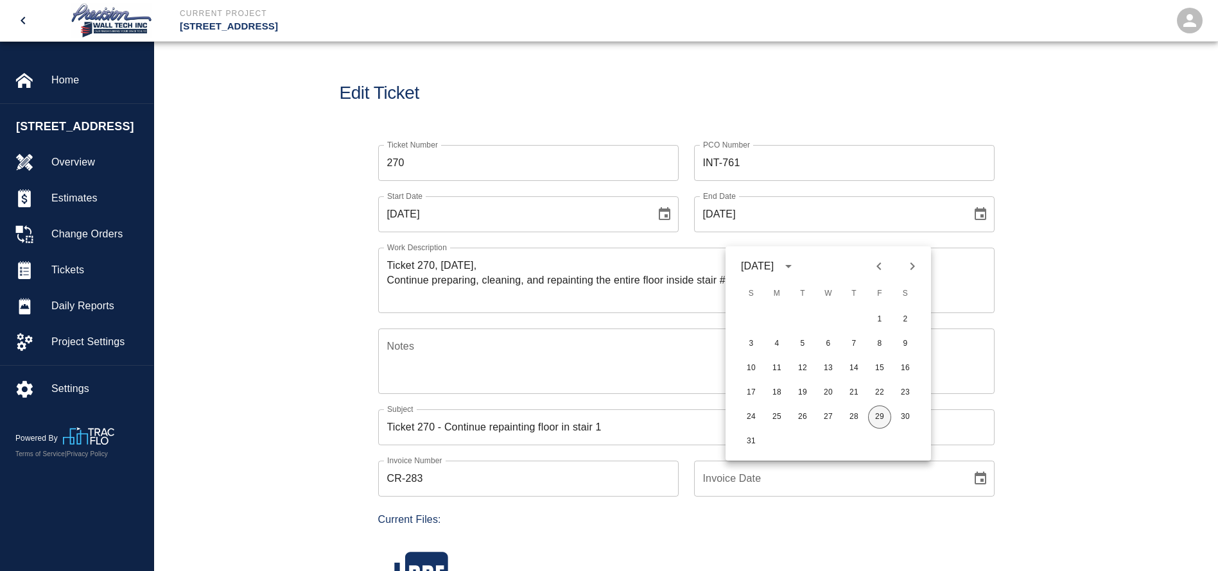
click at [882, 421] on button "29" at bounding box center [879, 417] width 23 height 23
type input "[DATE]"
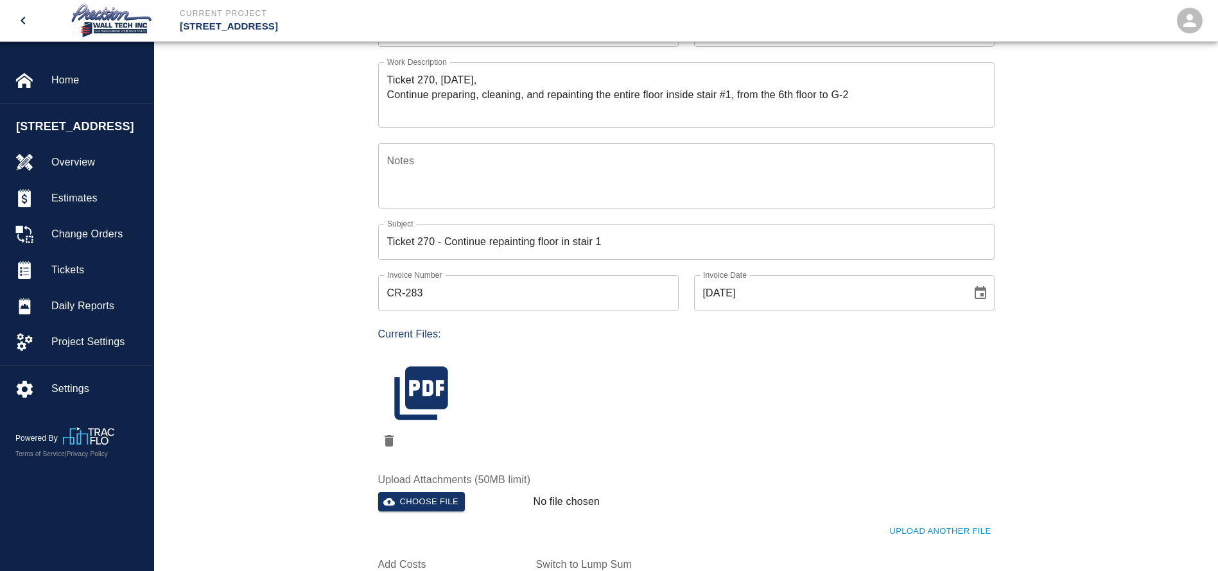
scroll to position [193, 0]
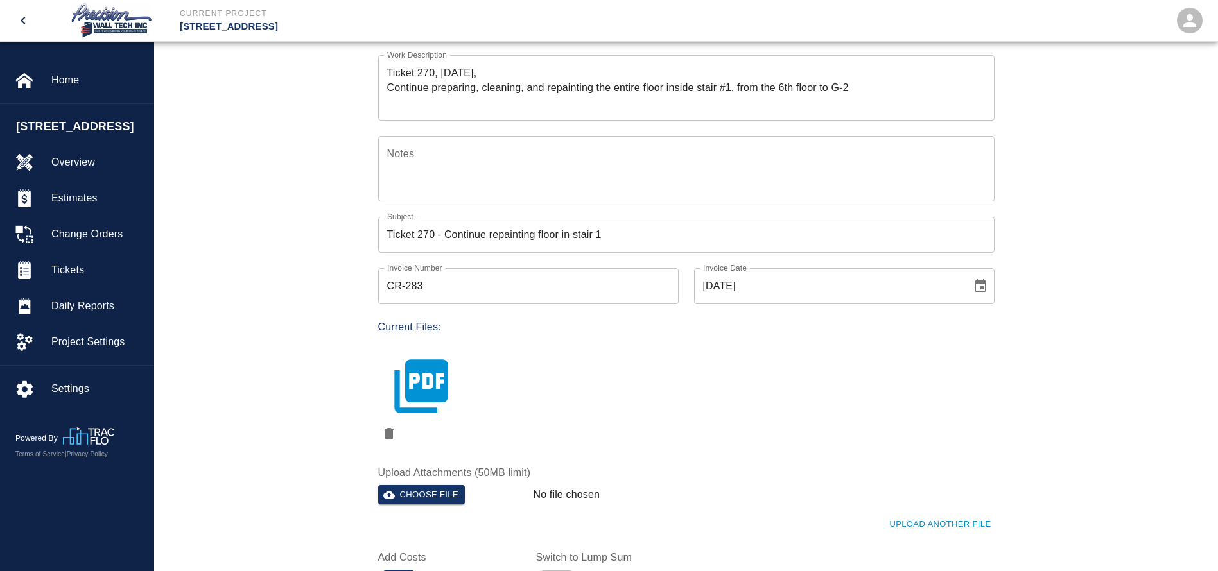
click at [417, 375] on icon "button" at bounding box center [421, 386] width 64 height 64
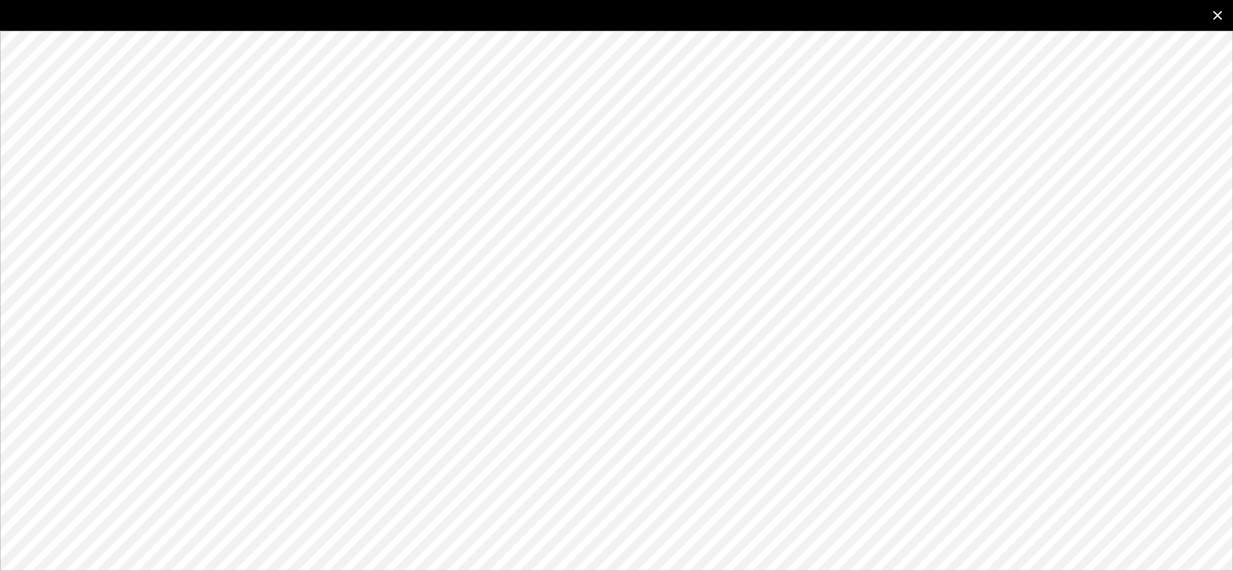
click at [1219, 12] on icon "close" at bounding box center [1217, 15] width 15 height 15
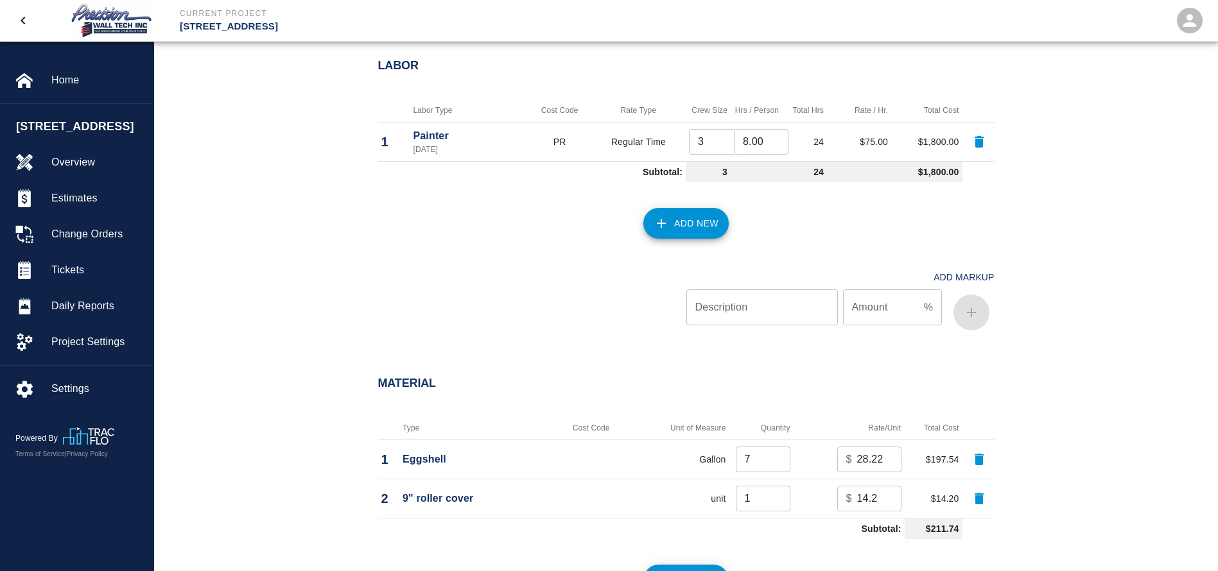
scroll to position [867, 0]
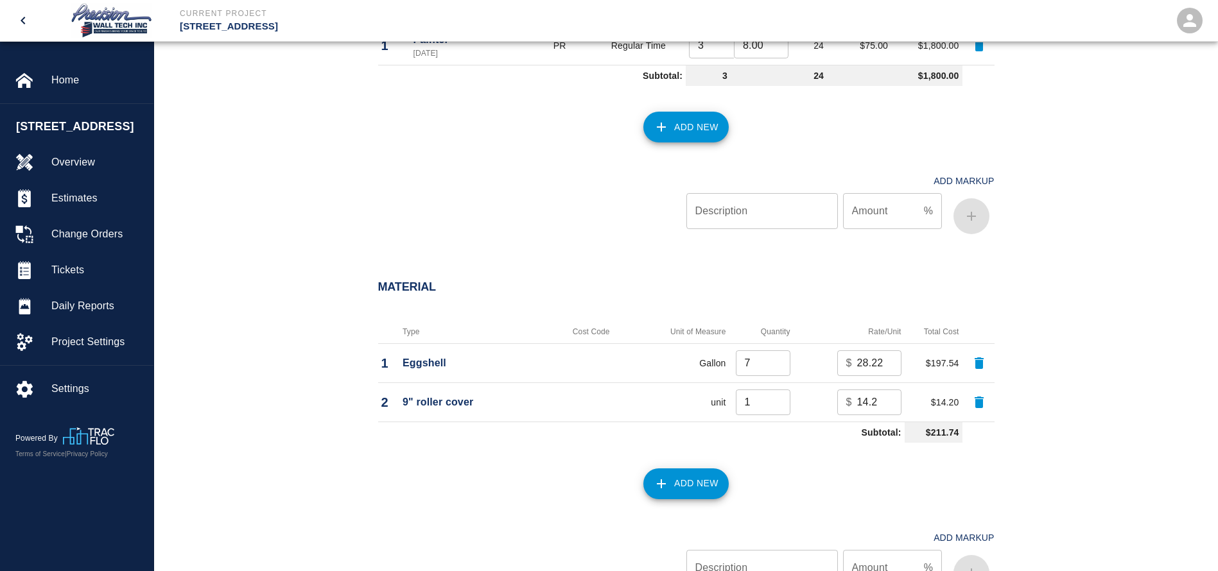
click at [977, 359] on icon "button" at bounding box center [979, 364] width 9 height 12
type input "1"
type input "14.2"
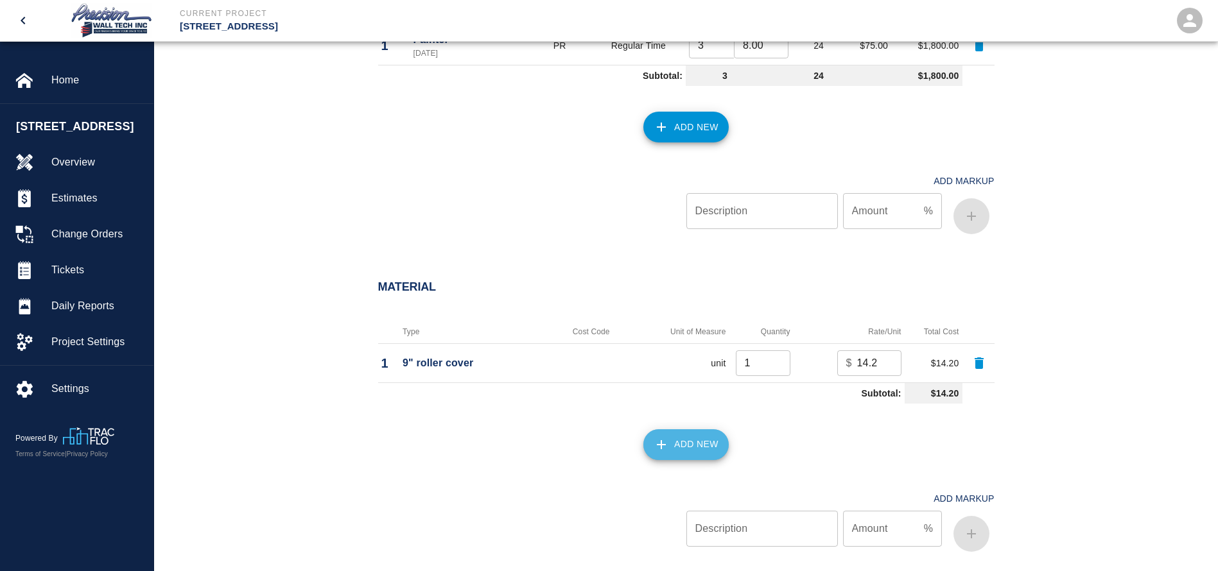
click at [708, 442] on button "Add New" at bounding box center [685, 445] width 85 height 31
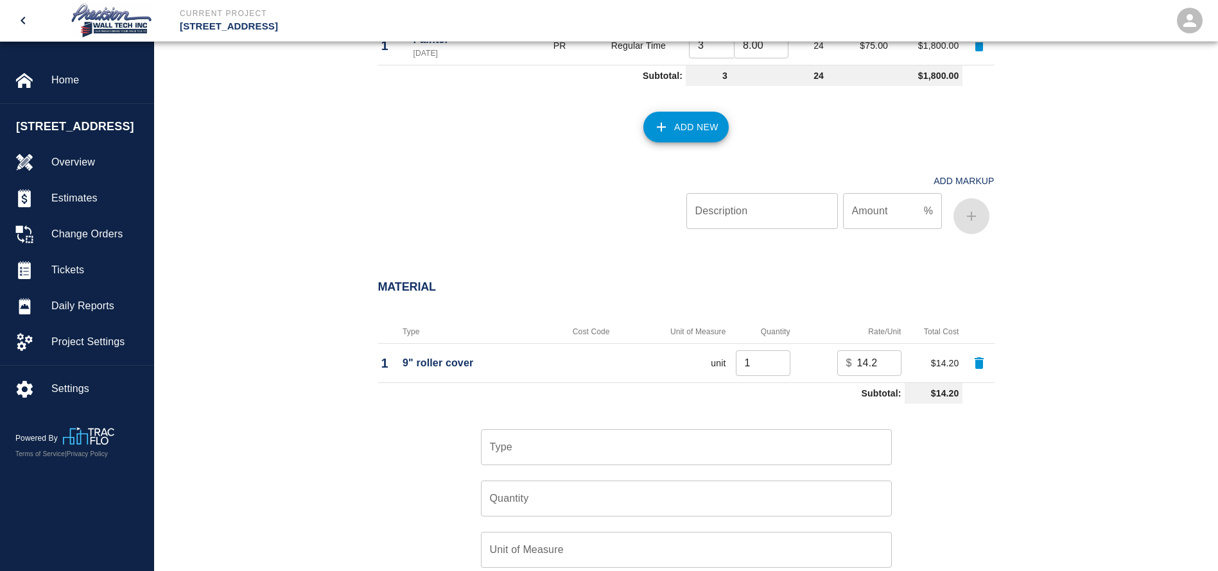
scroll to position [963, 0]
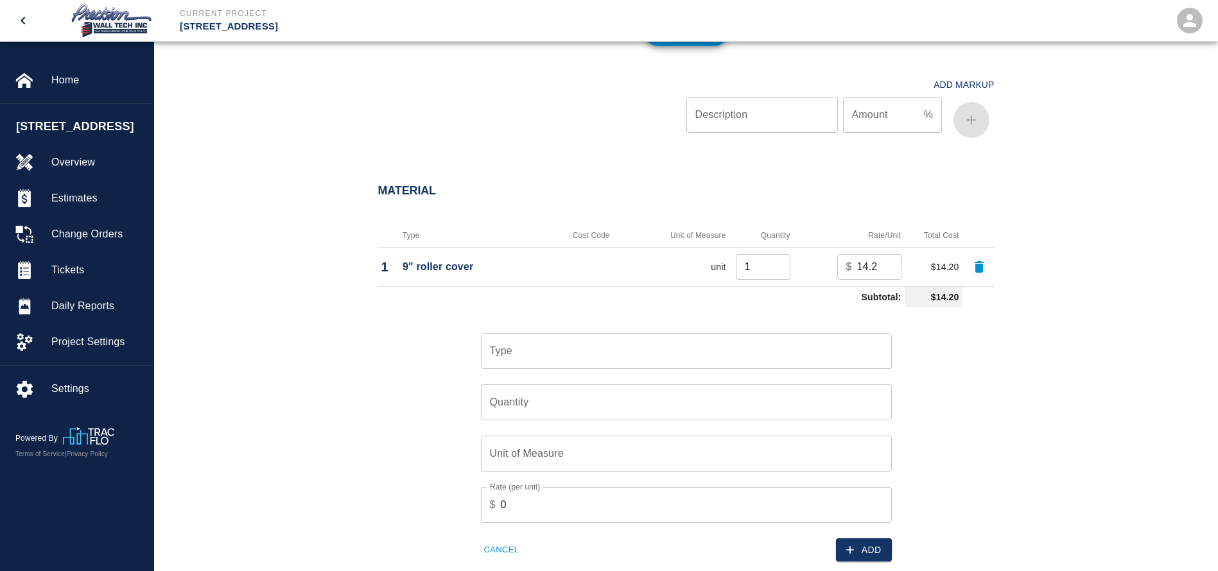
click at [692, 358] on input "Type" at bounding box center [686, 351] width 399 height 24
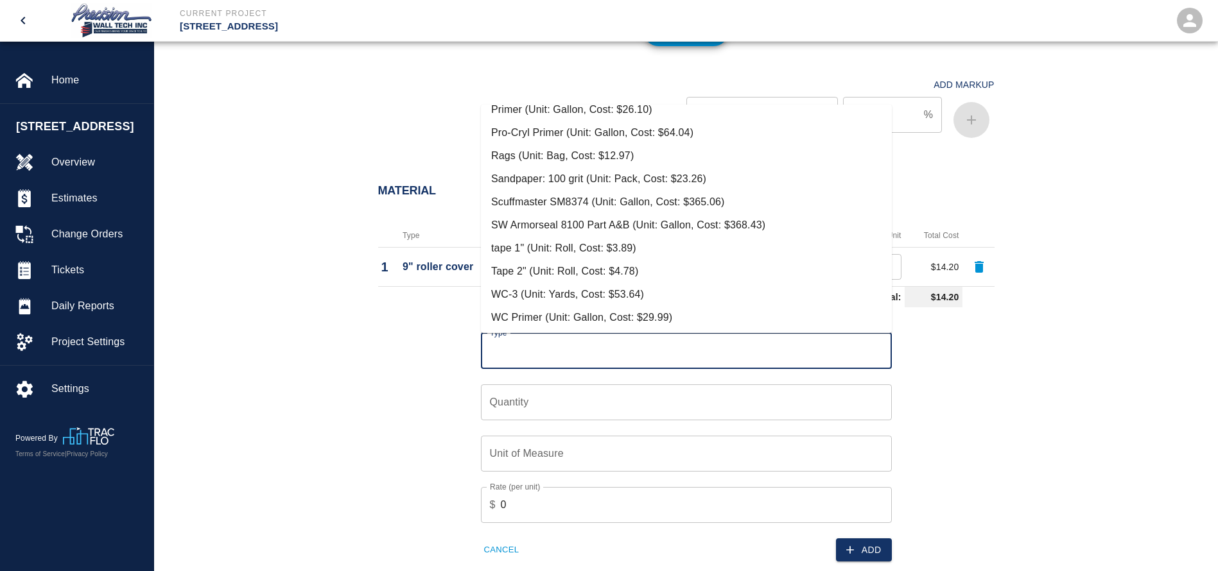
scroll to position [267, 0]
click at [593, 223] on li "SW Armorseal 8100 Part A&B (Unit: Gallon, Cost: $368.43)" at bounding box center [686, 224] width 411 height 23
type input "SW Armorseal 8100 Part A&B (Unit: Gallon, Cost: $368.43)"
type input "Gallon"
type input "368.43"
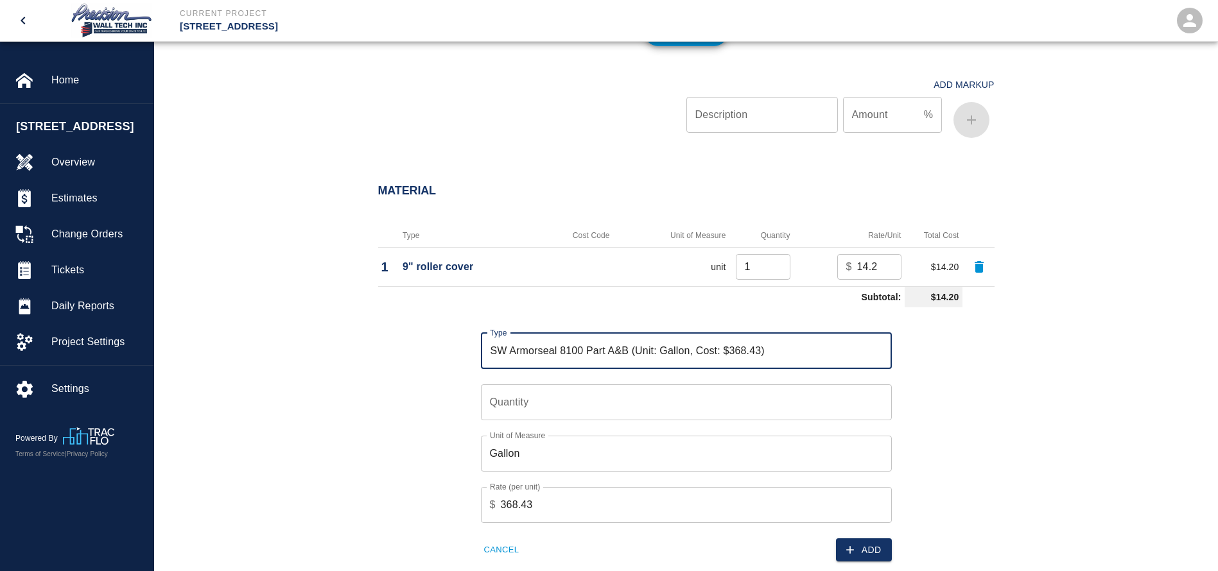
click at [577, 414] on input "Quantity" at bounding box center [686, 403] width 411 height 36
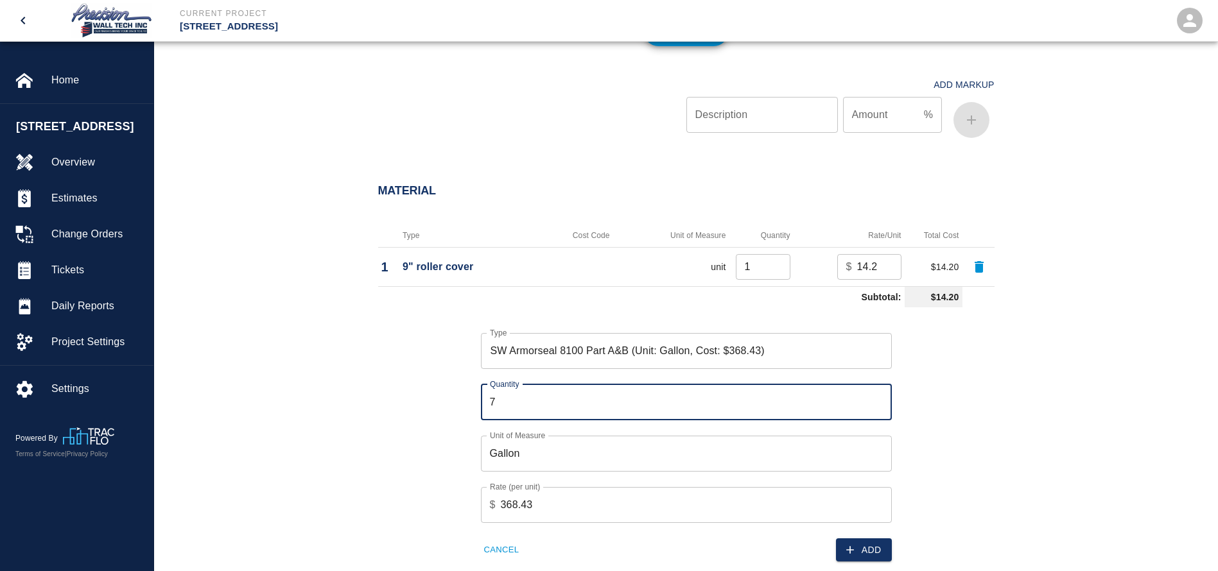
type input "7"
click at [1084, 370] on div "Material Type Cost Code Unit of Measure Quantity Rate/Unit Total Cost 1 9" roll…" at bounding box center [686, 422] width 1064 height 526
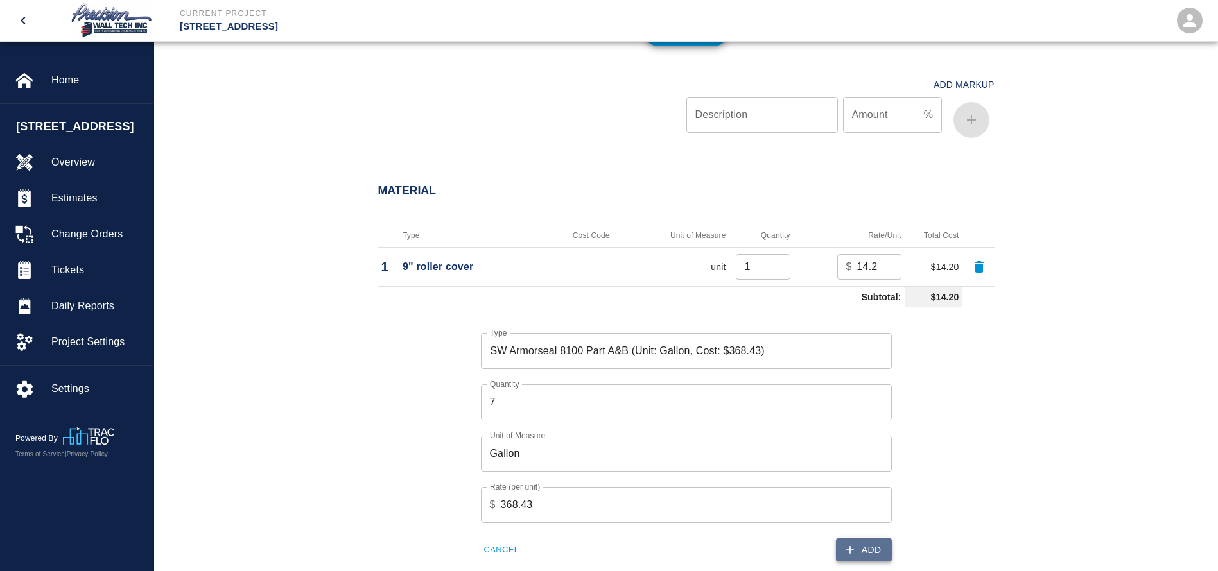
click at [850, 550] on icon "button" at bounding box center [850, 550] width 8 height 8
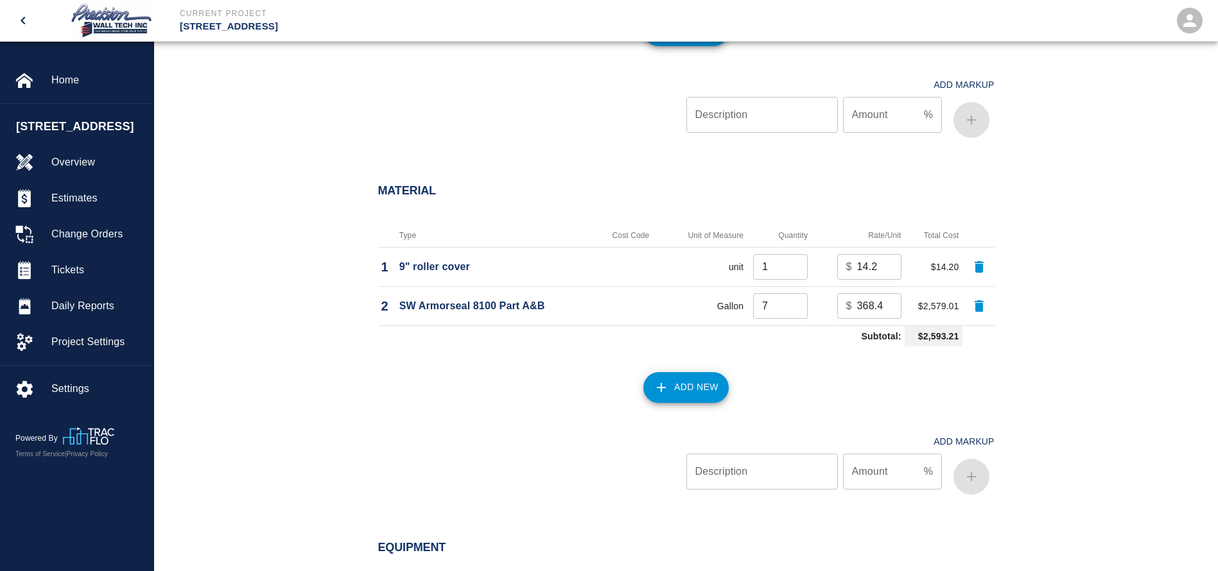
click at [981, 264] on icon "button" at bounding box center [979, 267] width 9 height 12
type input "7"
type input "368.43"
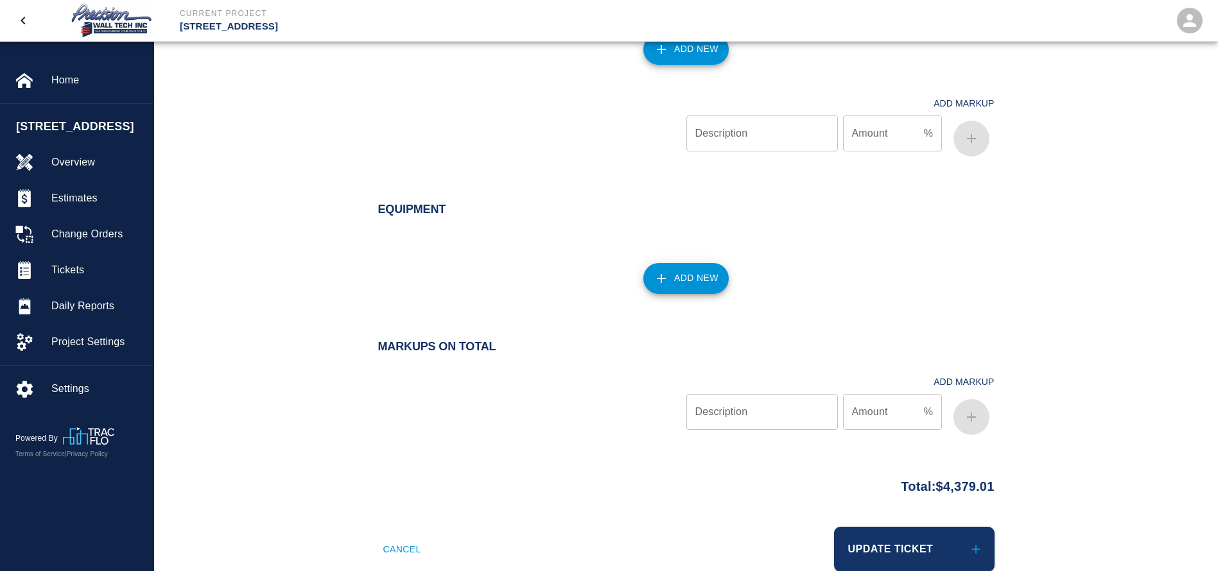
scroll to position [1294, 0]
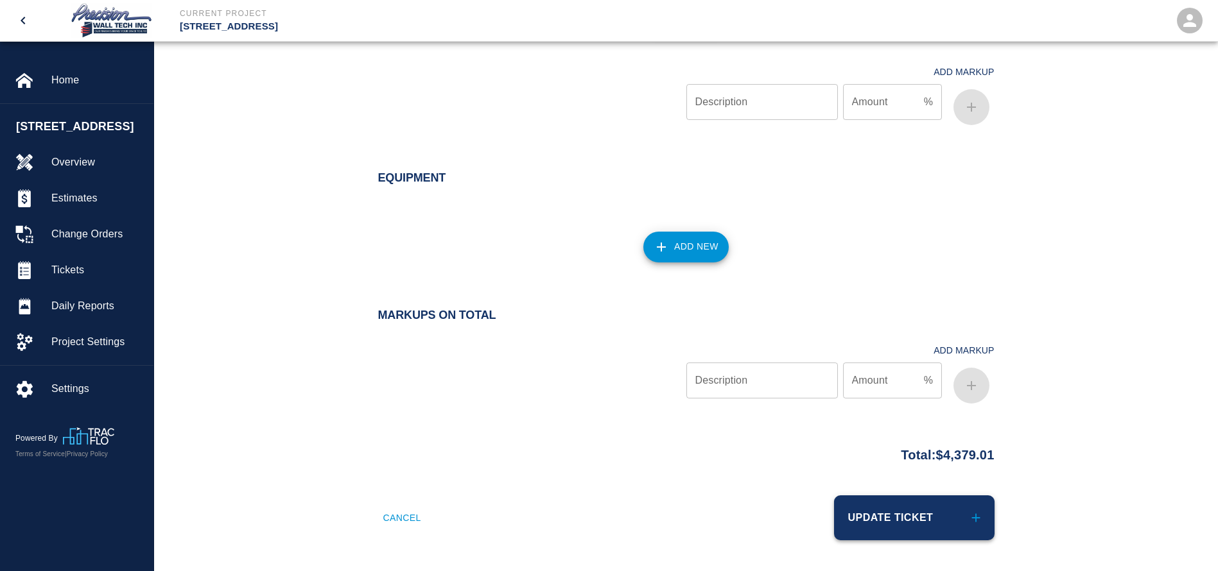
click at [919, 517] on button "Update Ticket" at bounding box center [914, 518] width 161 height 45
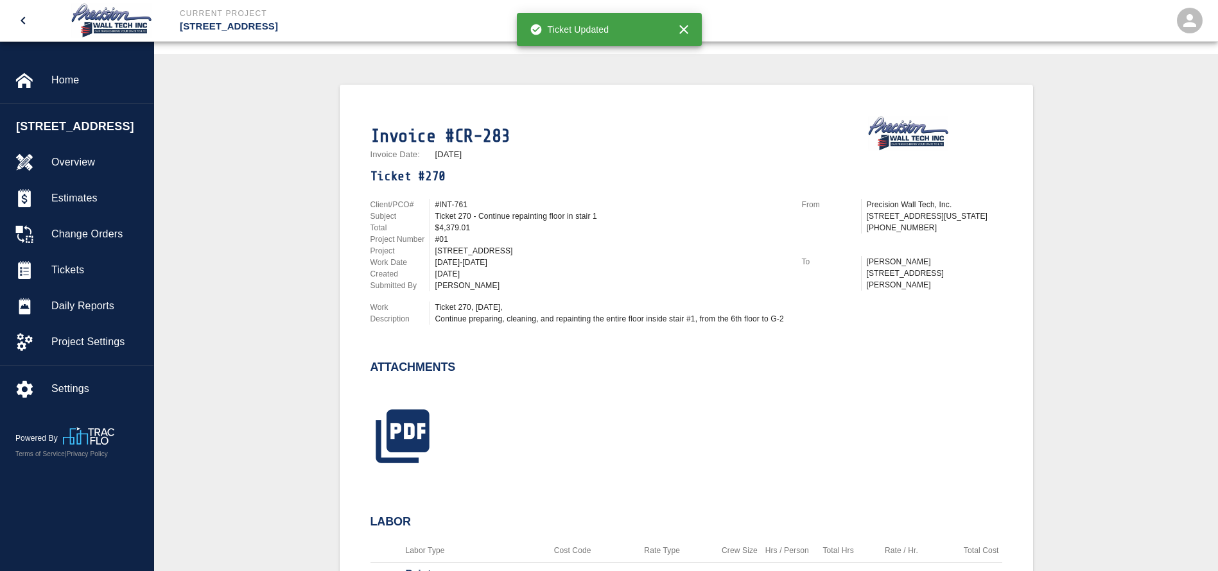
scroll to position [289, 0]
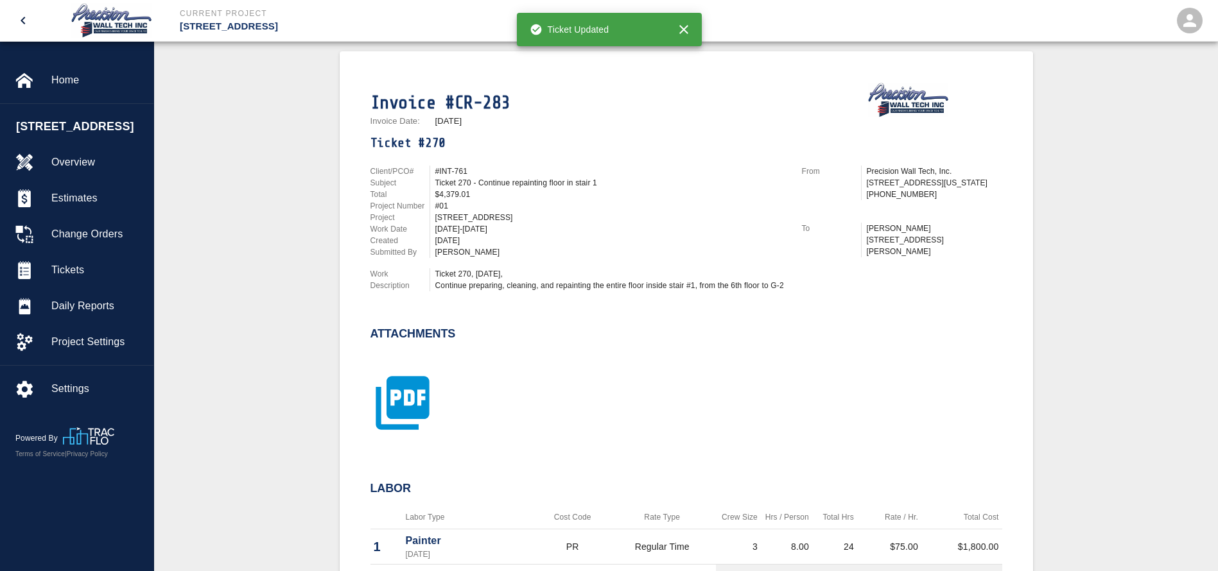
click at [410, 403] on icon "button" at bounding box center [402, 403] width 64 height 64
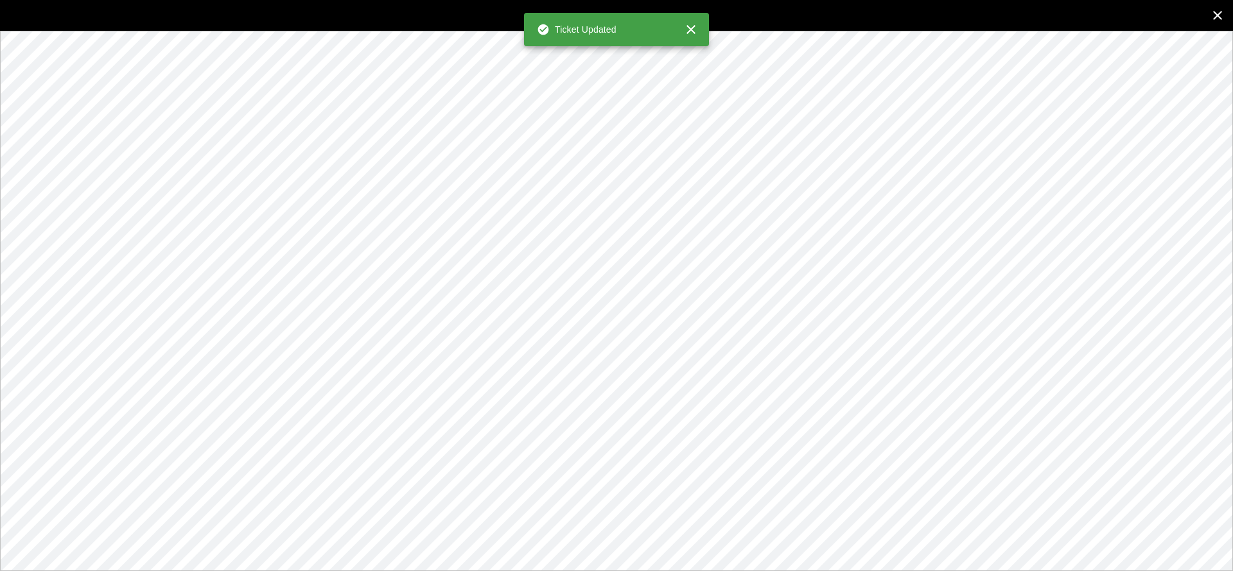
click at [1217, 21] on icon "close" at bounding box center [1217, 15] width 15 height 15
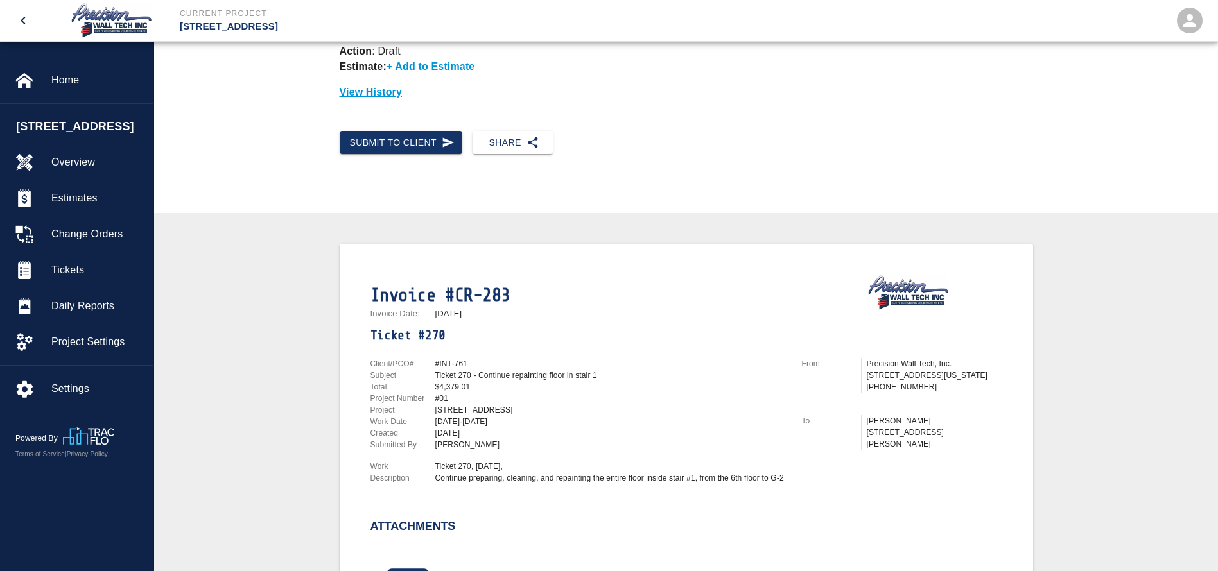
scroll to position [0, 0]
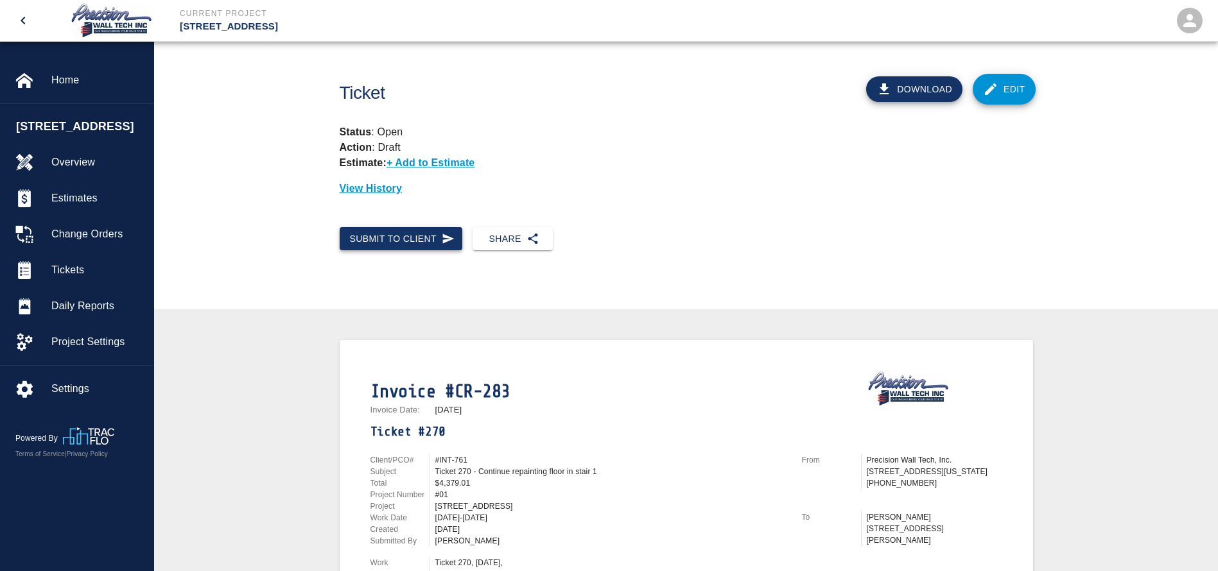
click at [447, 238] on icon "button" at bounding box center [448, 238] width 13 height 13
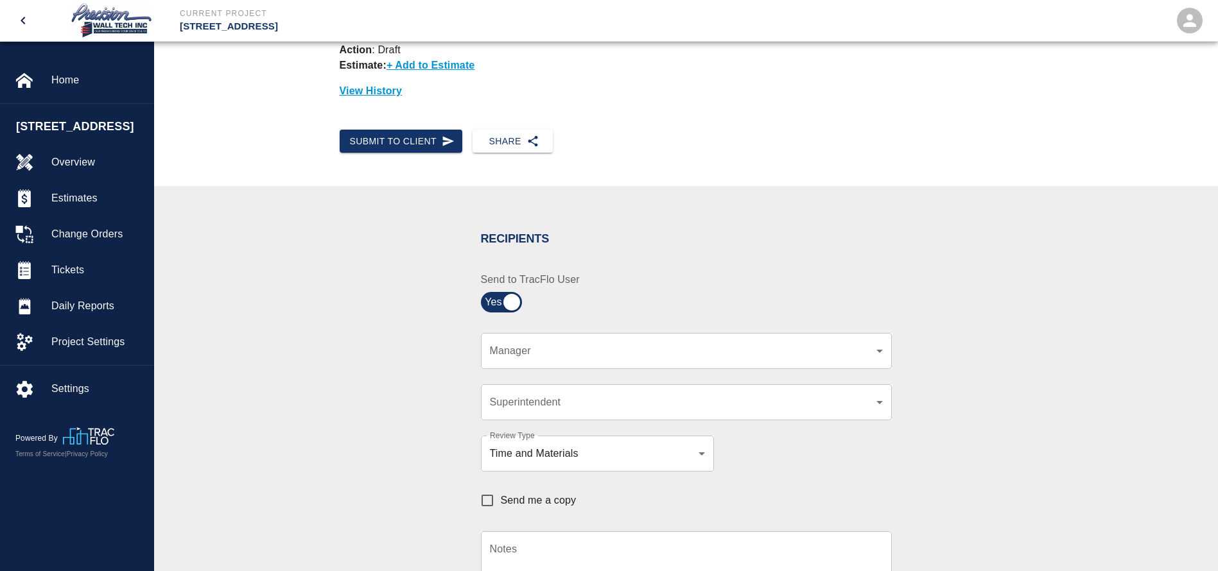
scroll to position [193, 0]
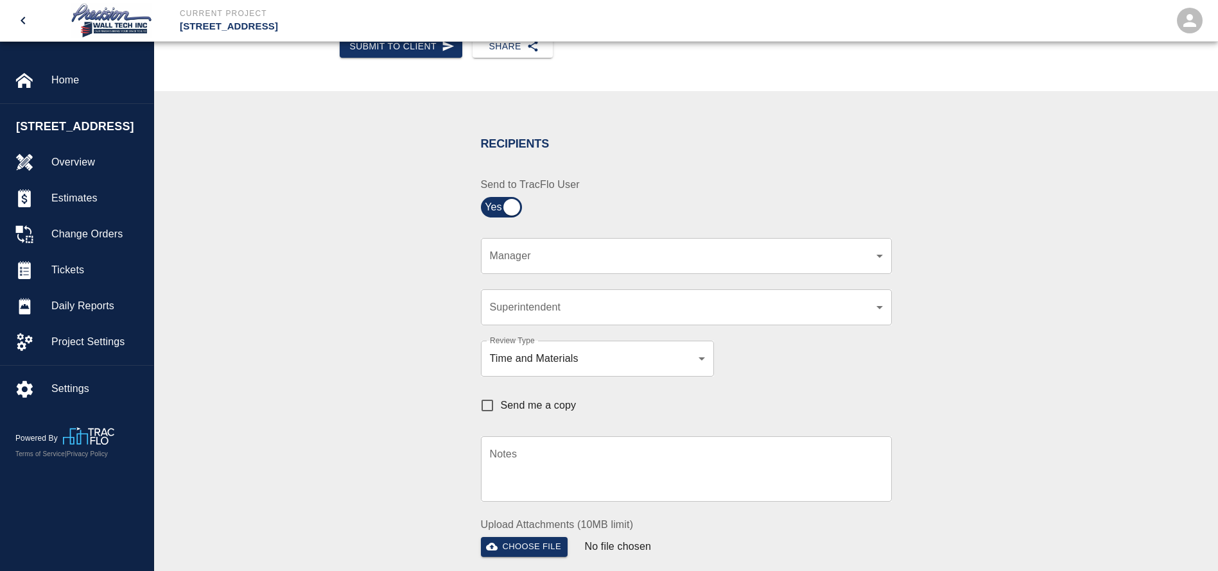
click at [660, 267] on div "​ Manager" at bounding box center [686, 256] width 411 height 36
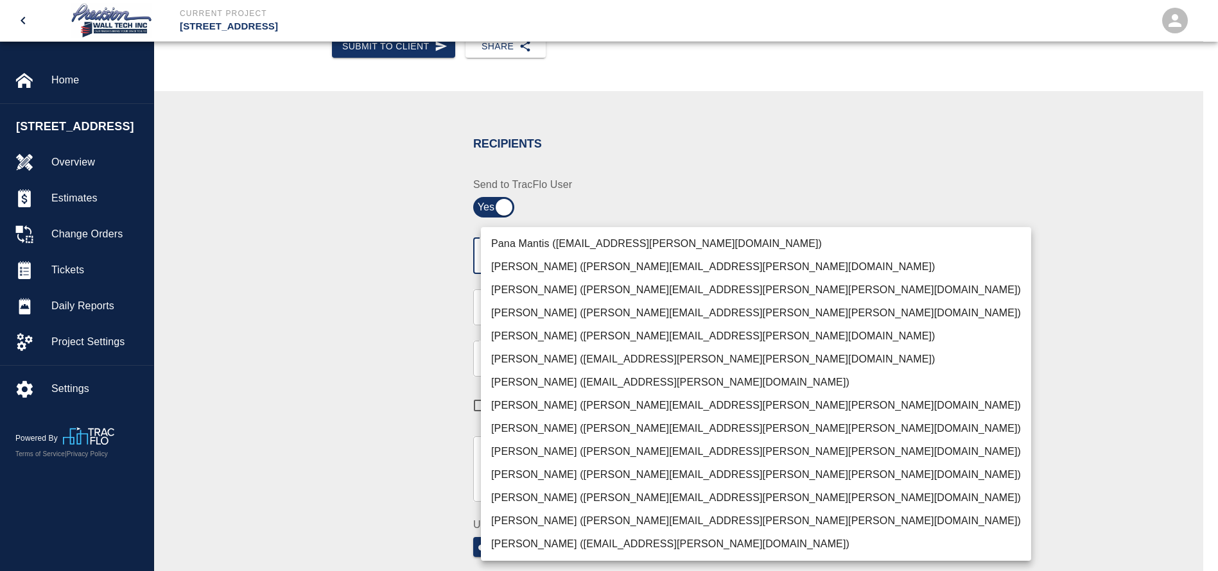
click at [670, 257] on body "Current Project [STREET_ADDRESS] Home [STREET_ADDRESS] Overview Estimates Chang…" at bounding box center [609, 92] width 1218 height 571
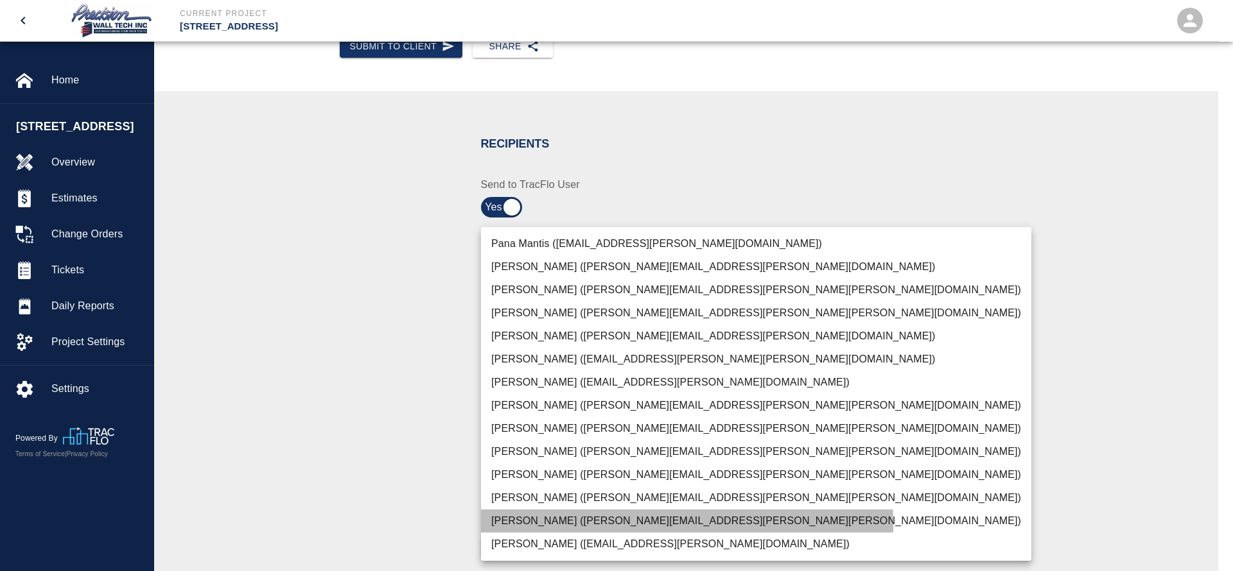
click at [535, 527] on li "[PERSON_NAME] ([PERSON_NAME][EMAIL_ADDRESS][PERSON_NAME][PERSON_NAME][DOMAIN_NA…" at bounding box center [756, 521] width 550 height 23
type input "f2151df9-a33d-4239-98b3-85d2c5195f79"
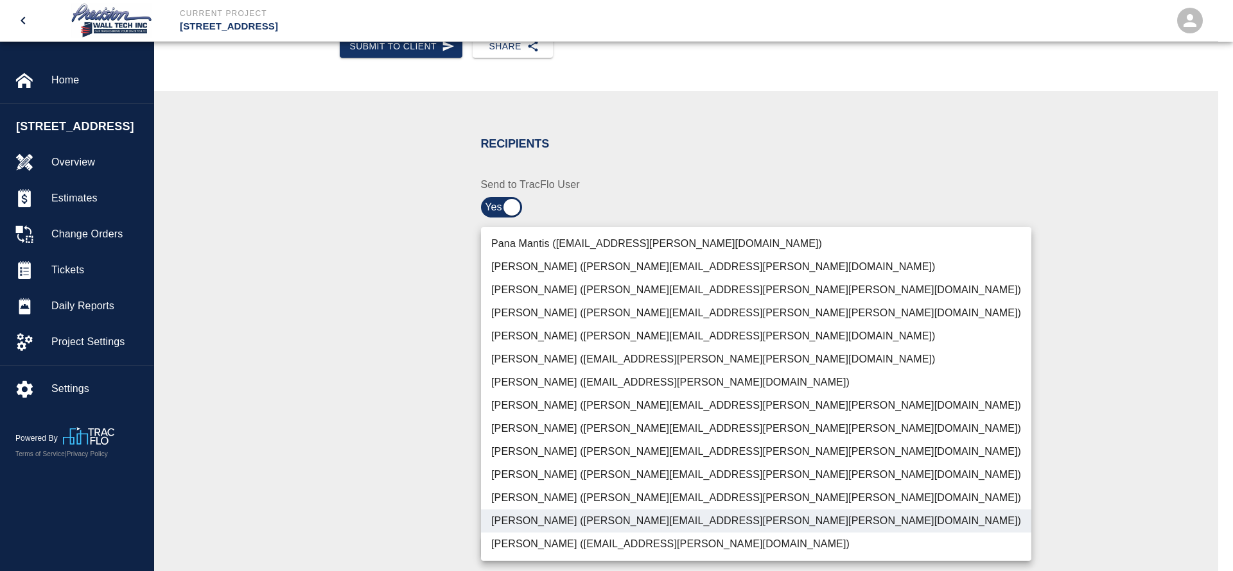
click at [354, 441] on div at bounding box center [616, 285] width 1233 height 571
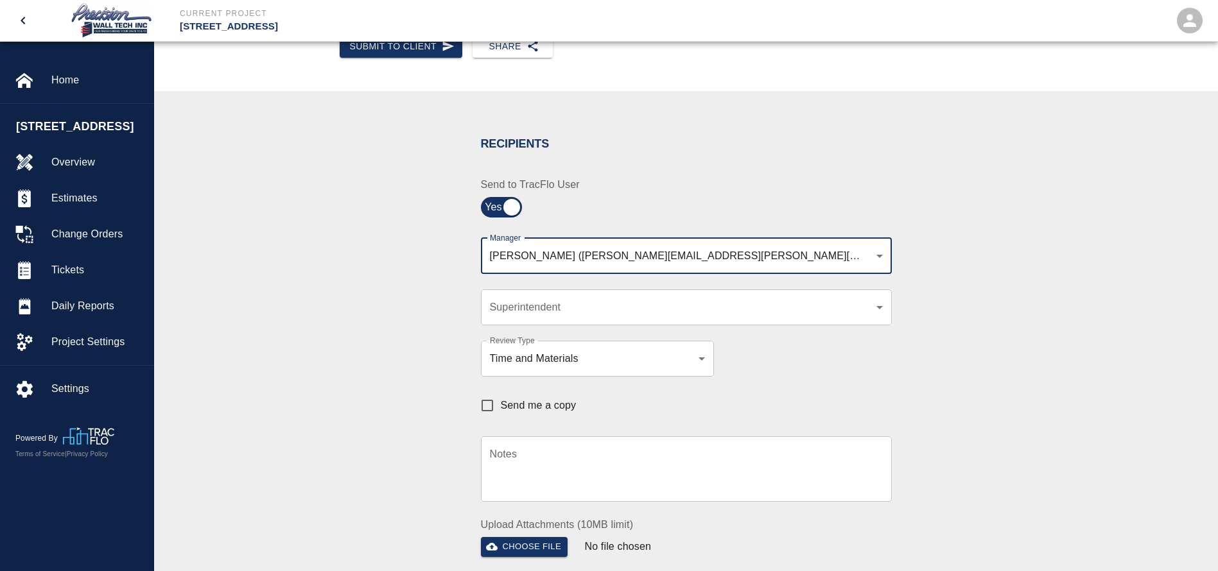
click at [584, 309] on body "Current Project [STREET_ADDRESS] Home [STREET_ADDRESS] Overview Estimates Chang…" at bounding box center [609, 92] width 1218 height 571
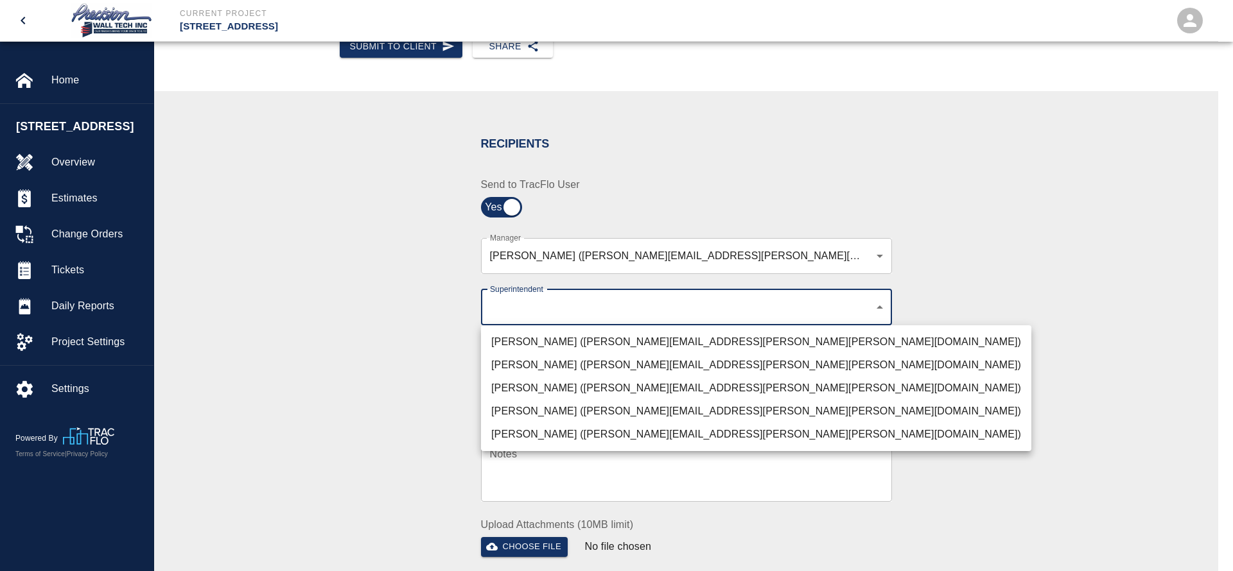
click at [585, 379] on li "[PERSON_NAME] ([PERSON_NAME][EMAIL_ADDRESS][PERSON_NAME][PERSON_NAME][DOMAIN_NA…" at bounding box center [756, 388] width 550 height 23
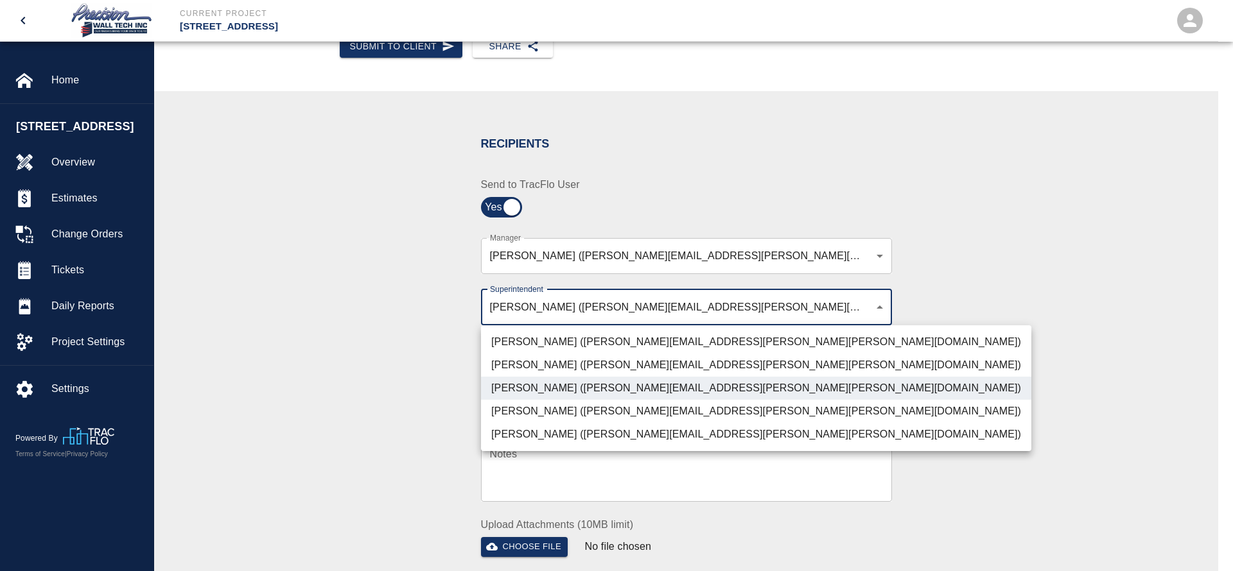
click at [579, 365] on li "[PERSON_NAME] ([PERSON_NAME][EMAIL_ADDRESS][PERSON_NAME][PERSON_NAME][DOMAIN_NA…" at bounding box center [756, 365] width 550 height 23
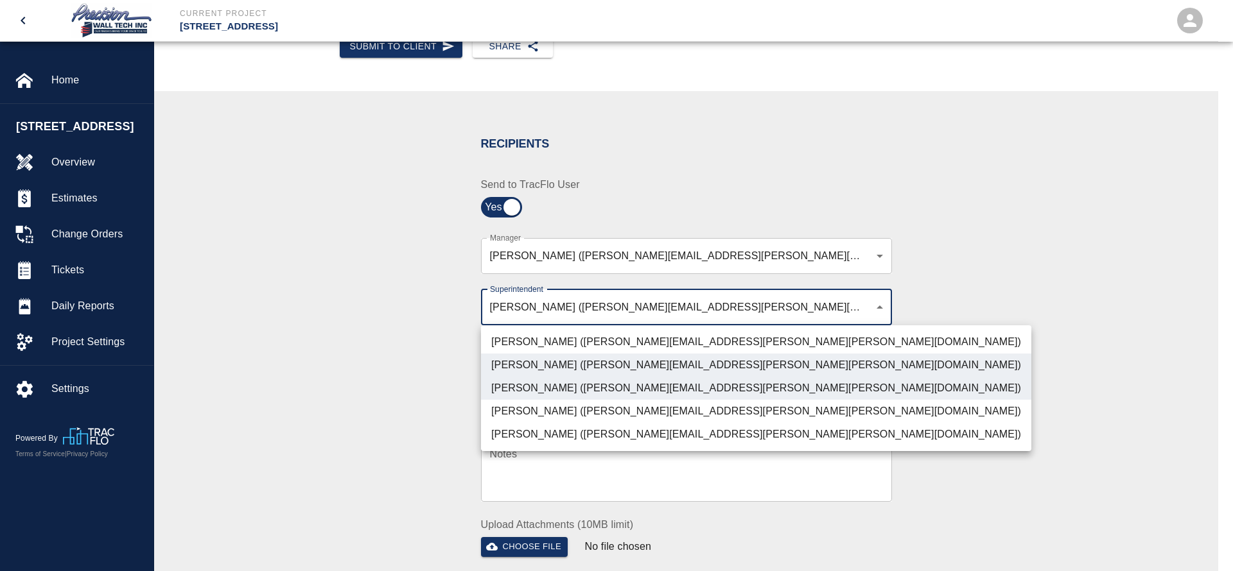
click at [571, 426] on li "[PERSON_NAME] ([PERSON_NAME][EMAIL_ADDRESS][PERSON_NAME][PERSON_NAME][DOMAIN_NA…" at bounding box center [756, 434] width 550 height 23
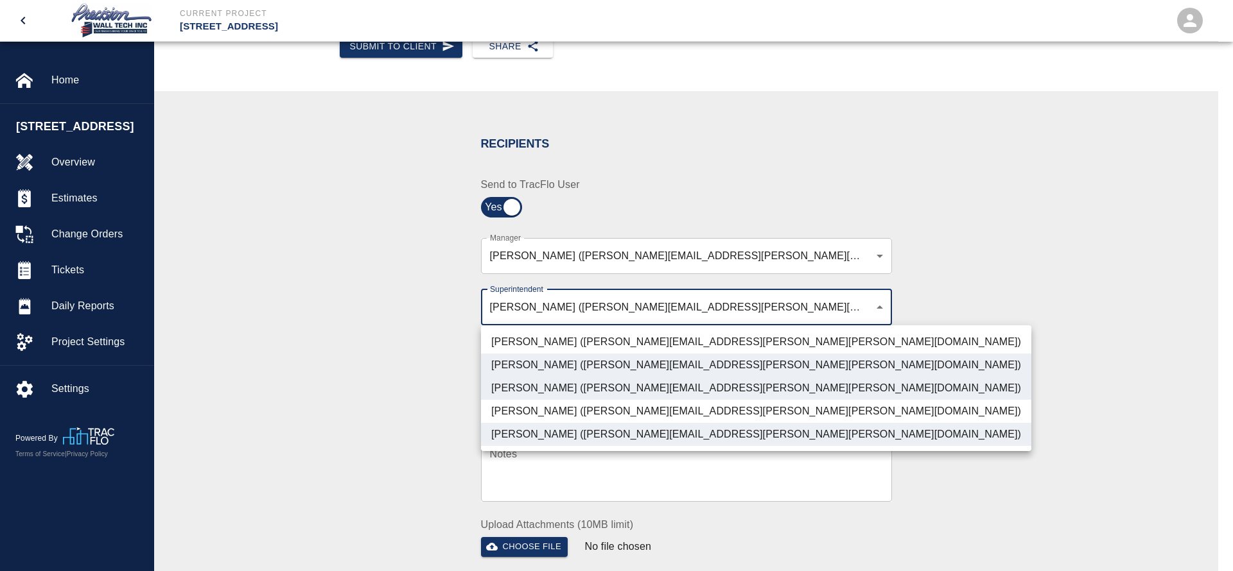
click at [569, 408] on li "[PERSON_NAME] ([PERSON_NAME][EMAIL_ADDRESS][PERSON_NAME][PERSON_NAME][DOMAIN_NA…" at bounding box center [756, 411] width 550 height 23
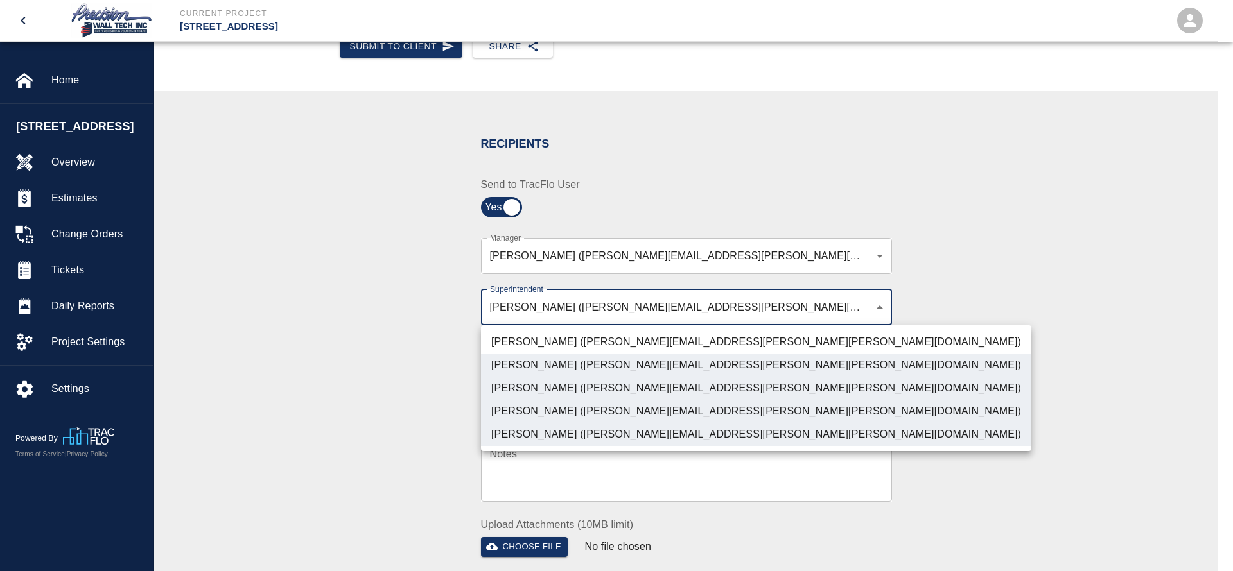
click at [561, 431] on li "[PERSON_NAME] ([PERSON_NAME][EMAIL_ADDRESS][PERSON_NAME][PERSON_NAME][DOMAIN_NA…" at bounding box center [756, 434] width 550 height 23
type input "32bad40b-bb12-40c1-a9d7-1de55074e5d0,72aacb9d-1564-447f-ab89-2c6ab52824c7,5cbe5…"
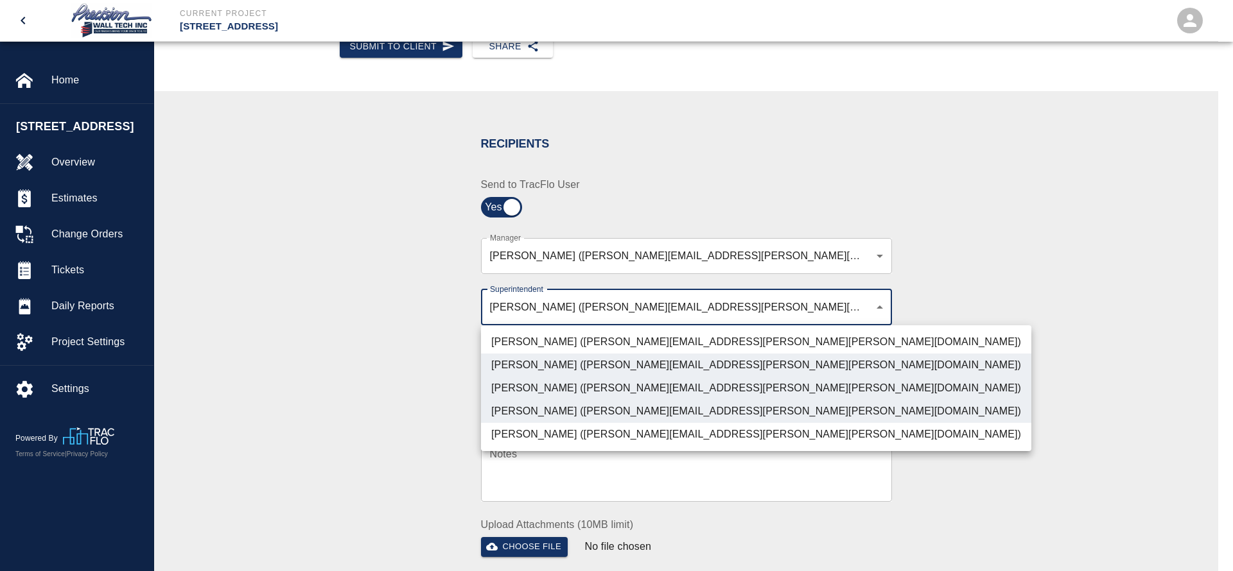
click at [424, 401] on div at bounding box center [616, 285] width 1233 height 571
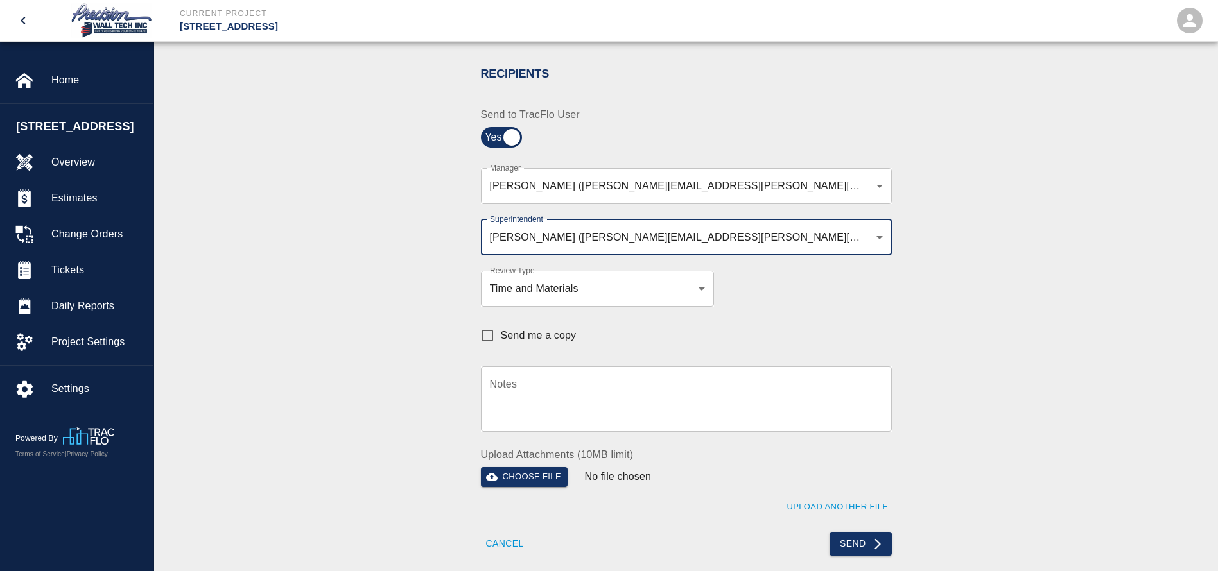
scroll to position [289, 0]
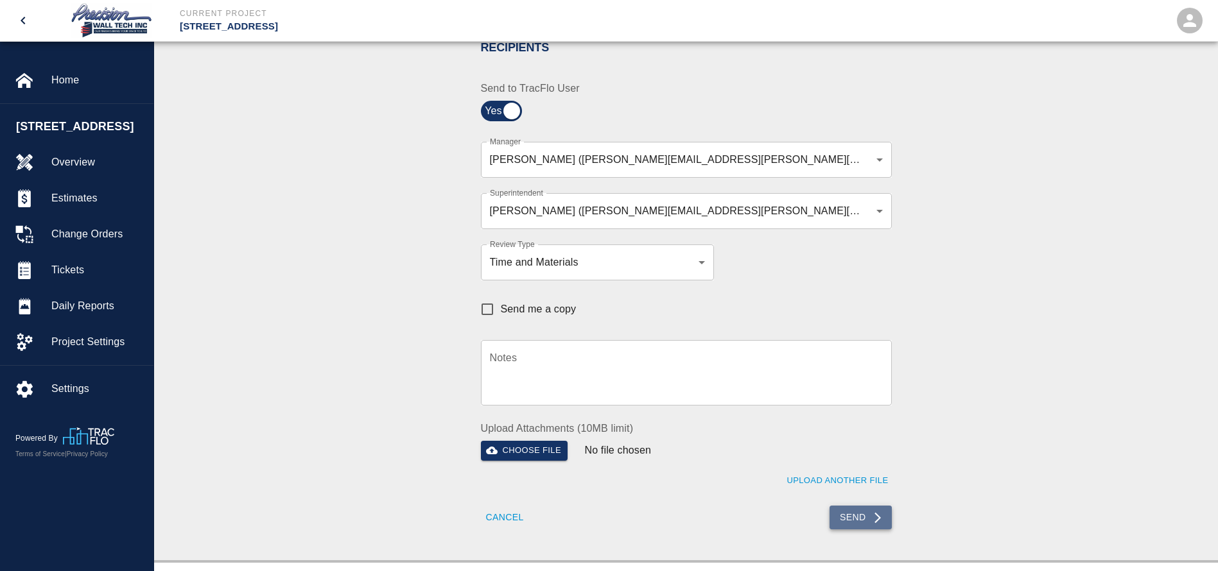
click at [843, 506] on button "Send" at bounding box center [861, 518] width 62 height 24
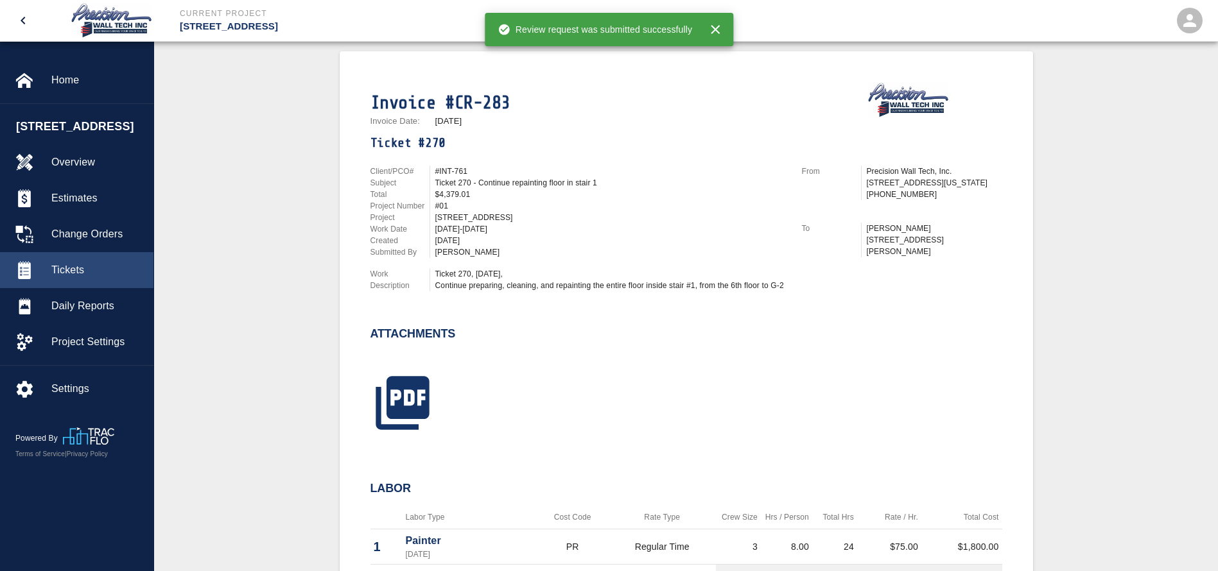
click at [86, 278] on span "Tickets" at bounding box center [97, 270] width 92 height 15
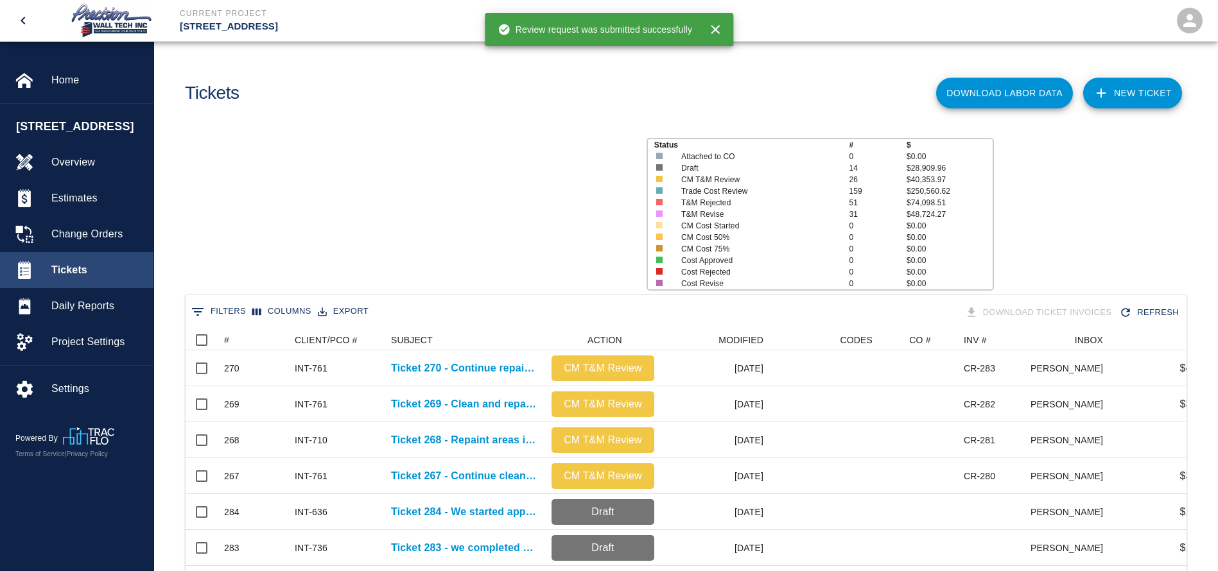
scroll to position [740, 986]
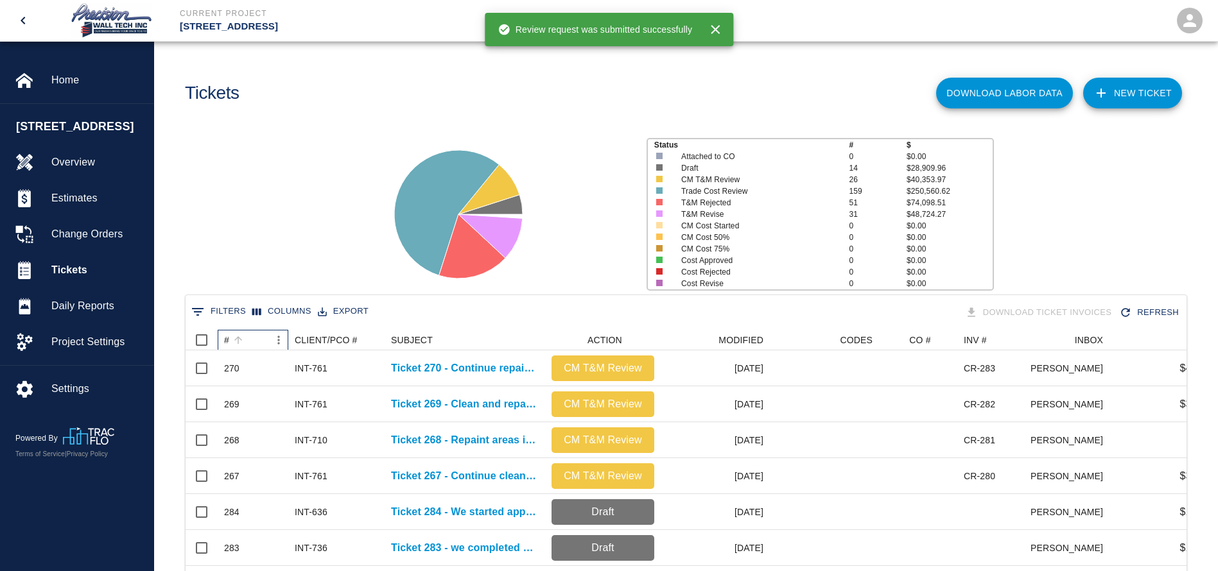
click at [265, 333] on div "#" at bounding box center [246, 340] width 45 height 21
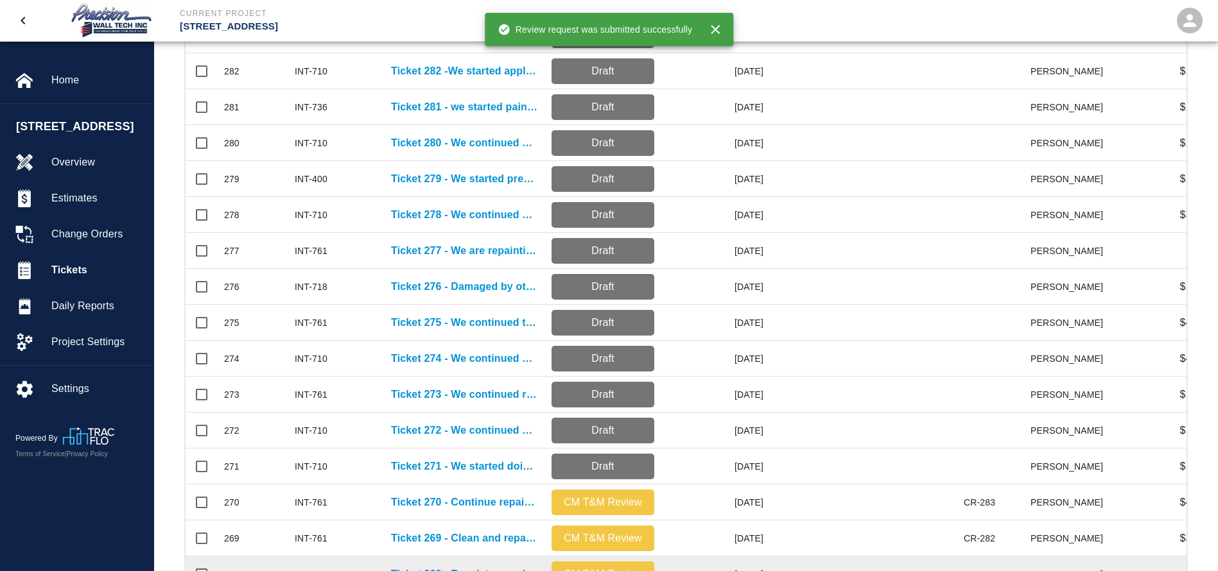
scroll to position [578, 0]
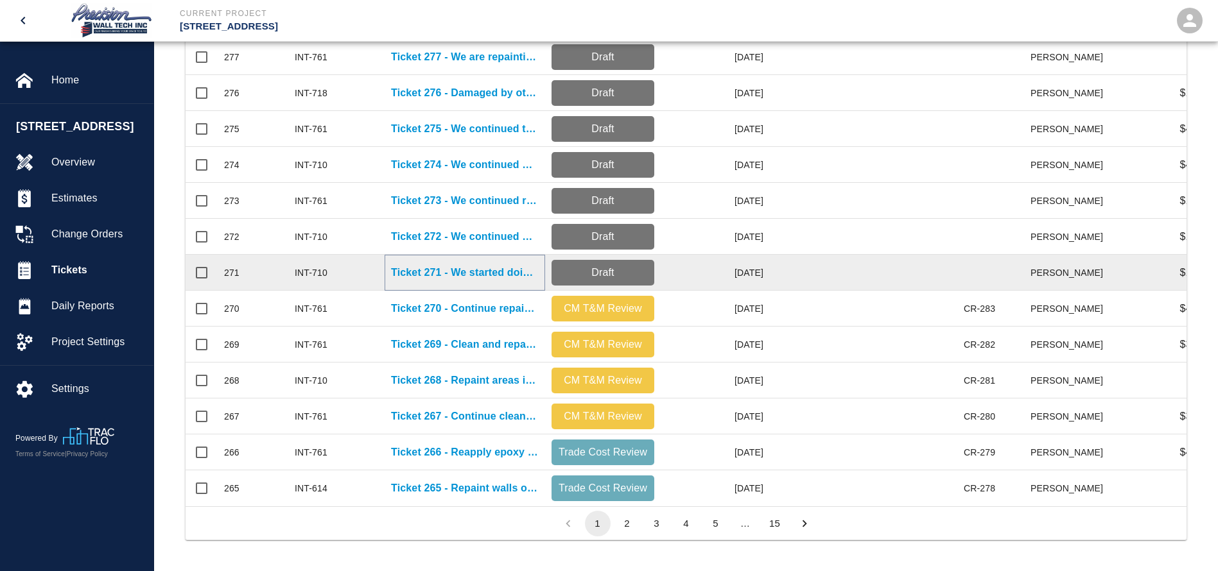
click at [473, 265] on p "Ticket 271 - We started doing touch-up paint on walls, ceilings, metal doors, a…" at bounding box center [465, 272] width 148 height 15
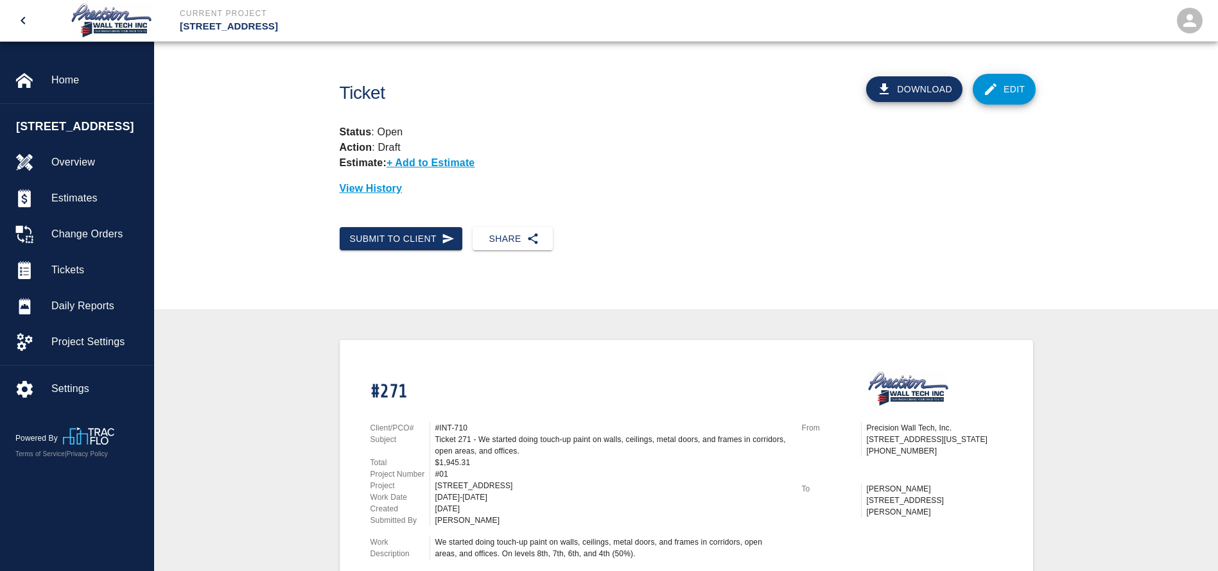
click at [997, 84] on icon at bounding box center [990, 89] width 15 height 15
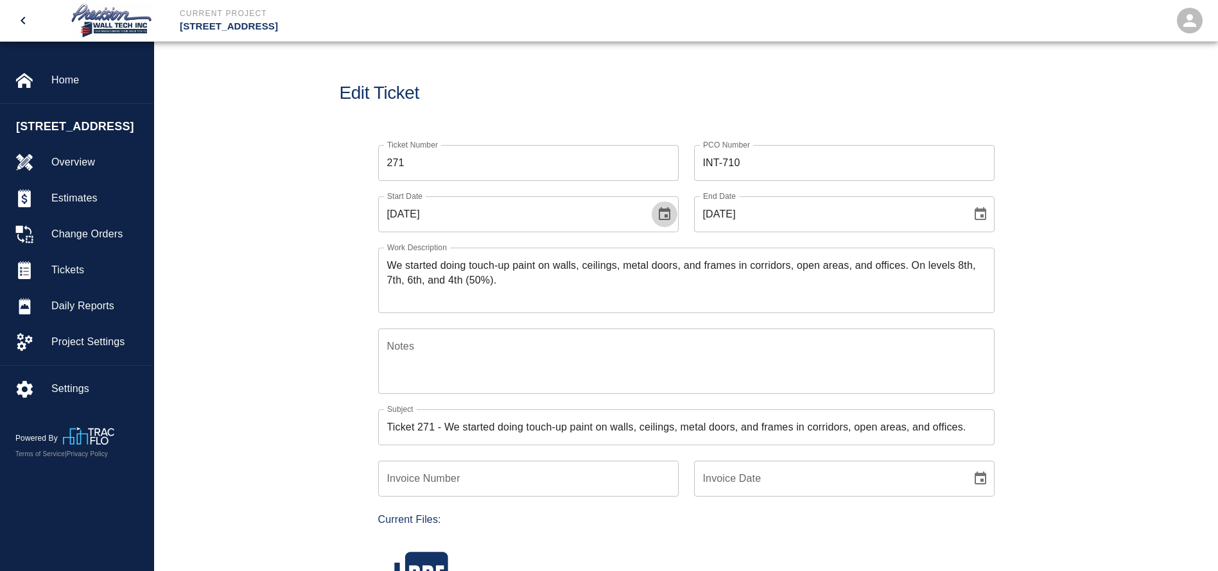
click at [669, 214] on icon "Choose date, selected date is Aug 22, 2025" at bounding box center [665, 213] width 12 height 13
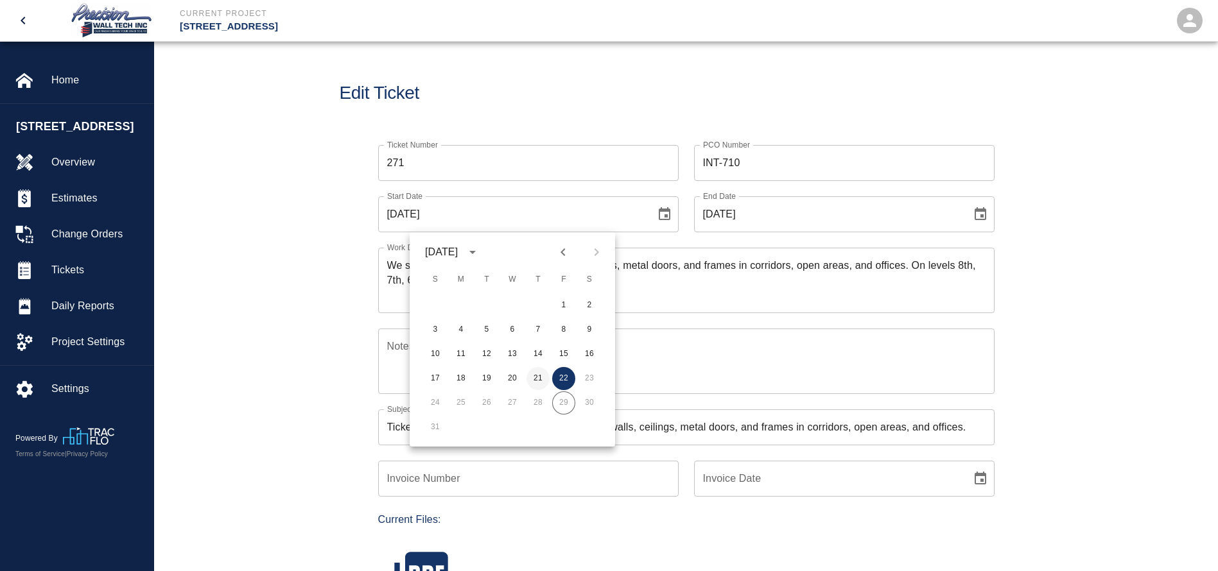
click at [534, 374] on button "21" at bounding box center [538, 378] width 23 height 23
type input "[DATE]"
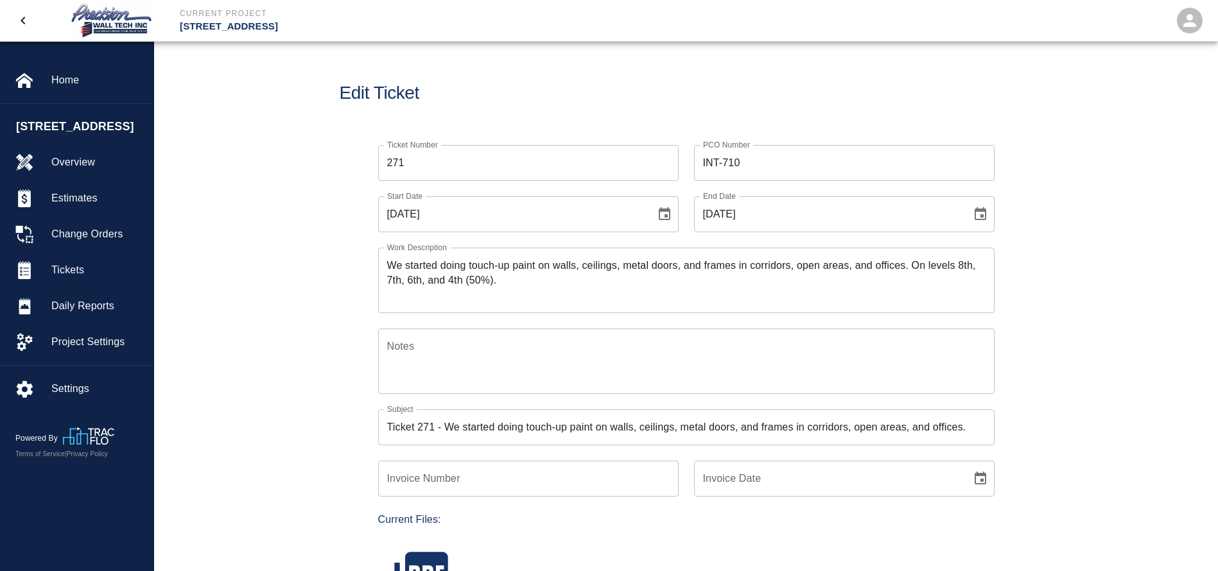
click at [982, 215] on icon "Choose date, selected date is Aug 22, 2025" at bounding box center [981, 213] width 12 height 13
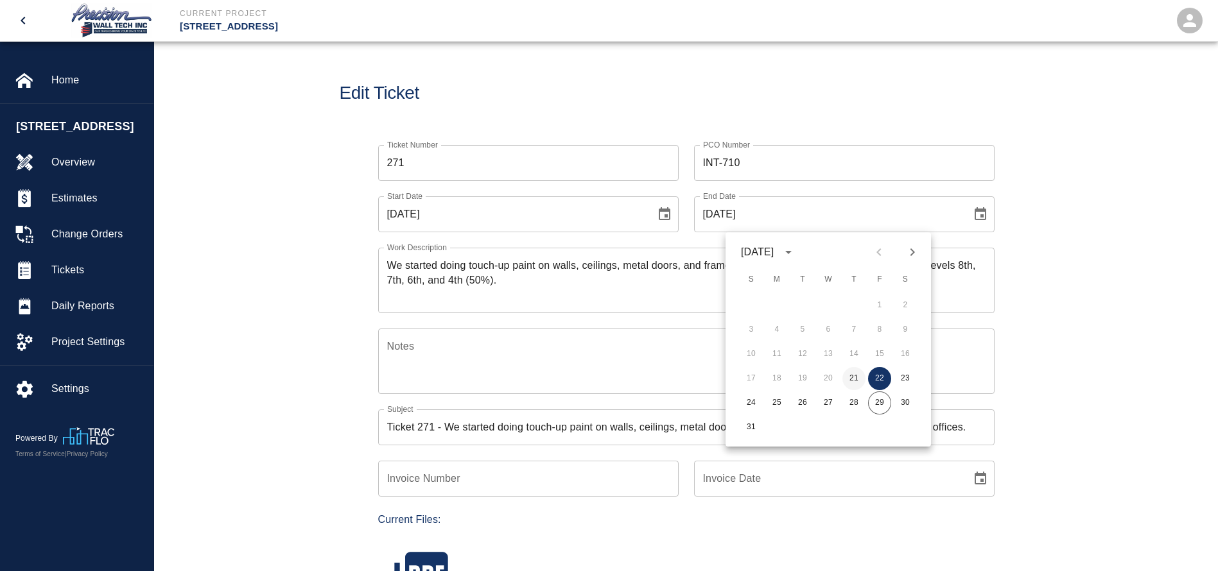
click at [855, 383] on button "21" at bounding box center [853, 378] width 23 height 23
type input "[DATE]"
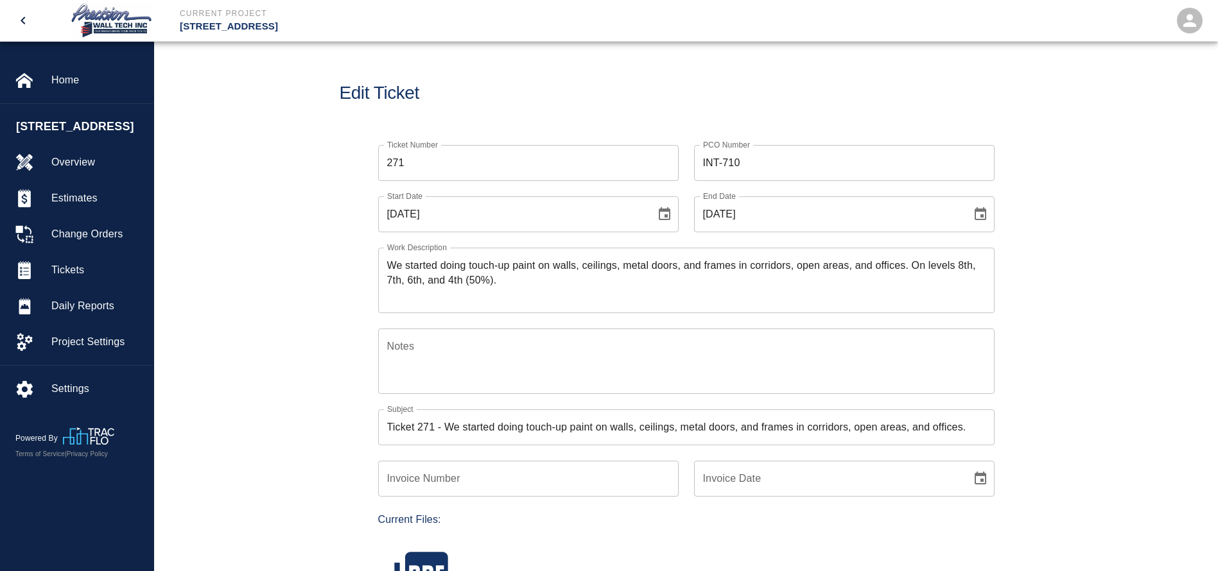
click at [386, 261] on div "We started doing touch-up paint on walls, ceilings, metal doors, and frames in …" at bounding box center [686, 280] width 616 height 65
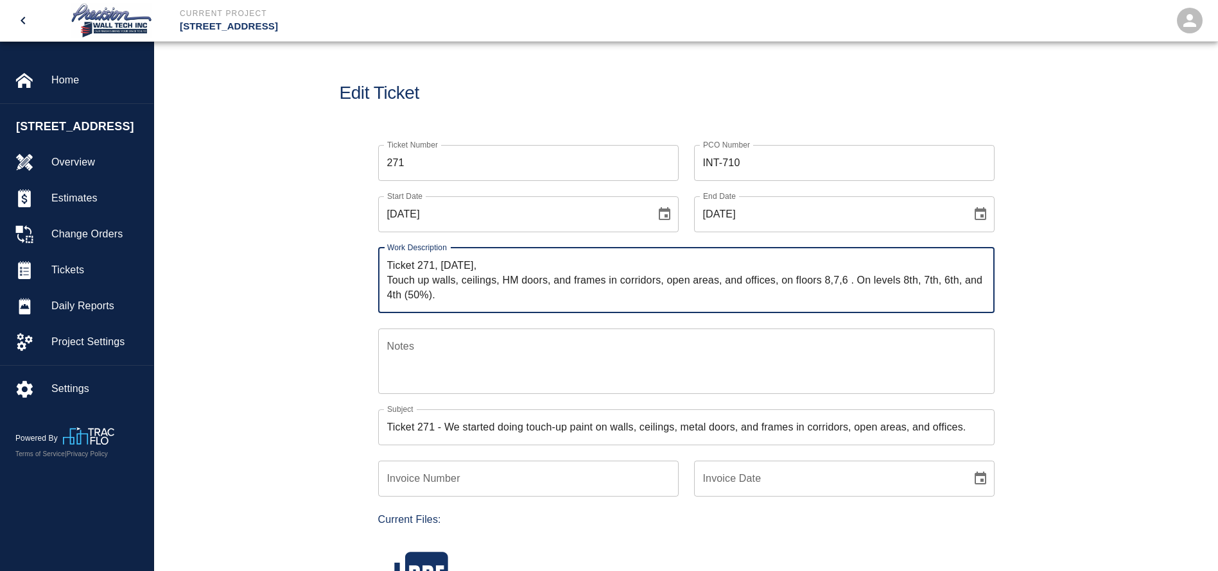
click at [385, 282] on div "Ticket 271, [DATE], Touch up walls, ceilings, HM doors, and frames in corridors…" at bounding box center [686, 280] width 616 height 65
type textarea "Ticket 271, [DATE], Touch up walls, ceilings, HM doors, and frames in corridors…"
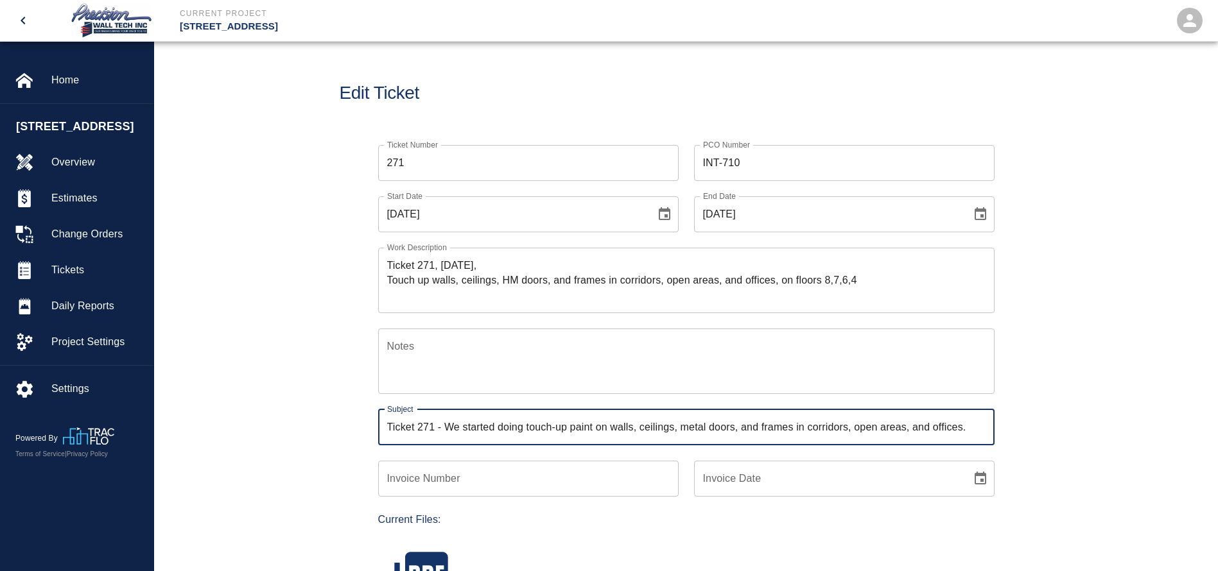
click at [966, 427] on input "Ticket 271 - We started doing touch-up paint on walls, ceilings, metal doors, a…" at bounding box center [686, 428] width 616 height 36
drag, startPoint x: 969, startPoint y: 427, endPoint x: 449, endPoint y: 422, distance: 520.1
click at [449, 422] on input "Ticket 271 - We started doing touch-up paint on walls, ceilings, metal doors, a…" at bounding box center [686, 428] width 616 height 36
type input "Ticket 271 - Touch up areas on floors 8, 7, 6, 4"
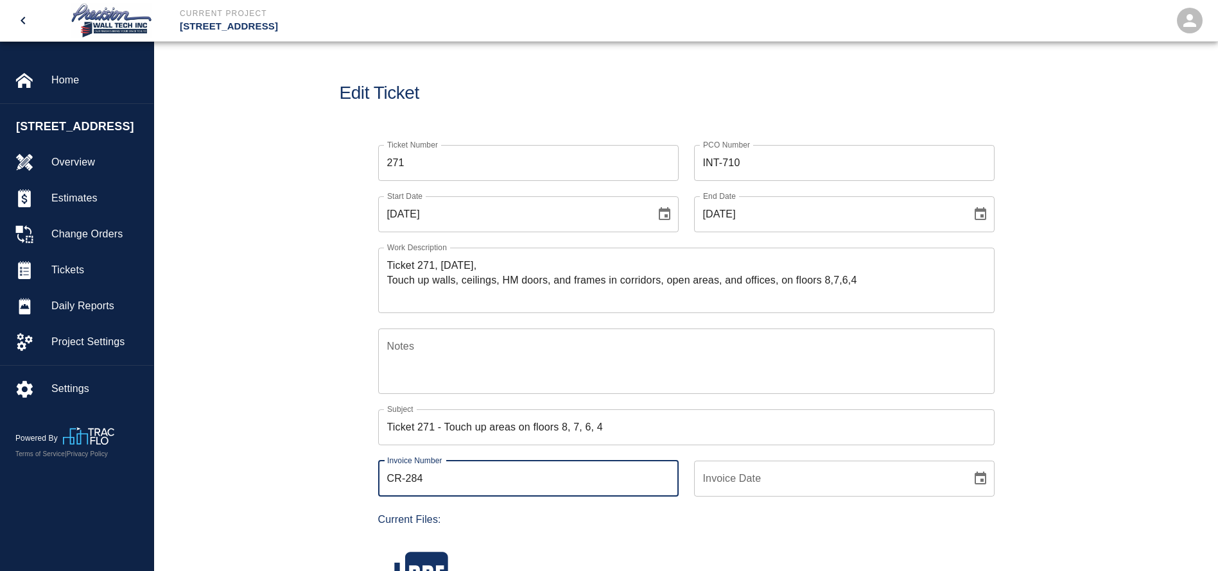
type input "CR-284"
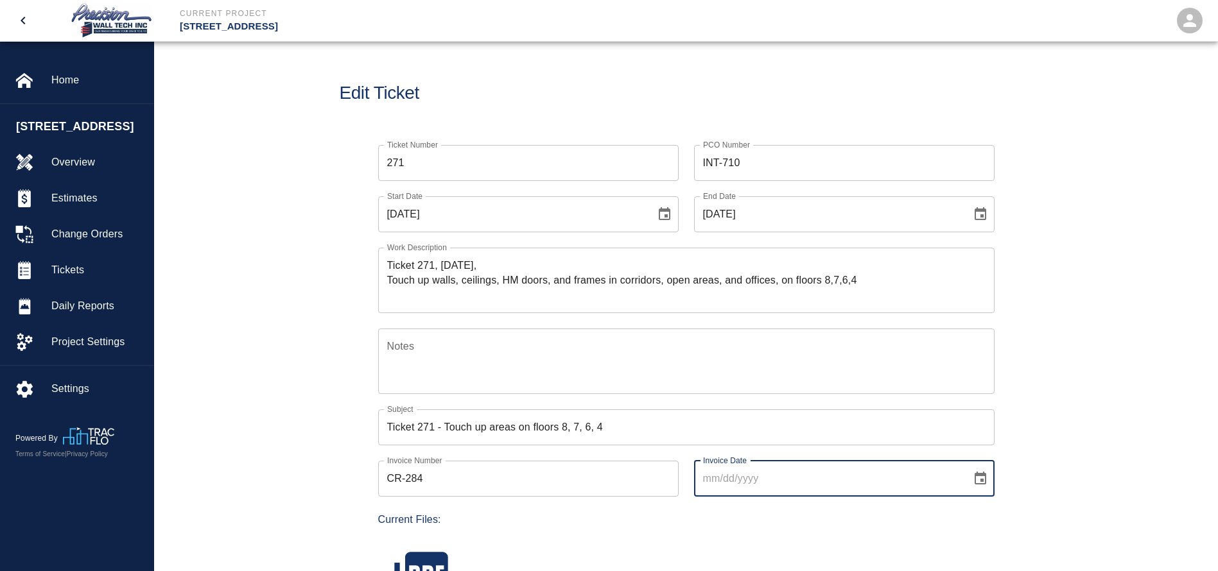
click at [982, 485] on icon "Choose date" at bounding box center [980, 478] width 15 height 15
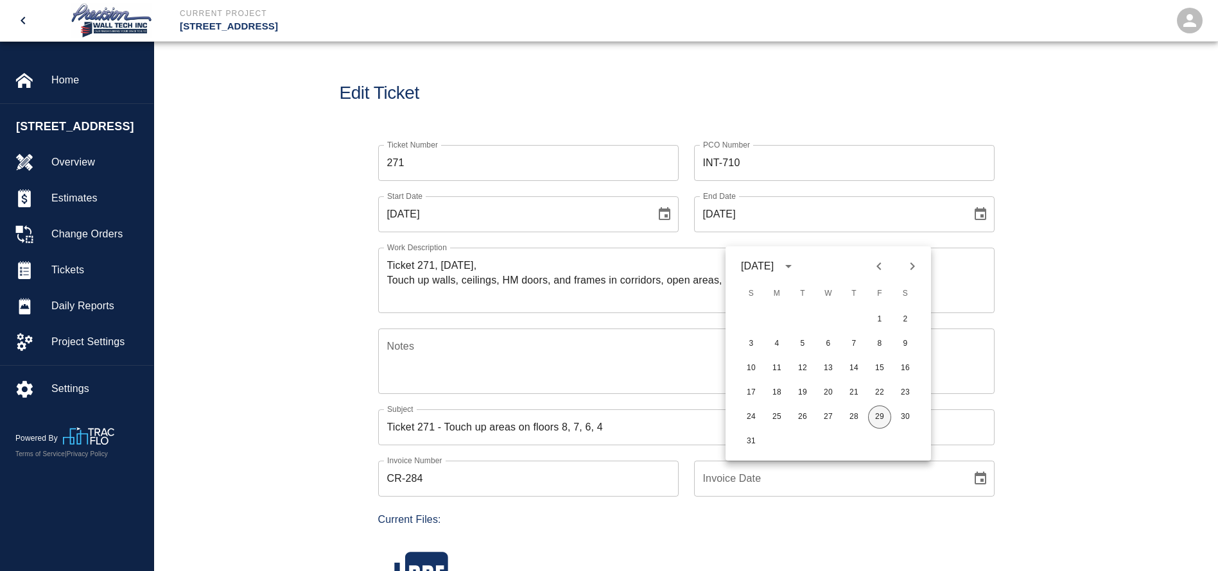
click at [876, 414] on button "29" at bounding box center [879, 417] width 23 height 23
type input "[DATE]"
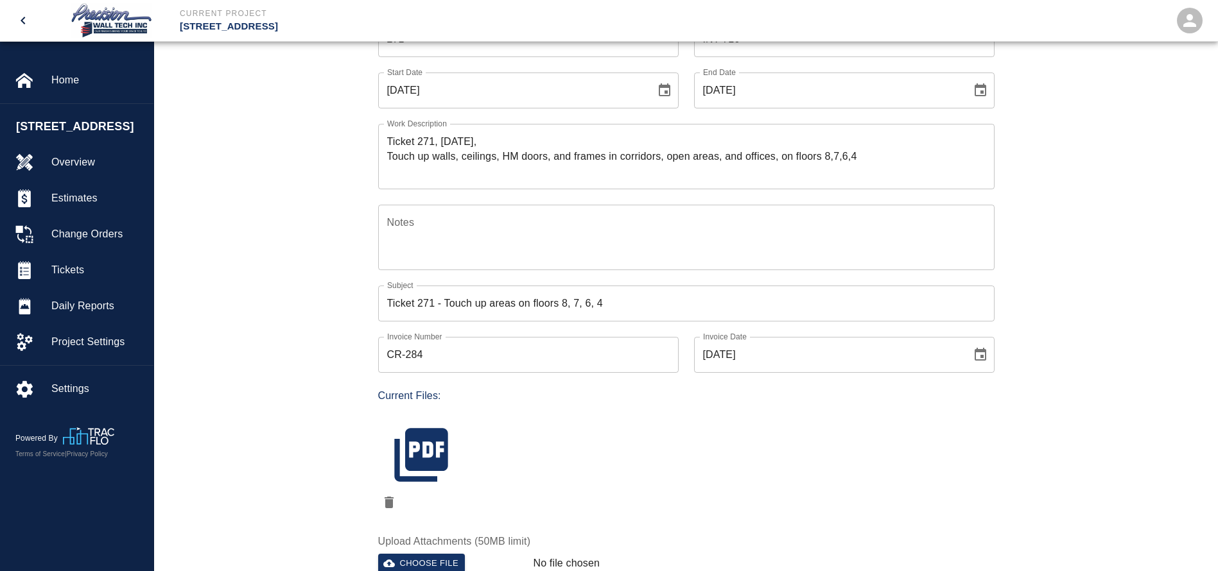
scroll to position [193, 0]
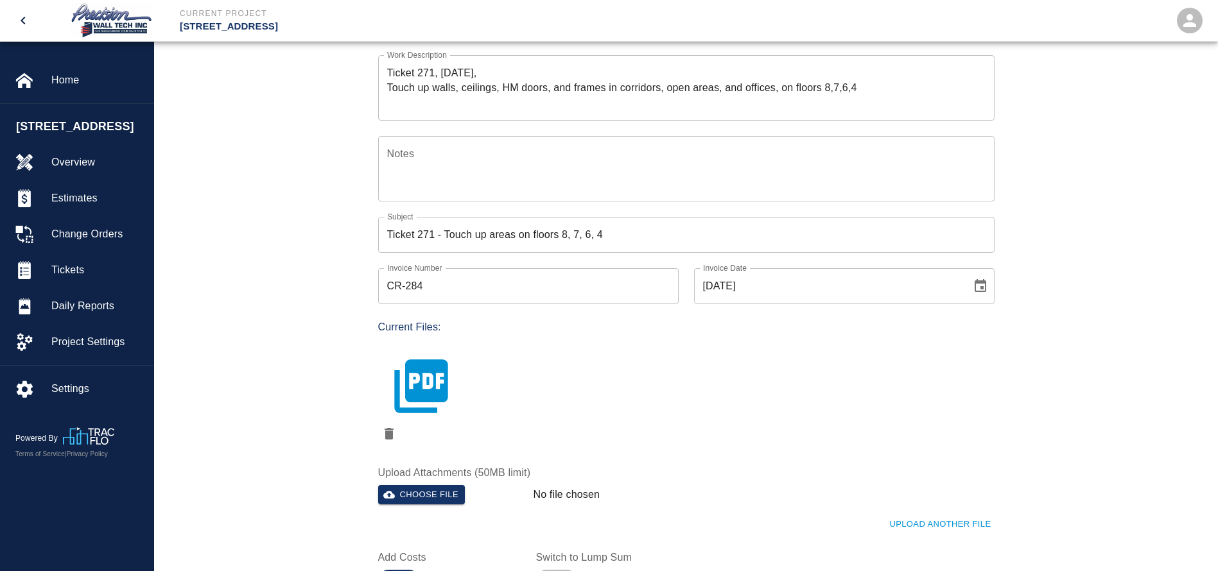
click at [438, 381] on icon "button" at bounding box center [421, 386] width 64 height 64
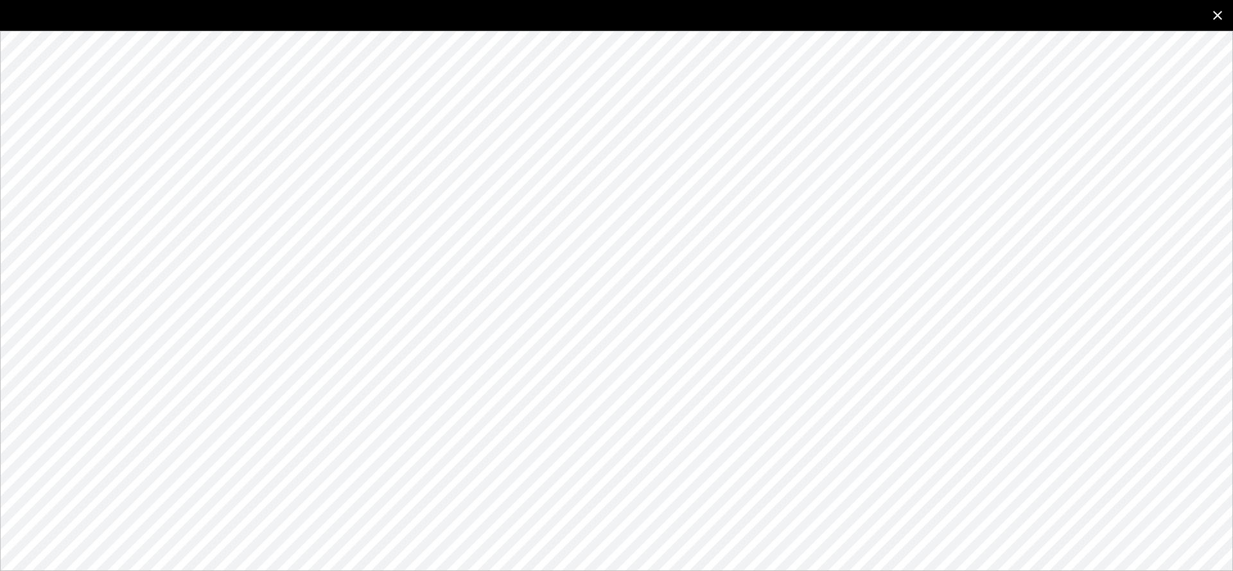
click at [1215, 12] on icon "close" at bounding box center [1217, 15] width 15 height 15
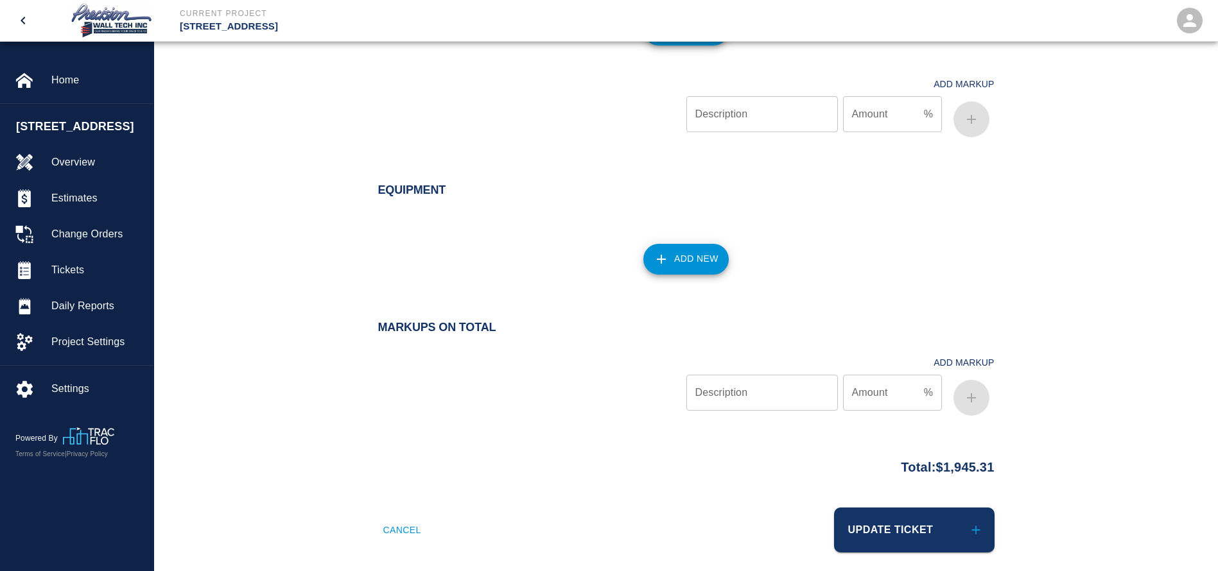
scroll to position [1333, 0]
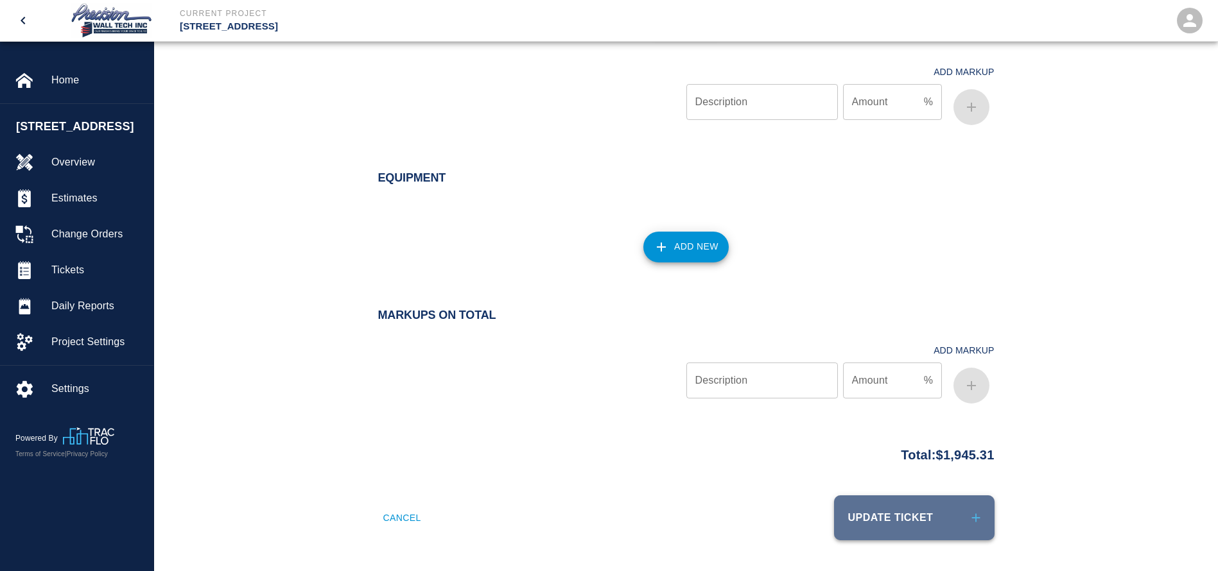
click at [906, 516] on button "Update Ticket" at bounding box center [914, 518] width 161 height 45
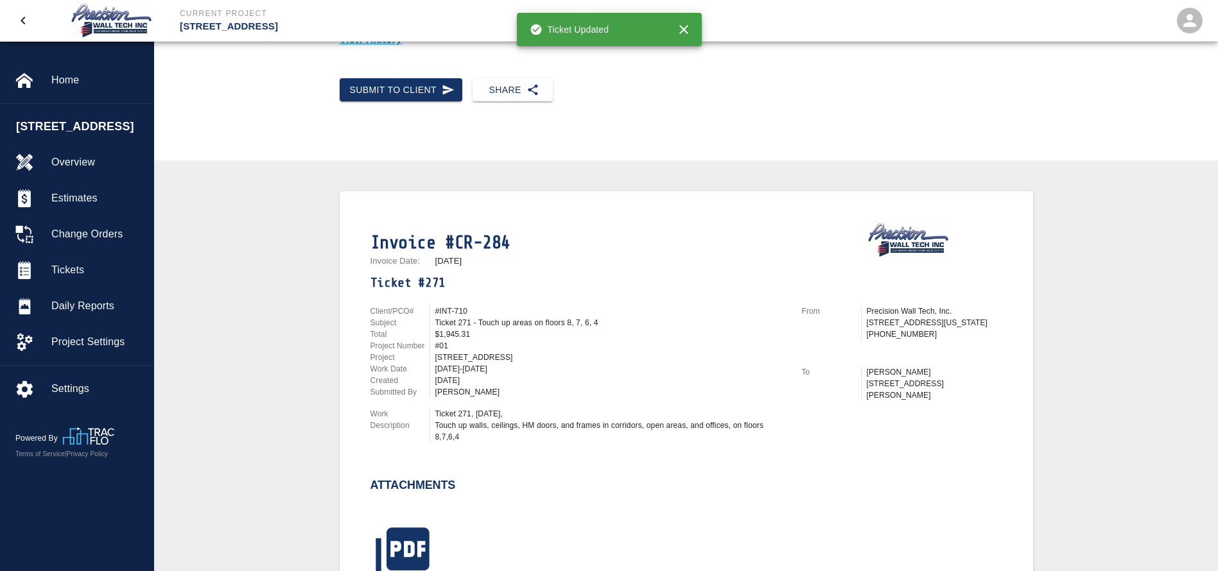
scroll to position [193, 0]
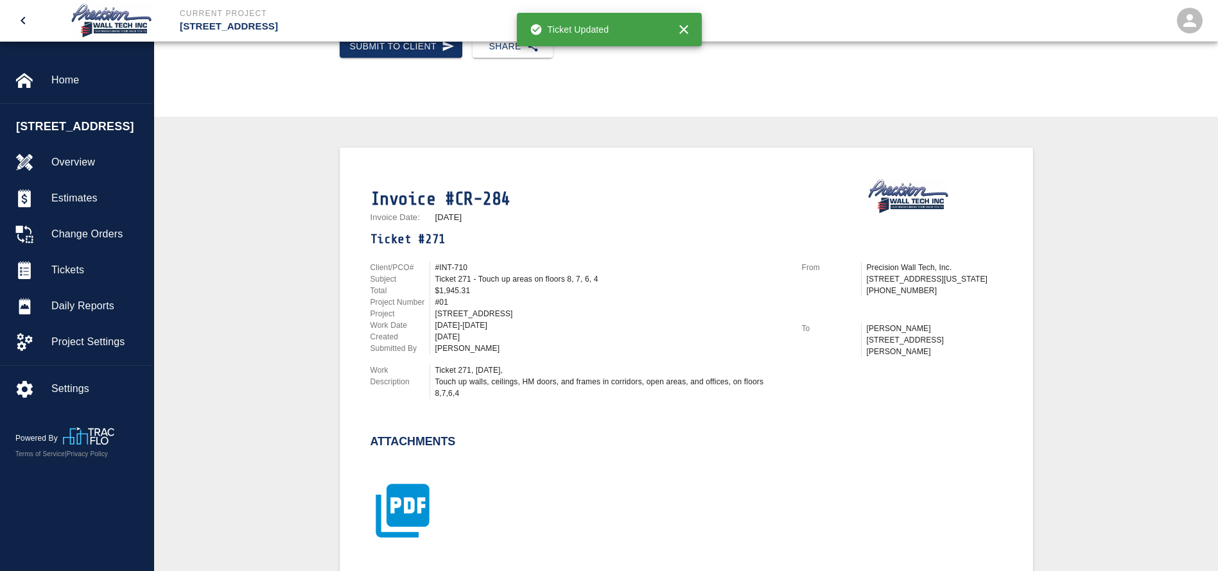
click at [405, 491] on icon "button" at bounding box center [402, 510] width 53 height 53
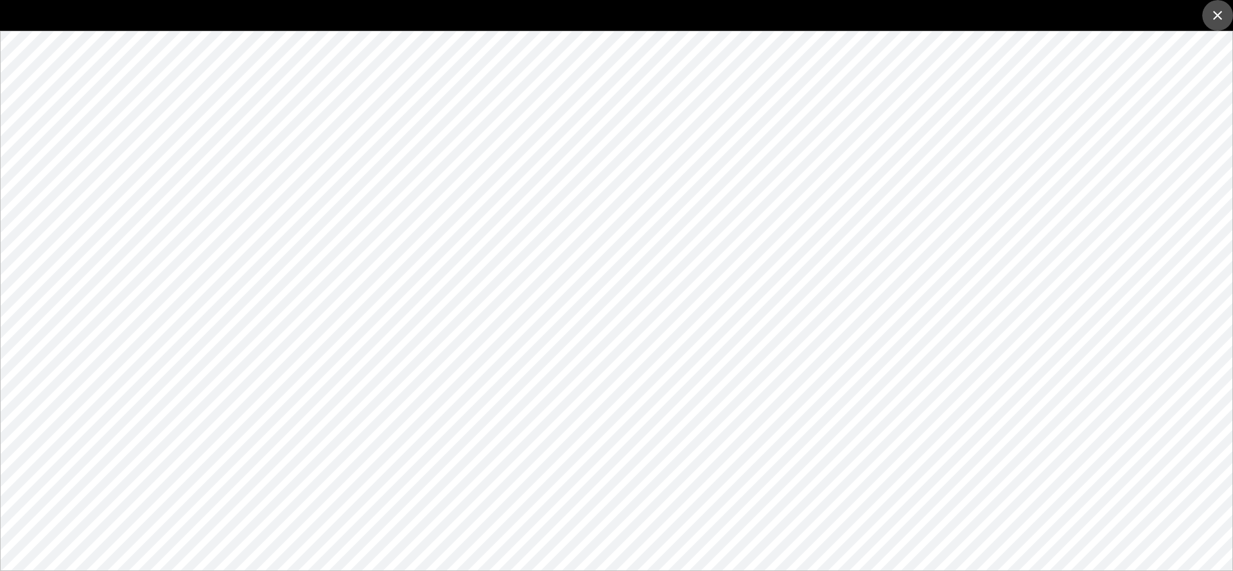
click at [1212, 17] on icon "close" at bounding box center [1217, 15] width 15 height 15
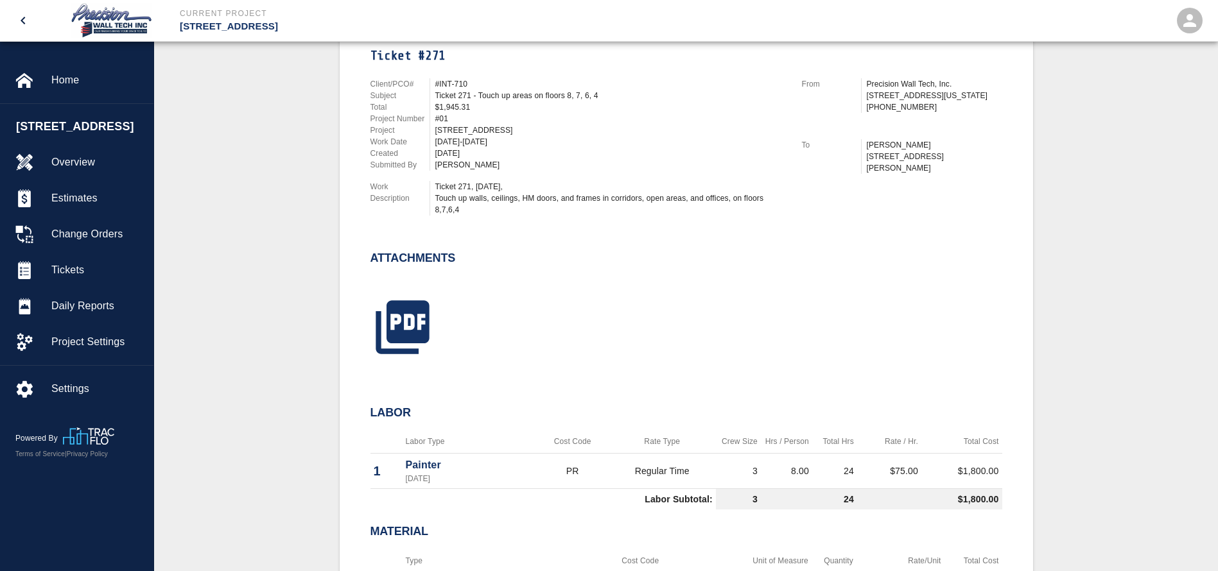
scroll to position [0, 0]
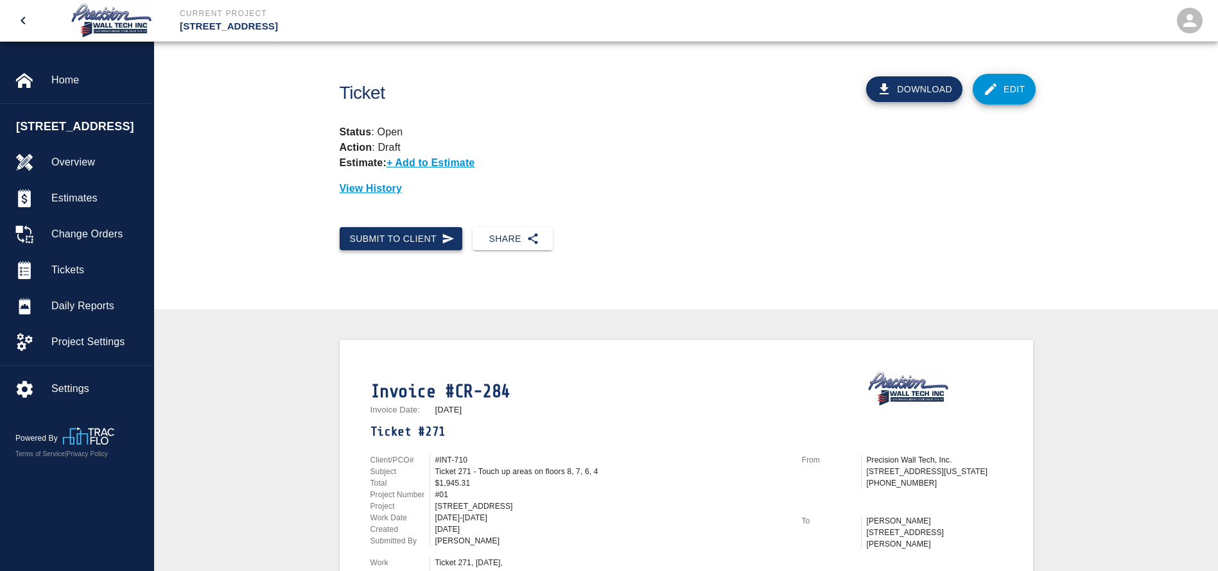
click at [450, 231] on button "Submit to Client" at bounding box center [401, 239] width 123 height 24
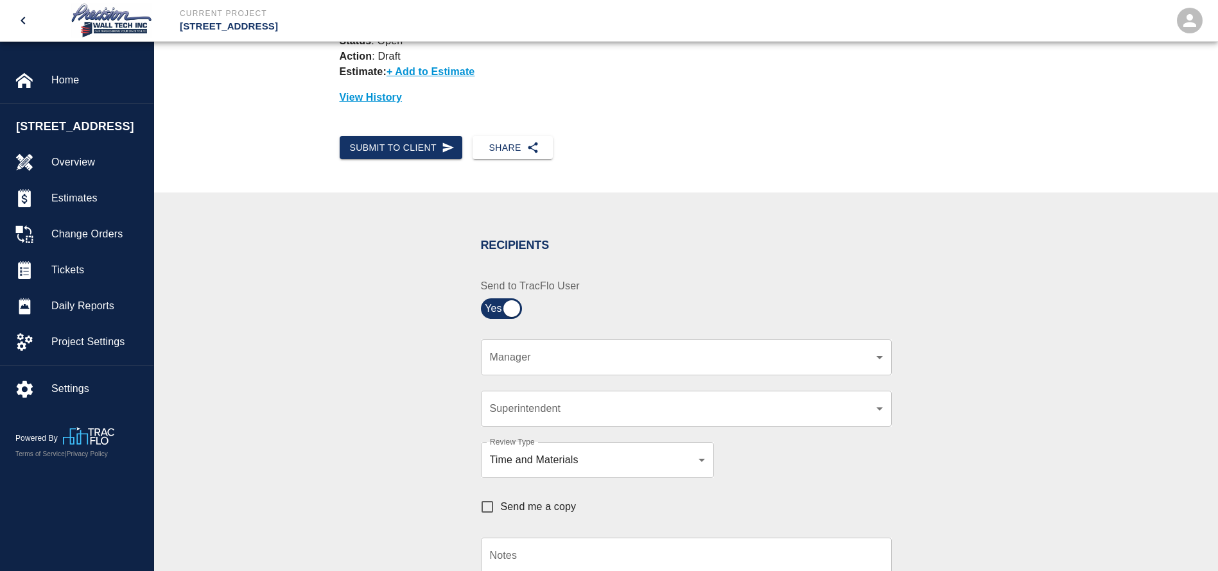
scroll to position [193, 0]
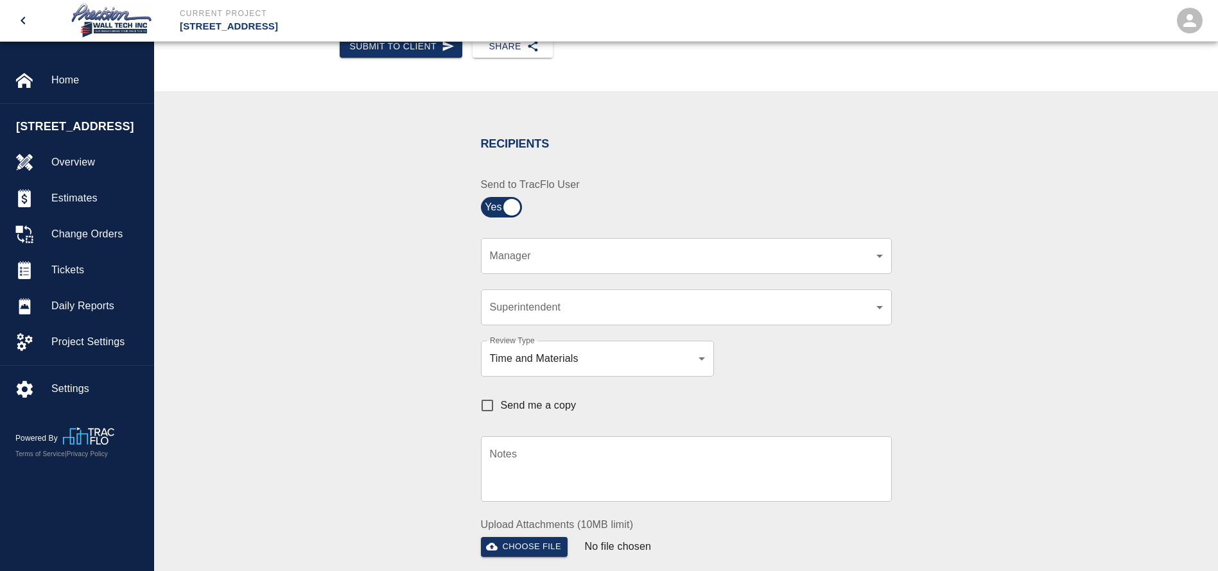
click at [672, 259] on body "Current Project [STREET_ADDRESS] Home [STREET_ADDRESS] Overview Estimates Chang…" at bounding box center [609, 92] width 1218 height 571
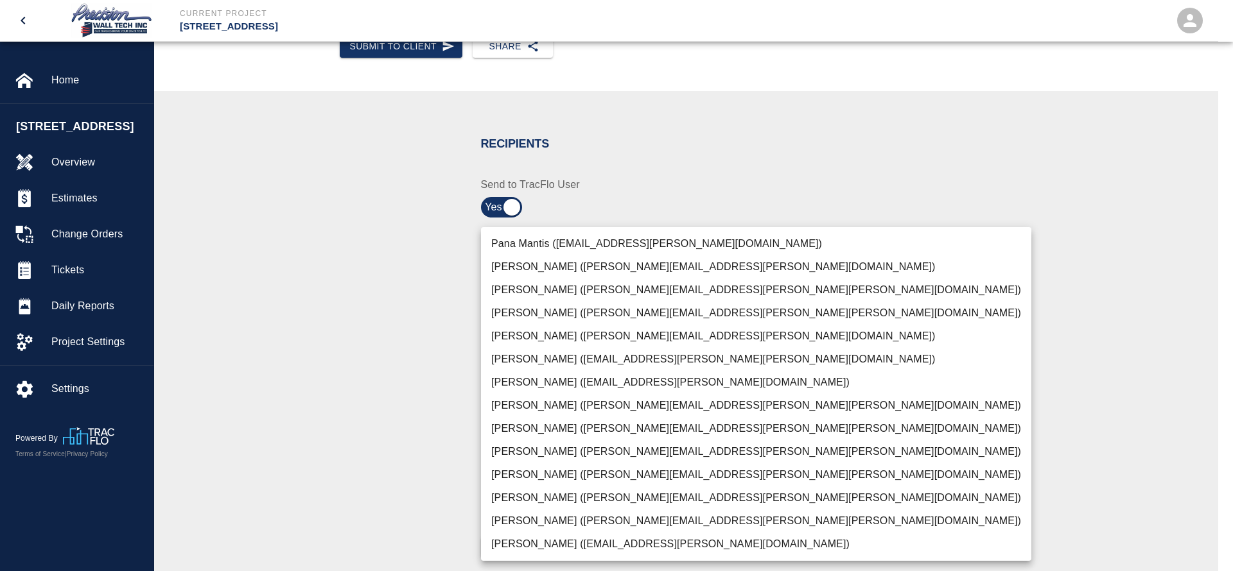
click at [516, 514] on li "[PERSON_NAME] ([PERSON_NAME][EMAIL_ADDRESS][PERSON_NAME][PERSON_NAME][DOMAIN_NA…" at bounding box center [756, 521] width 550 height 23
type input "f2151df9-a33d-4239-98b3-85d2c5195f79"
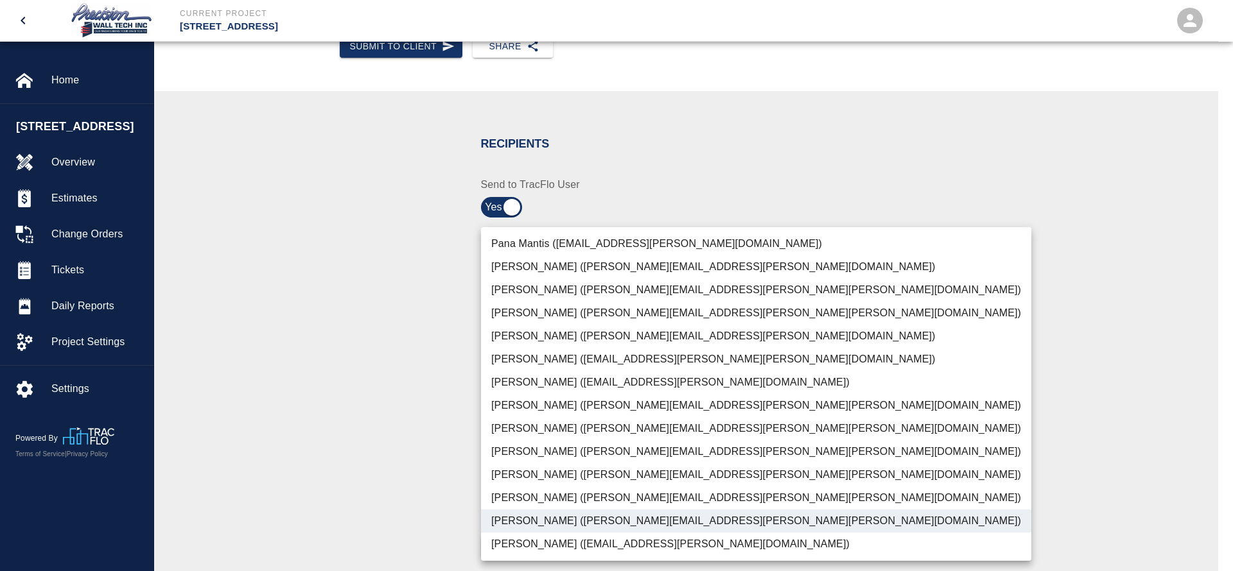
click at [381, 458] on div at bounding box center [616, 285] width 1233 height 571
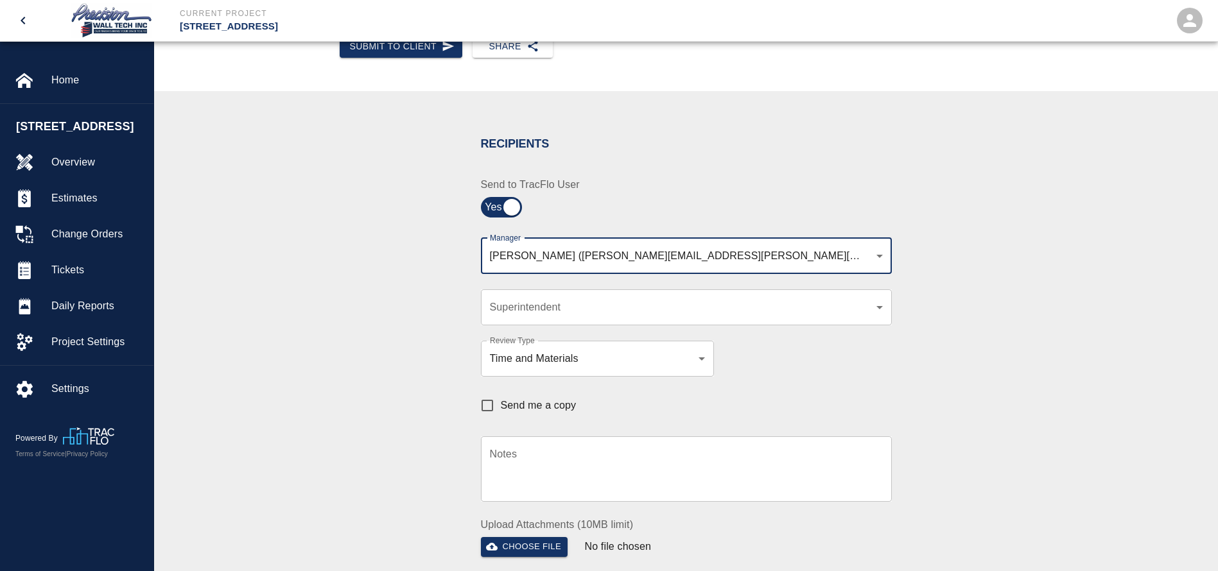
click at [597, 314] on body "Current Project [STREET_ADDRESS] Home [STREET_ADDRESS] Overview Estimates Chang…" at bounding box center [609, 92] width 1218 height 571
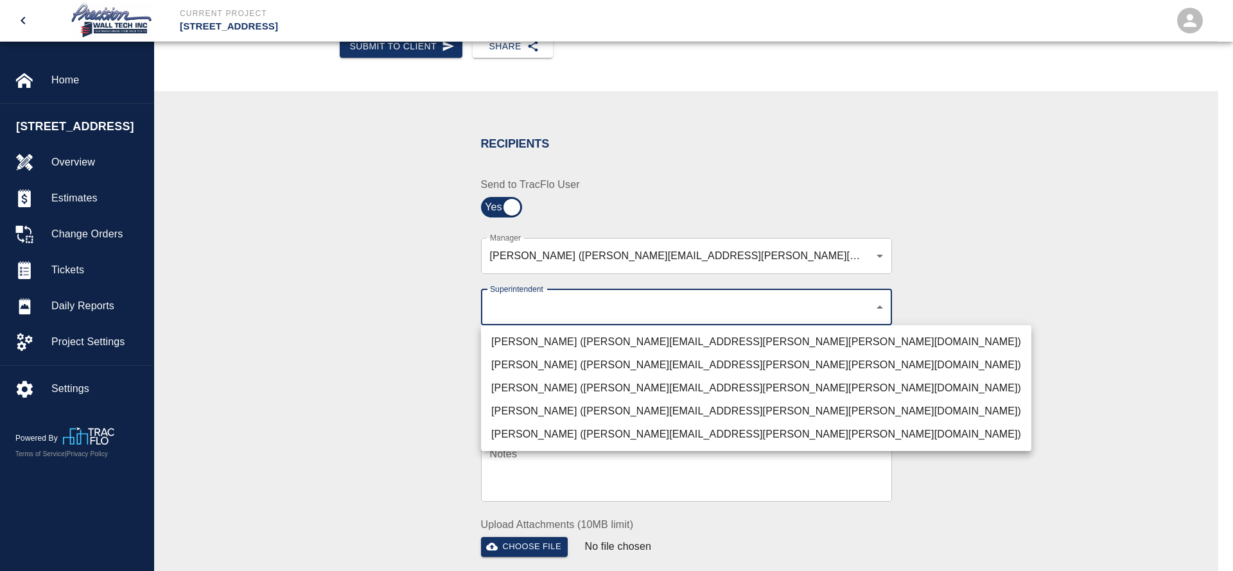
click at [588, 363] on li "[PERSON_NAME] ([PERSON_NAME][EMAIL_ADDRESS][PERSON_NAME][PERSON_NAME][DOMAIN_NA…" at bounding box center [756, 365] width 550 height 23
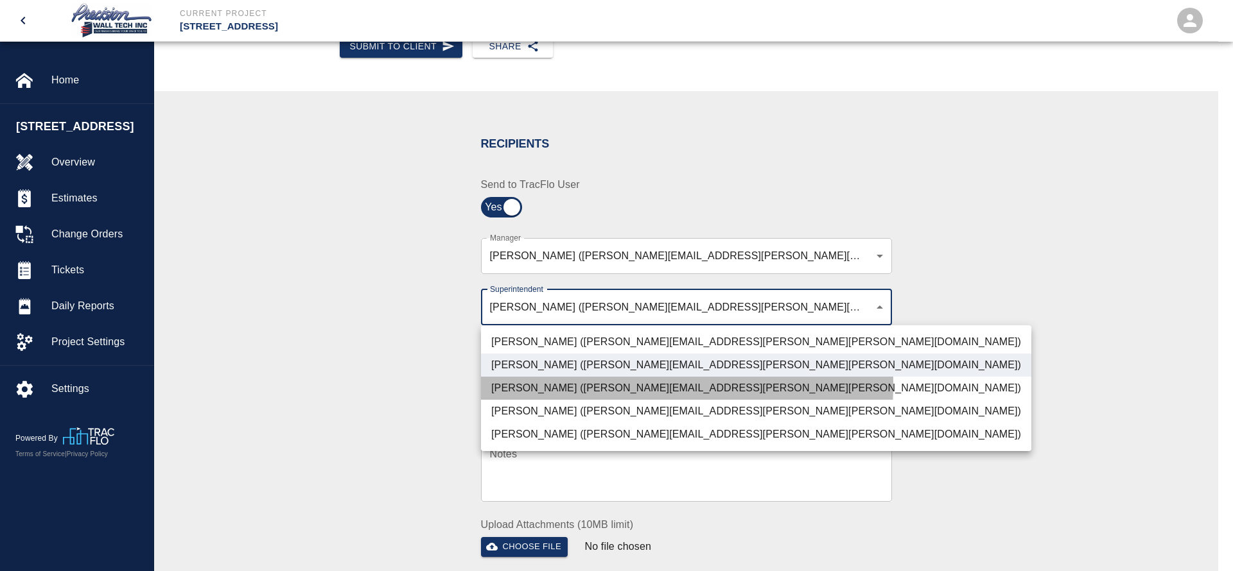
click at [586, 385] on li "[PERSON_NAME] ([PERSON_NAME][EMAIL_ADDRESS][PERSON_NAME][PERSON_NAME][DOMAIN_NA…" at bounding box center [756, 388] width 550 height 23
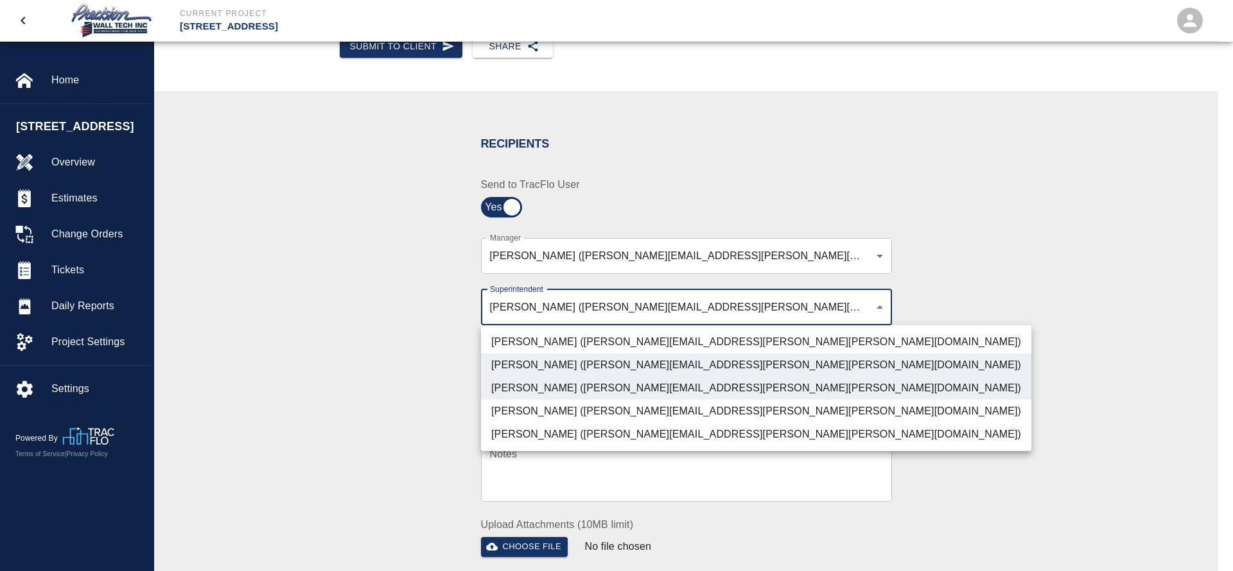
click at [575, 401] on li "[PERSON_NAME] ([PERSON_NAME][EMAIL_ADDRESS][PERSON_NAME][PERSON_NAME][DOMAIN_NA…" at bounding box center [756, 411] width 550 height 23
type input "72aacb9d-1564-447f-ab89-2c6ab52824c7,32bad40b-bb12-40c1-a9d7-1de55074e5d0,5cbe5…"
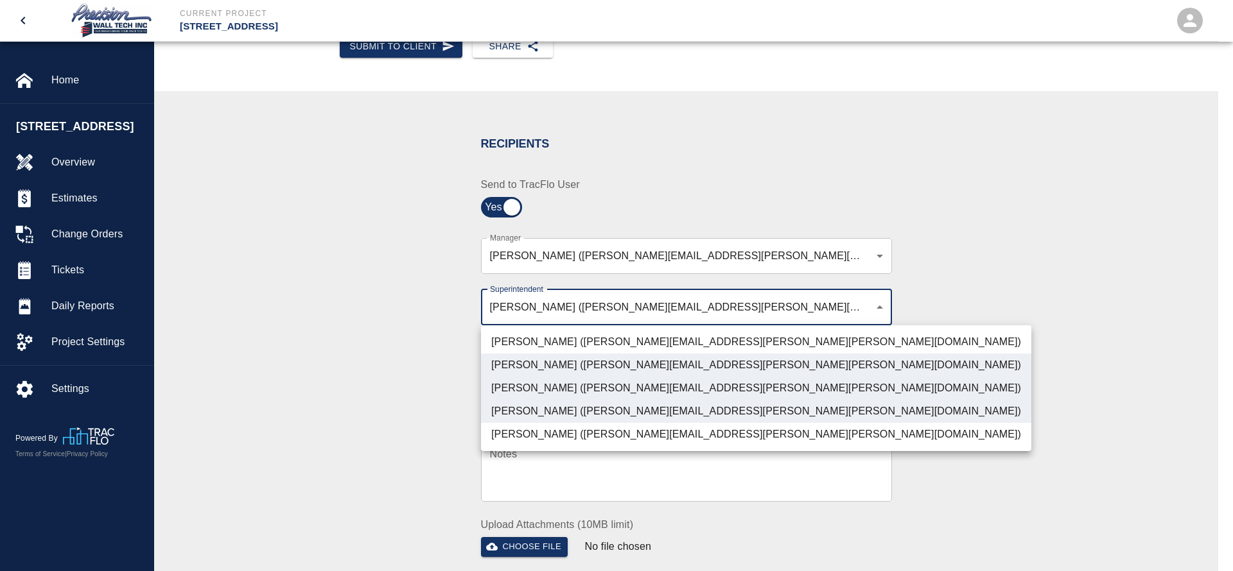
click at [394, 405] on div at bounding box center [616, 285] width 1233 height 571
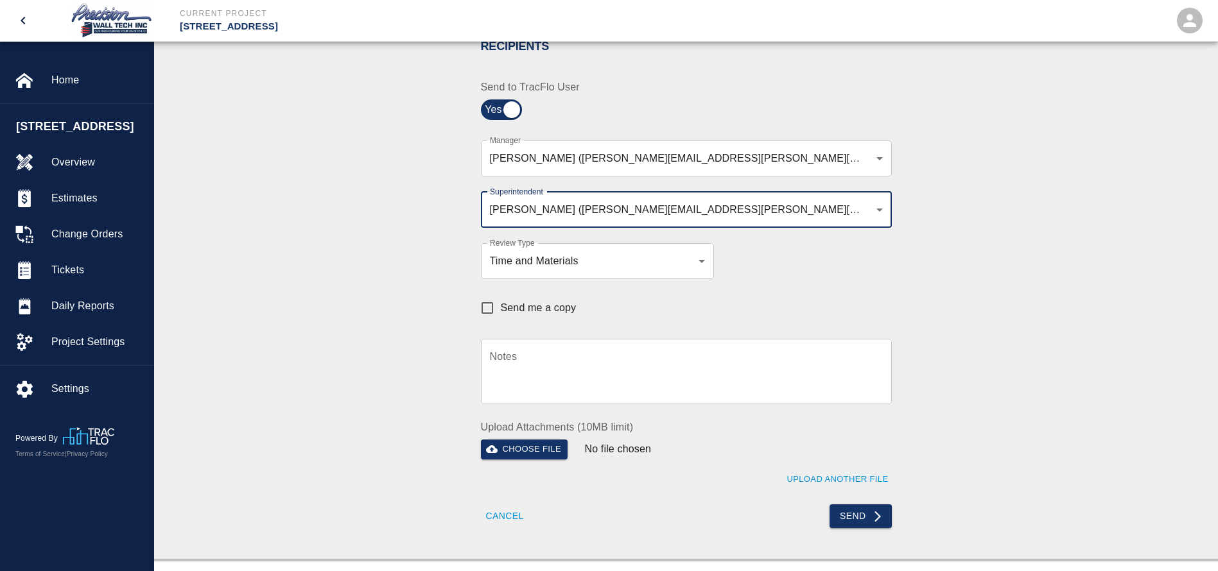
scroll to position [385, 0]
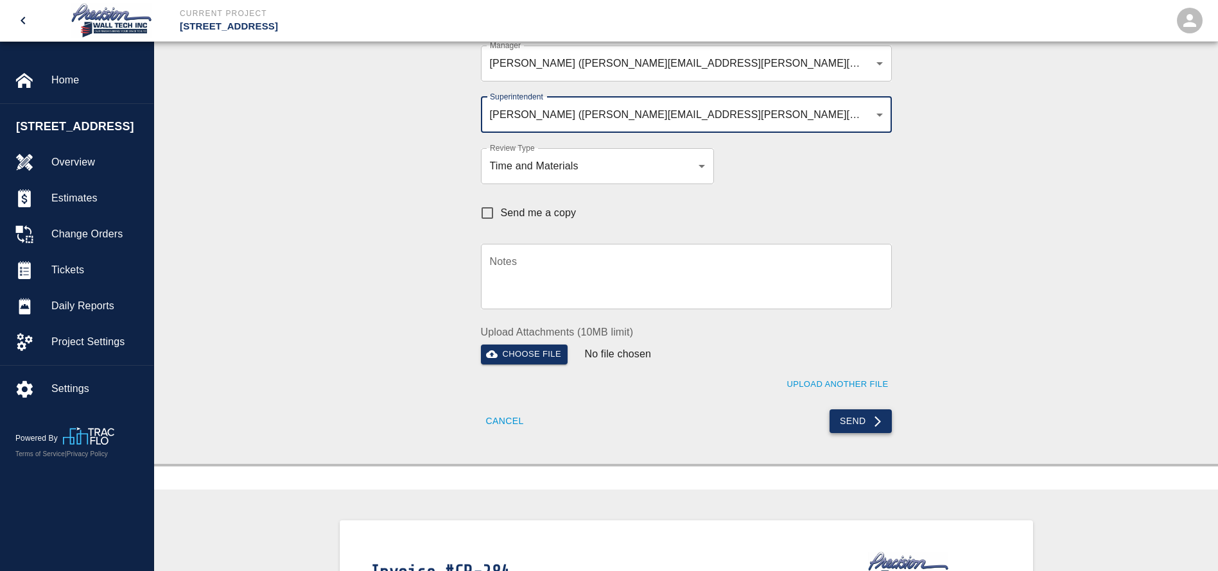
click at [839, 419] on button "Send" at bounding box center [861, 422] width 62 height 24
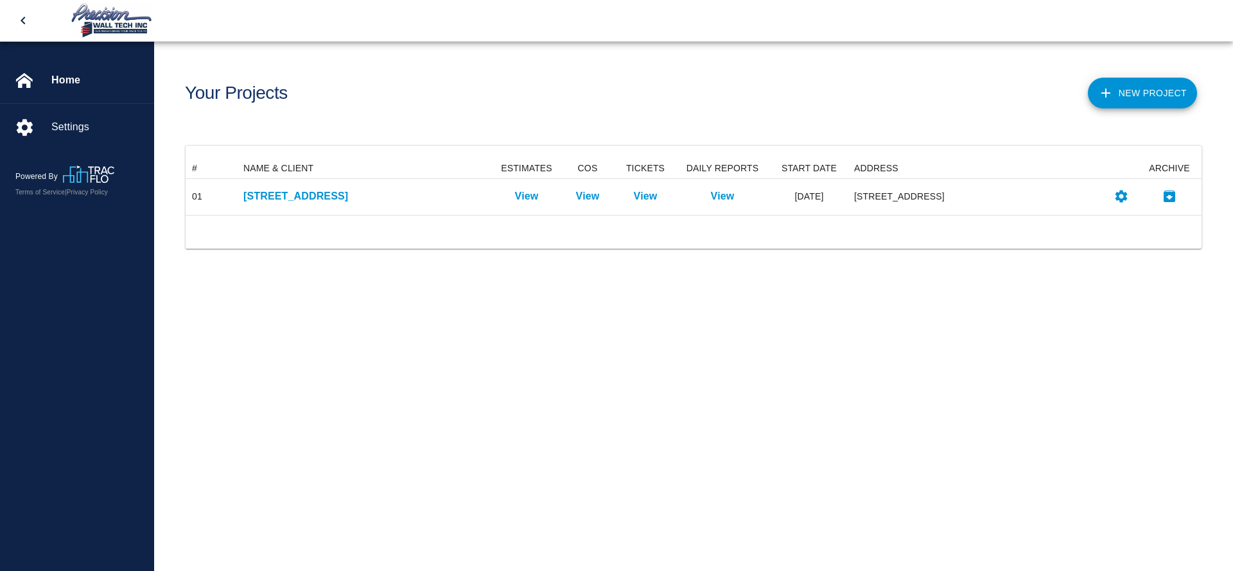
scroll to position [42, 1001]
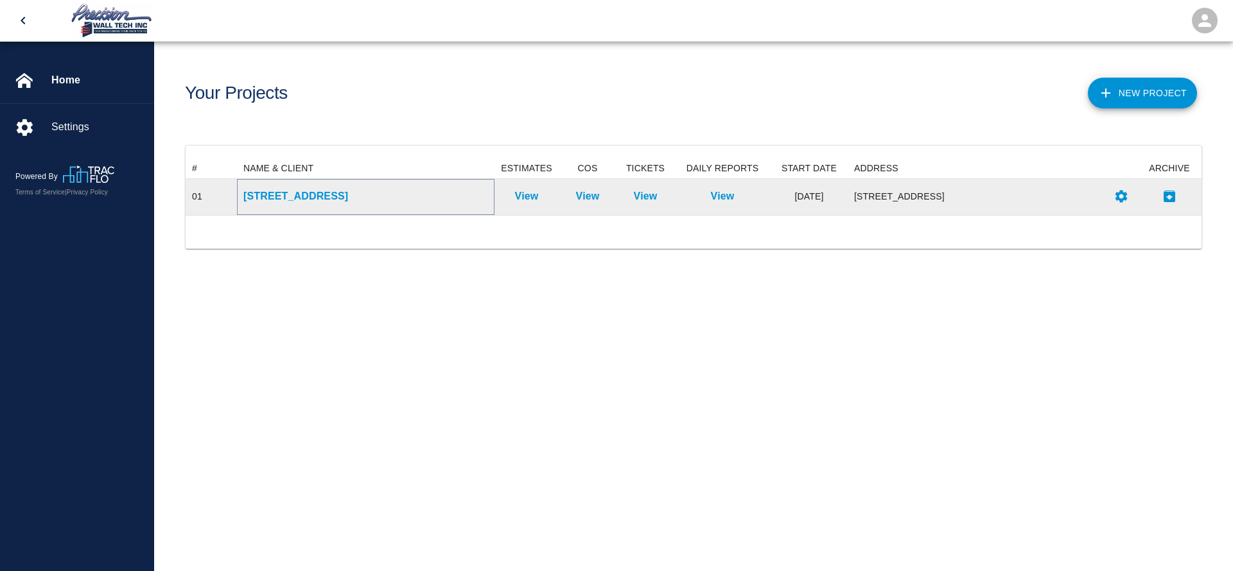
click at [380, 195] on p "[STREET_ADDRESS]" at bounding box center [365, 196] width 245 height 15
